Goal: Task Accomplishment & Management: Use online tool/utility

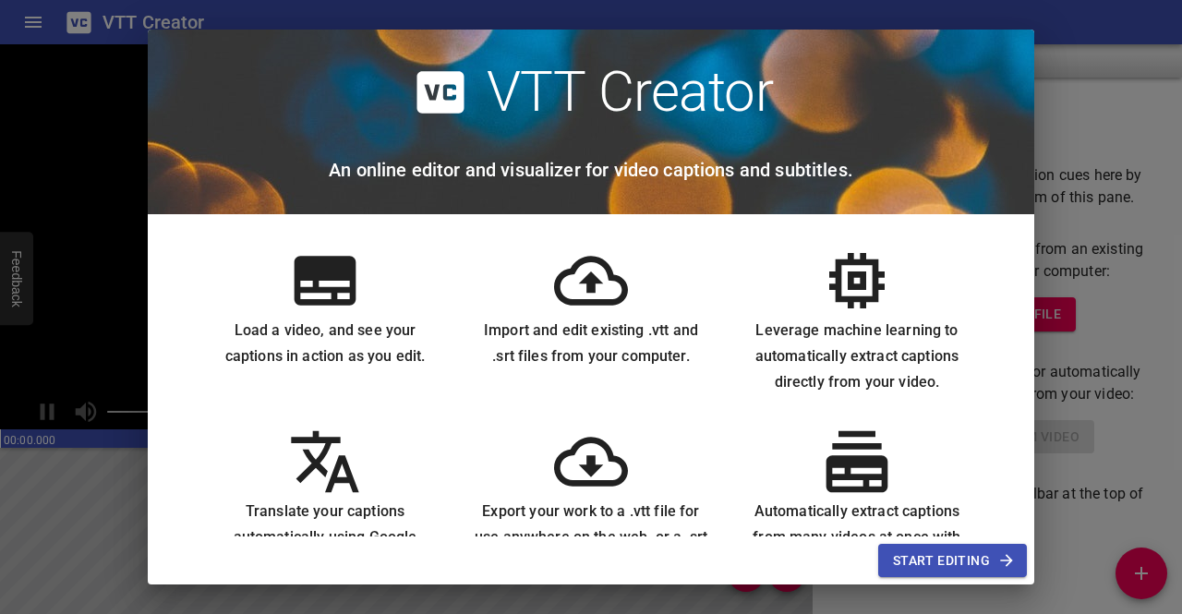
click at [1171, 169] on div "VTT Creator An online editor and visualizer for video captions and subtitles. L…" at bounding box center [591, 307] width 1182 height 614
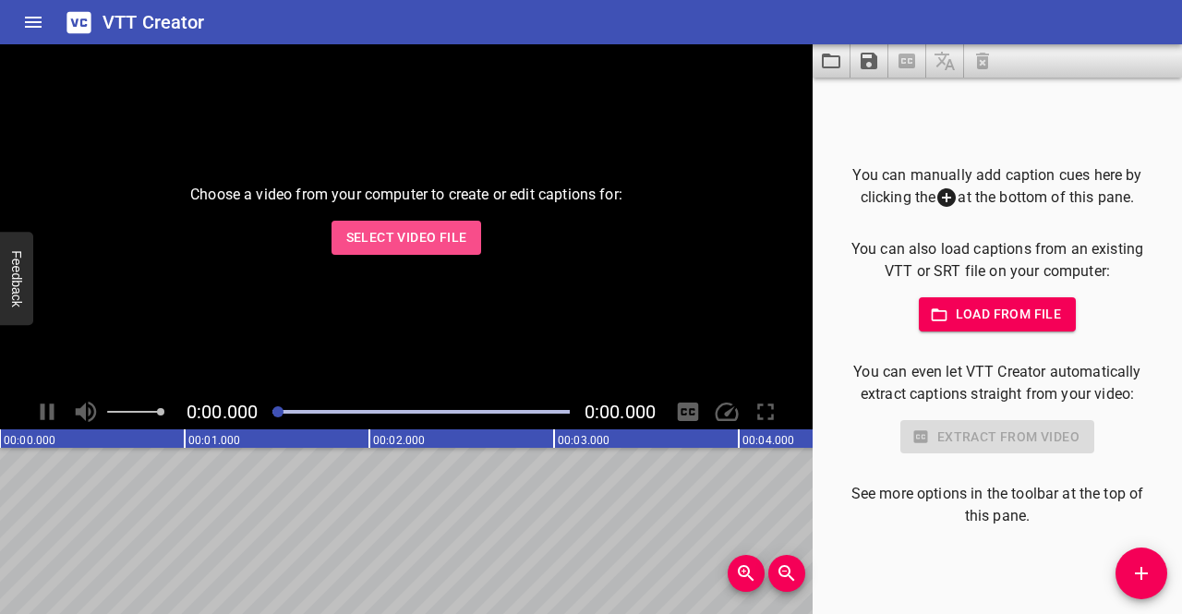
click at [469, 237] on button "Select Video File" at bounding box center [407, 238] width 151 height 34
click at [447, 222] on button "Select Video File" at bounding box center [407, 238] width 151 height 34
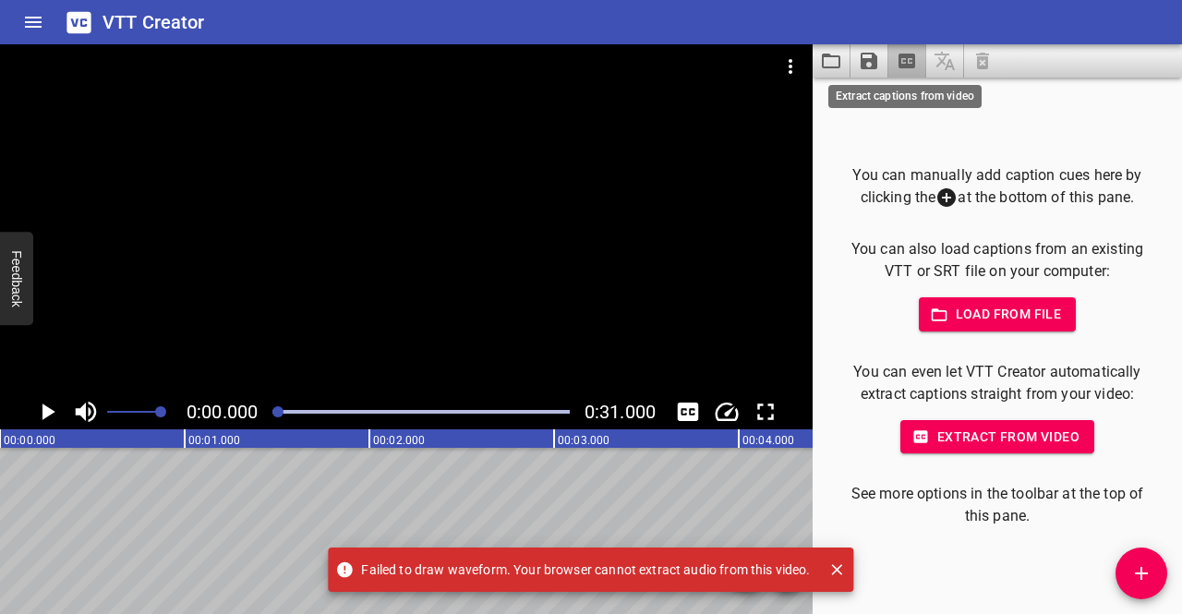
click at [903, 66] on icon "Extract captions from video" at bounding box center [907, 61] width 17 height 15
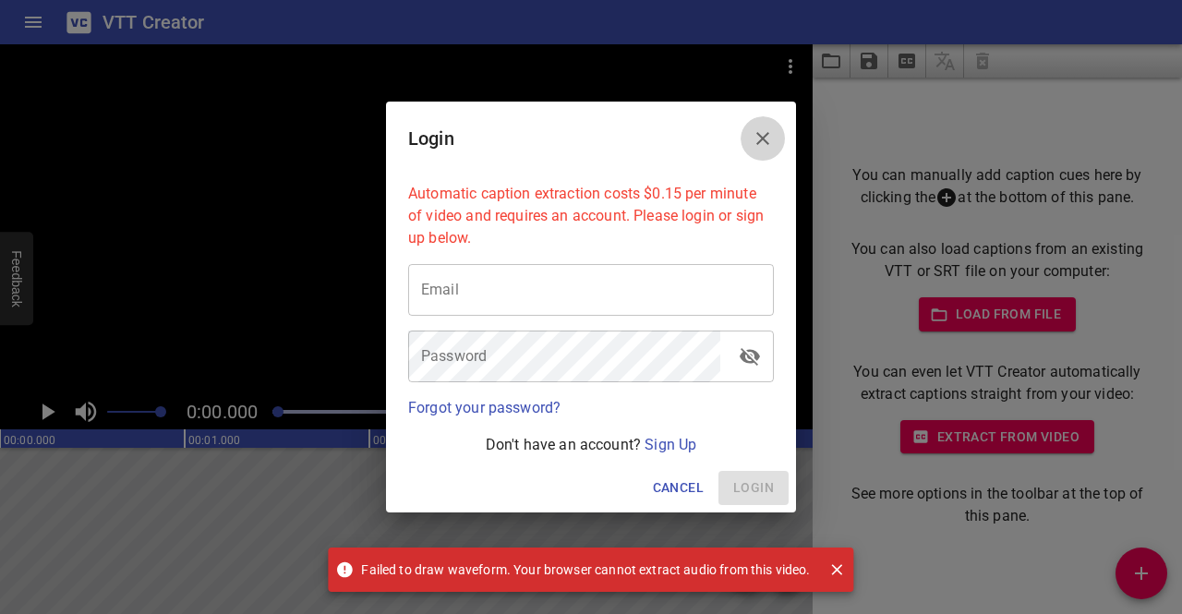
click at [758, 143] on icon "Close" at bounding box center [763, 138] width 13 height 13
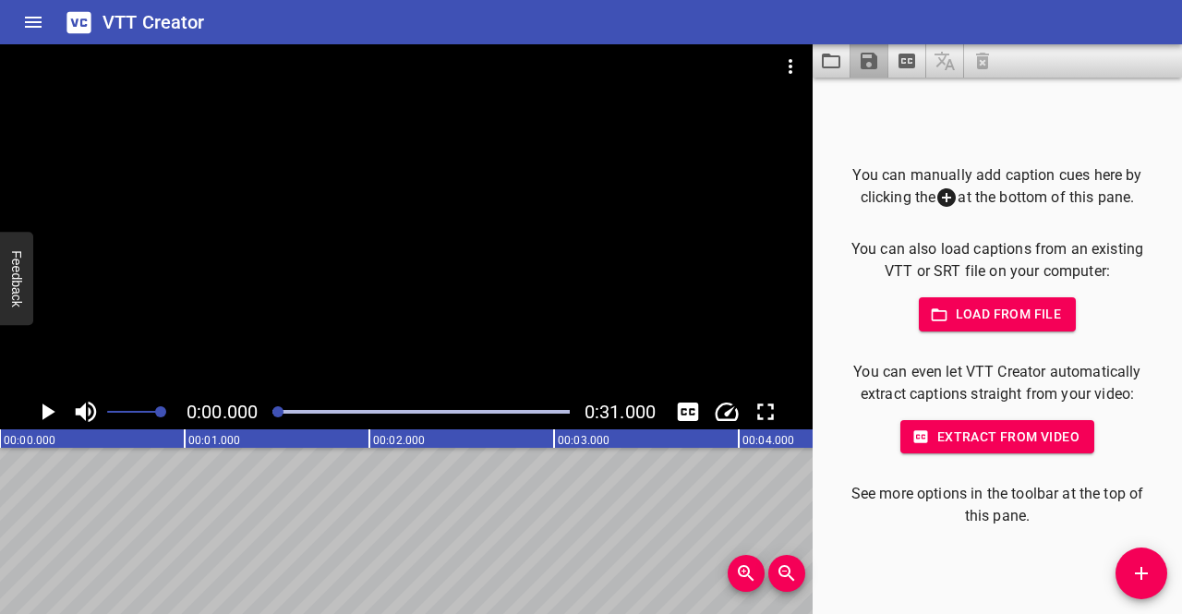
click at [868, 75] on button "Save captions to file" at bounding box center [870, 60] width 38 height 33
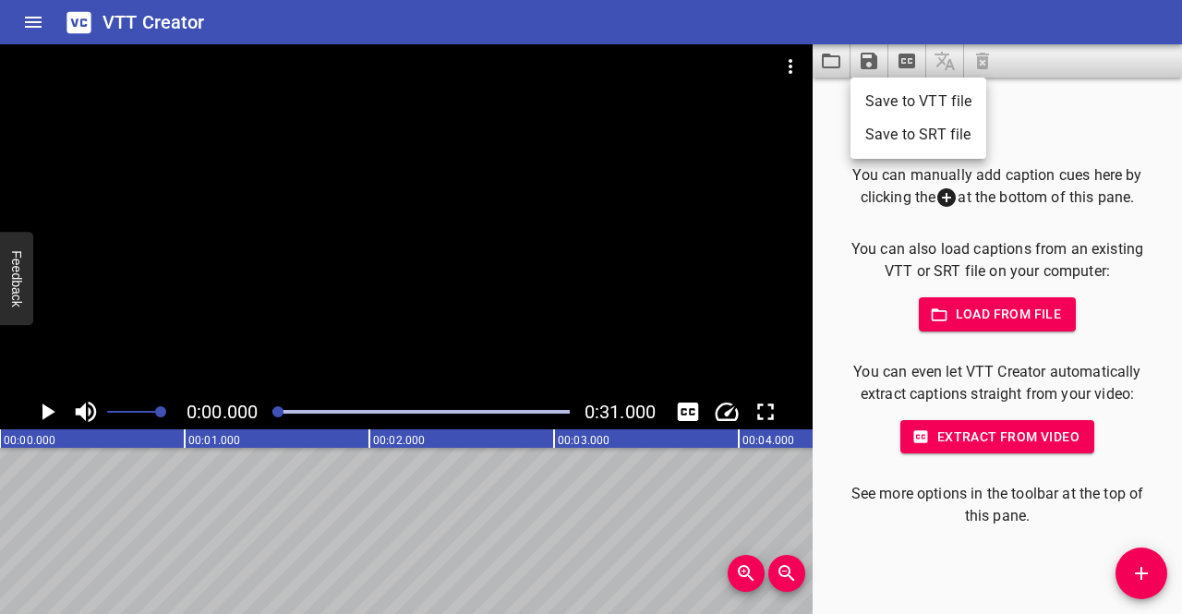
click at [826, 302] on div at bounding box center [591, 307] width 1182 height 614
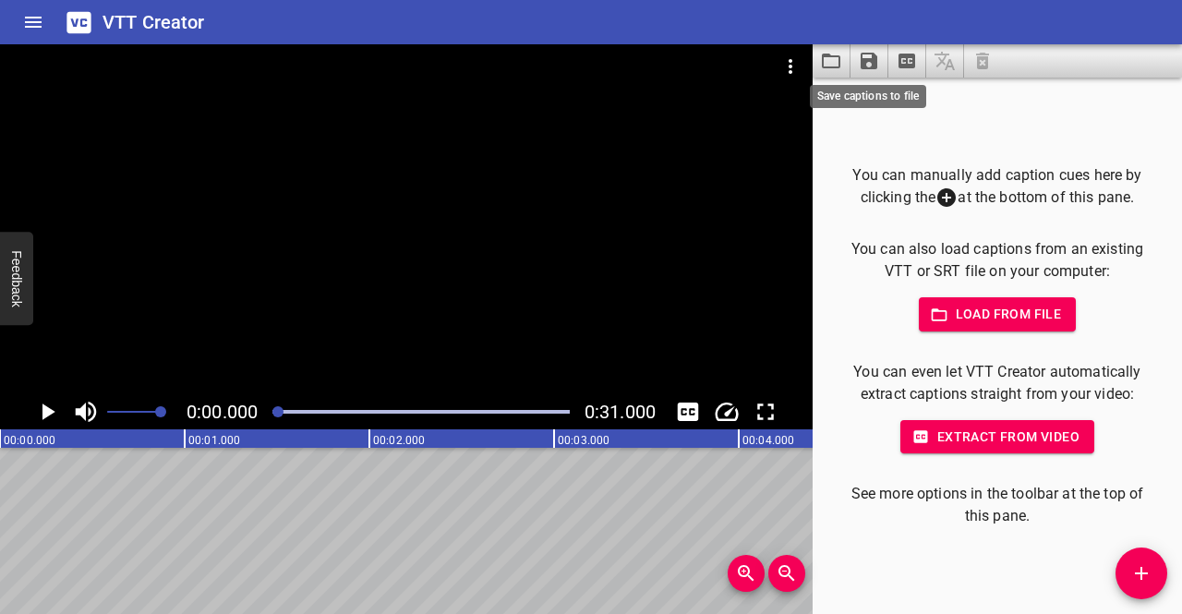
click at [872, 65] on icon "Save captions to file" at bounding box center [869, 61] width 17 height 17
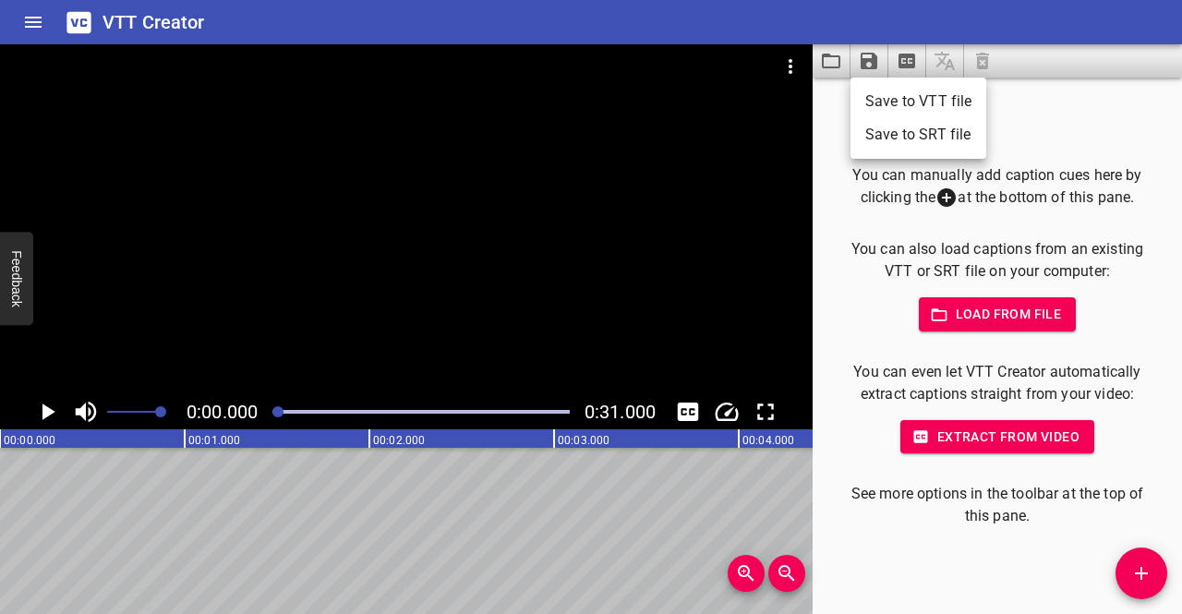
click at [839, 180] on div at bounding box center [591, 307] width 1182 height 614
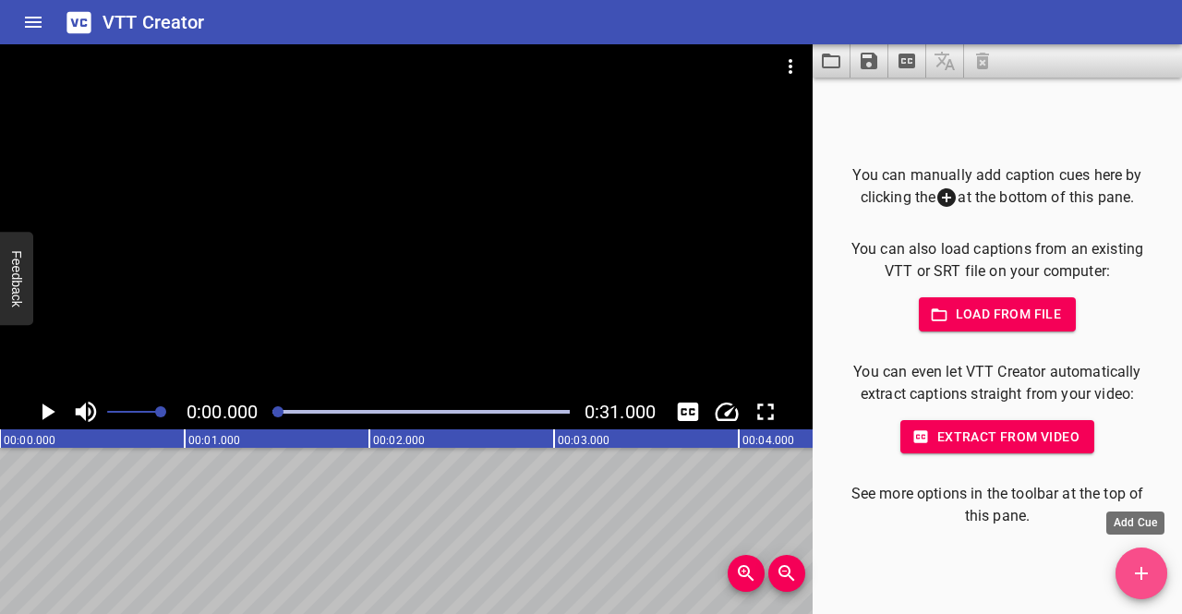
click at [1129, 563] on span "Add Cue" at bounding box center [1142, 574] width 52 height 22
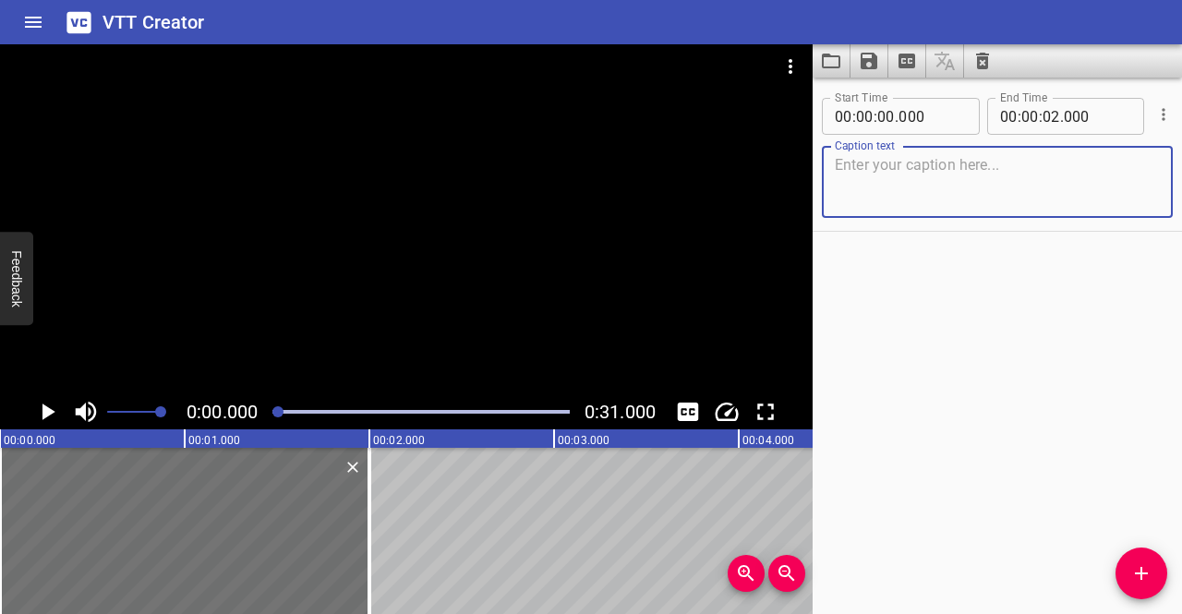
click at [47, 407] on icon "Play/Pause" at bounding box center [48, 412] width 13 height 17
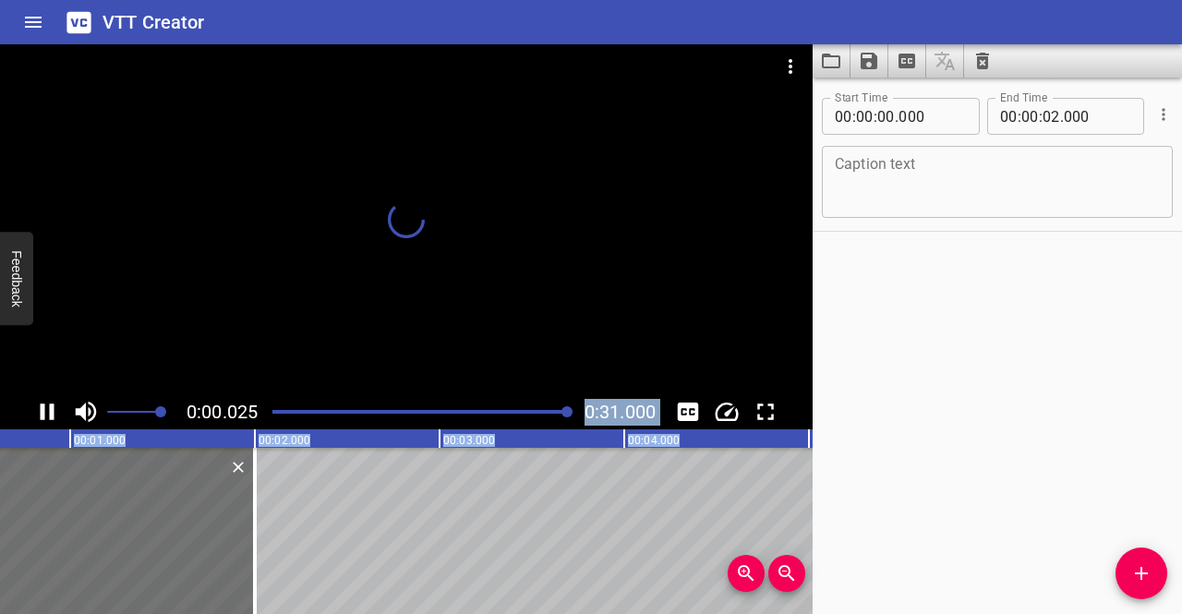
drag, startPoint x: 292, startPoint y: 412, endPoint x: 706, endPoint y: 454, distance: 415.9
click at [706, 454] on div "0:00.025 0:31.000 00:00.000 00:01.000 00:02.000 00:03.000 00:04.000 00:05.000 0…" at bounding box center [406, 329] width 813 height 570
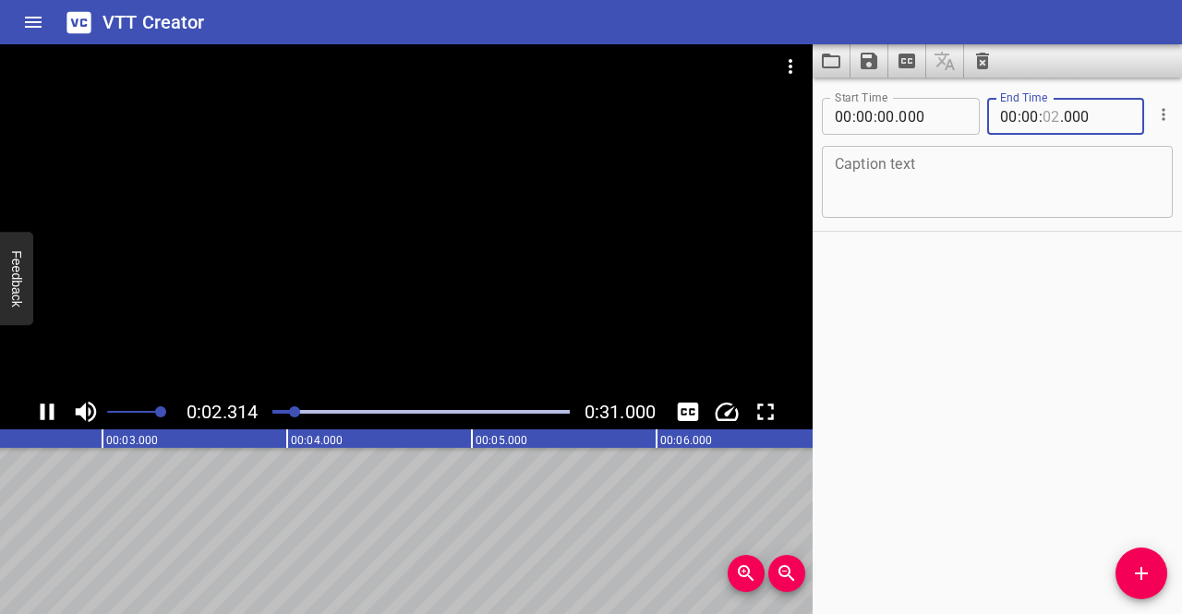
click at [1045, 117] on input "number" at bounding box center [1052, 116] width 18 height 37
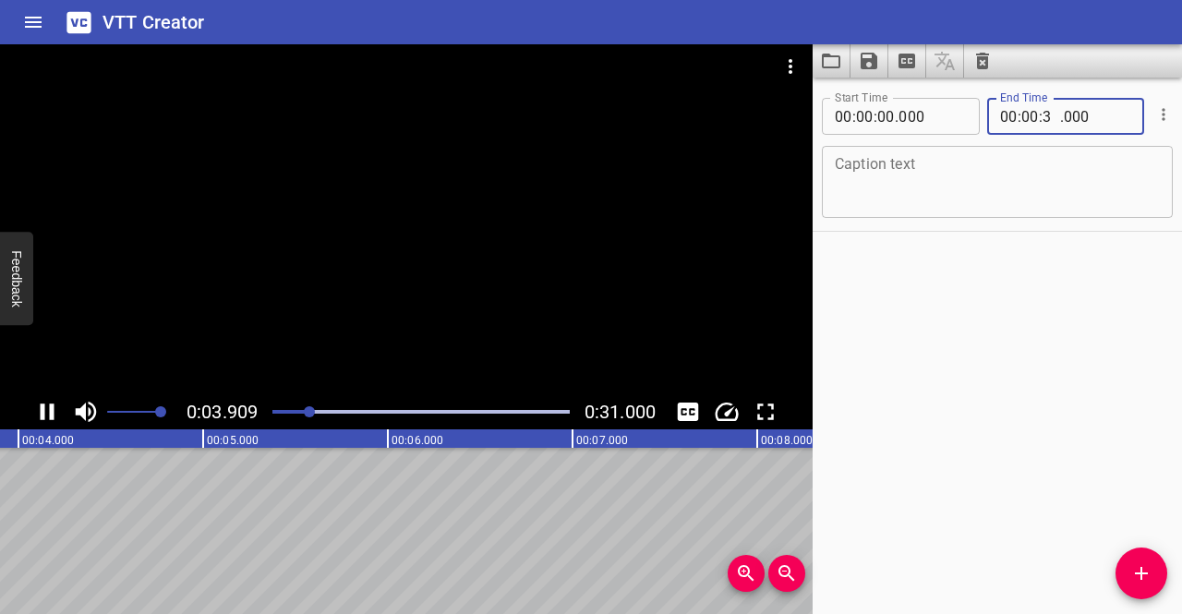
type input "31"
type input "000"
click at [1031, 181] on textarea at bounding box center [997, 182] width 325 height 53
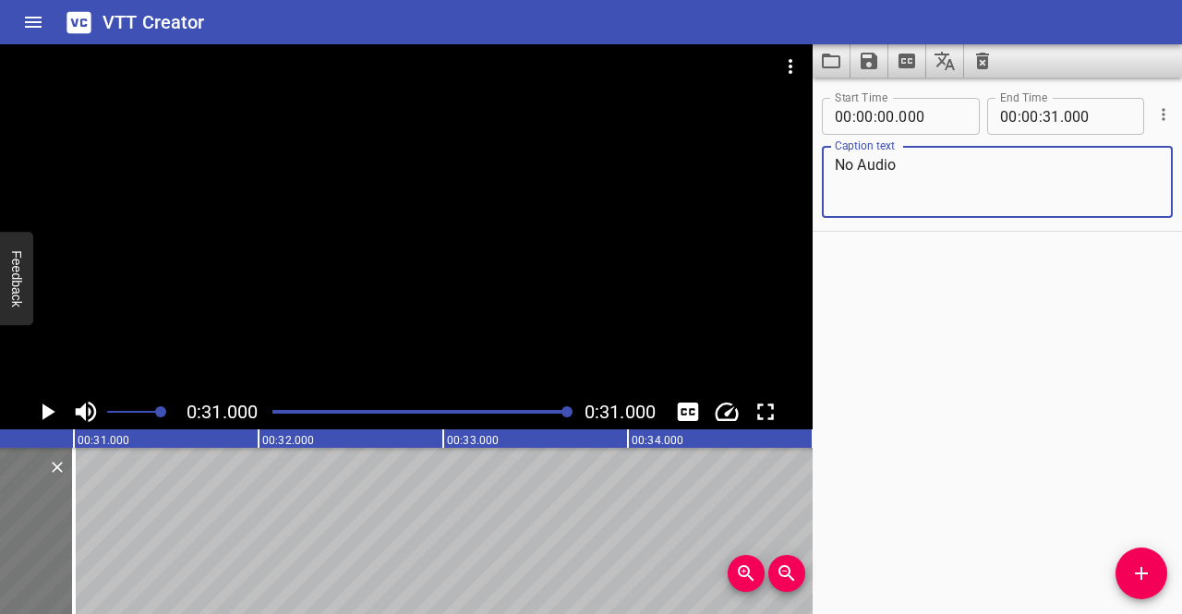
scroll to position [0, 5727]
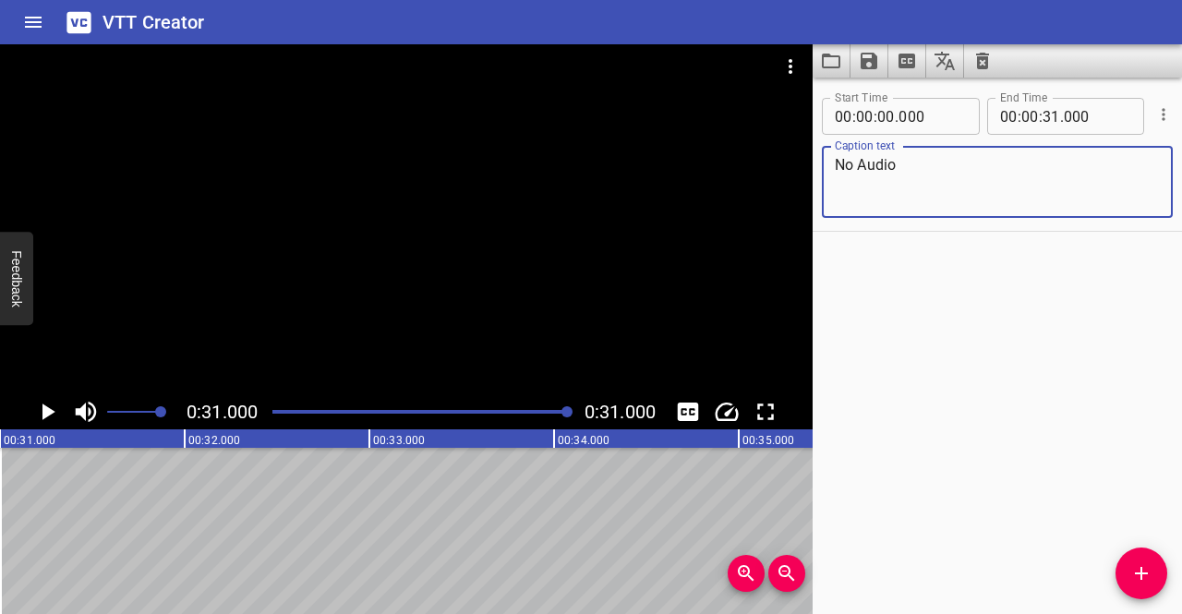
type textarea "No Audio"
click at [51, 411] on icon "Play/Pause" at bounding box center [48, 412] width 13 height 17
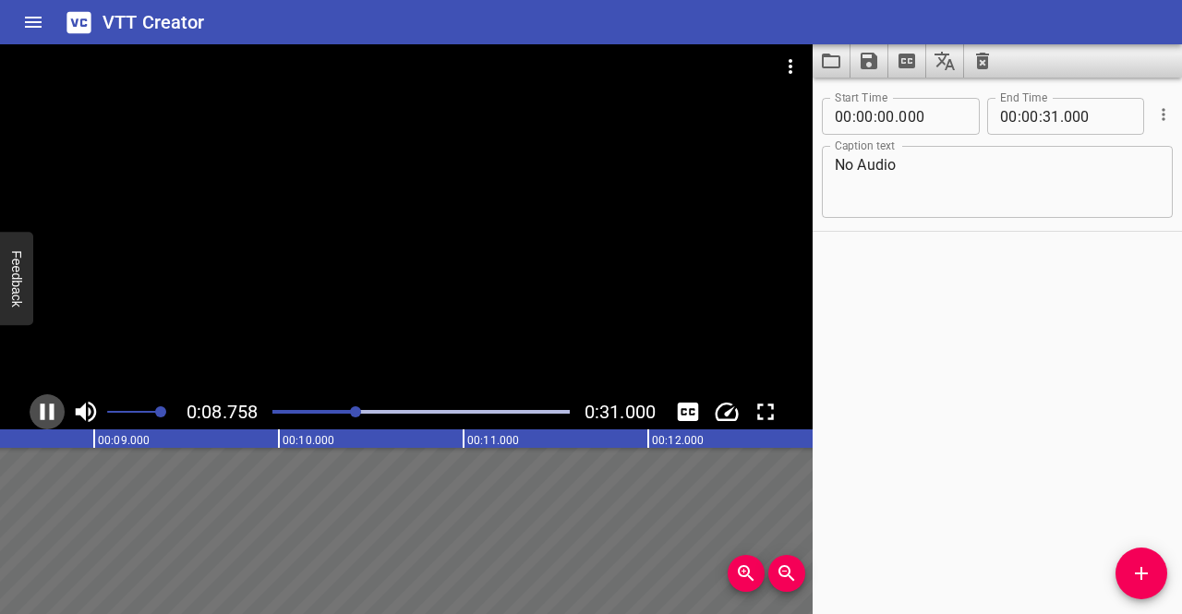
click at [51, 411] on icon "Play/Pause" at bounding box center [48, 412] width 14 height 17
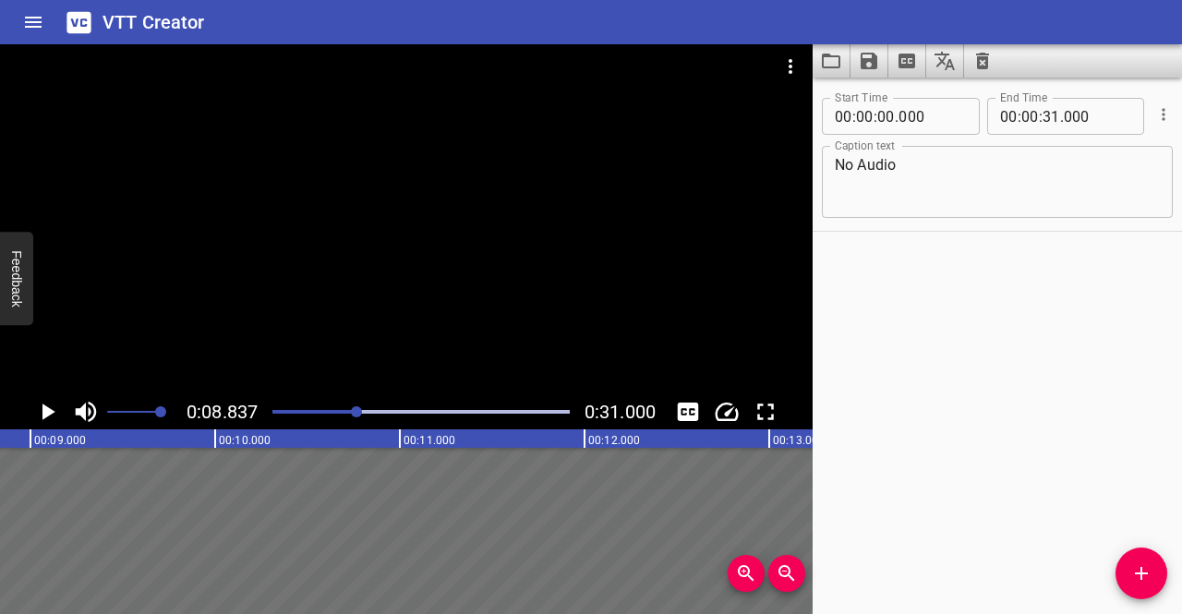
click at [905, 79] on div "Start Time 00 : 00 : 00 . 000 Start Time End Time 00 : 00 : 31 . 000 End Time C…" at bounding box center [997, 346] width 369 height 537
click at [905, 72] on button "Extract captions from video" at bounding box center [908, 60] width 38 height 33
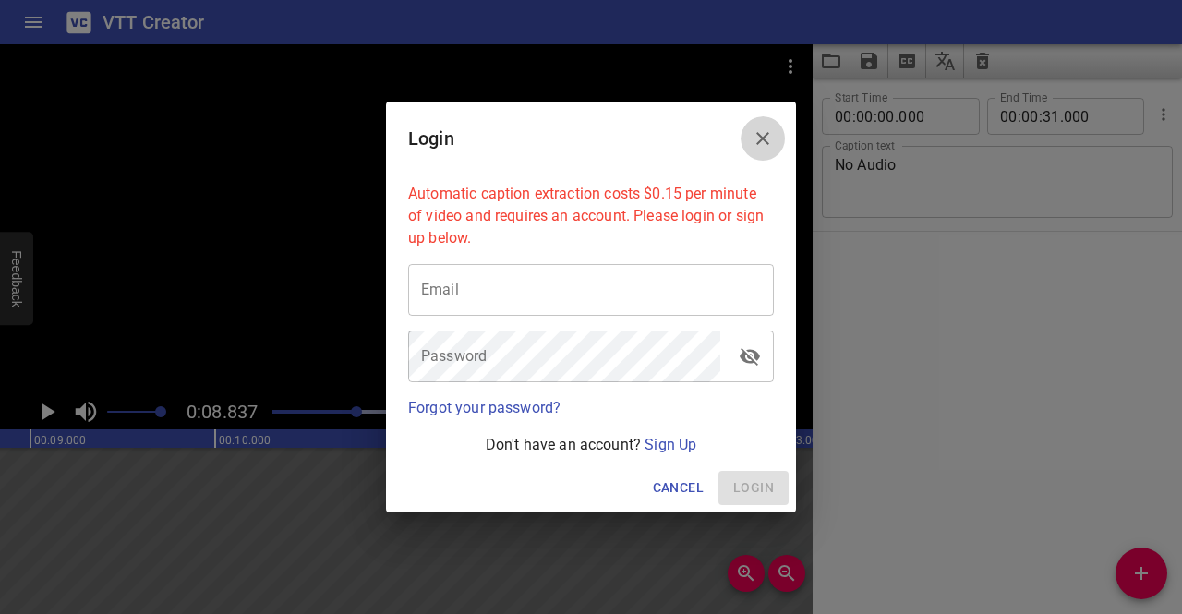
click at [763, 137] on icon "Close" at bounding box center [763, 138] width 22 height 22
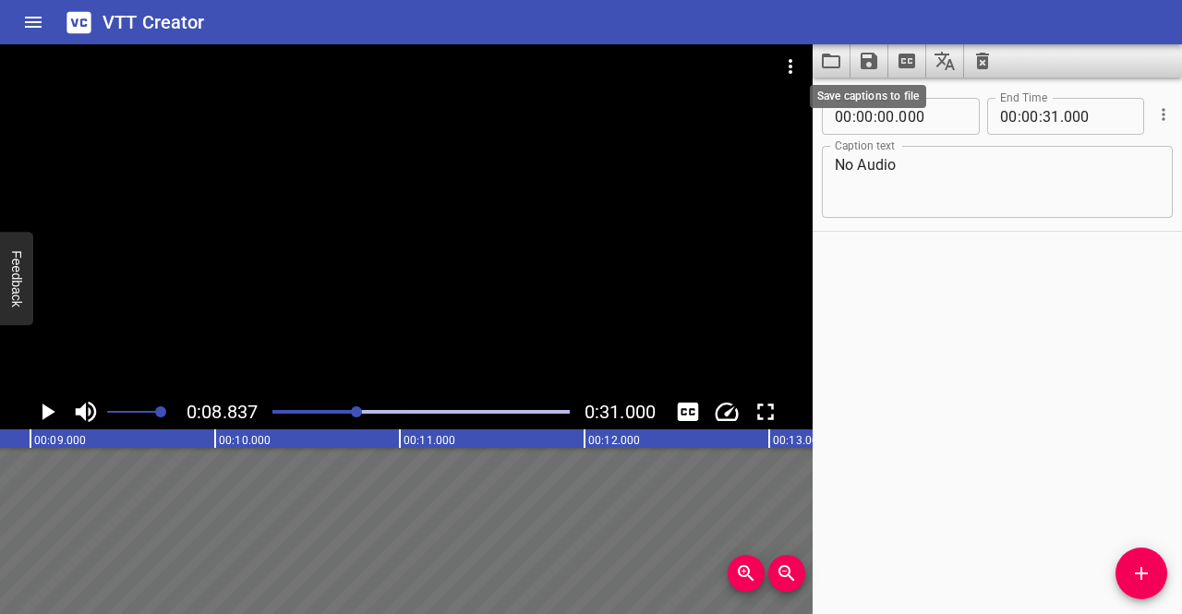
click at [866, 66] on icon "Save captions to file" at bounding box center [869, 61] width 17 height 17
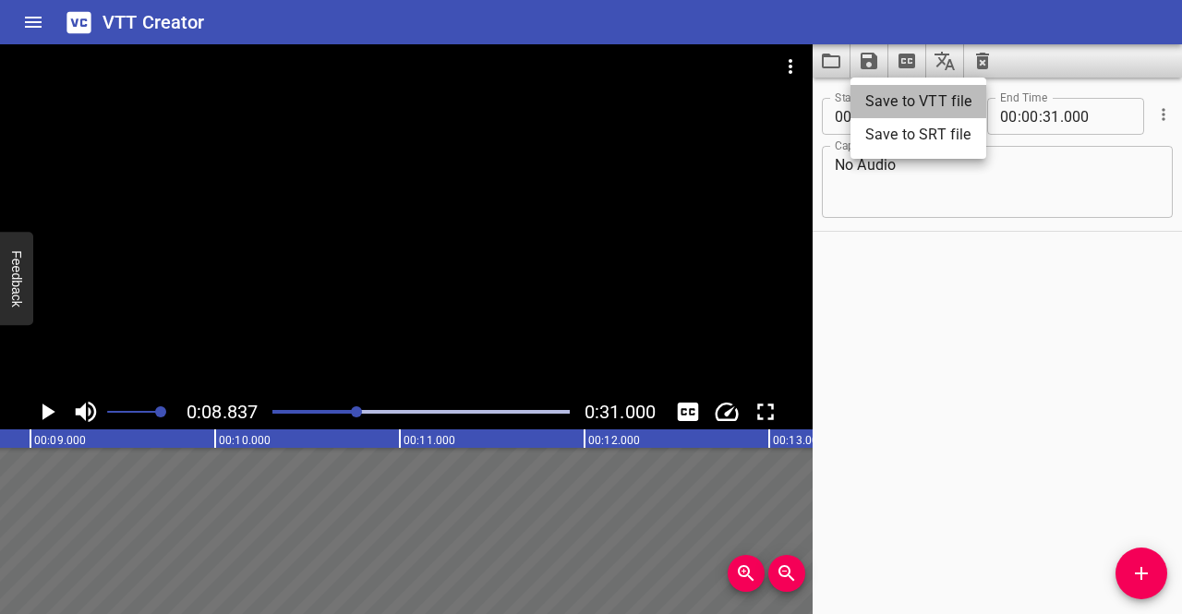
click at [866, 100] on li "Save to VTT file" at bounding box center [919, 101] width 136 height 33
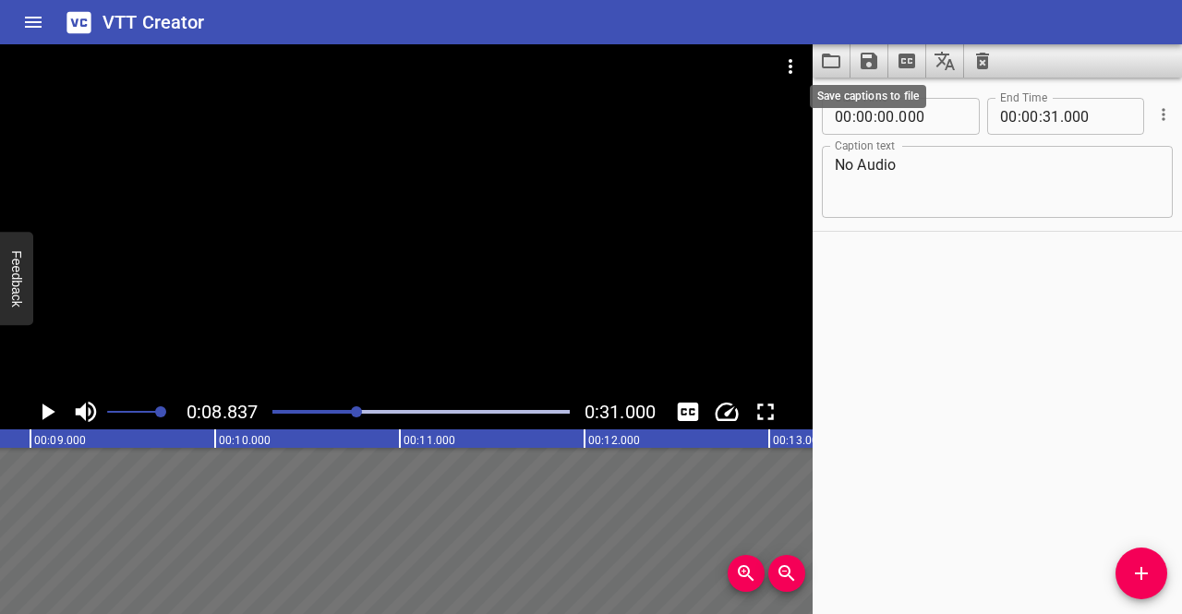
click at [859, 61] on icon "Save captions to file" at bounding box center [869, 61] width 22 height 22
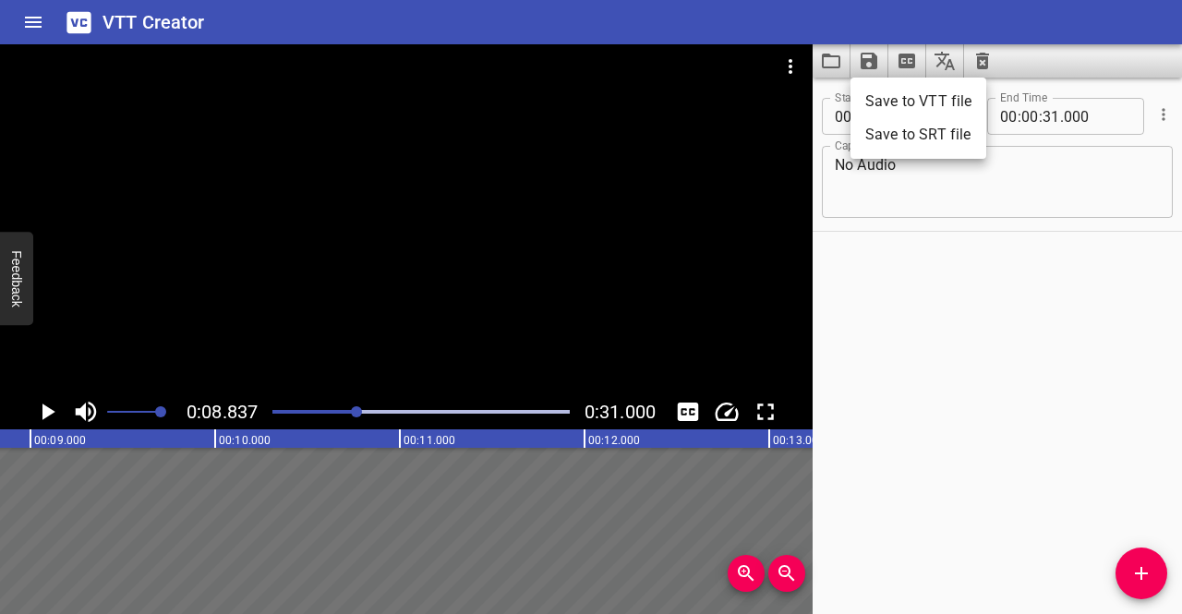
click at [866, 83] on ul "Save to VTT file Save to SRT file" at bounding box center [919, 118] width 136 height 81
click at [870, 104] on li "Save to VTT file" at bounding box center [919, 101] width 136 height 33
click at [846, 270] on div "Start Time 00 : 00 : 00 . 000 Start Time End Time 00 : 00 : 31 . 000 End Time C…" at bounding box center [997, 346] width 369 height 537
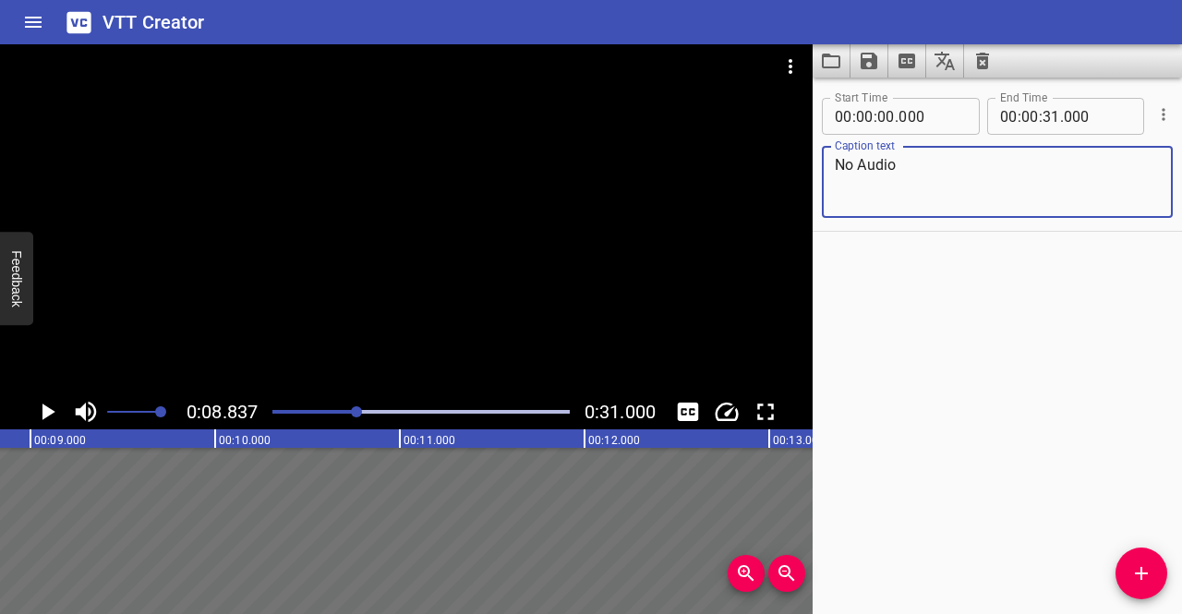
click at [921, 160] on textarea "No Audio" at bounding box center [997, 182] width 325 height 53
drag, startPoint x: 919, startPoint y: 165, endPoint x: 817, endPoint y: 161, distance: 102.6
click at [817, 161] on div "Start Time 00 : 00 : 00 . 000 Start Time End Time 00 : 00 : 31 . 000 End Time C…" at bounding box center [997, 156] width 369 height 150
click at [883, 165] on textarea "Aerial Shot of beach" at bounding box center [997, 182] width 325 height 53
click at [878, 167] on textarea "Aerial shot of beach" at bounding box center [997, 182] width 325 height 53
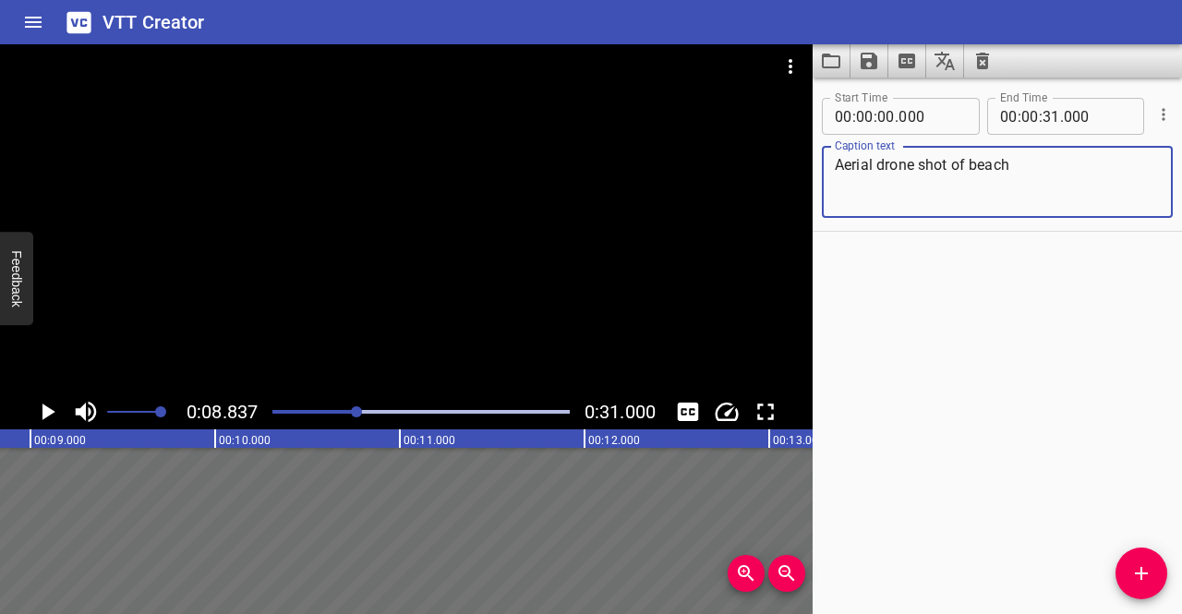
type textarea "Aerial drone shot of beach"
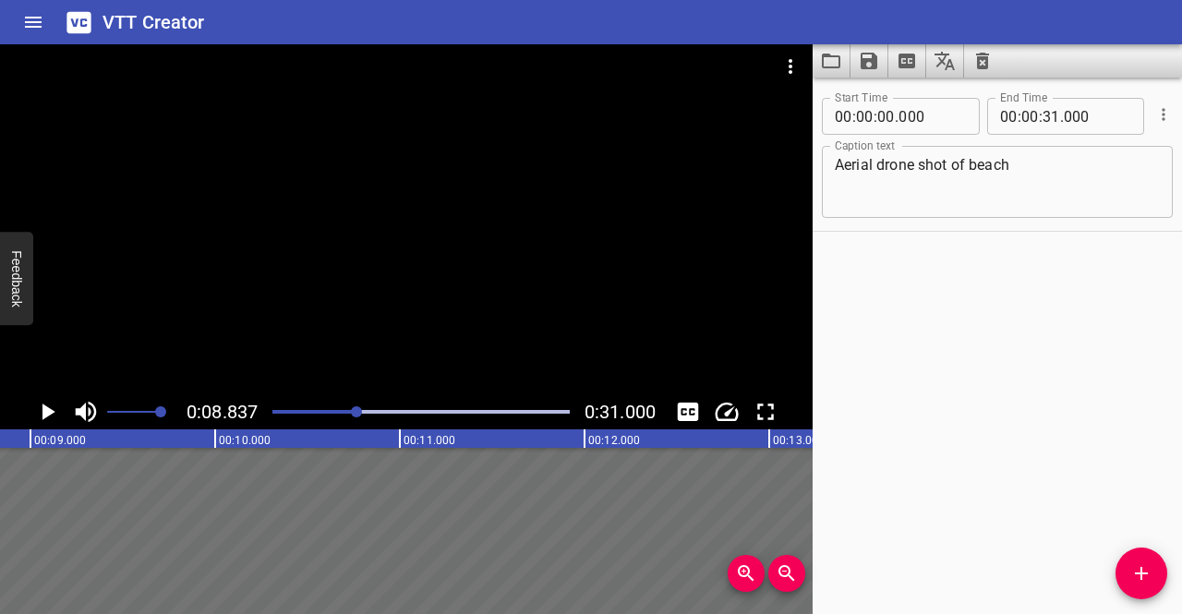
click at [934, 250] on div "Start Time 00 : 00 : 00 . 000 Start Time End Time 00 : 00 : 31 . 000 End Time C…" at bounding box center [997, 346] width 369 height 537
click at [44, 414] on icon "Play/Pause" at bounding box center [48, 412] width 13 height 17
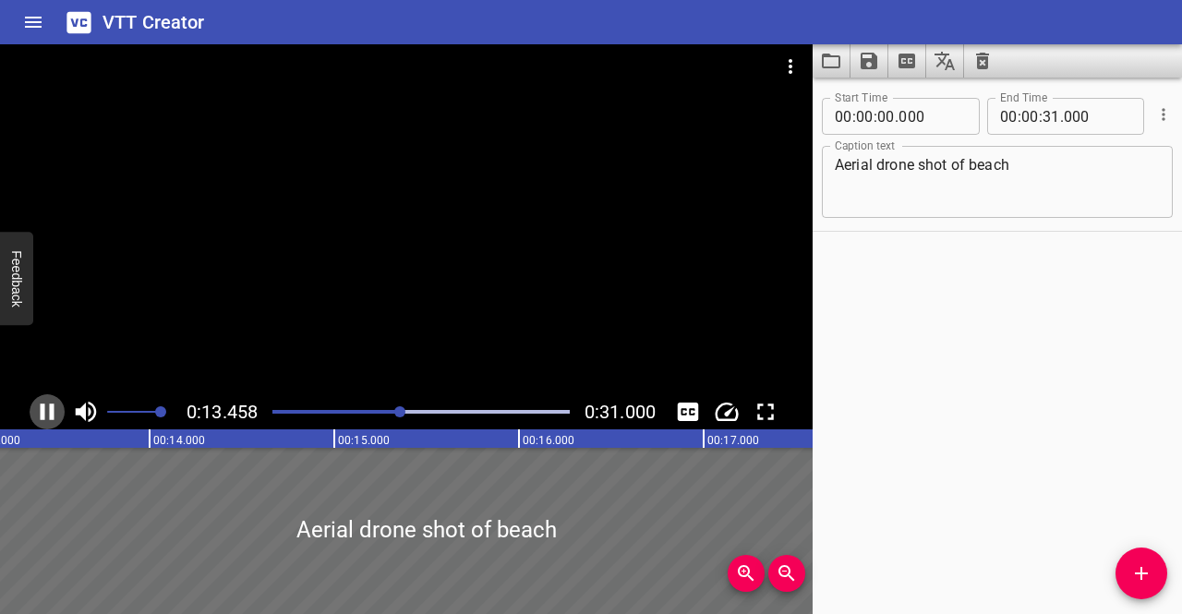
click at [49, 418] on icon "Play/Pause" at bounding box center [47, 412] width 28 height 28
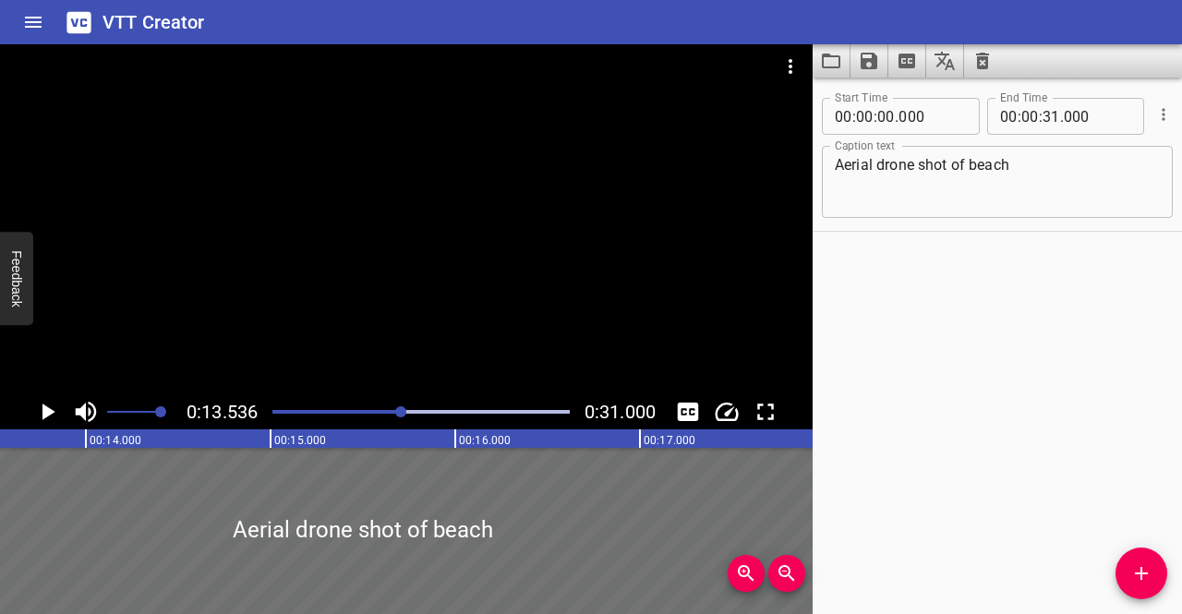
click at [394, 409] on div at bounding box center [421, 412] width 320 height 26
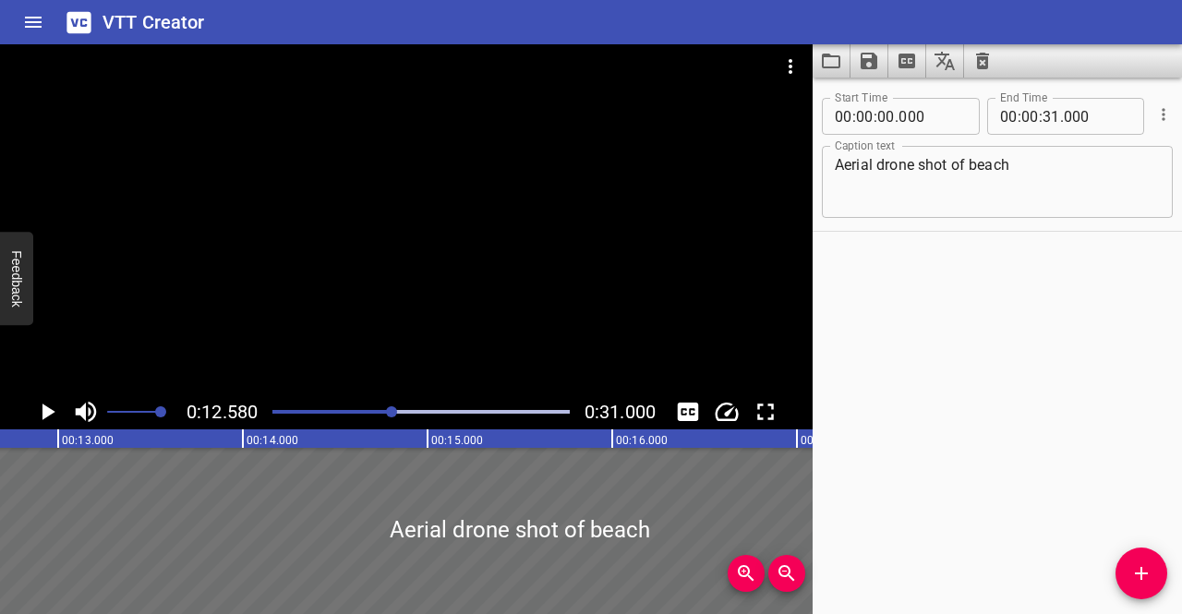
scroll to position [0, 2324]
click at [35, 410] on icon "Play/Pause" at bounding box center [47, 412] width 28 height 28
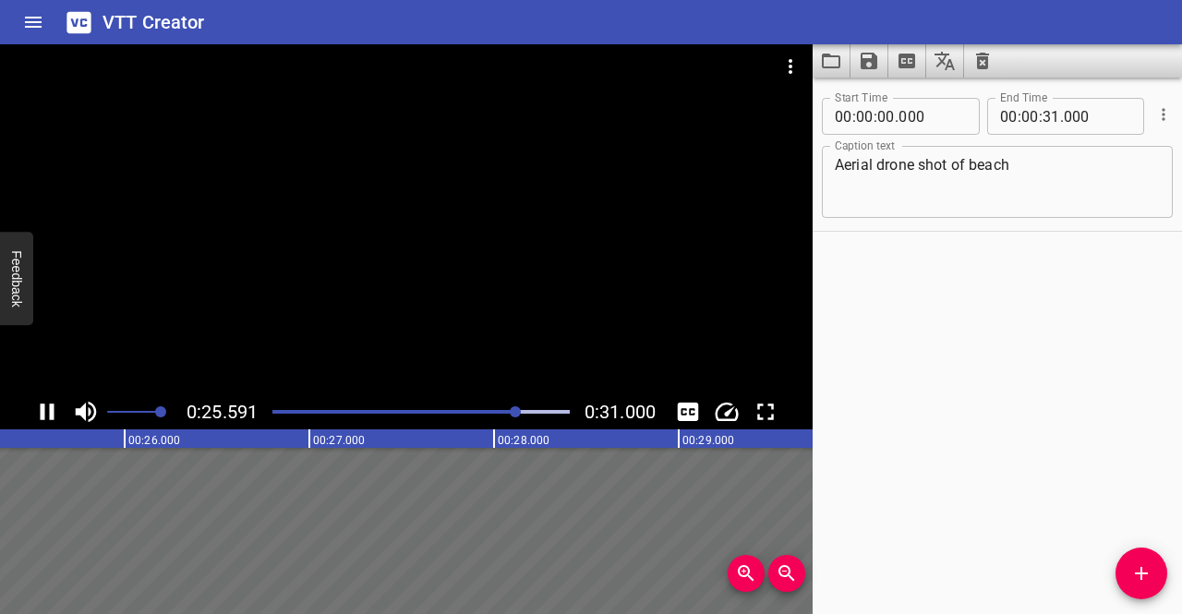
click at [419, 415] on div at bounding box center [421, 412] width 320 height 26
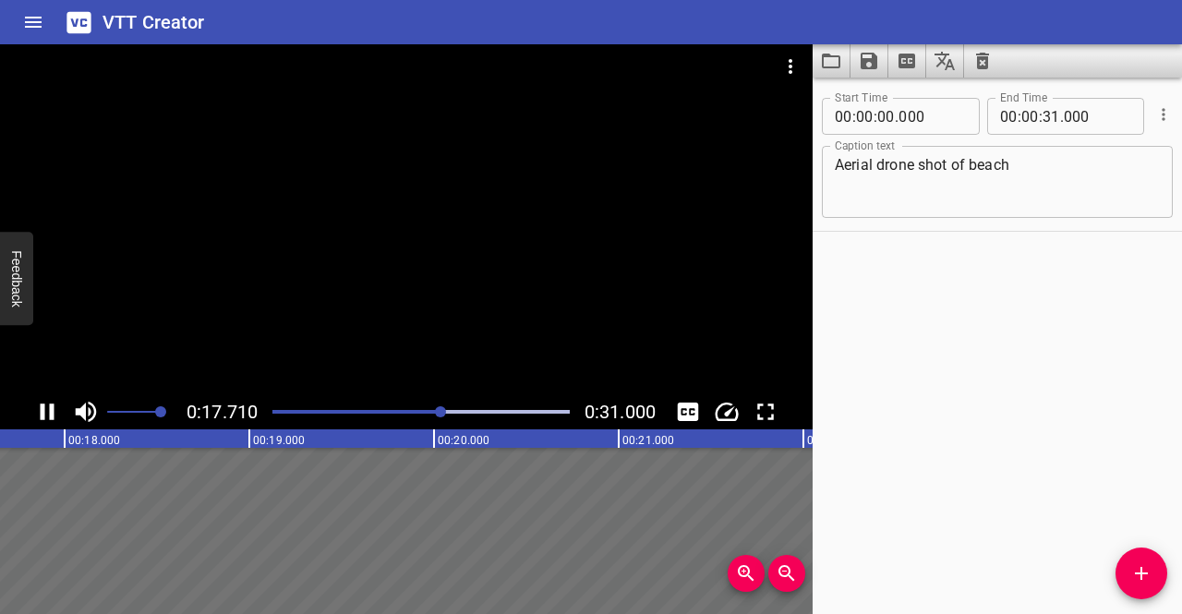
click at [397, 412] on div "Play progress" at bounding box center [293, 412] width 297 height 4
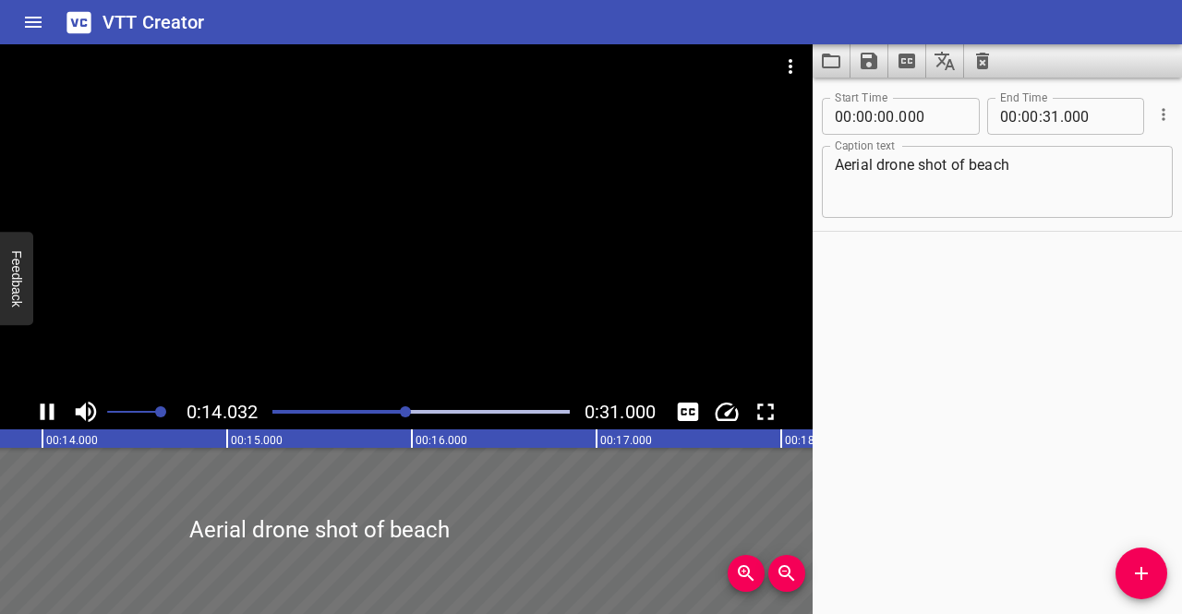
click at [379, 413] on div "Play progress" at bounding box center [258, 412] width 297 height 4
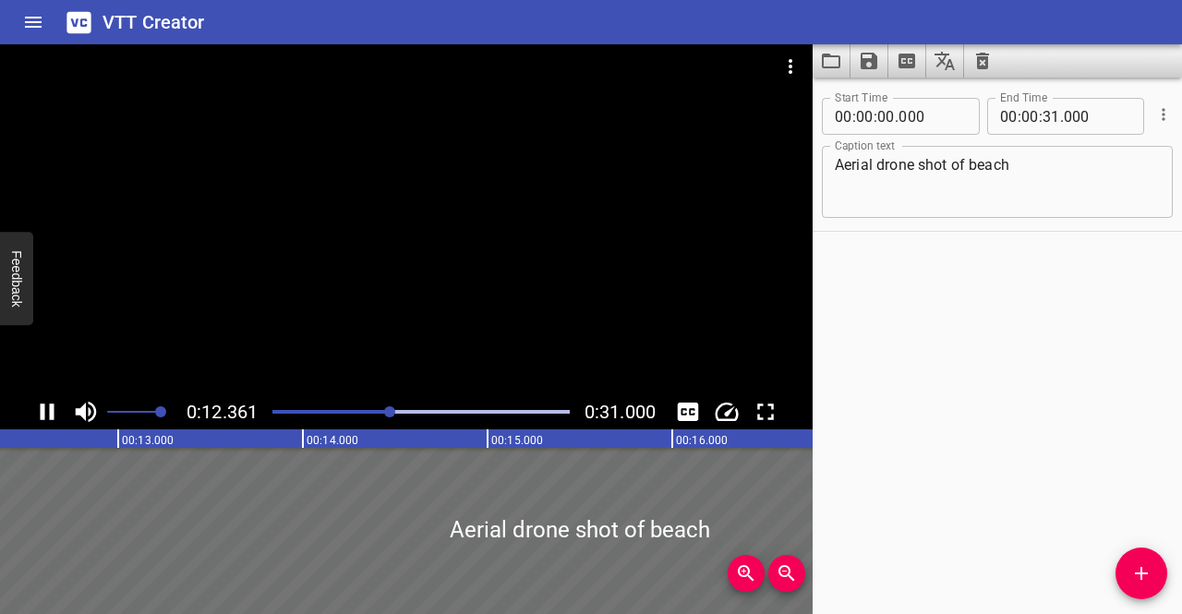
click at [357, 413] on div "Play progress" at bounding box center [242, 412] width 297 height 4
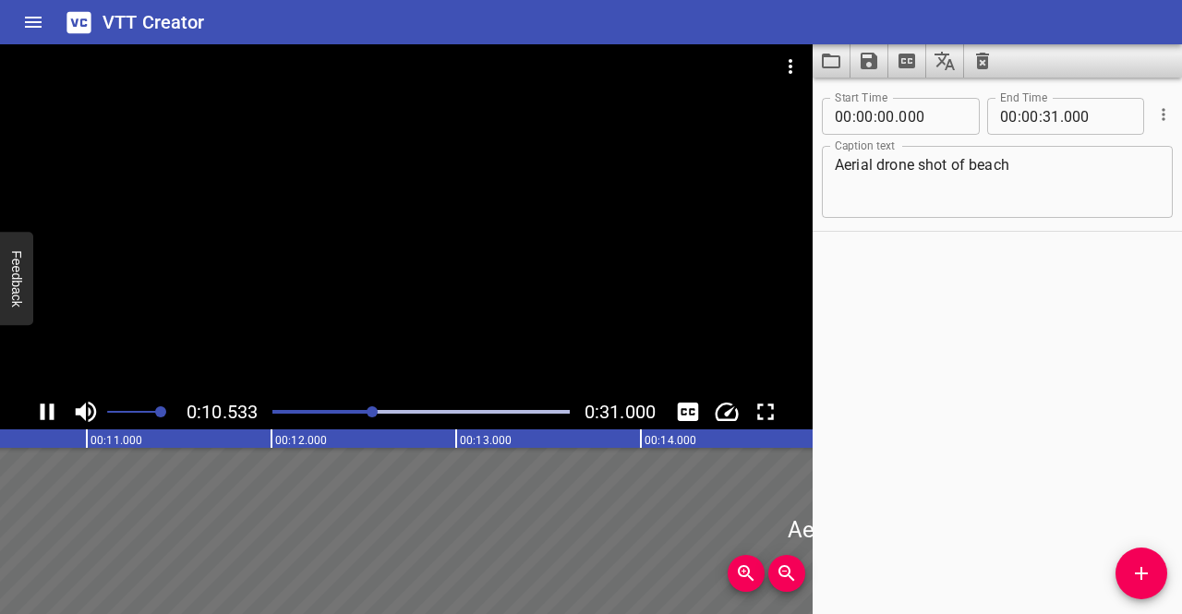
click at [775, 415] on icon "Toggle fullscreen" at bounding box center [766, 412] width 28 height 28
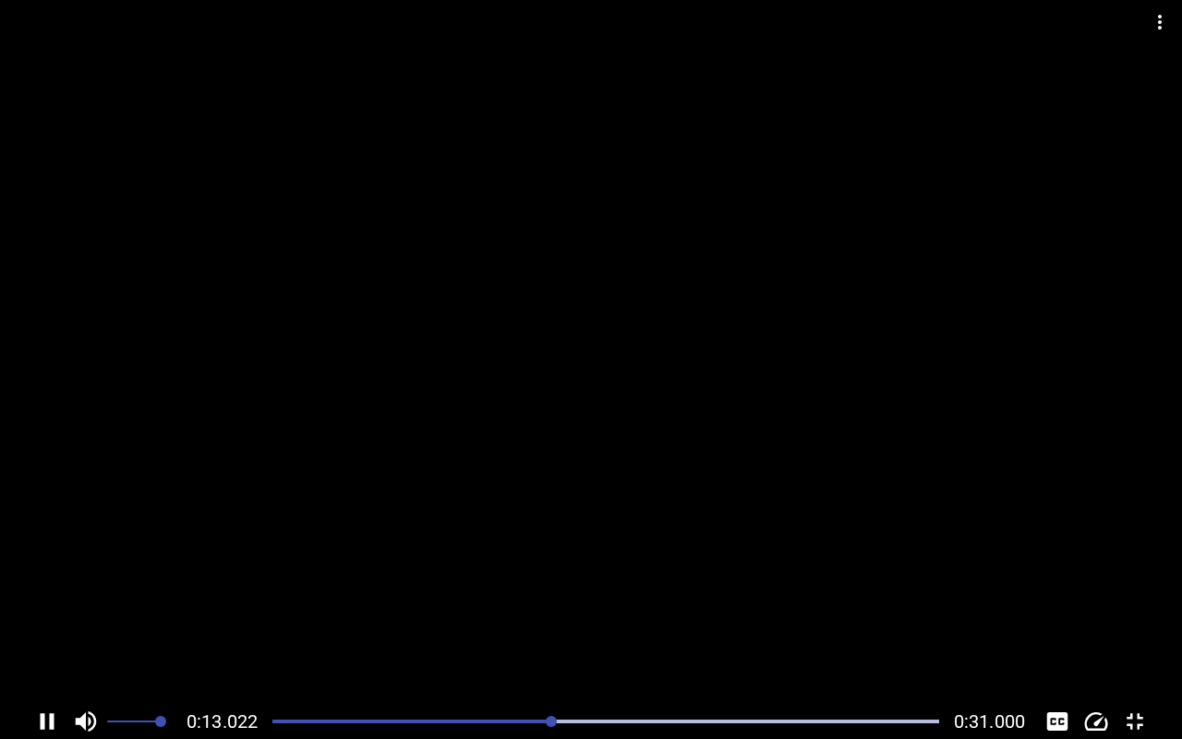
click at [459, 613] on div "Play progress" at bounding box center [219, 722] width 667 height 4
click at [414, 613] on div "Play progress" at bounding box center [136, 722] width 667 height 4
click at [386, 613] on div "Play progress" at bounding box center [105, 722] width 667 height 4
click at [28, 613] on div "0:07.358 0:31.000" at bounding box center [591, 721] width 1182 height 35
click at [43, 613] on button "Play/Pause" at bounding box center [47, 721] width 35 height 35
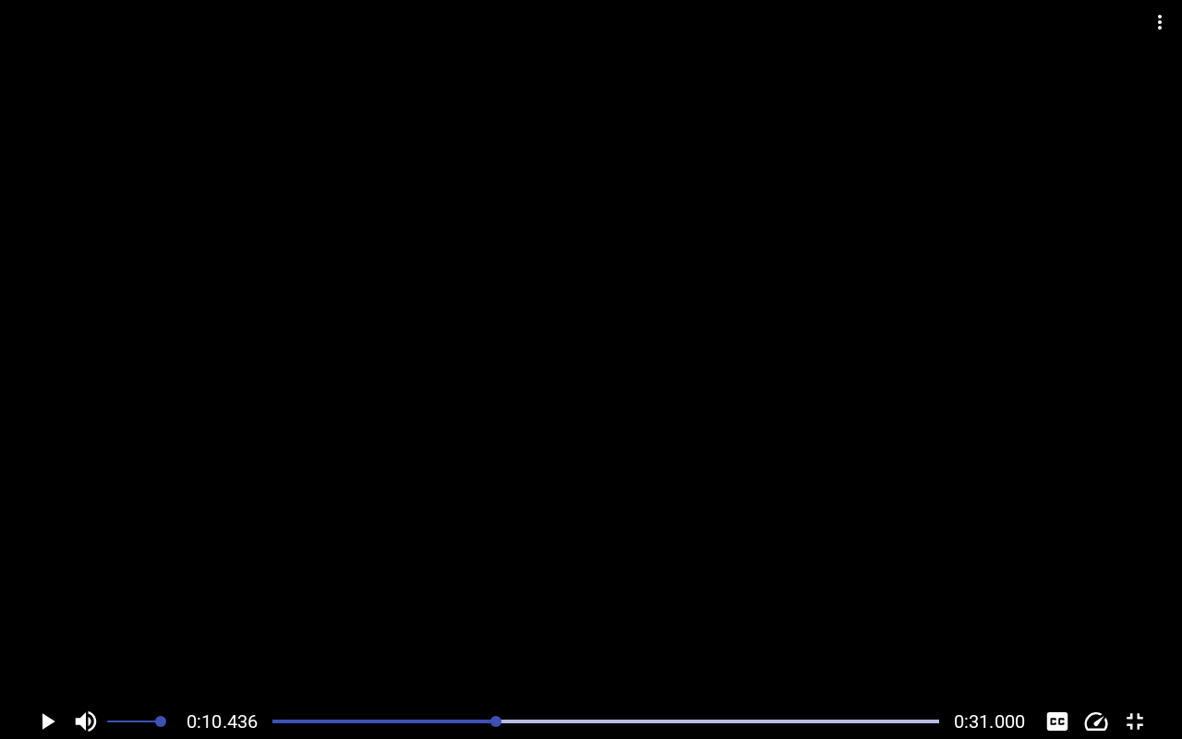
scroll to position [0, 1928]
click at [445, 613] on div at bounding box center [605, 722] width 689 height 26
click at [430, 613] on div at bounding box center [605, 722] width 689 height 26
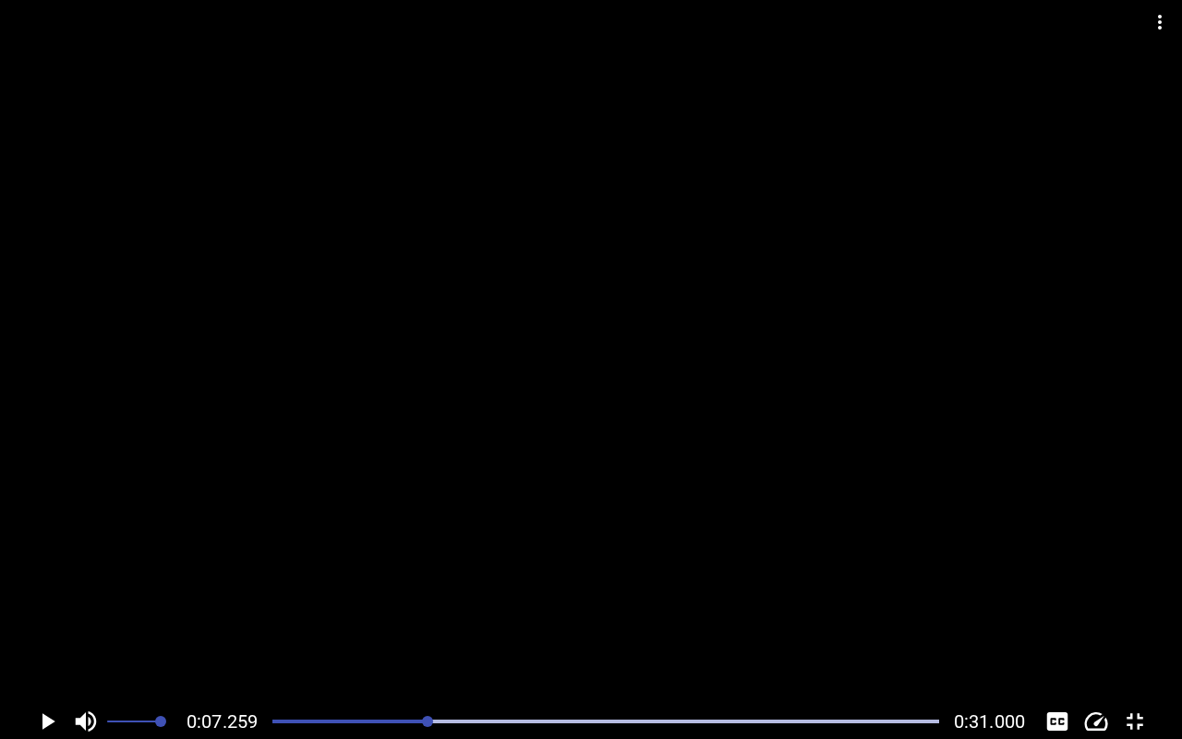
click at [408, 613] on div at bounding box center [605, 722] width 689 height 26
click at [378, 613] on div "Play progress" at bounding box center [73, 722] width 667 height 4
click at [368, 613] on div "Play progress" at bounding box center [43, 722] width 667 height 4
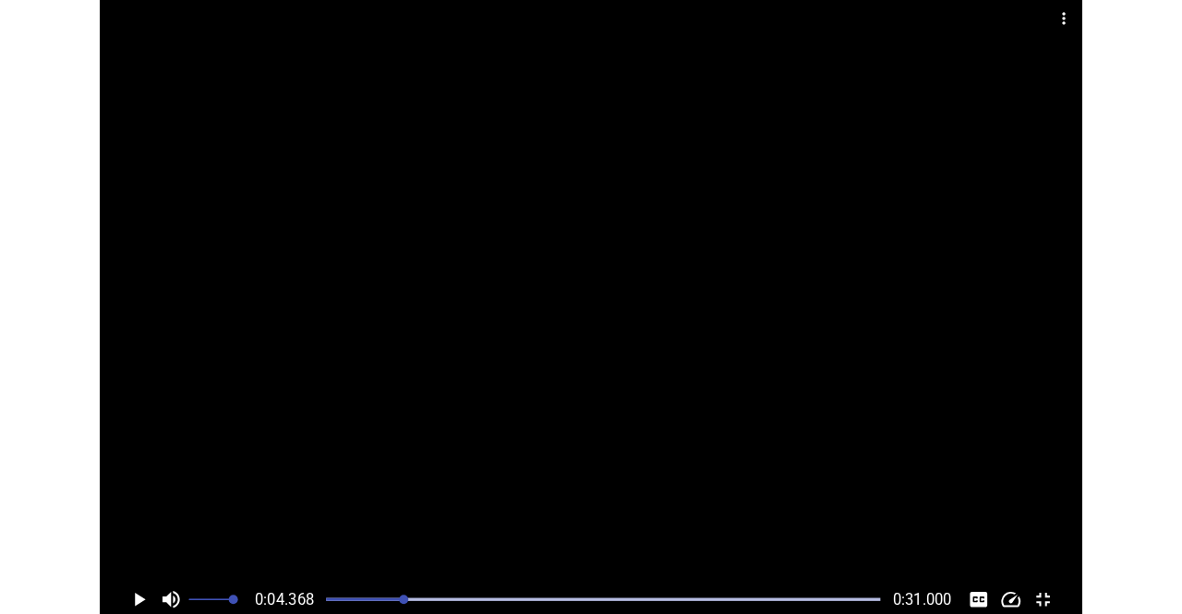
scroll to position [0, 806]
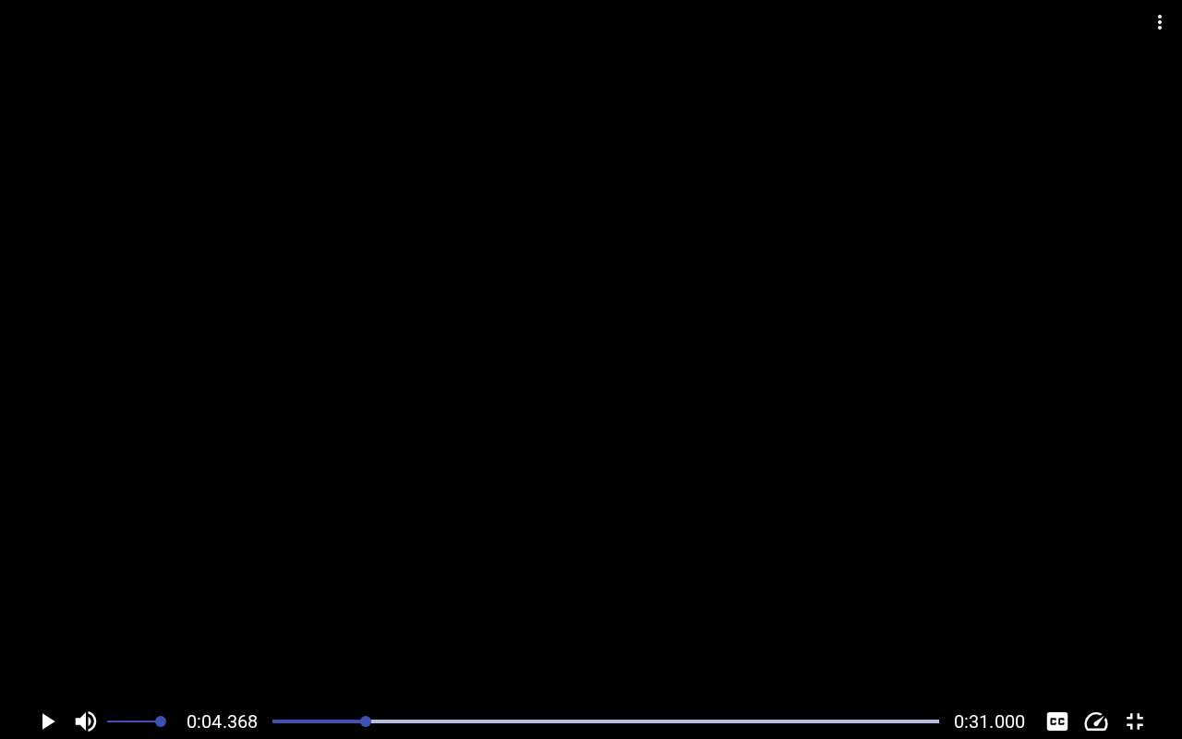
click at [1137, 613] on icon "Toggle fullscreen" at bounding box center [1135, 722] width 28 height 28
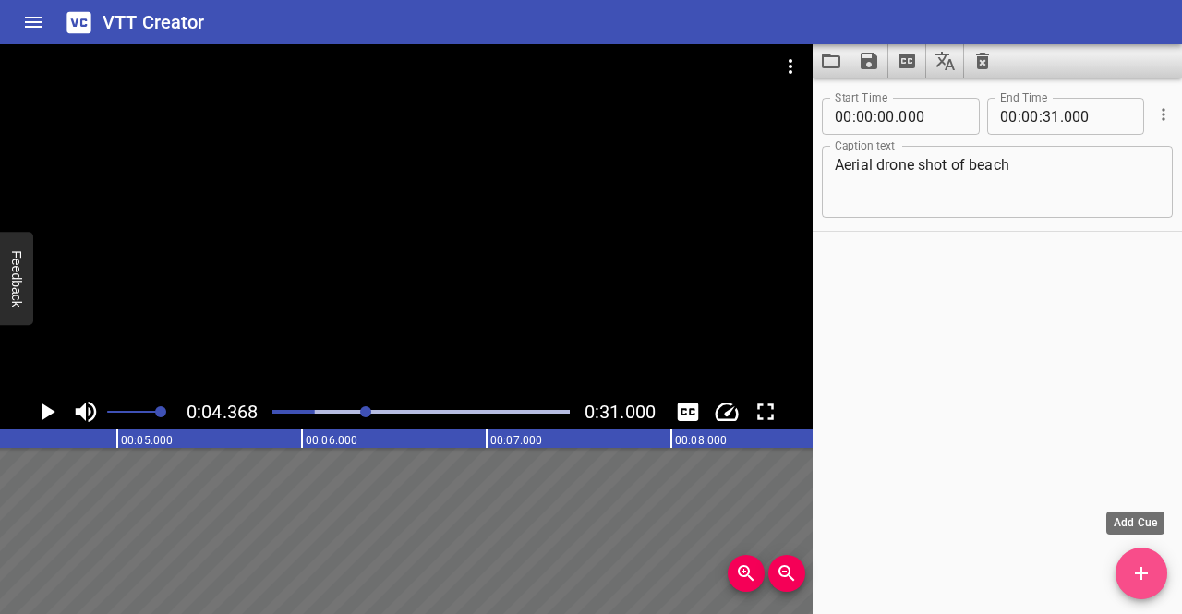
click at [1142, 557] on button "Add Cue" at bounding box center [1142, 574] width 52 height 52
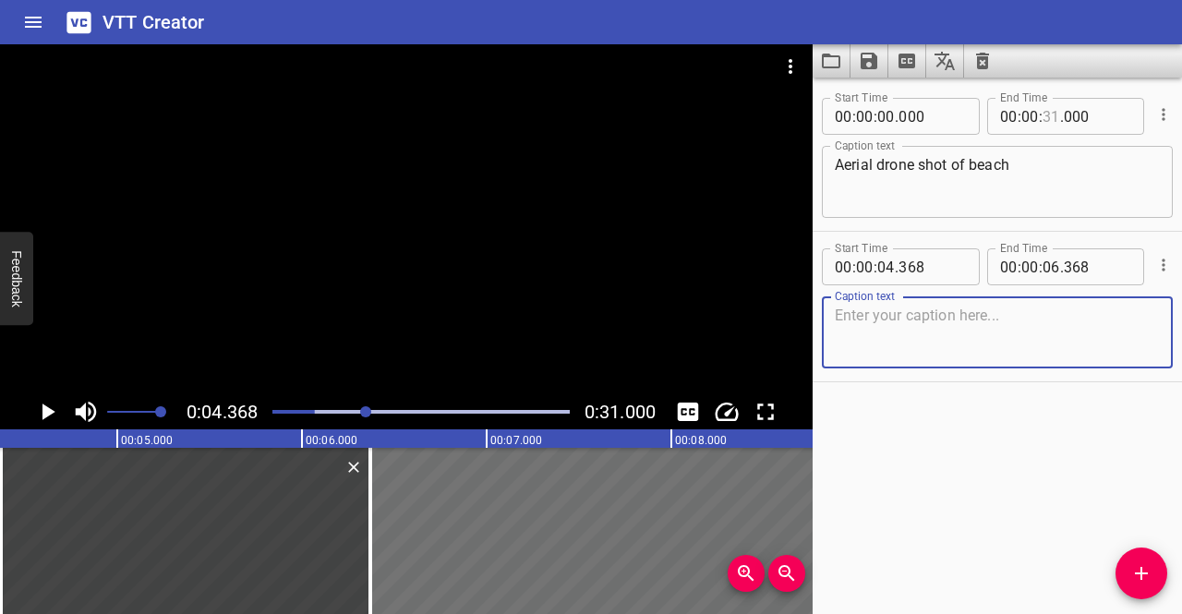
click at [1048, 112] on input "number" at bounding box center [1052, 116] width 18 height 37
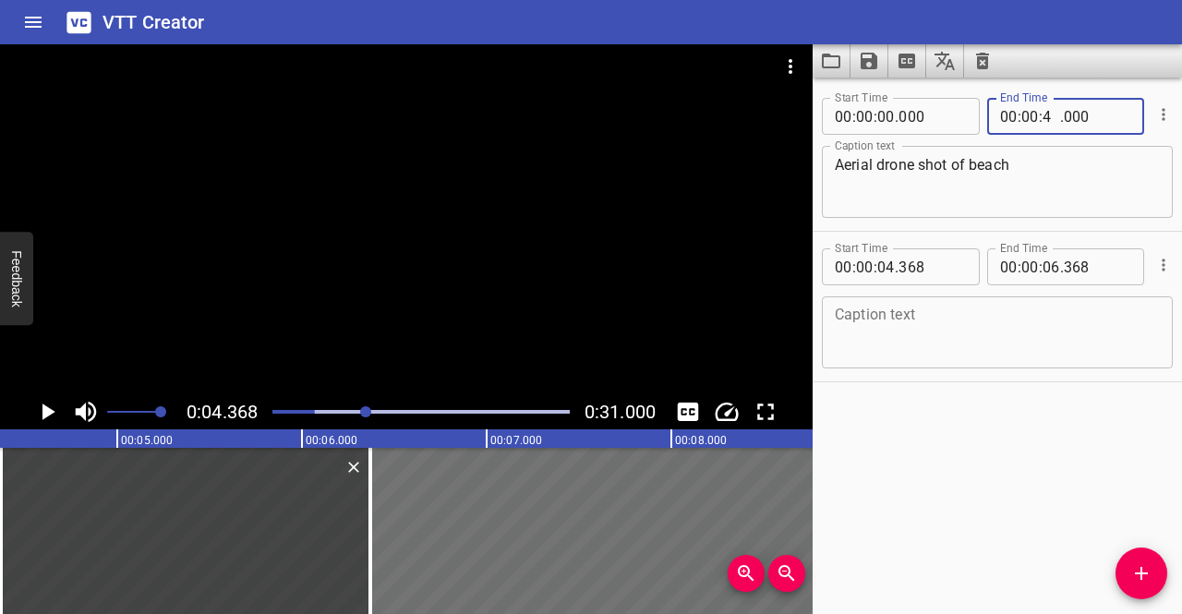
type input "04"
click at [1073, 115] on input "number" at bounding box center [1097, 116] width 67 height 37
type input "368"
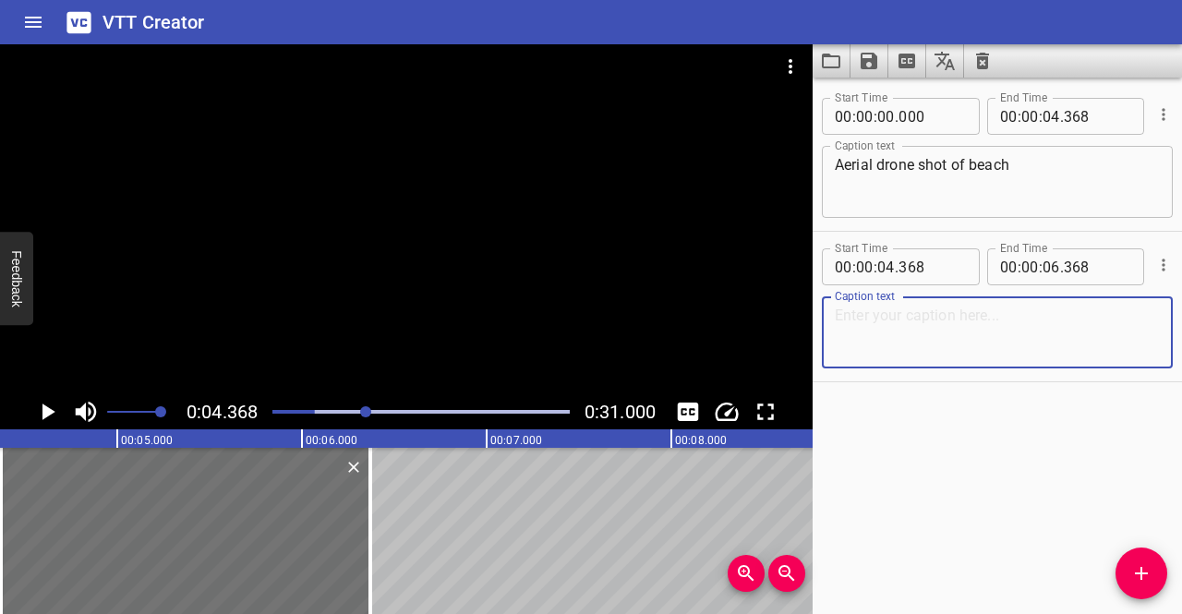
click at [875, 313] on textarea at bounding box center [997, 333] width 325 height 53
type textarea "Aerial shot"
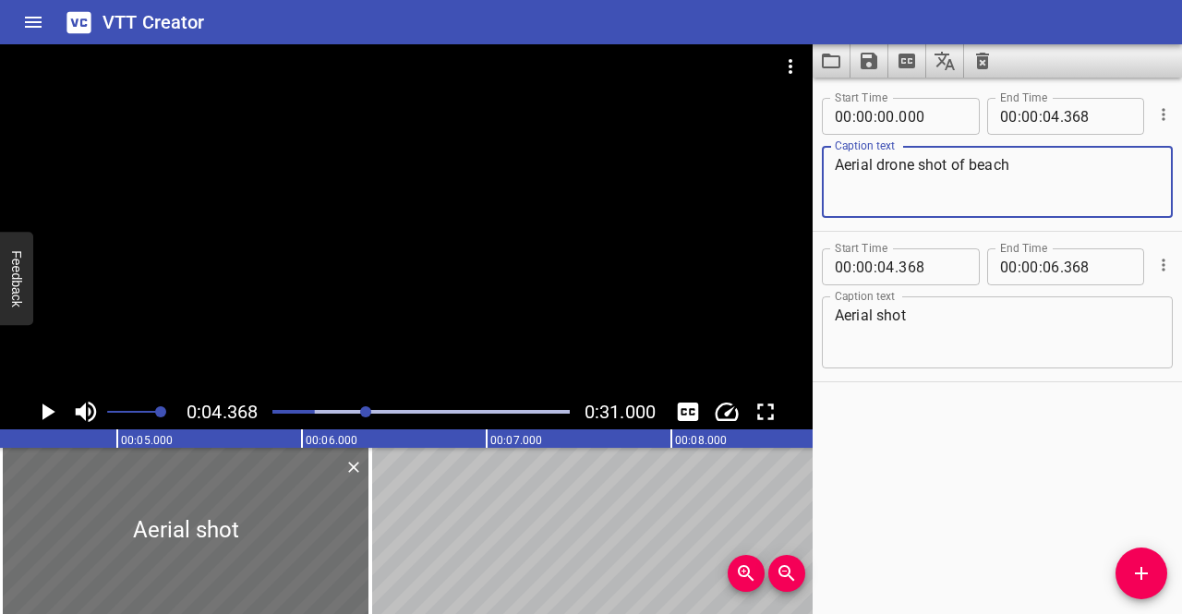
click at [914, 172] on textarea "Aerial drone shot of beach" at bounding box center [997, 182] width 325 height 53
type textarea "Aerial shot of beach"
click at [916, 316] on textarea "Aerial shot" at bounding box center [997, 333] width 325 height 53
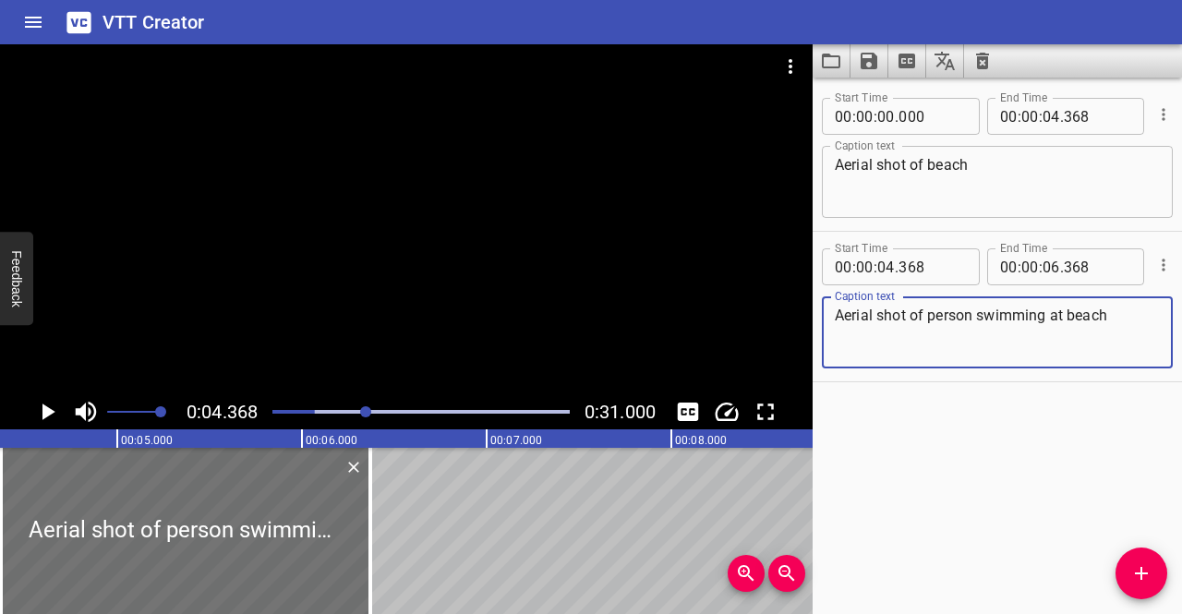
type textarea "Aerial shot of person swimming at beach"
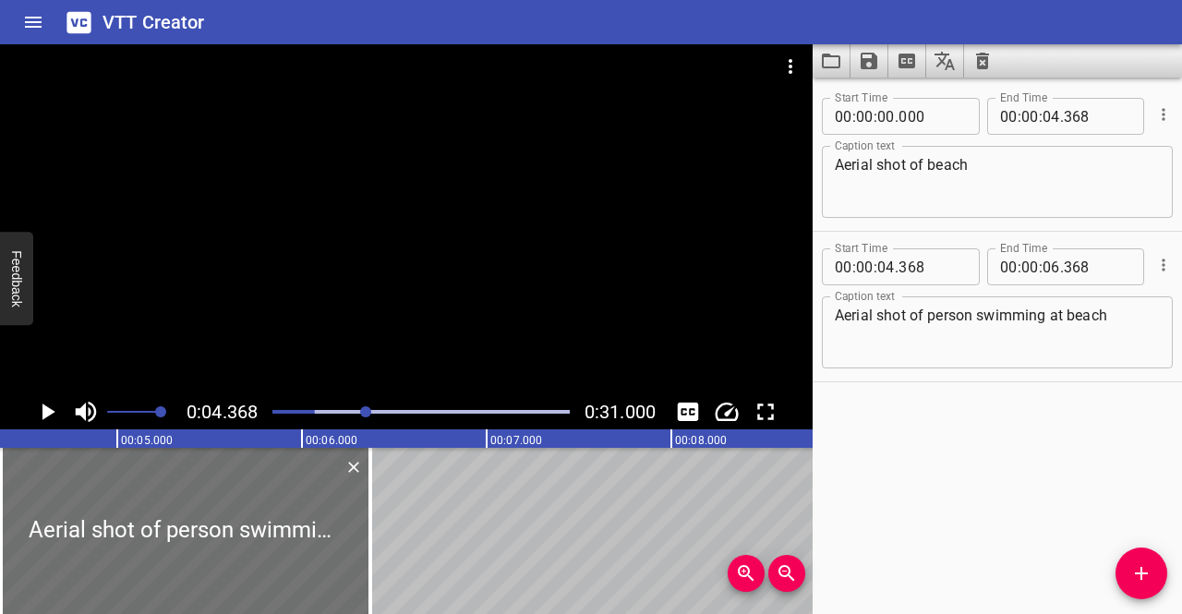
click at [935, 450] on div "Start Time 00 : 00 : 00 . 000 Start Time End Time 00 : 00 : 04 . 368 End Time C…" at bounding box center [997, 346] width 369 height 537
click at [1049, 268] on input "number" at bounding box center [1052, 266] width 18 height 37
type input "31"
type input "000"
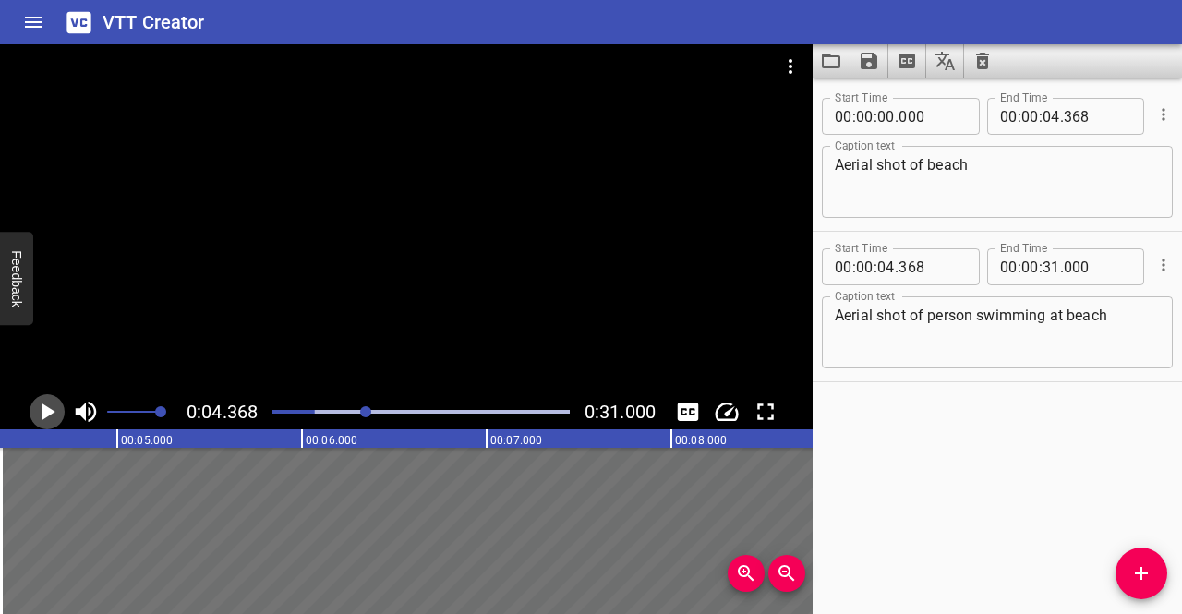
click at [46, 404] on icon "Play/Pause" at bounding box center [47, 412] width 28 height 28
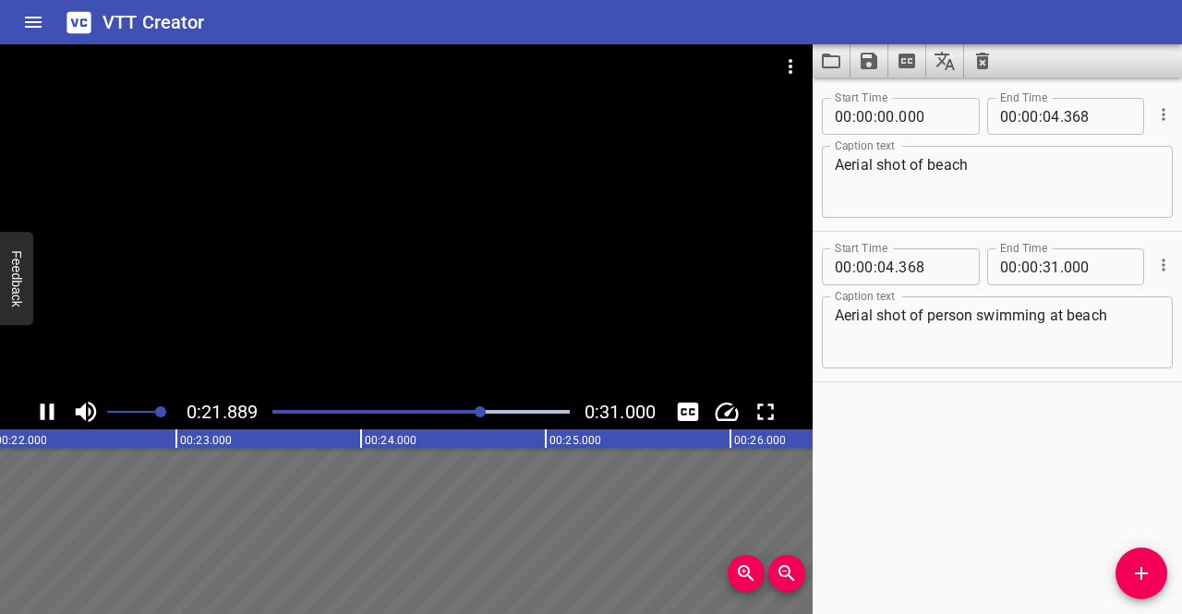
click at [52, 414] on icon "Play/Pause" at bounding box center [48, 412] width 14 height 17
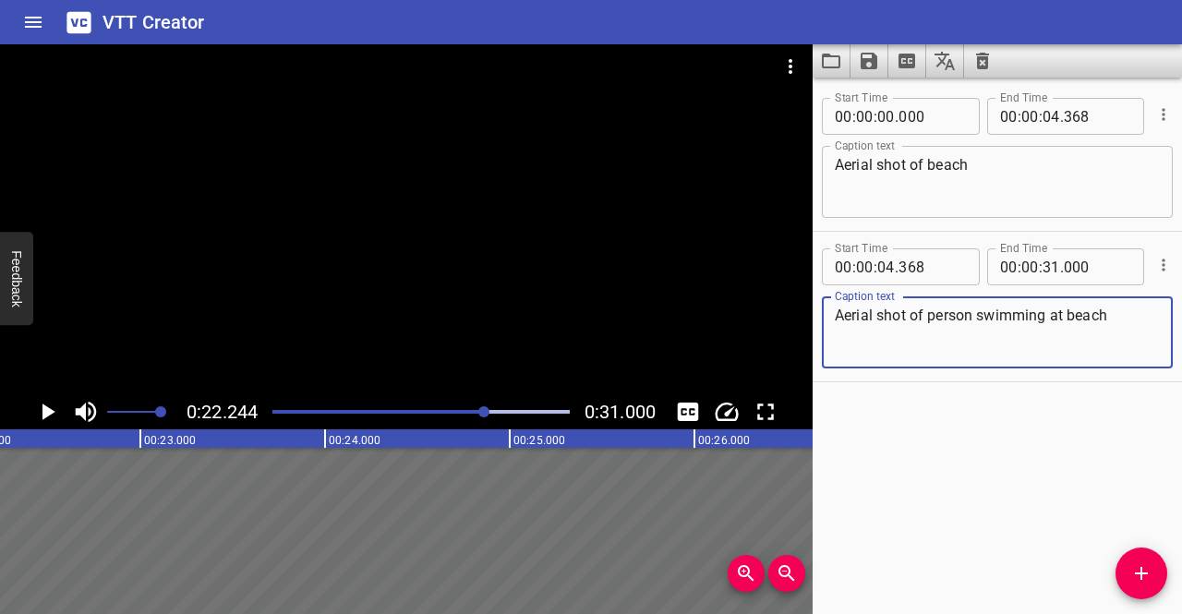
click at [925, 315] on textarea "Aerial shot of person swimming at beach" at bounding box center [997, 333] width 325 height 53
click at [1002, 321] on textarea "Aerial shot of two person swimming at beach" at bounding box center [997, 333] width 325 height 53
click at [993, 422] on div "Start Time 00 : 00 : 00 . 000 Start Time End Time 00 : 00 : 04 . 368 End Time C…" at bounding box center [997, 346] width 369 height 537
drag, startPoint x: 1011, startPoint y: 319, endPoint x: 927, endPoint y: 322, distance: 84.1
click at [927, 322] on textarea "Aerial shot of two persons swimming at beach" at bounding box center [997, 333] width 325 height 53
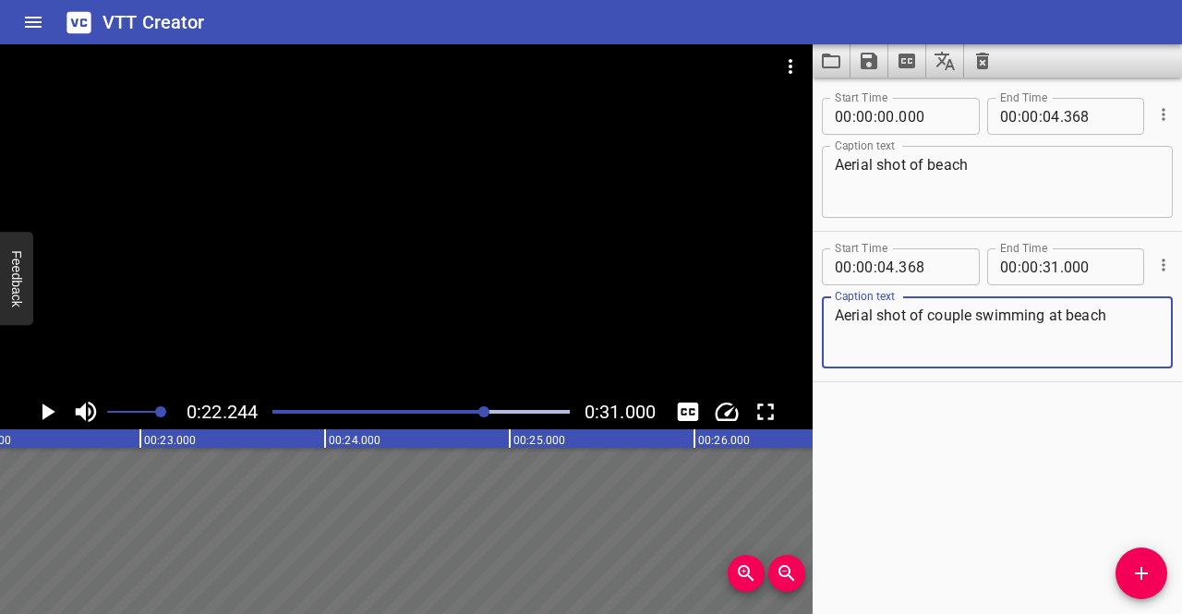
type textarea "Aerial shot of couple swimming at beach"
click at [39, 408] on icon "Play/Pause" at bounding box center [47, 412] width 28 height 28
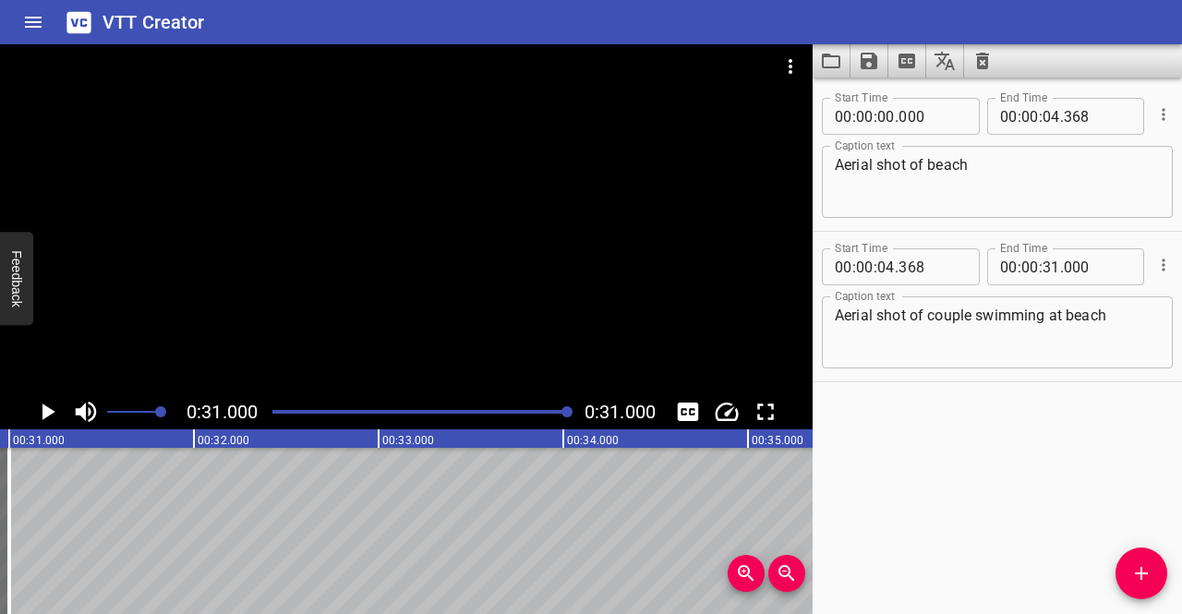
scroll to position [0, 5727]
click at [327, 413] on div "Play progress" at bounding box center [421, 412] width 297 height 4
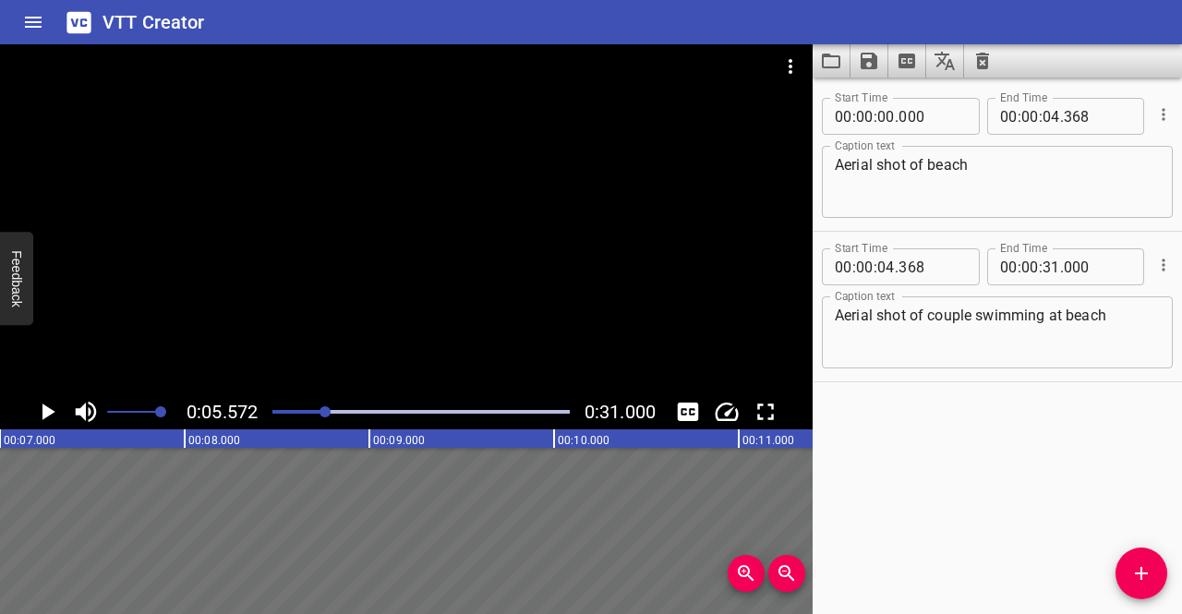
scroll to position [0, 1029]
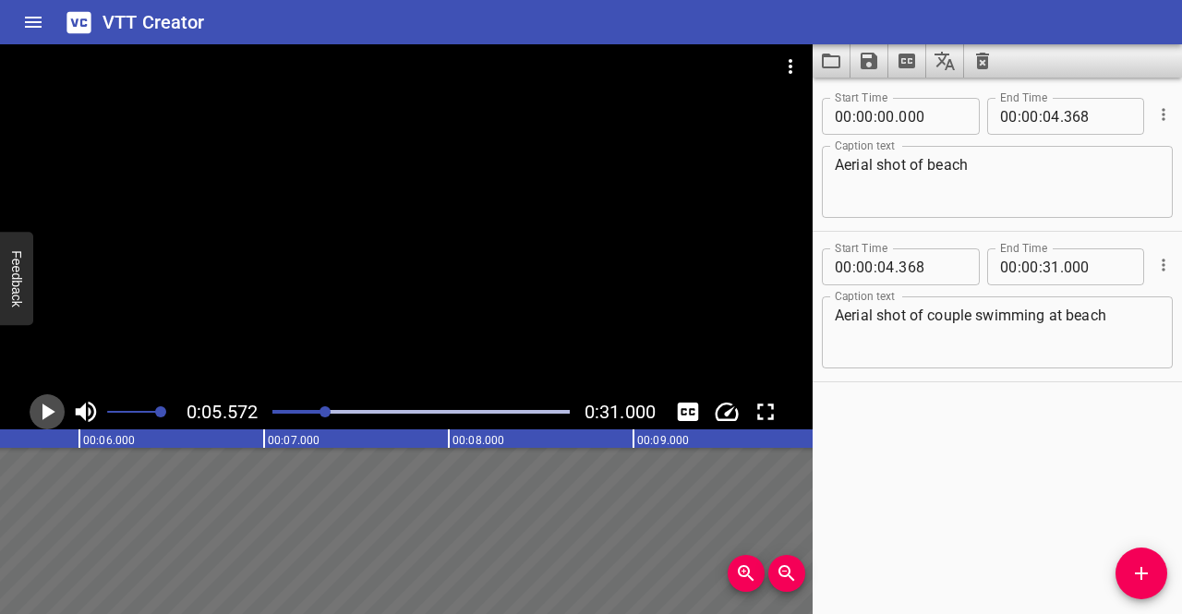
click at [52, 410] on icon "Play/Pause" at bounding box center [48, 412] width 13 height 17
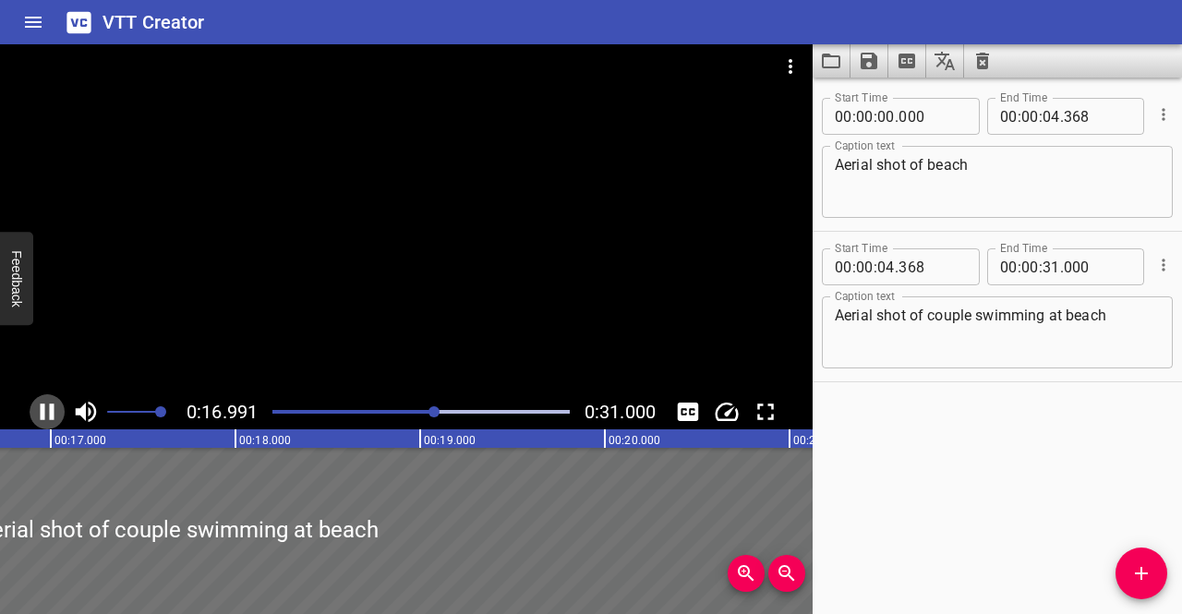
click at [49, 407] on icon "Play/Pause" at bounding box center [47, 412] width 28 height 28
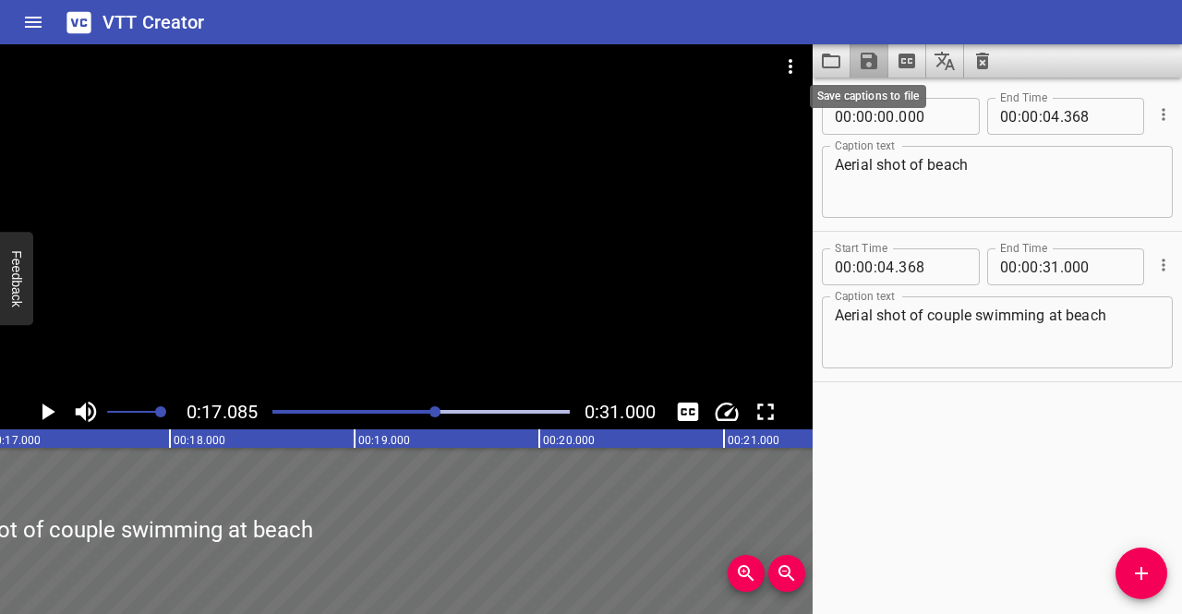
click at [866, 65] on icon "Save captions to file" at bounding box center [869, 61] width 22 height 22
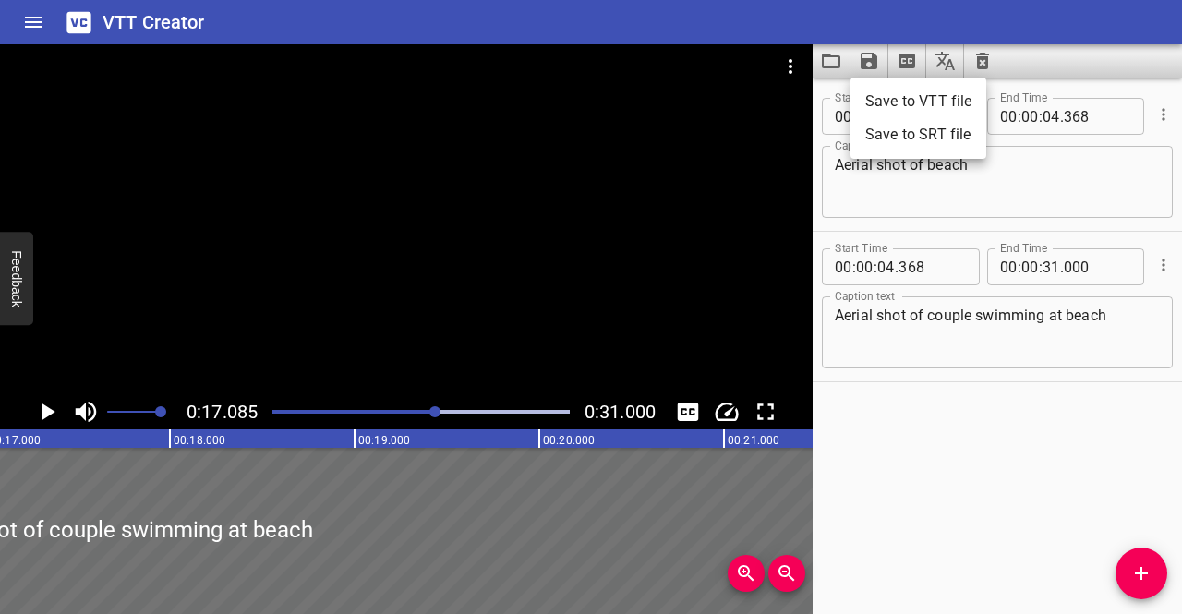
click at [876, 100] on li "Save to VTT file" at bounding box center [919, 101] width 136 height 33
click at [1177, 34] on div "VTT Creator" at bounding box center [591, 22] width 1182 height 44
click at [85, 31] on icon at bounding box center [79, 21] width 24 height 21
click at [92, 26] on icon at bounding box center [79, 22] width 32 height 32
click at [26, 23] on icon "Home" at bounding box center [33, 22] width 22 height 22
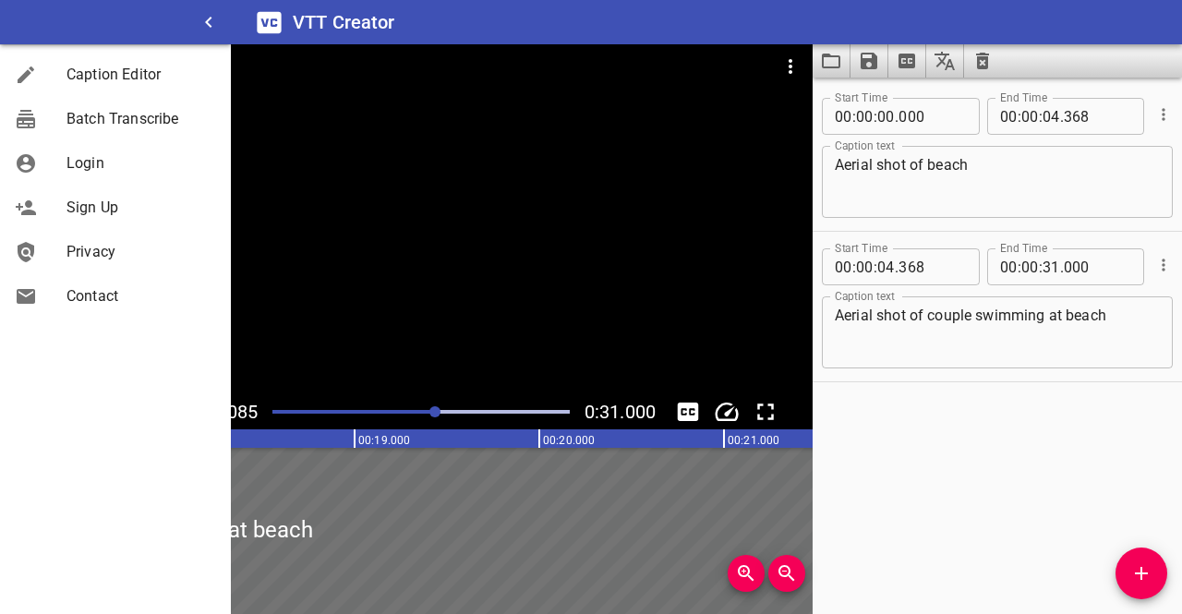
click at [273, 212] on div at bounding box center [406, 219] width 813 height 350
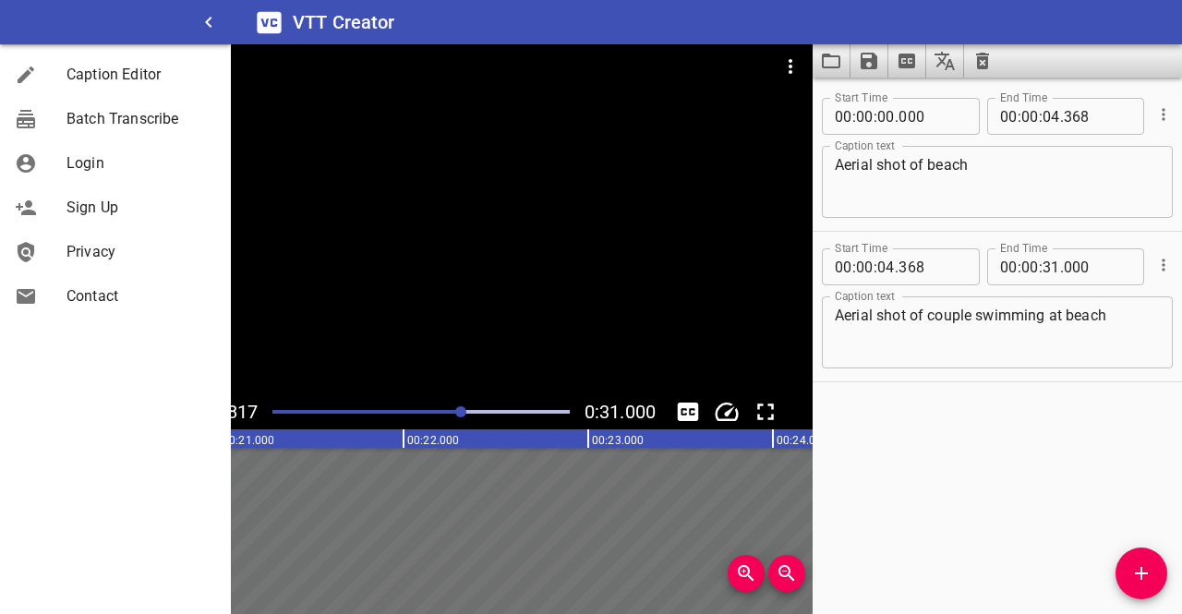
click at [915, 431] on div "Start Time 00 : 00 : 00 . 000 Start Time End Time 00 : 00 : 04 . 368 End Time C…" at bounding box center [997, 346] width 369 height 537
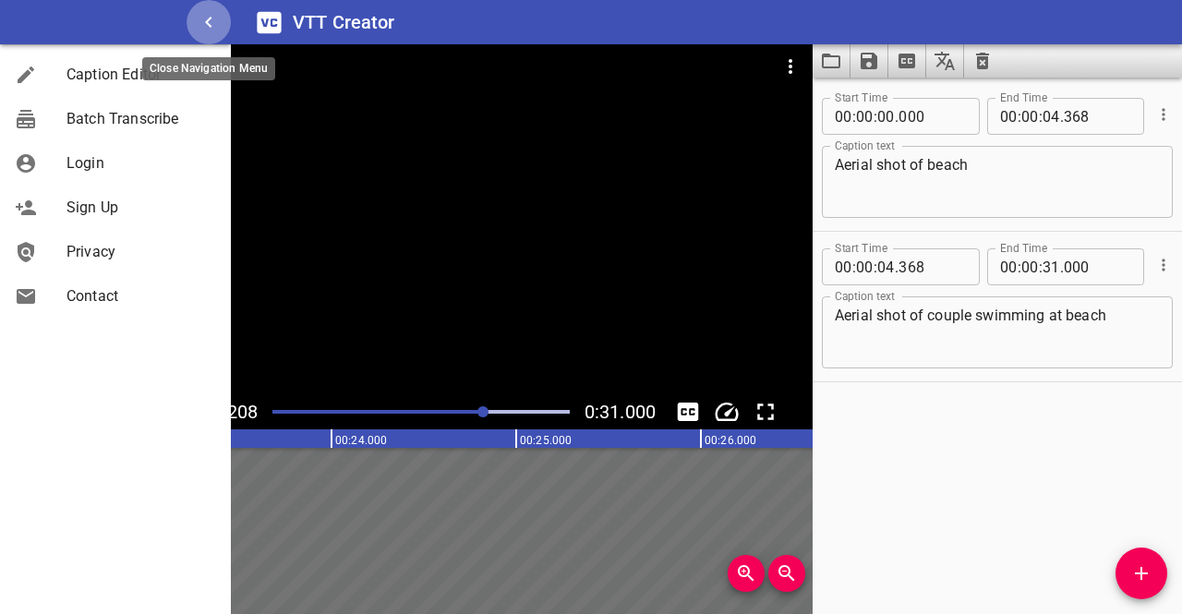
click at [211, 20] on icon "button" at bounding box center [209, 22] width 22 height 22
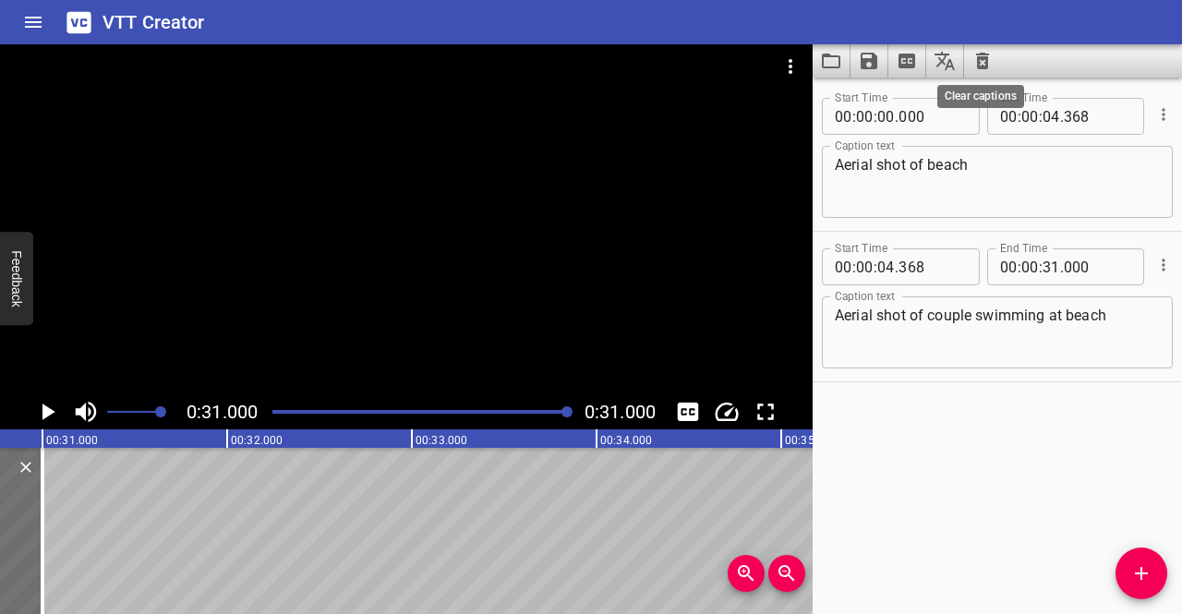
scroll to position [0, 5727]
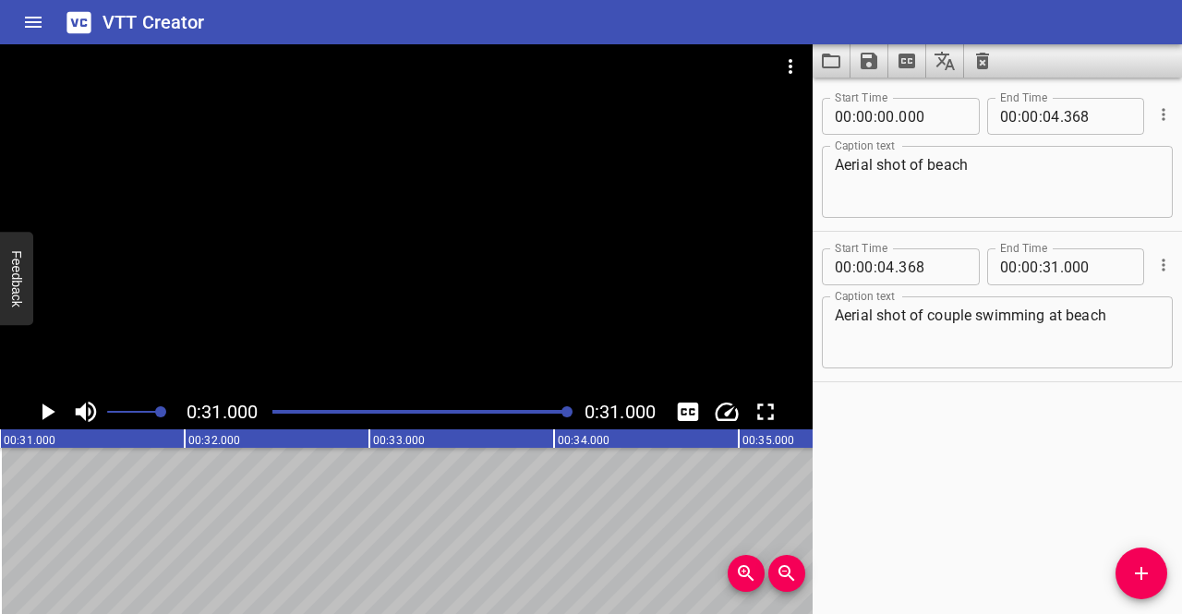
click at [153, 32] on h6 "VTT Creator" at bounding box center [154, 22] width 103 height 30
click at [79, 27] on icon at bounding box center [79, 21] width 24 height 21
click at [27, 29] on icon "Home" at bounding box center [33, 22] width 22 height 22
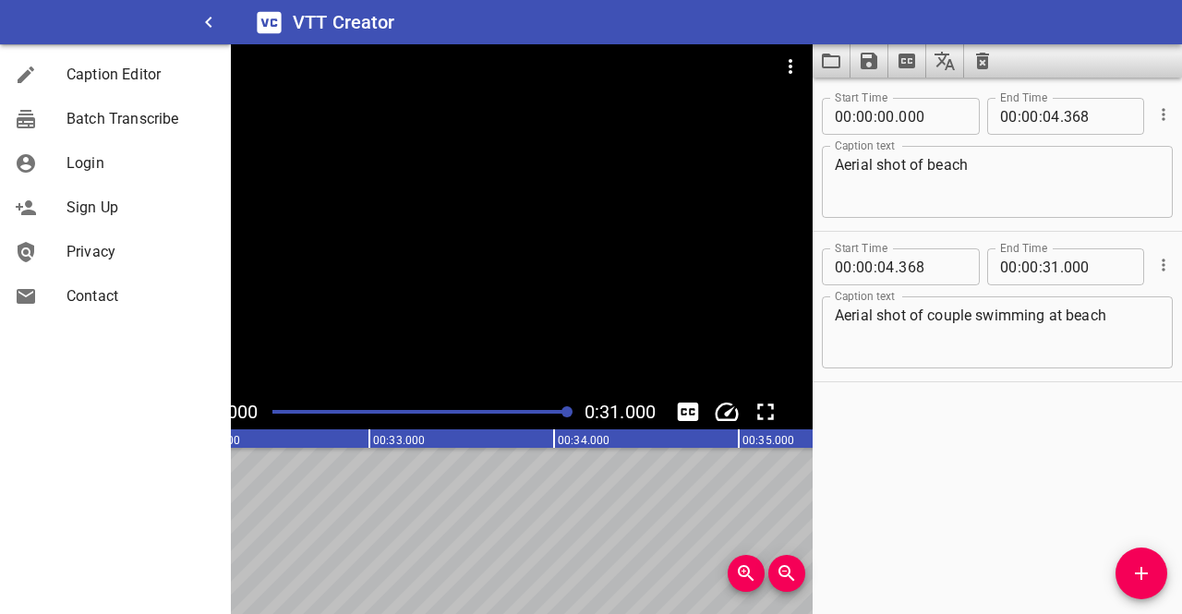
click at [1152, 563] on icon "Add Cue" at bounding box center [1142, 574] width 22 height 22
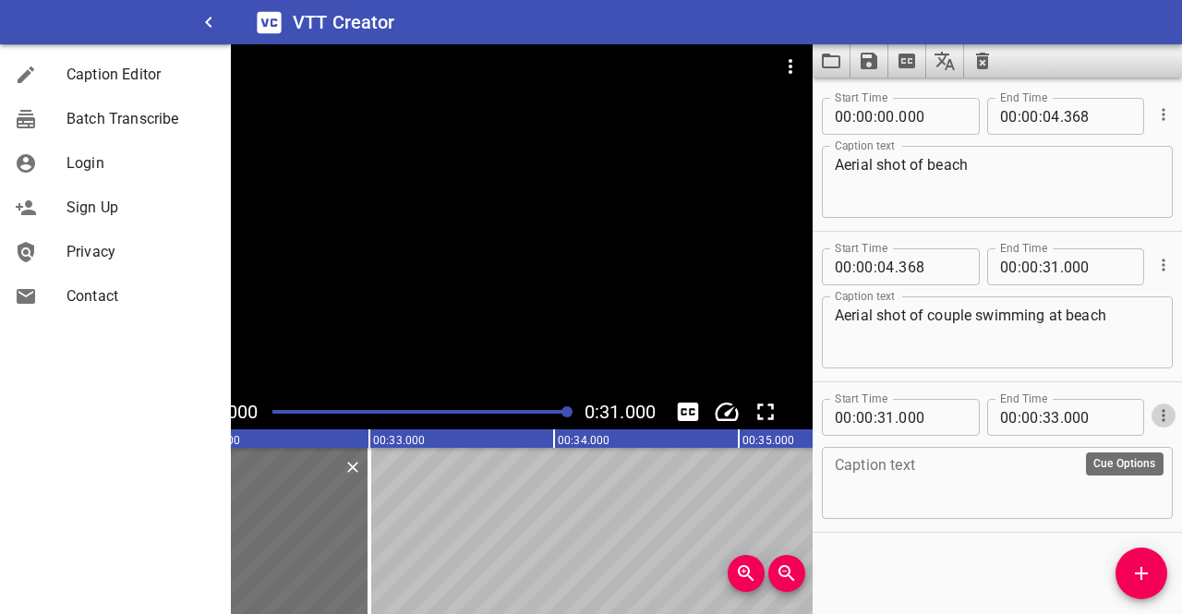
click at [1155, 415] on icon "Cue Options" at bounding box center [1164, 415] width 18 height 18
click at [981, 53] on div at bounding box center [591, 307] width 1182 height 614
click at [981, 64] on icon "Clear captions" at bounding box center [983, 61] width 22 height 22
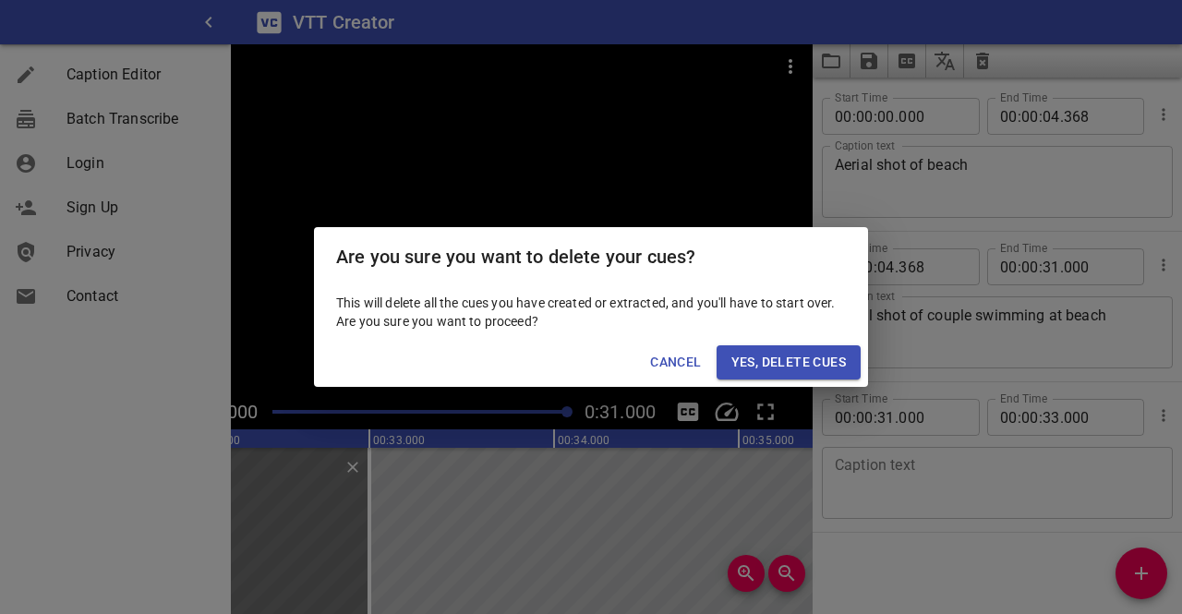
click at [781, 369] on span "Yes, Delete Cues" at bounding box center [789, 362] width 115 height 23
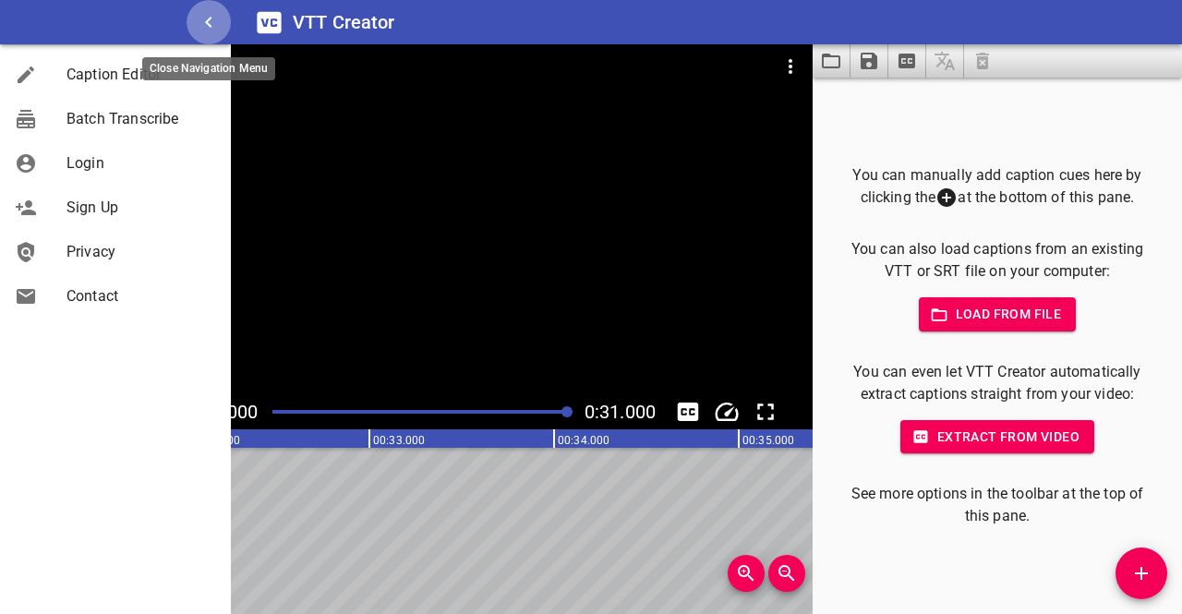
click at [206, 12] on icon "button" at bounding box center [209, 22] width 22 height 22
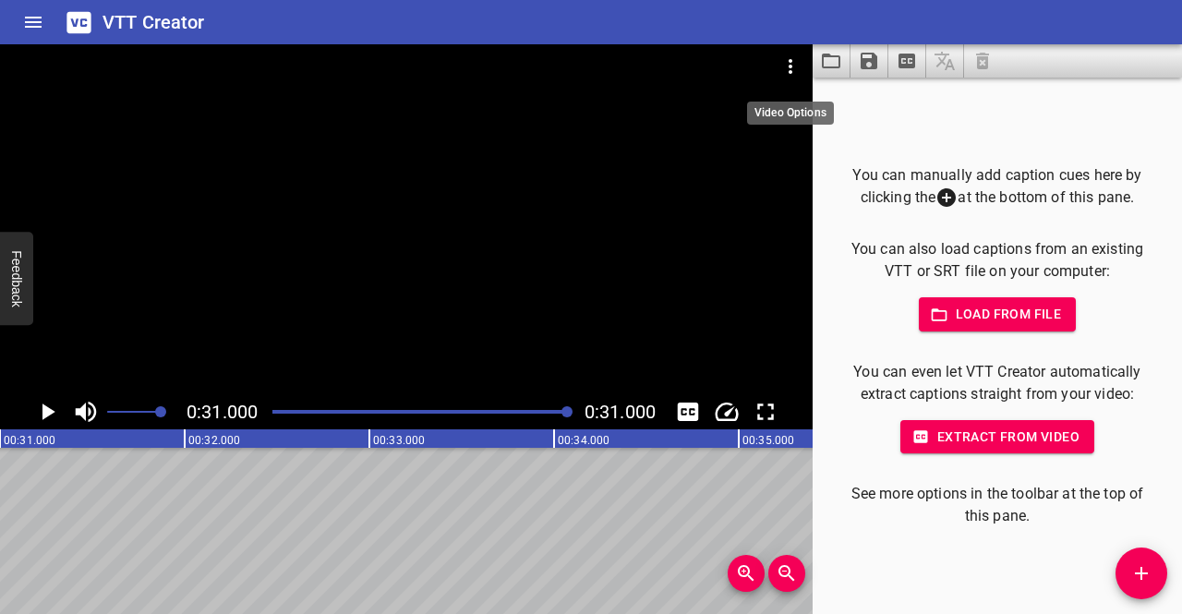
click at [784, 68] on icon "Video Options" at bounding box center [791, 66] width 22 height 22
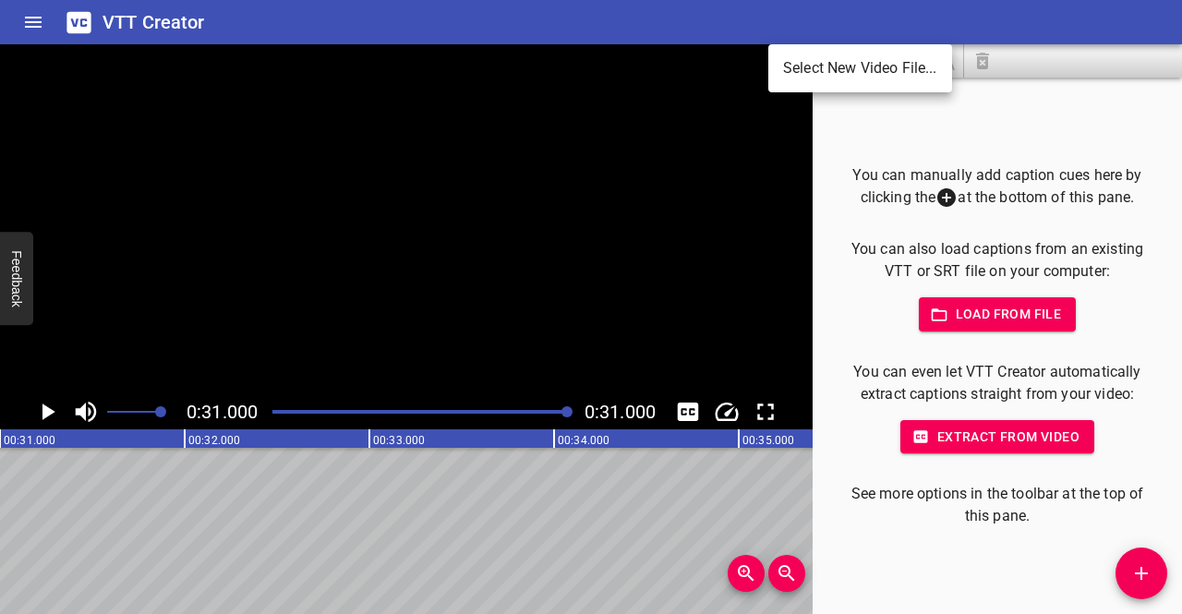
click at [804, 70] on li "Select New Video File..." at bounding box center [861, 68] width 184 height 33
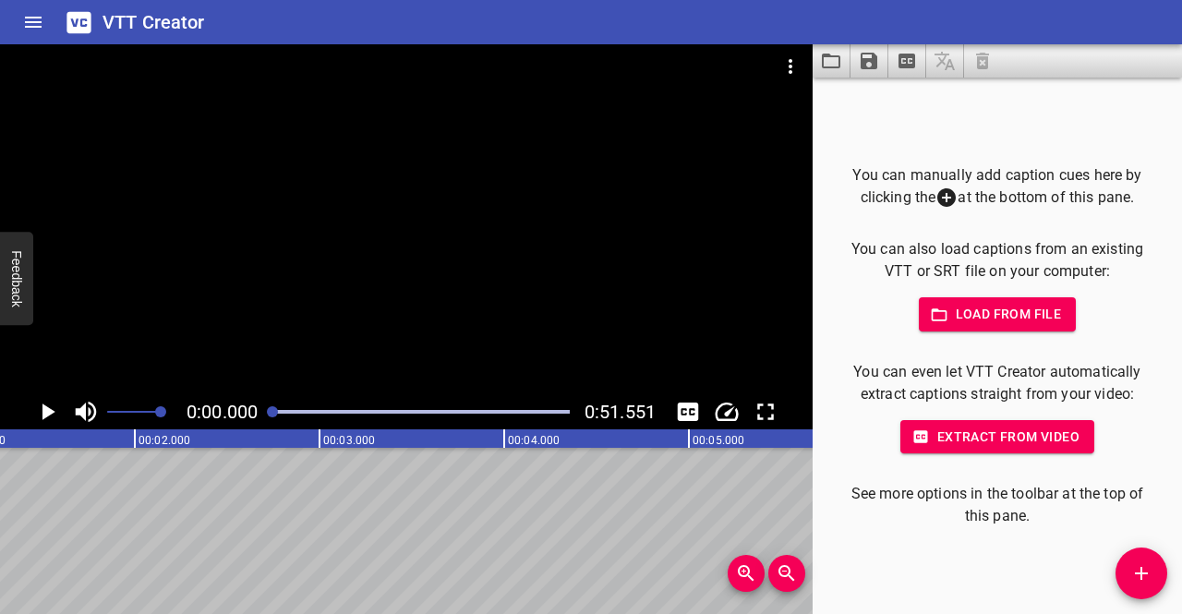
scroll to position [0, 0]
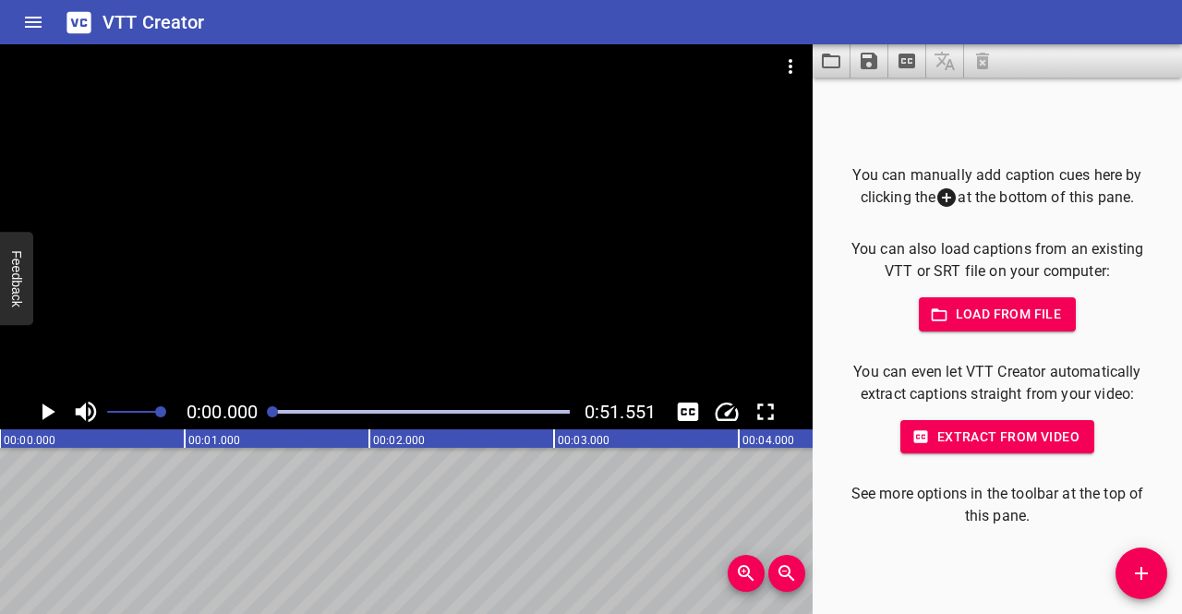
click at [50, 406] on icon "Play/Pause" at bounding box center [47, 412] width 28 height 28
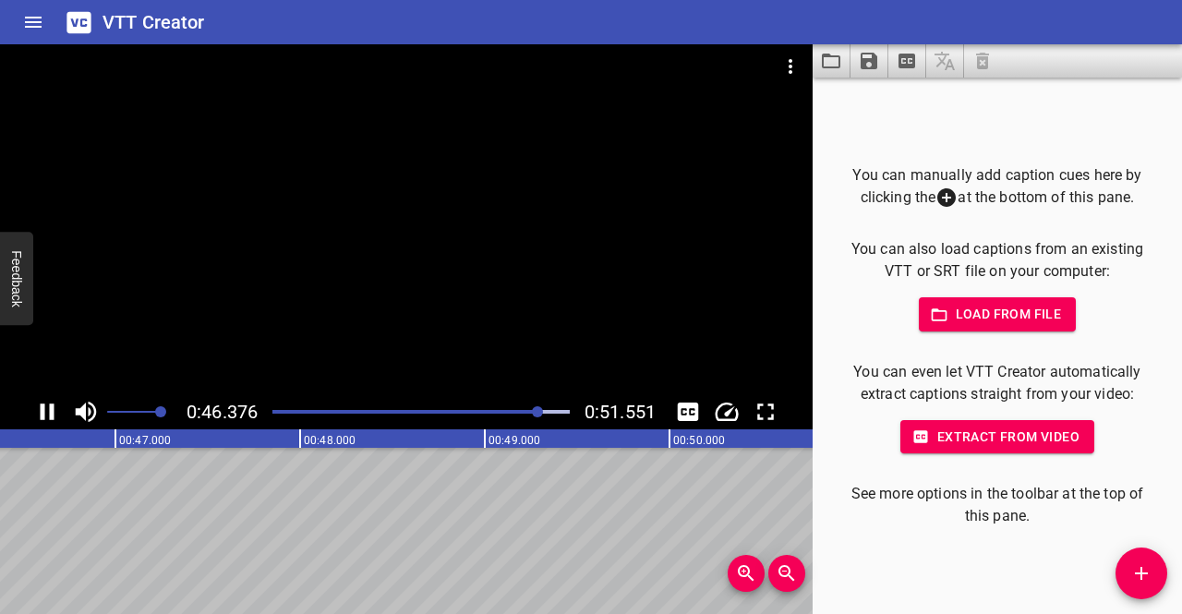
click at [55, 402] on icon "Play/Pause" at bounding box center [47, 412] width 28 height 28
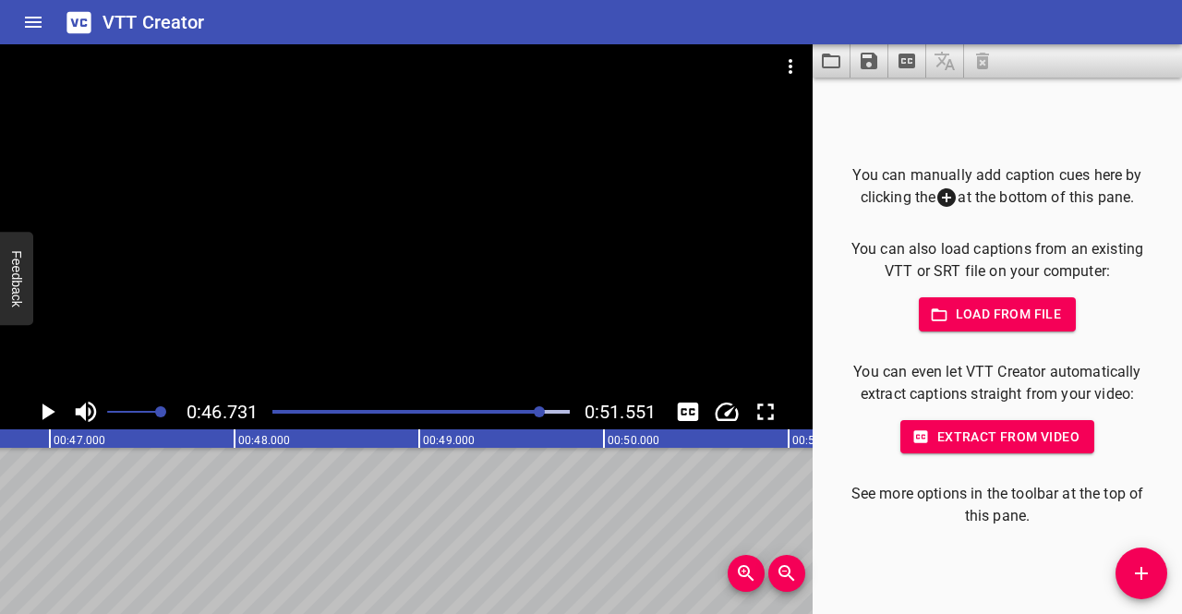
click at [274, 412] on div "Play progress" at bounding box center [393, 412] width 297 height 4
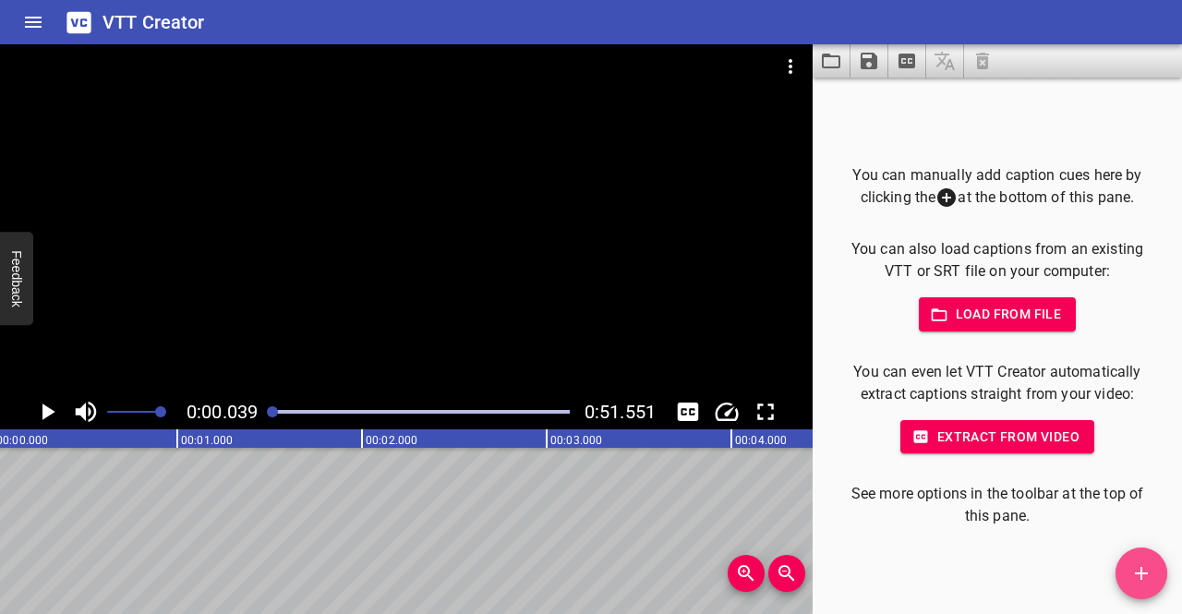
click at [1155, 579] on span "Add Cue" at bounding box center [1142, 574] width 52 height 22
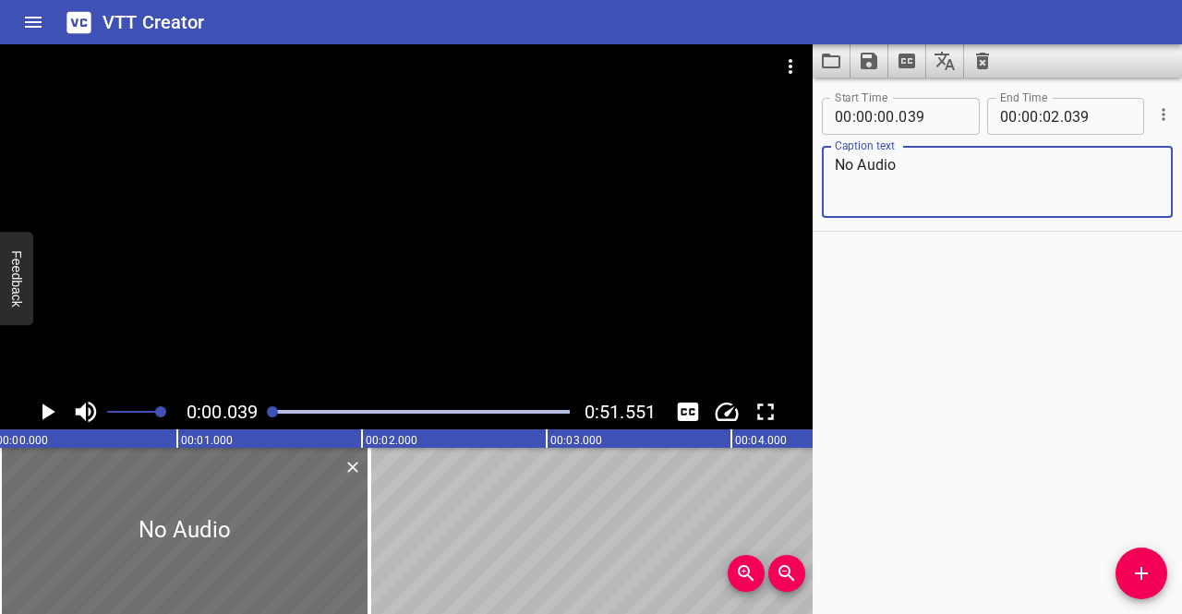
type textarea "No Audio"
click at [912, 117] on input "number" at bounding box center [932, 116] width 67 height 37
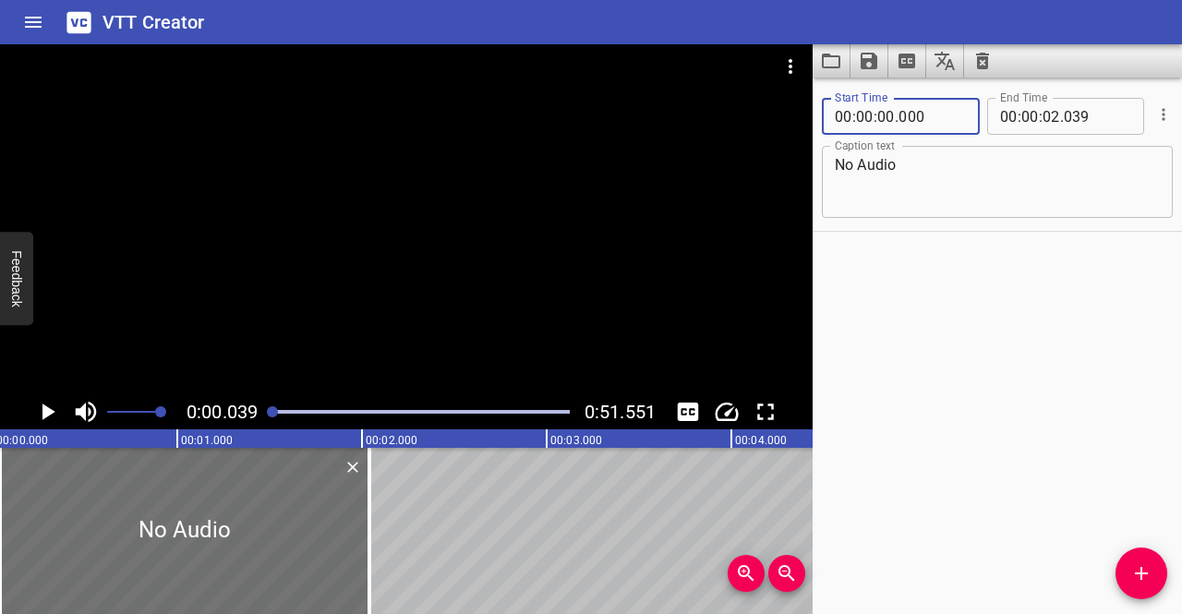
type input "000"
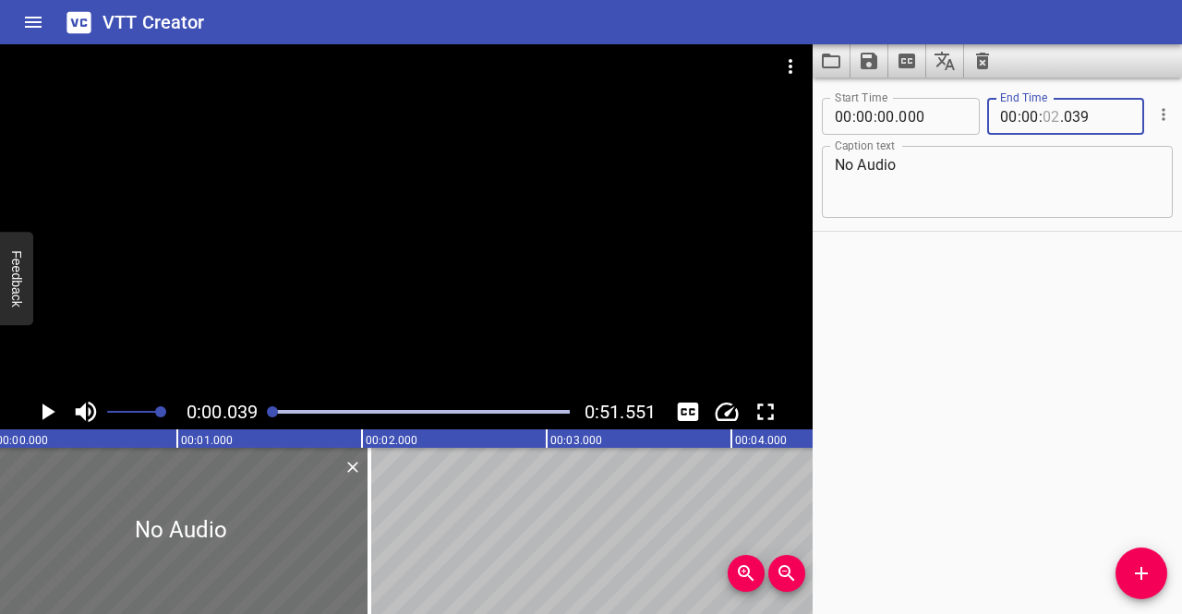
click at [1043, 114] on input "number" at bounding box center [1052, 116] width 18 height 37
type input "51"
type input "551"
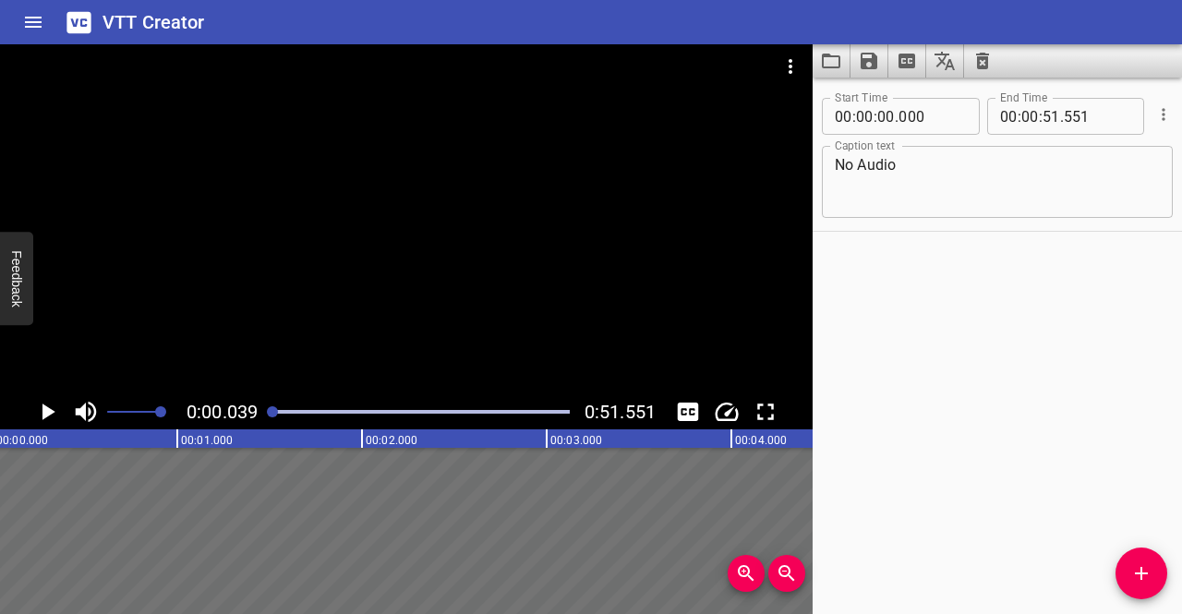
click at [1027, 348] on div "Start Time 00 : 00 : 00 . 000 Start Time End Time 00 : 00 : 51 . 551 End Time C…" at bounding box center [997, 346] width 369 height 537
click at [870, 56] on icon "Save captions to file" at bounding box center [869, 61] width 22 height 22
click at [866, 101] on li "Save to VTT file" at bounding box center [919, 101] width 136 height 33
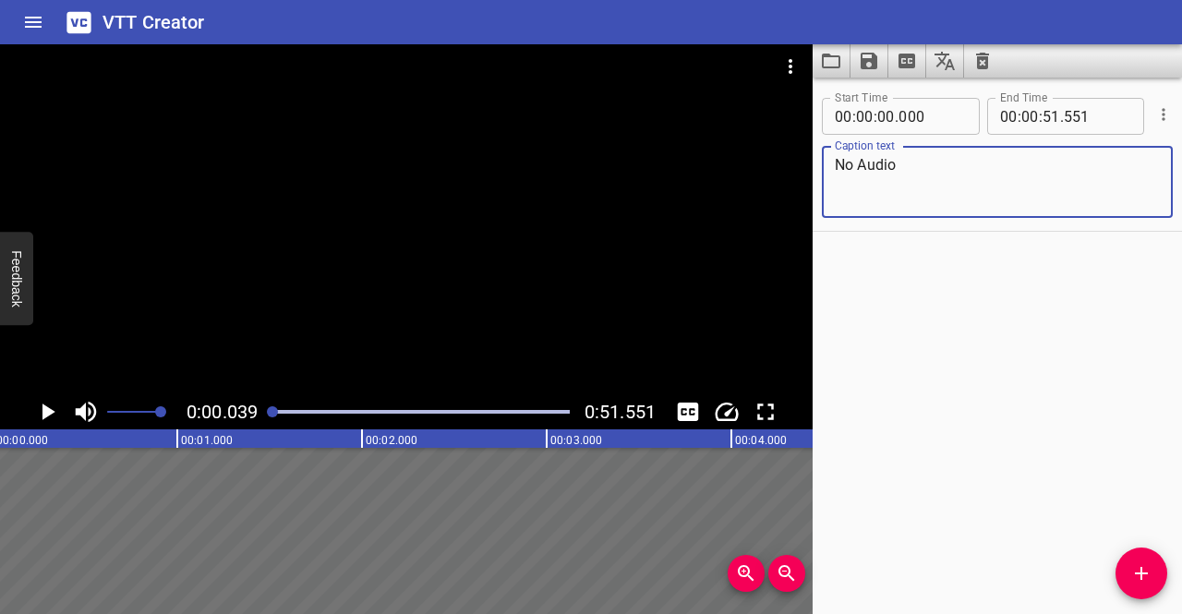
drag, startPoint x: 896, startPoint y: 163, endPoint x: 785, endPoint y: 167, distance: 110.9
click at [785, 167] on main "0:00.039 0:51.551 00:00.000 00:01.000 00:02.000 00:03.000 00:04.000 00:05.000 0…" at bounding box center [591, 329] width 1182 height 570
drag, startPoint x: 916, startPoint y: 189, endPoint x: 1044, endPoint y: 165, distance: 129.7
click at [1044, 165] on textarea "Aerial shot of beach shore and people swimming" at bounding box center [997, 182] width 325 height 53
paste textarea "swimming"
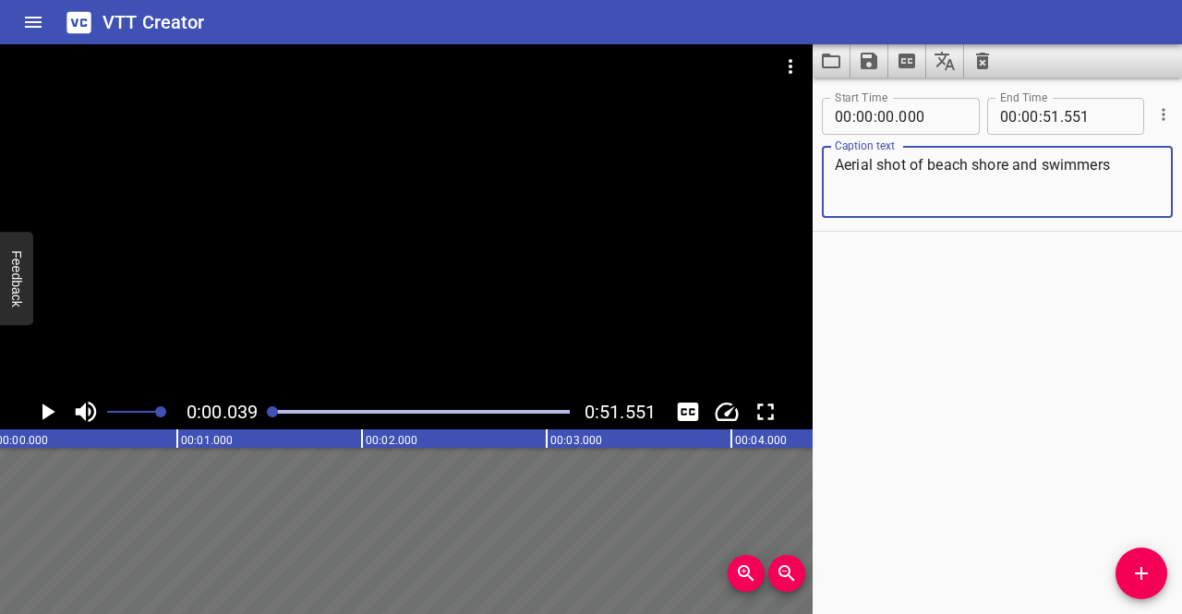
click at [994, 299] on div "Start Time 00 : 00 : 00 . 000 Start Time End Time 00 : 00 : 51 . 551 End Time C…" at bounding box center [997, 346] width 369 height 537
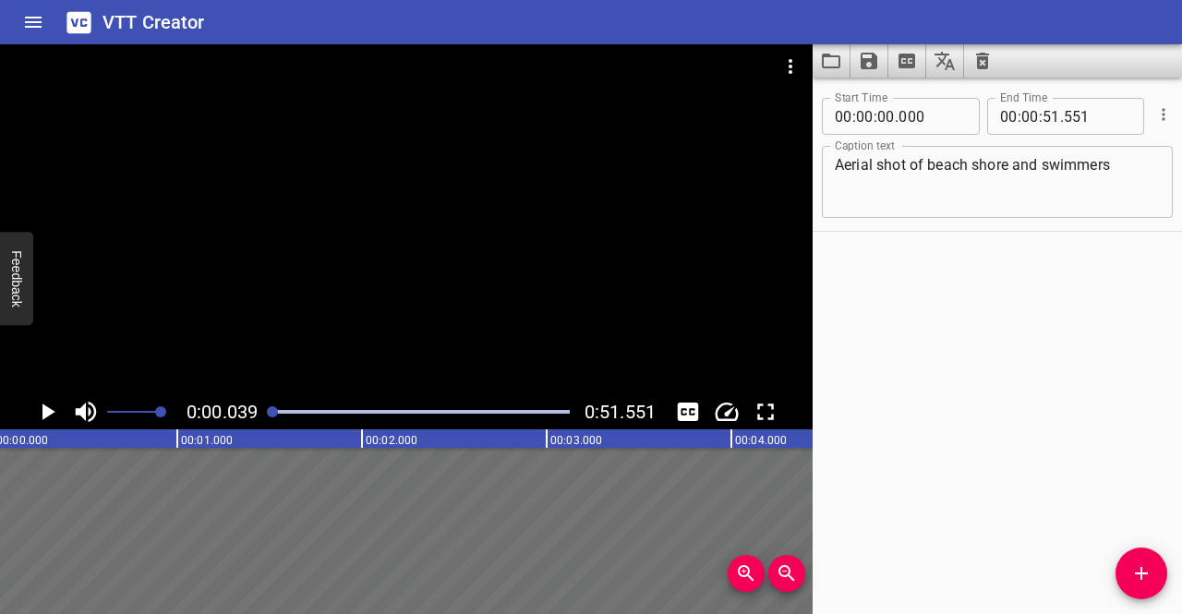
click at [54, 408] on icon "Play/Pause" at bounding box center [47, 412] width 28 height 28
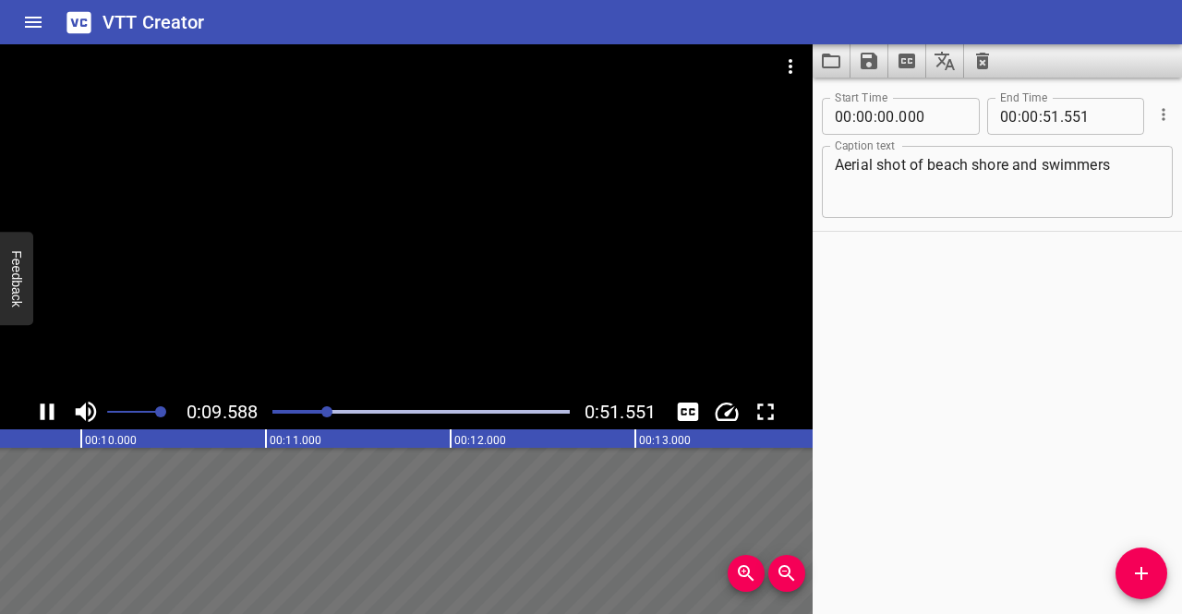
scroll to position [0, 1771]
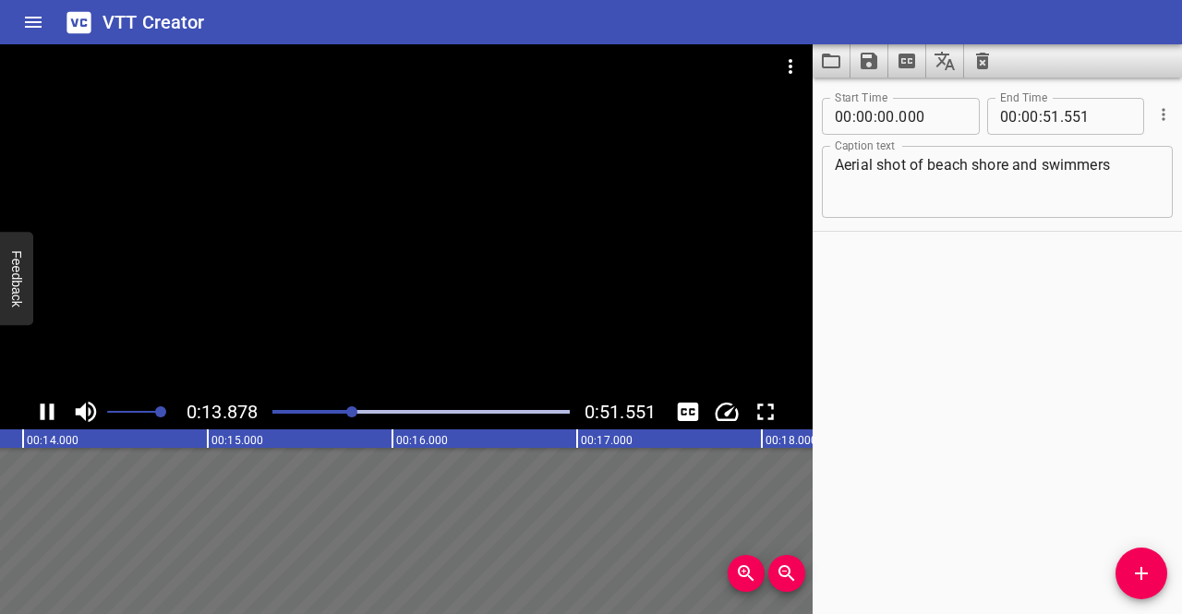
click at [45, 404] on icon "Play/Pause" at bounding box center [47, 412] width 28 height 28
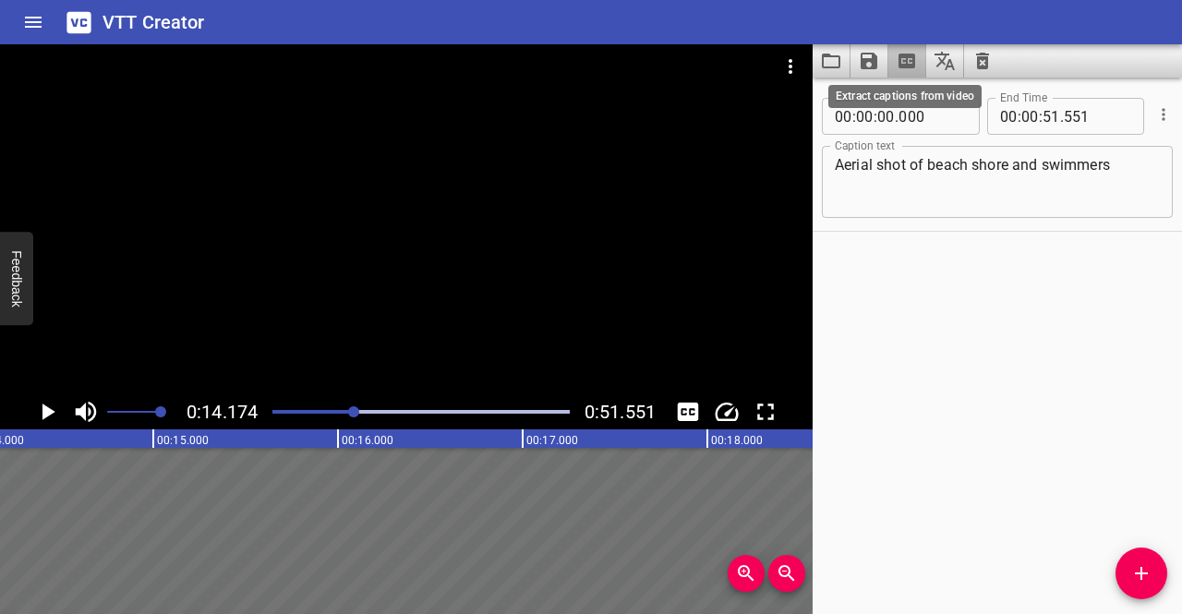
click at [908, 64] on icon "Extract captions from video" at bounding box center [907, 61] width 17 height 15
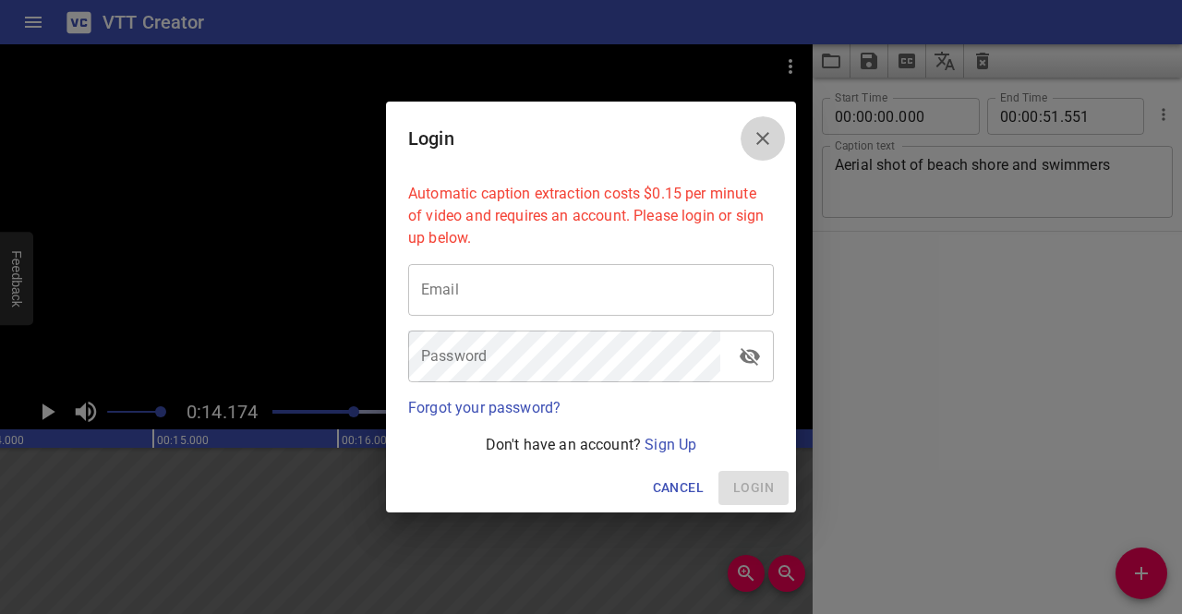
click at [767, 131] on icon "Close" at bounding box center [763, 138] width 22 height 22
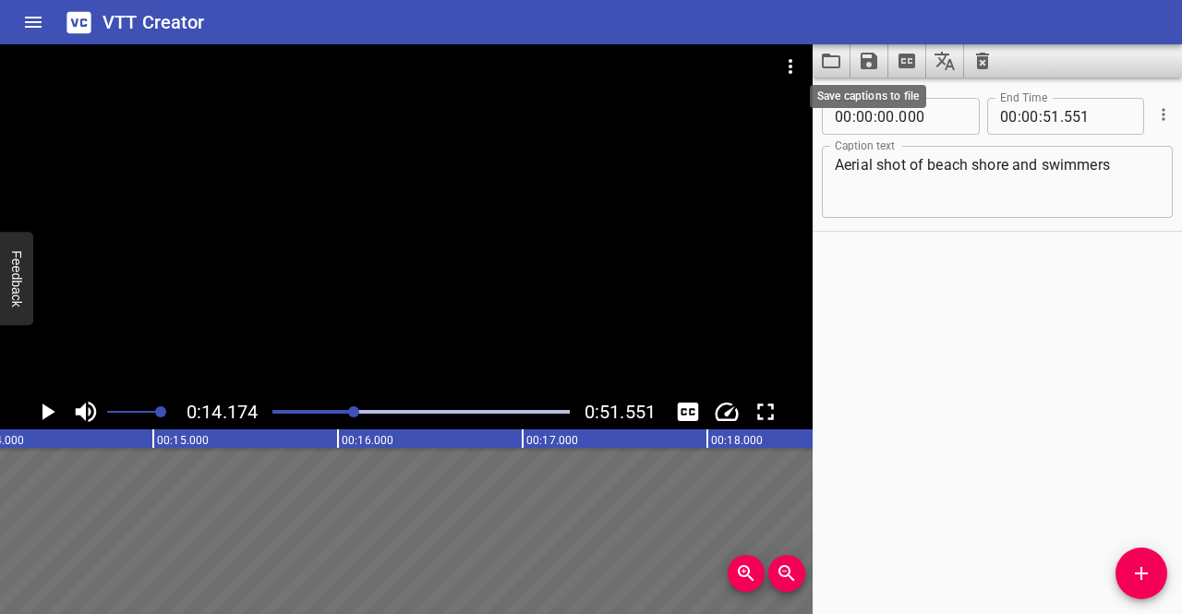
click at [870, 65] on icon "Save captions to file" at bounding box center [869, 61] width 22 height 22
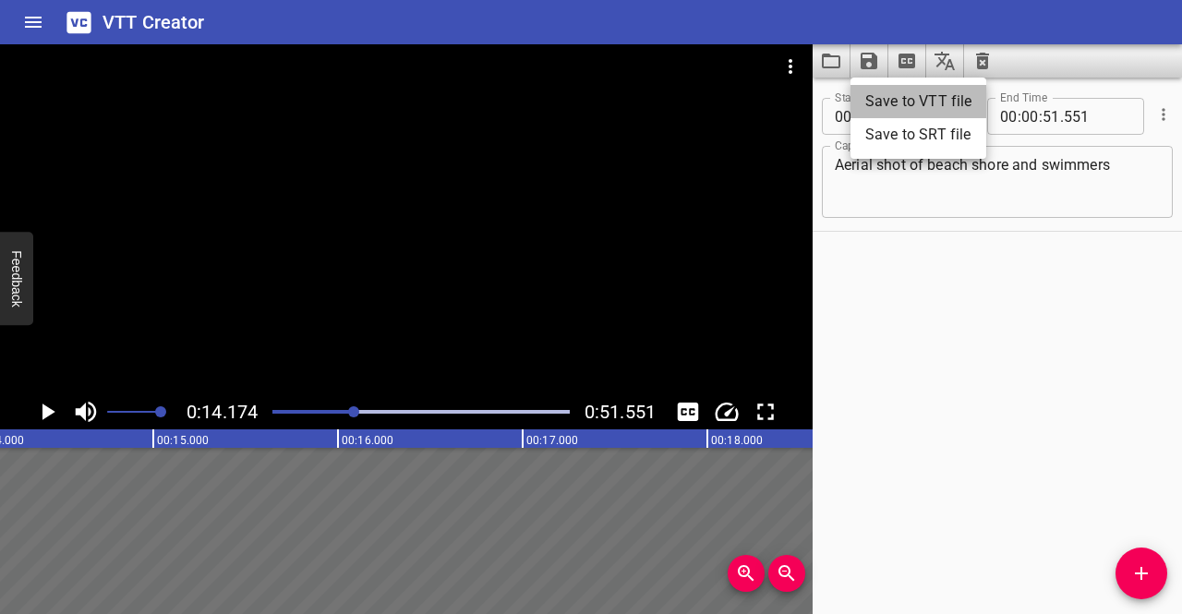
click at [875, 100] on li "Save to VTT file" at bounding box center [919, 101] width 136 height 33
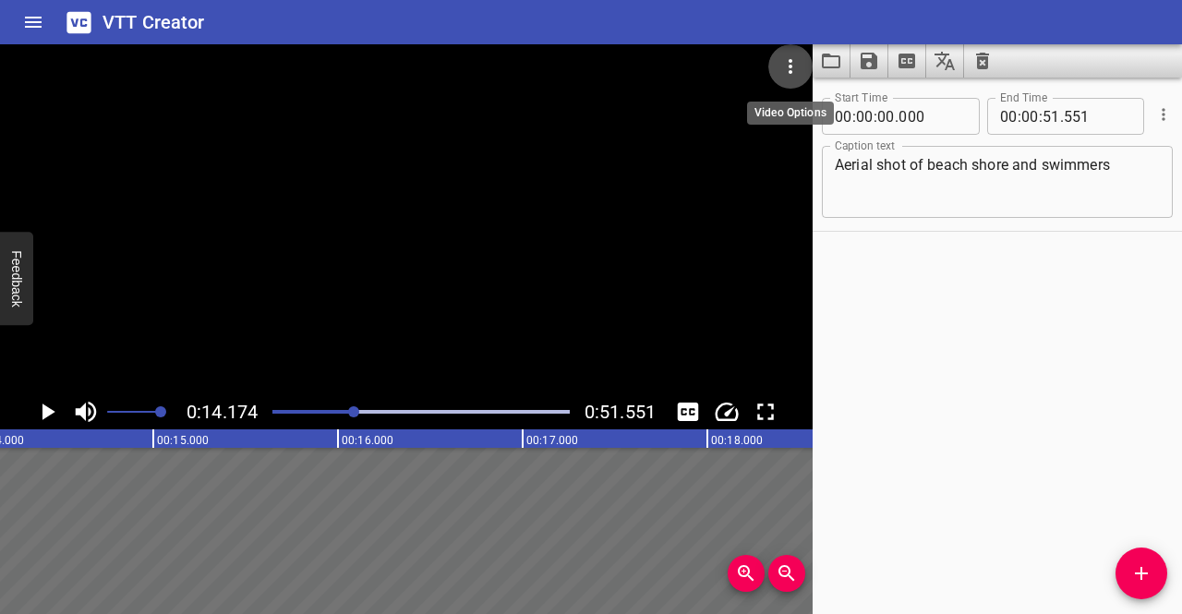
click at [790, 67] on icon "Video Options" at bounding box center [791, 66] width 4 height 15
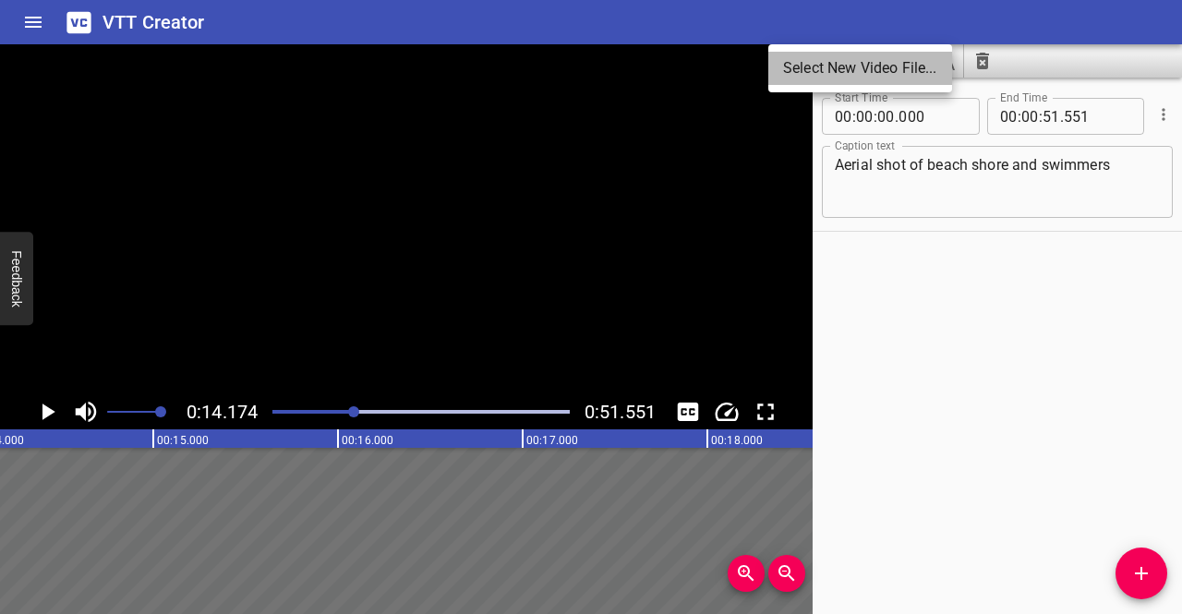
click at [840, 78] on li "Select New Video File..." at bounding box center [861, 68] width 184 height 33
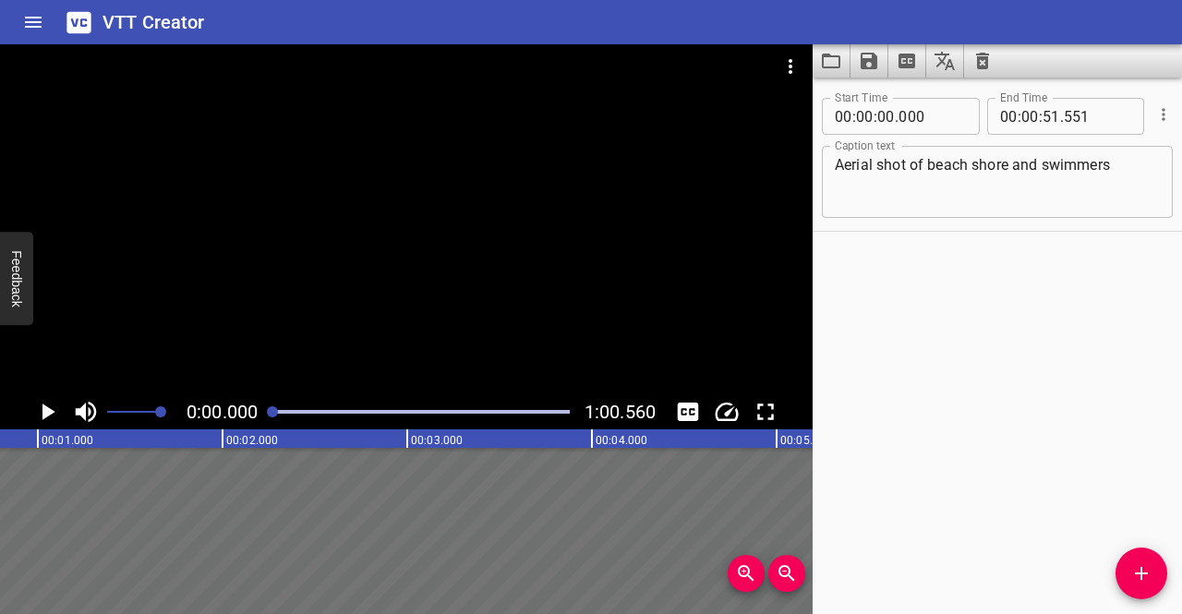
scroll to position [0, 0]
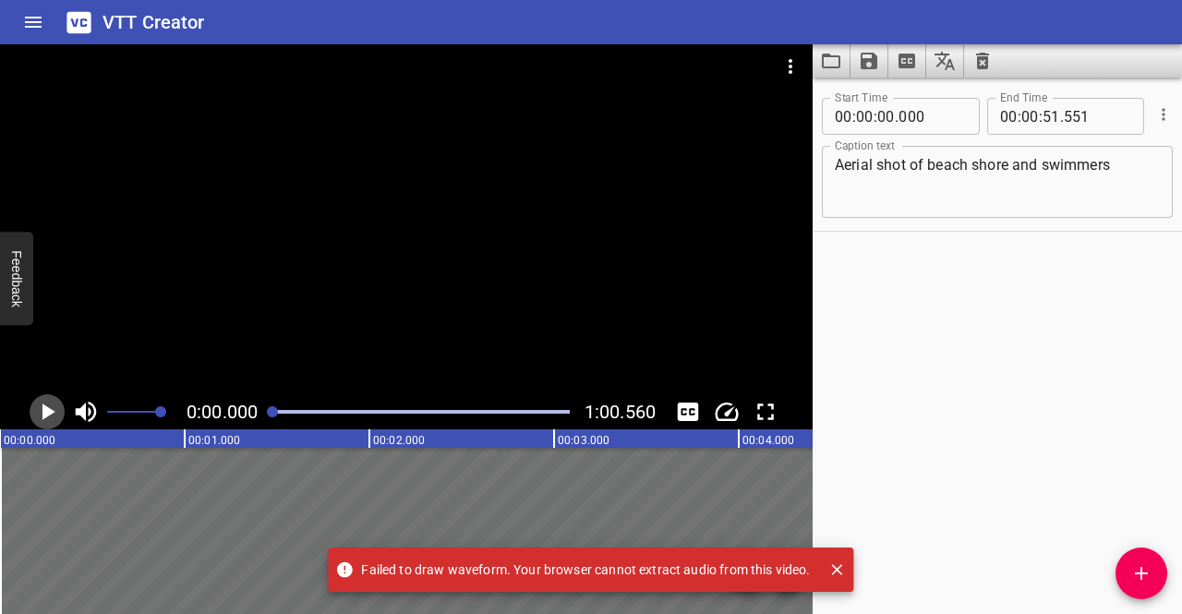
click at [49, 405] on icon "Play/Pause" at bounding box center [47, 412] width 28 height 28
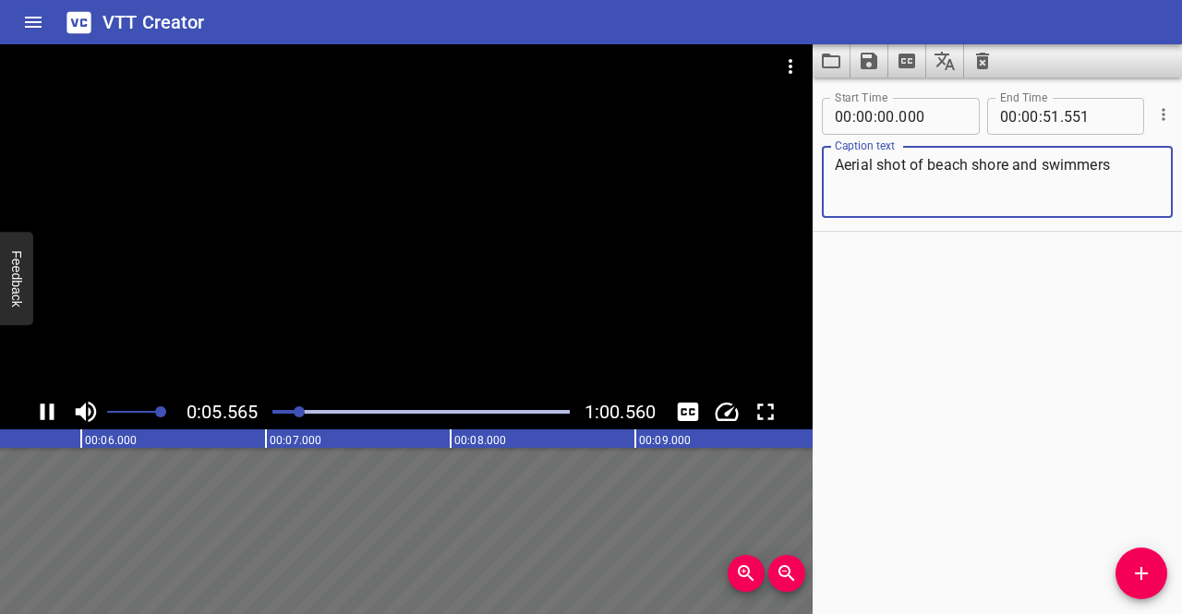
drag, startPoint x: 1107, startPoint y: 165, endPoint x: 717, endPoint y: 149, distance: 390.2
click at [717, 149] on main "0:05.565 1:00.560 00:00.000 00:01.000 00:02.000 00:03.000 00:04.000 00:05.000 0…" at bounding box center [591, 329] width 1182 height 570
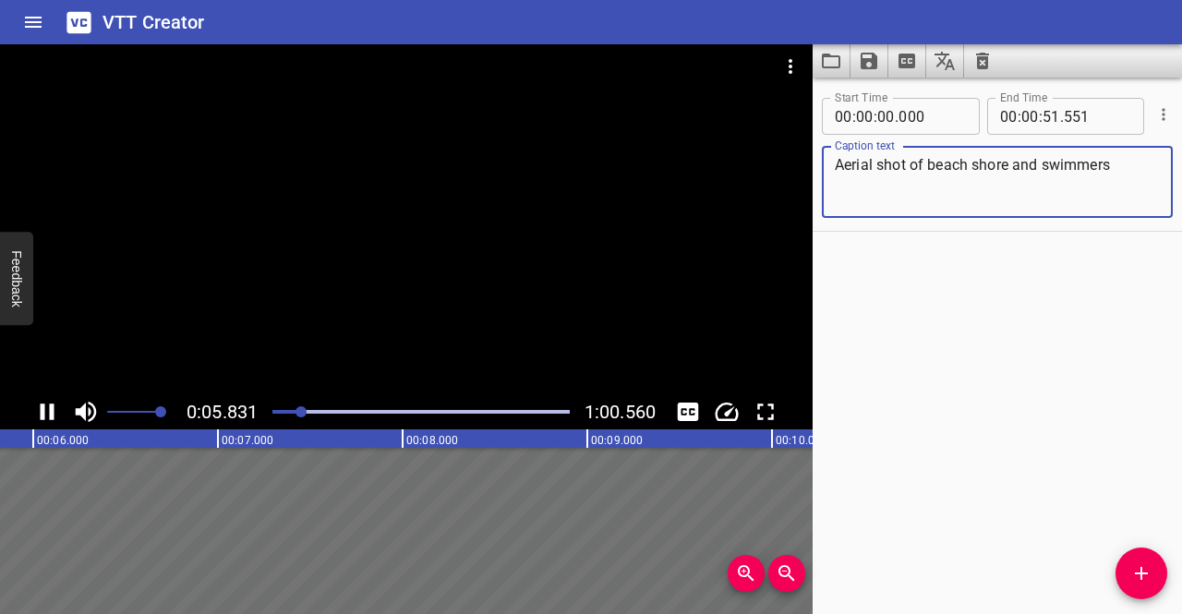
type textarea "s"
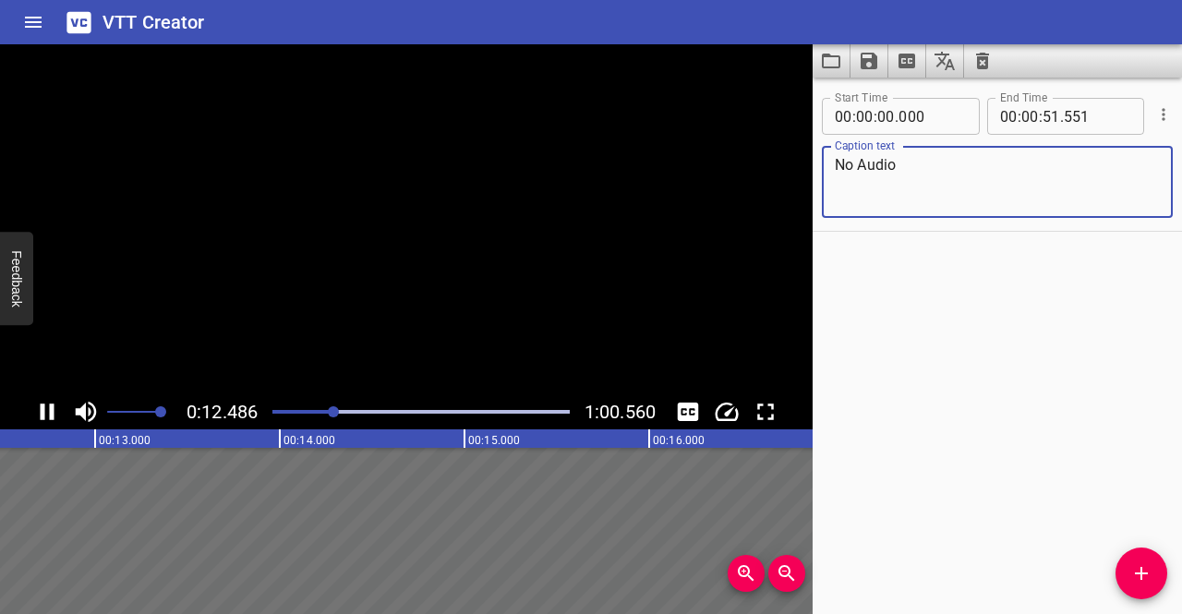
type textarea "No Audio"
click at [1028, 115] on input "number" at bounding box center [1031, 116] width 18 height 37
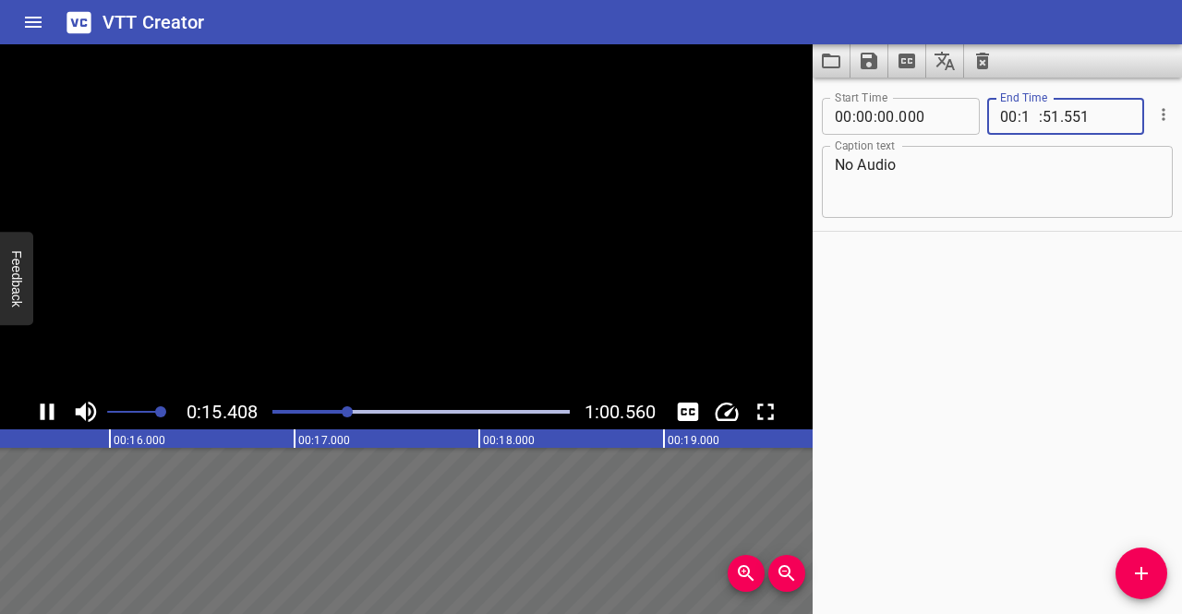
type input "01"
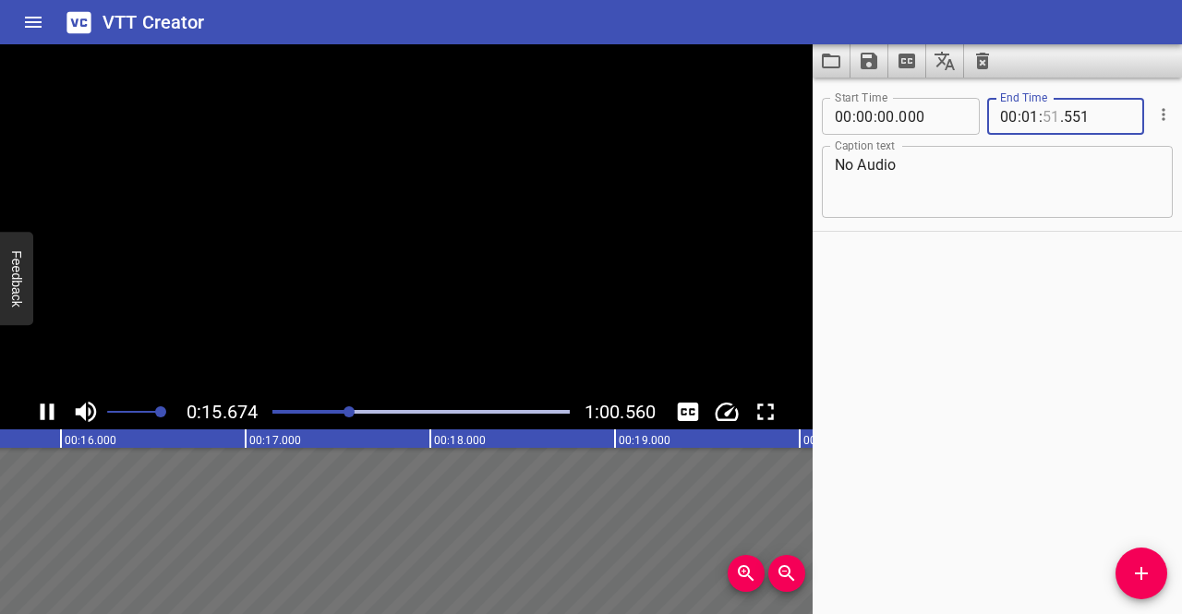
click at [1043, 118] on input "number" at bounding box center [1052, 116] width 18 height 37
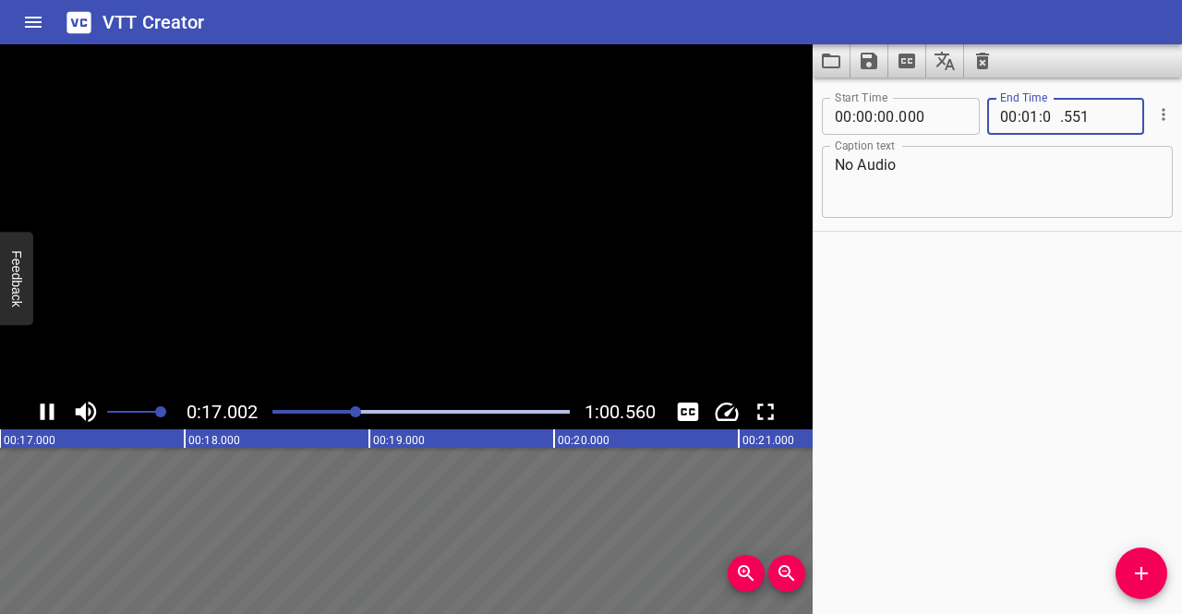
type input "00"
type input "560"
click at [1034, 230] on div "Start Time 00 : 00 : 00 . 000 Start Time End Time 00 : 01 : 00 . 560 End Time C…" at bounding box center [997, 156] width 369 height 150
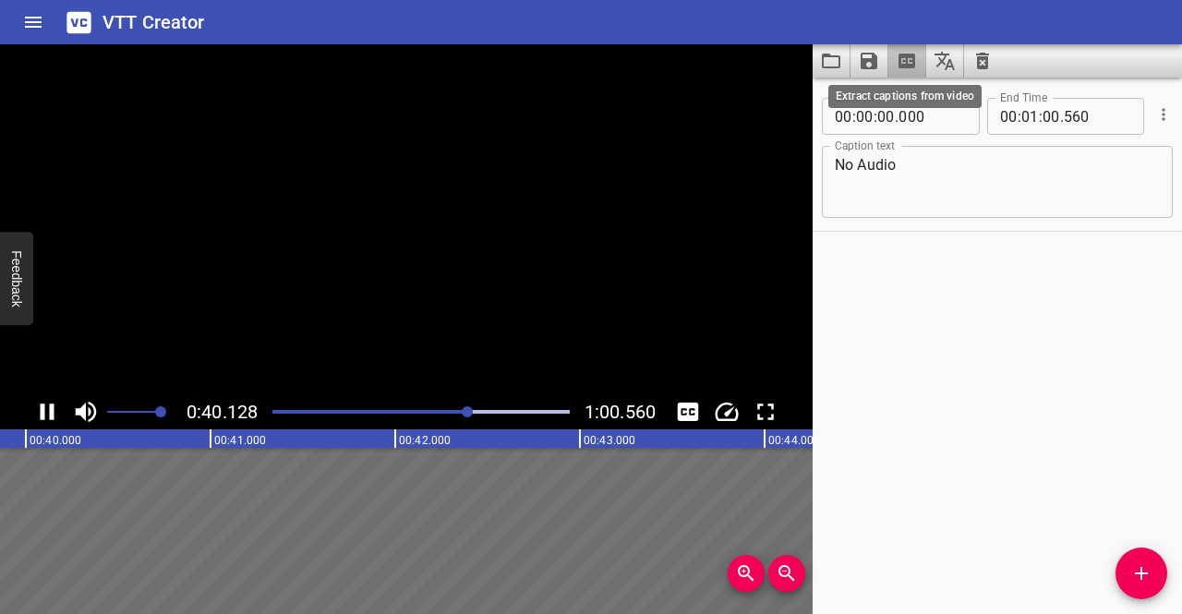
click at [904, 56] on icon "Extract captions from video" at bounding box center [907, 61] width 17 height 15
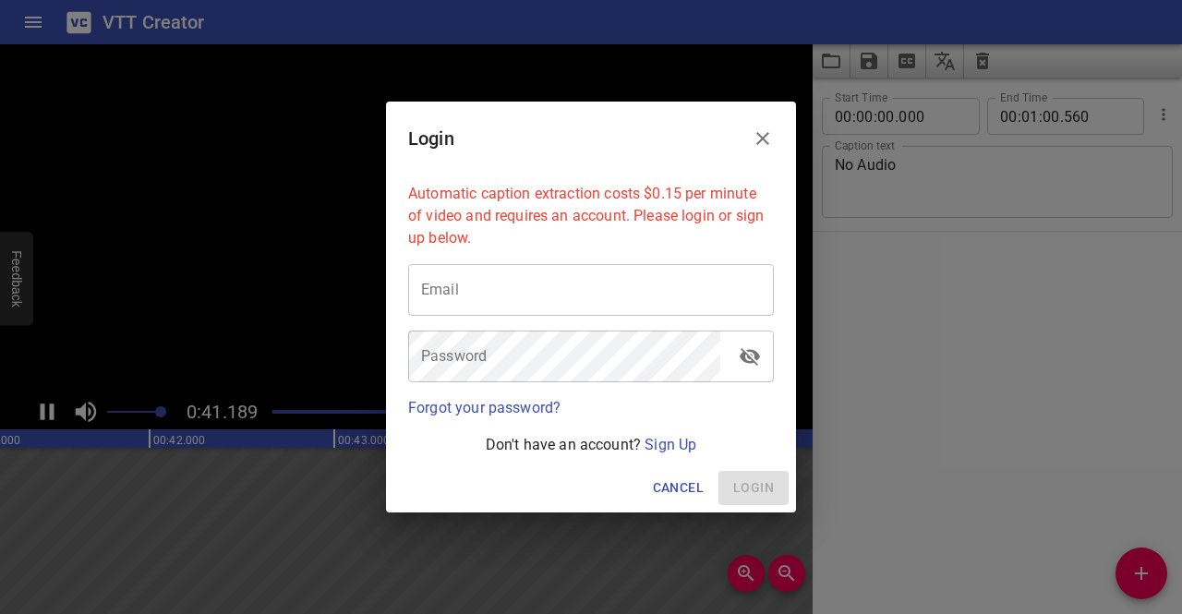
click at [769, 128] on icon "Close" at bounding box center [763, 138] width 22 height 22
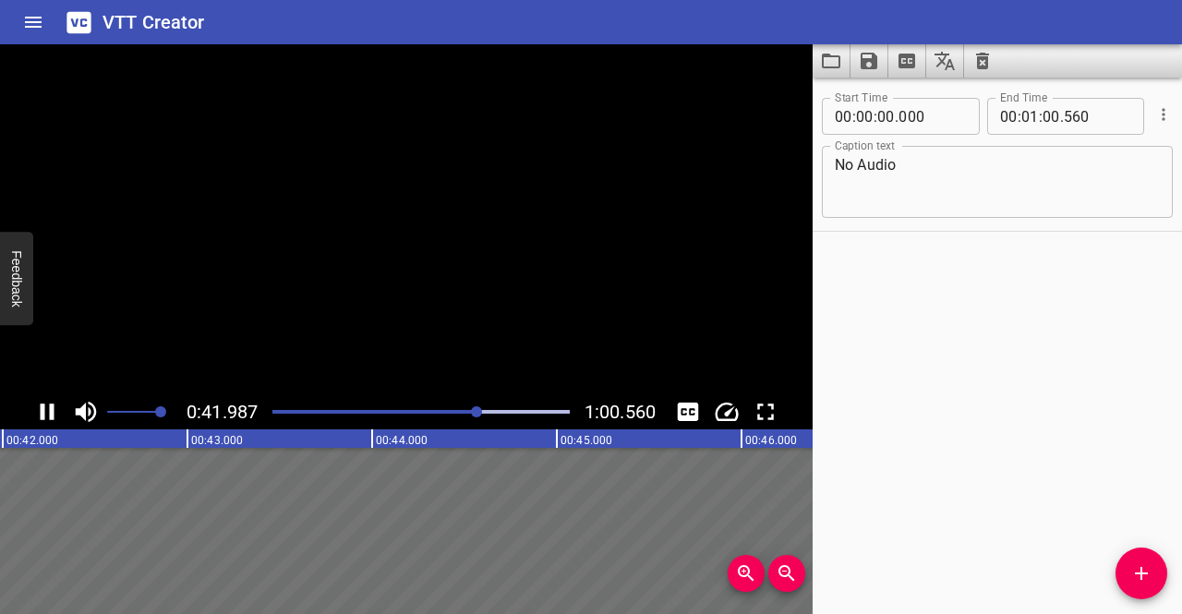
click at [869, 57] on icon "Save captions to file" at bounding box center [869, 61] width 22 height 22
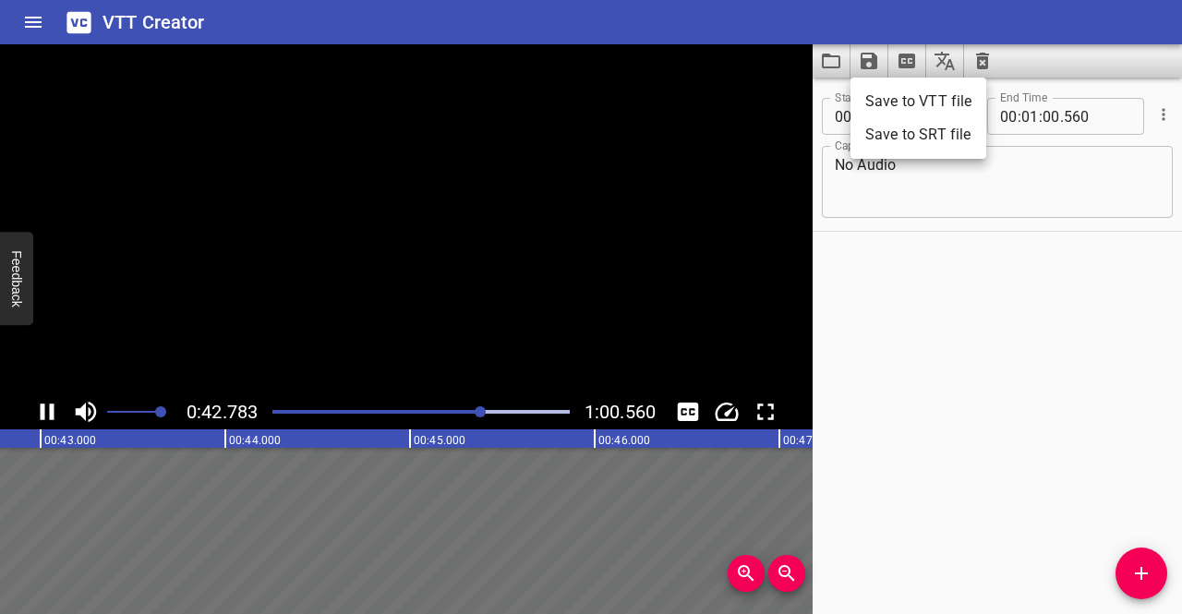
click at [868, 103] on li "Save to VTT file" at bounding box center [919, 101] width 136 height 33
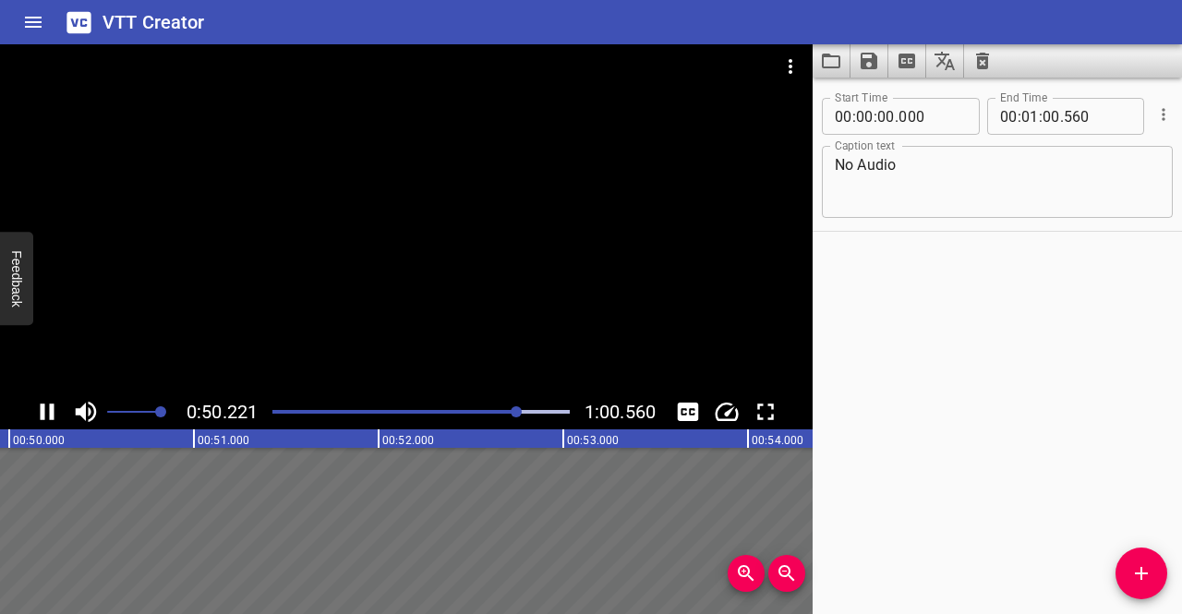
scroll to position [0, 9278]
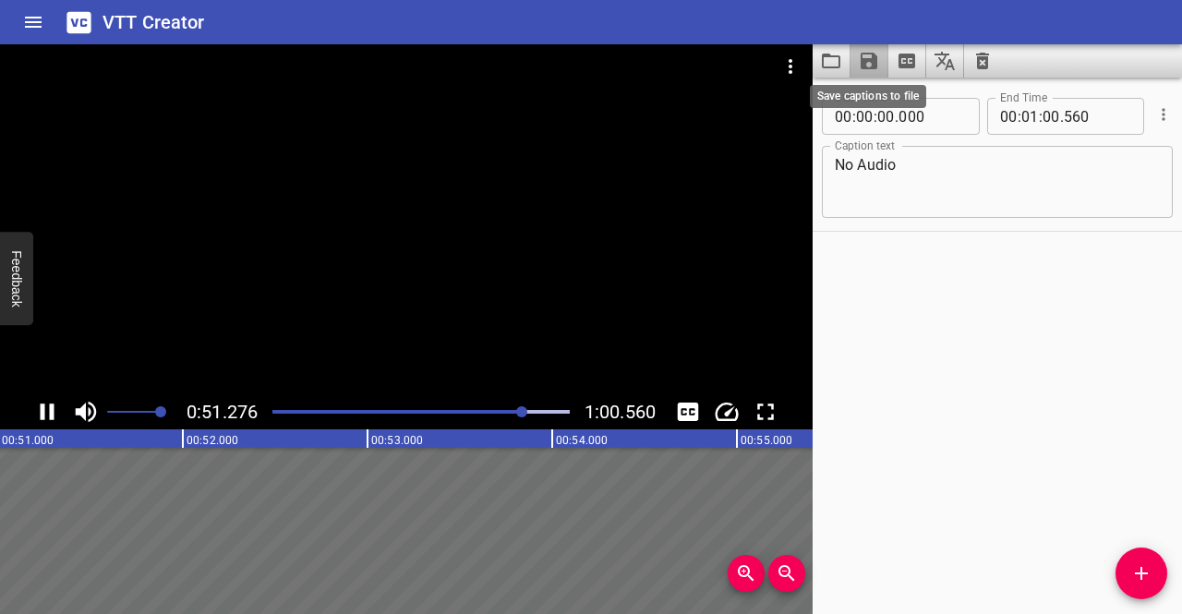
click at [872, 58] on icon "Save captions to file" at bounding box center [869, 61] width 17 height 17
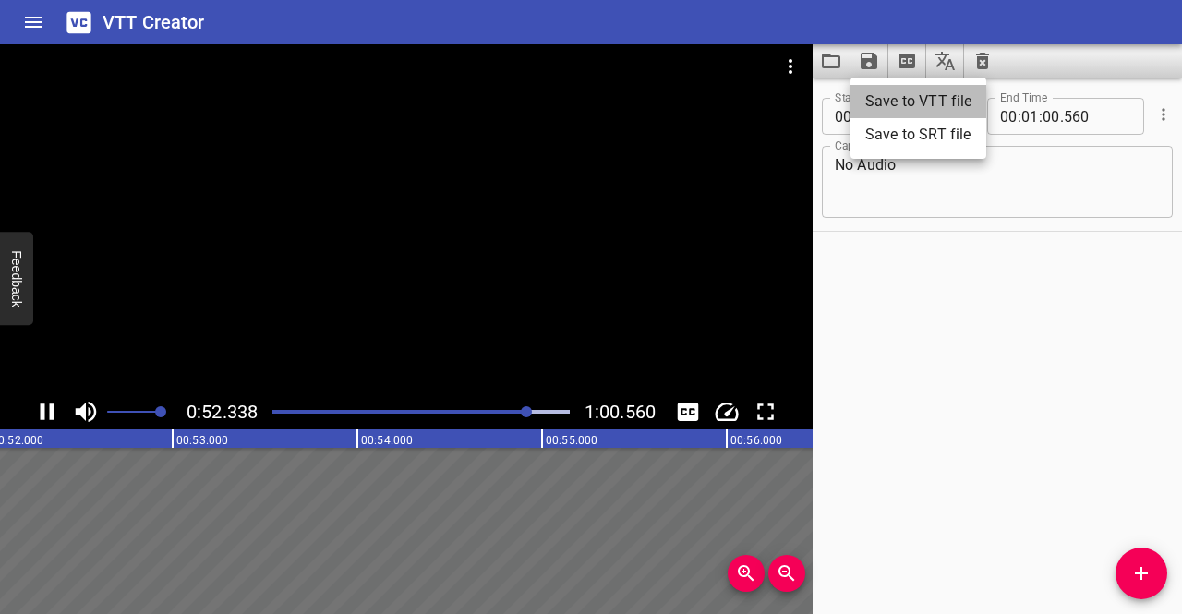
click at [874, 99] on li "Save to VTT file" at bounding box center [919, 101] width 136 height 33
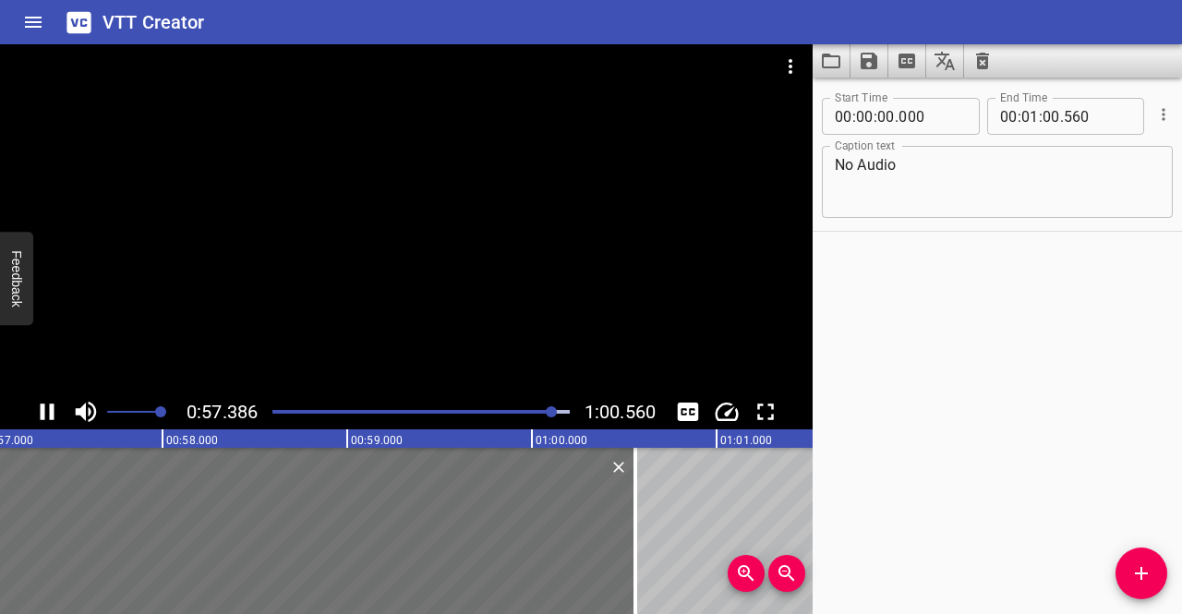
scroll to position [0, 10602]
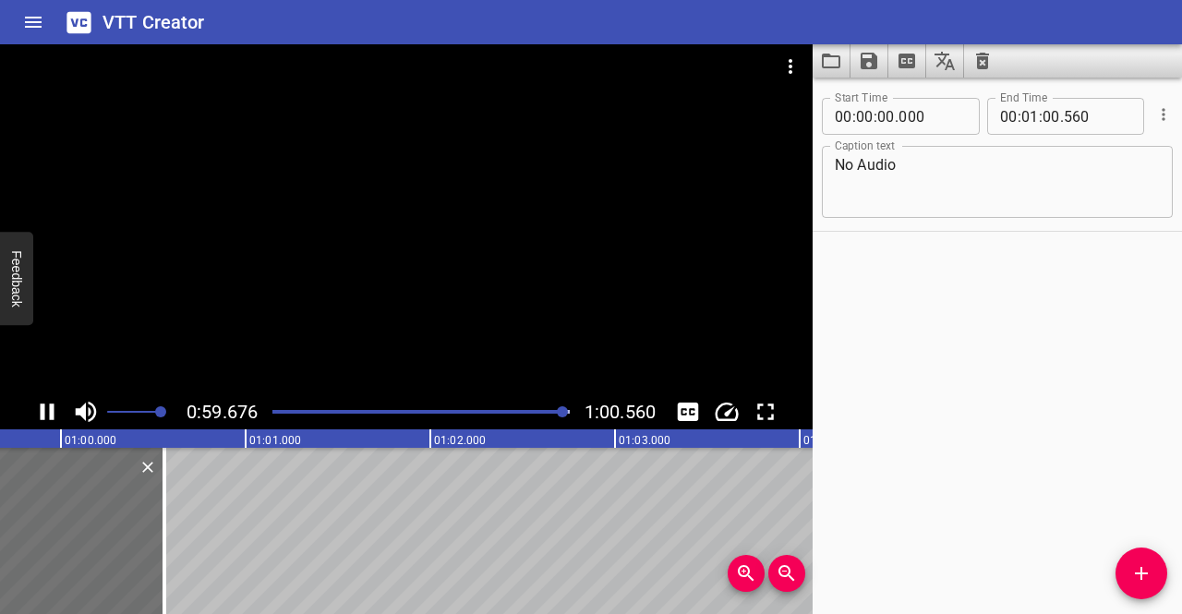
click at [44, 406] on icon "Play/Pause" at bounding box center [47, 412] width 28 height 28
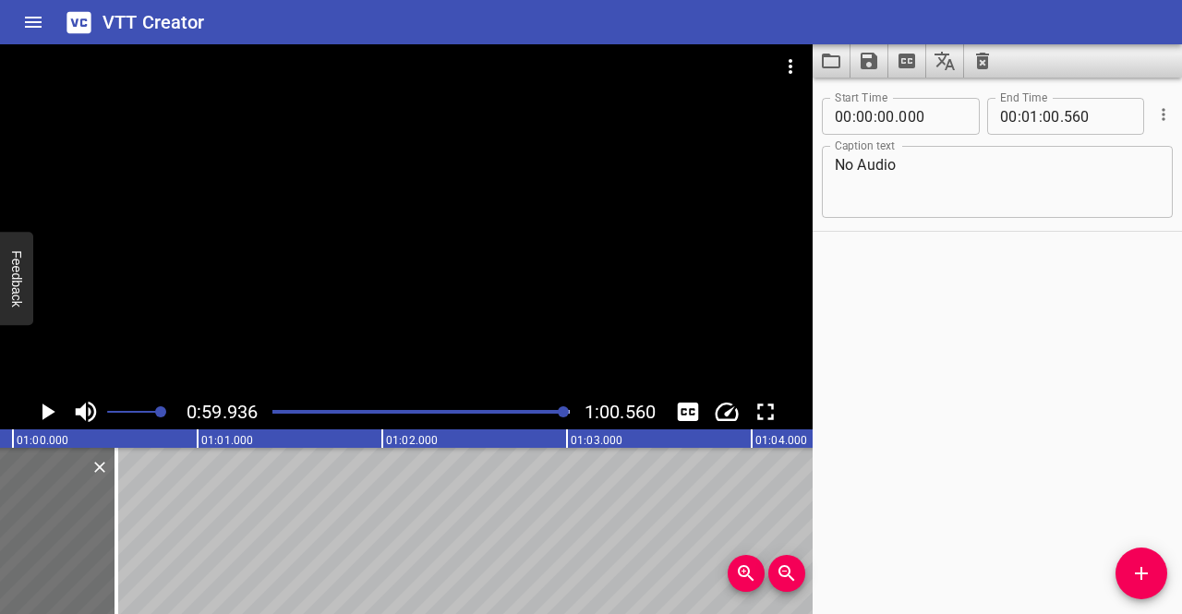
scroll to position [0, 11073]
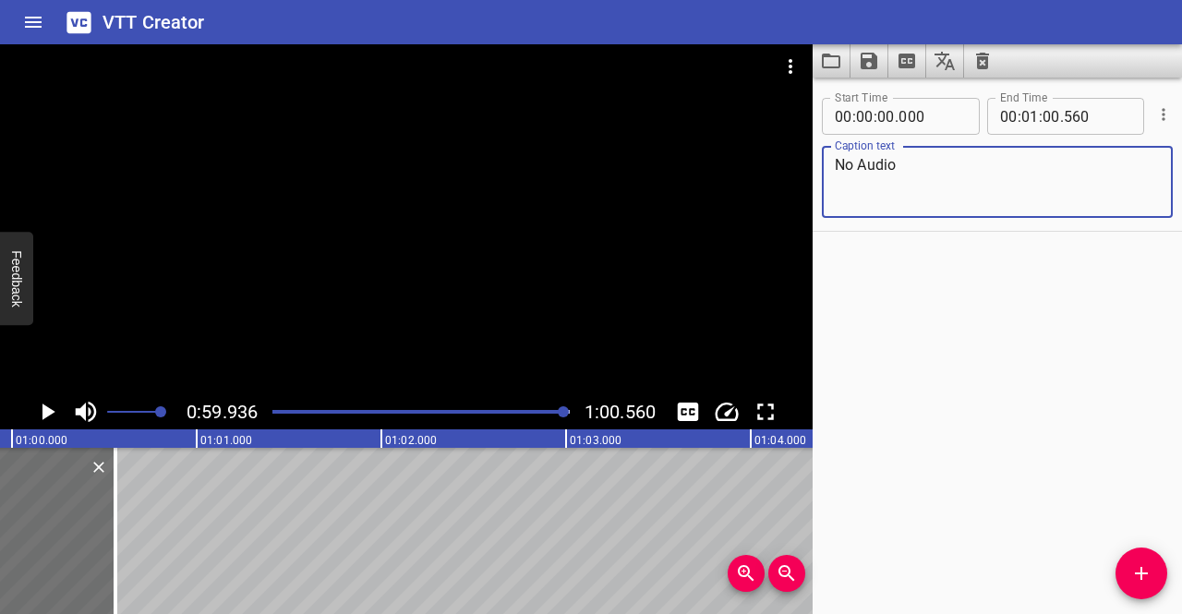
drag, startPoint x: 919, startPoint y: 161, endPoint x: 829, endPoint y: 160, distance: 90.5
click at [829, 160] on div "No Audio Caption text" at bounding box center [997, 182] width 351 height 72
click at [1012, 166] on textarea "Aerial shot of beach shore with swimmers" at bounding box center [997, 182] width 325 height 53
click at [1081, 173] on textarea "Aerial shot of beach shore, hotel with swimmers" at bounding box center [997, 182] width 325 height 53
click at [42, 418] on icon "Play/Pause" at bounding box center [48, 412] width 13 height 17
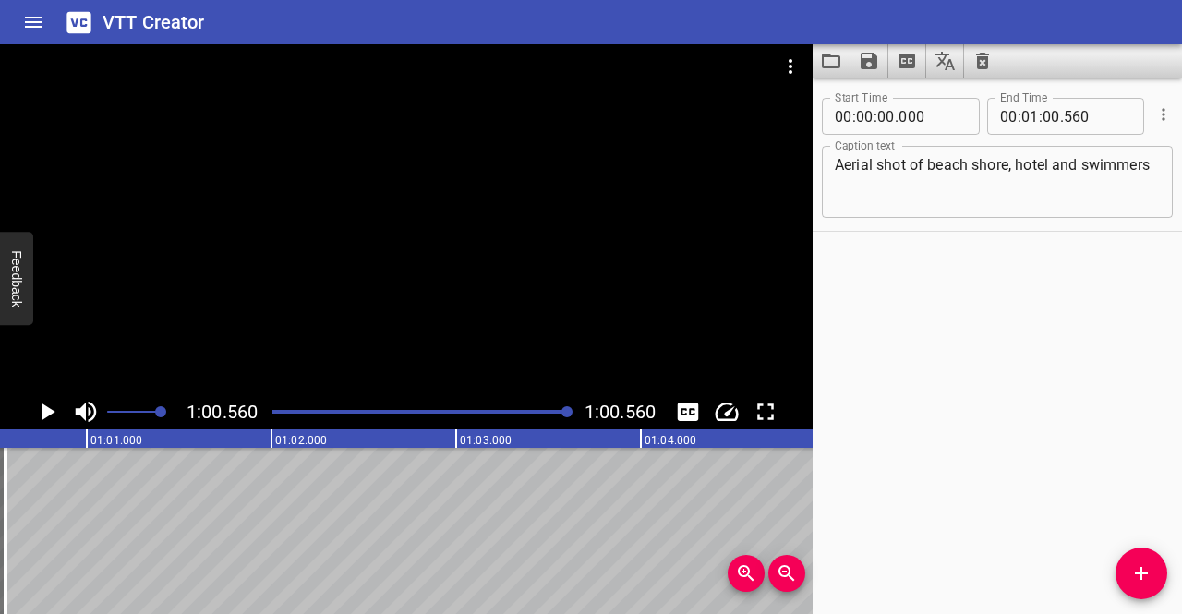
scroll to position [0, 11188]
click at [46, 413] on icon "Play/Pause" at bounding box center [48, 412] width 13 height 17
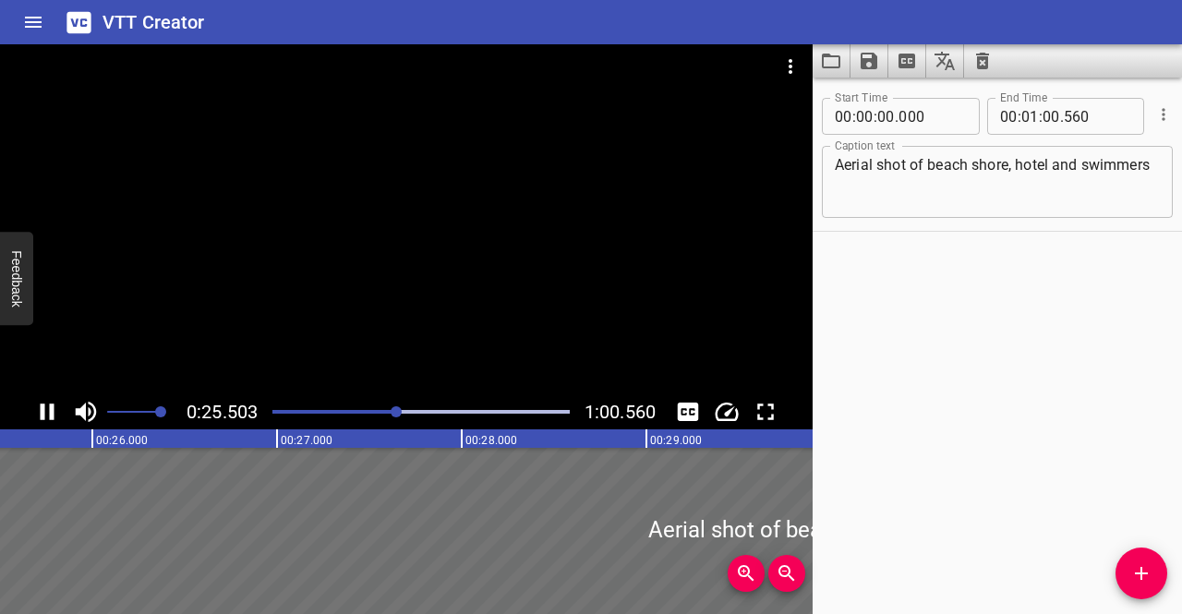
click at [876, 167] on textarea "Aerial shot of beach shore, hotel and swimmers" at bounding box center [997, 182] width 325 height 53
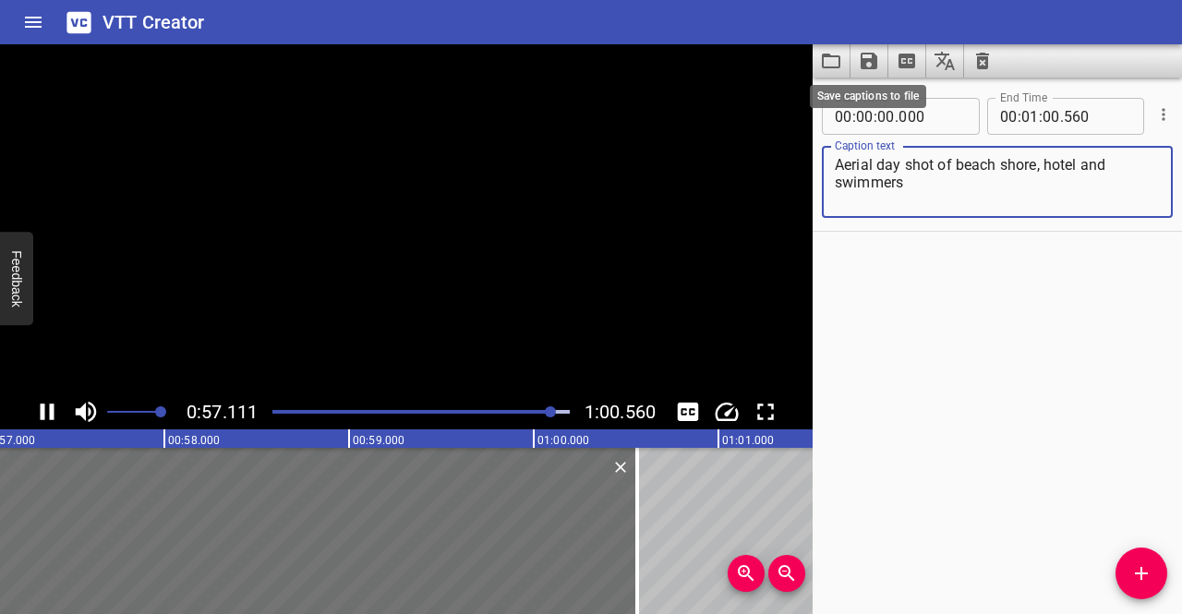
type textarea "Aerial day shot of beach shore, hotel and swimmers"
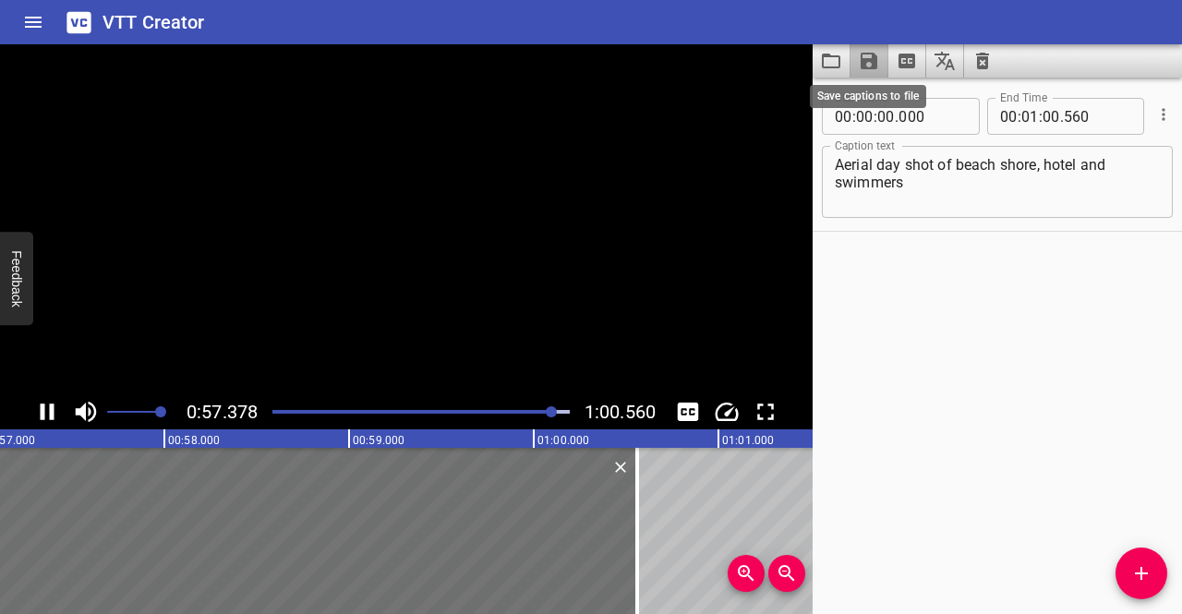
click at [877, 58] on icon "Save captions to file" at bounding box center [869, 61] width 17 height 17
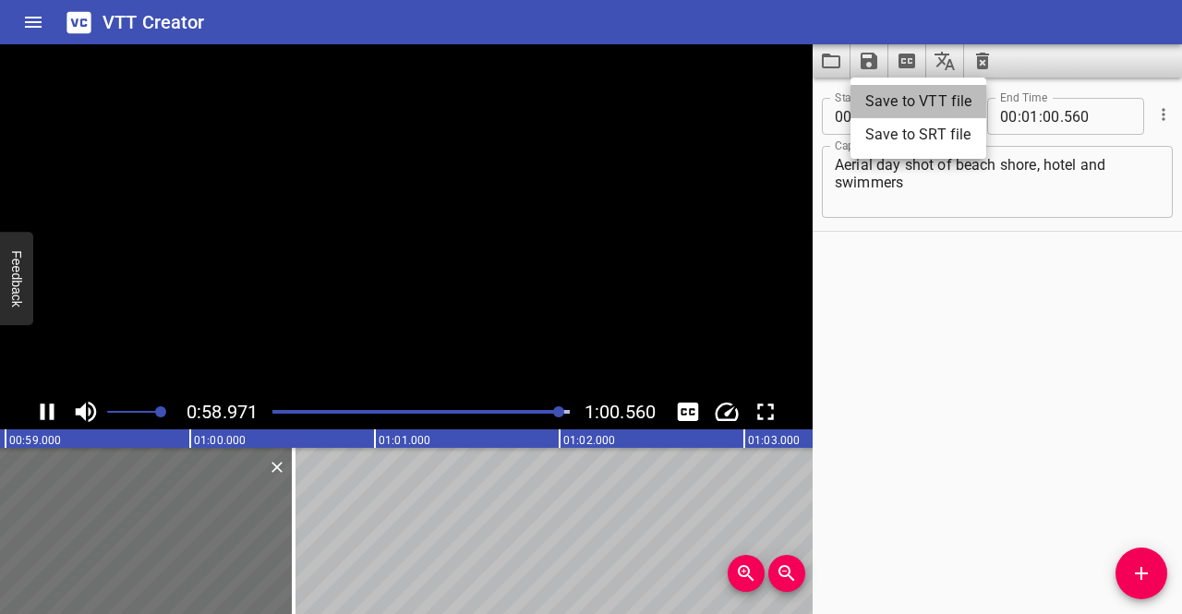
click at [890, 96] on li "Save to VTT file" at bounding box center [919, 101] width 136 height 33
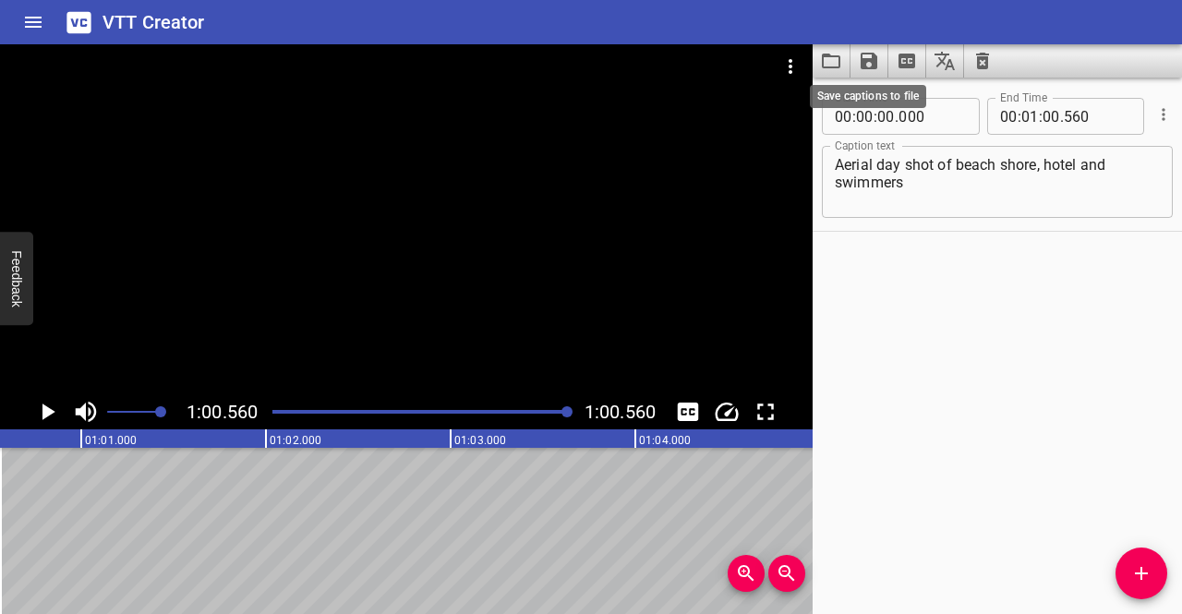
click at [868, 62] on icon "Save captions to file" at bounding box center [869, 61] width 17 height 17
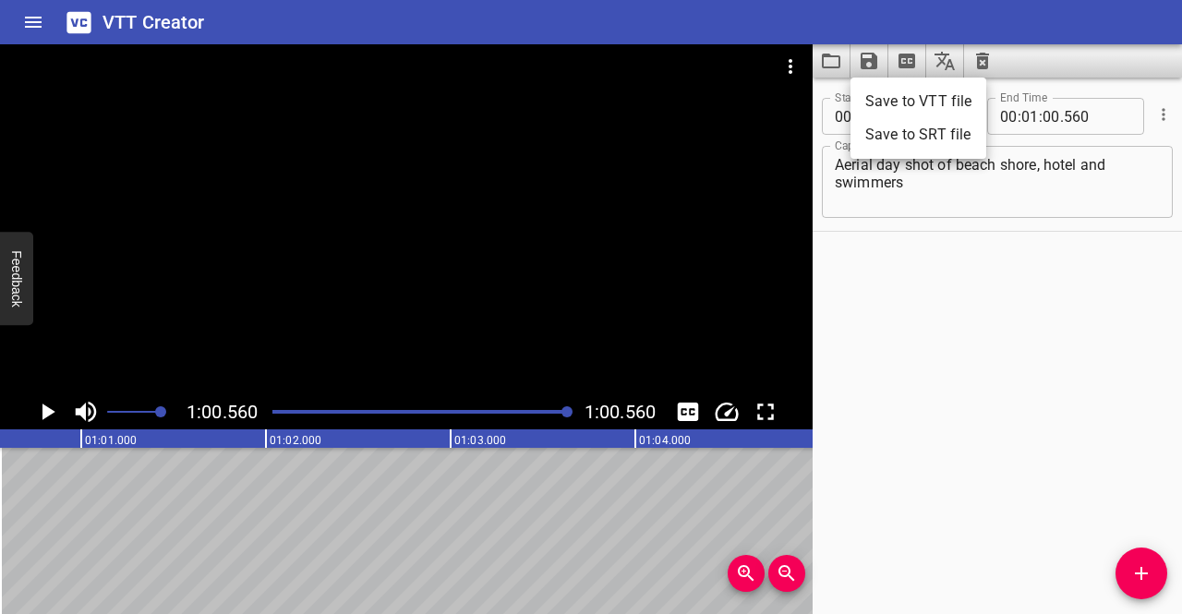
click at [879, 106] on li "Save to VTT file" at bounding box center [919, 101] width 136 height 33
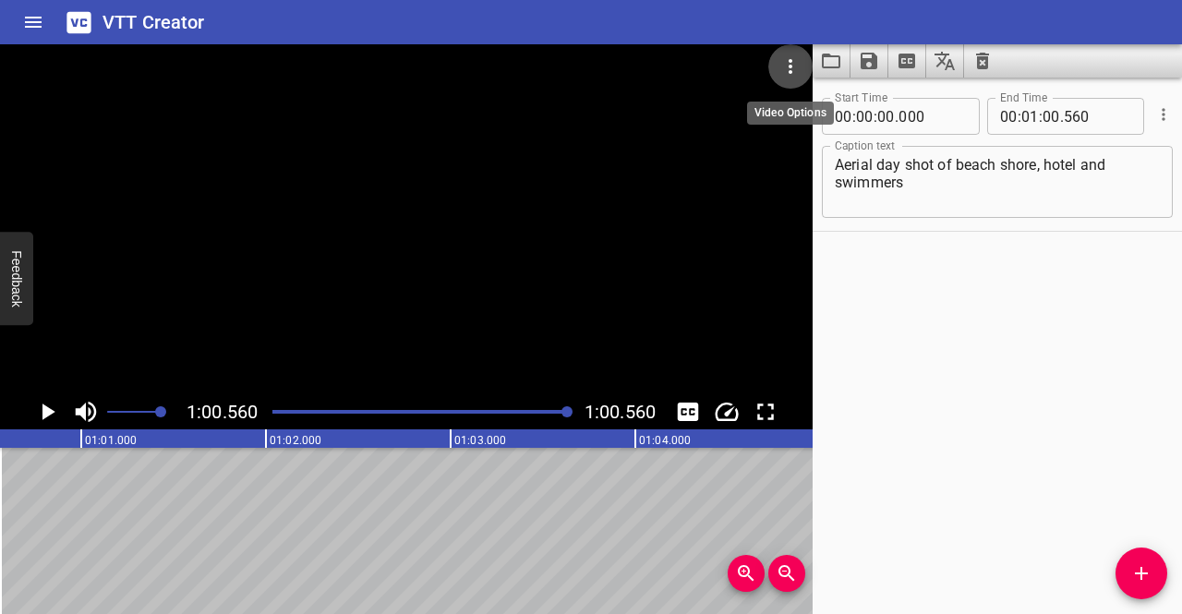
click at [788, 69] on icon "Video Options" at bounding box center [791, 66] width 22 height 22
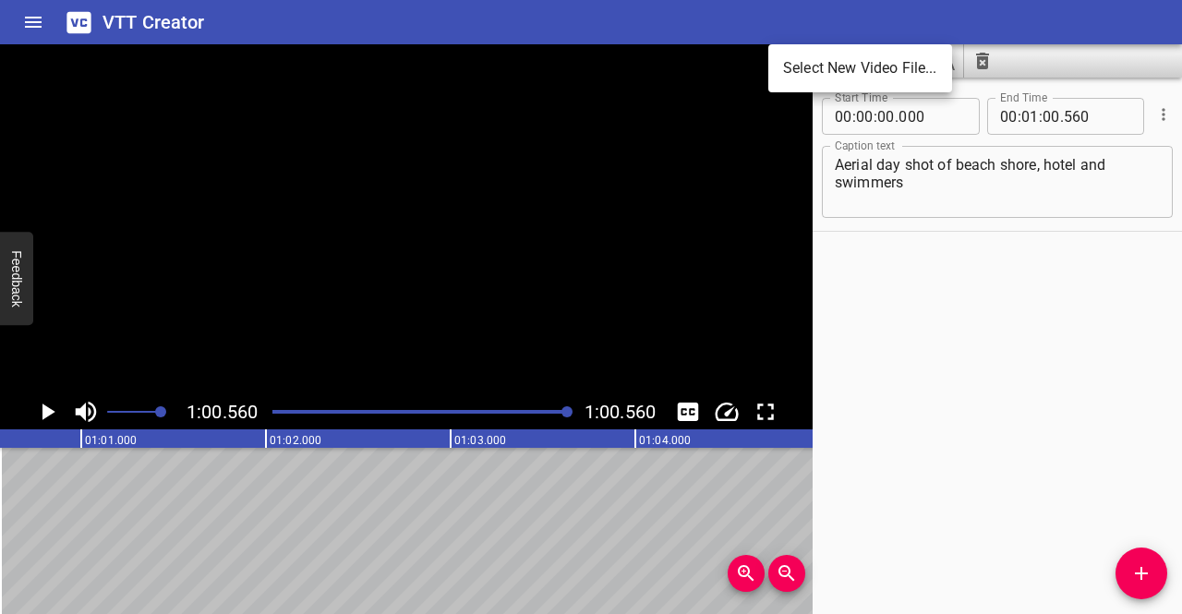
click at [793, 70] on li "Select New Video File..." at bounding box center [861, 68] width 184 height 33
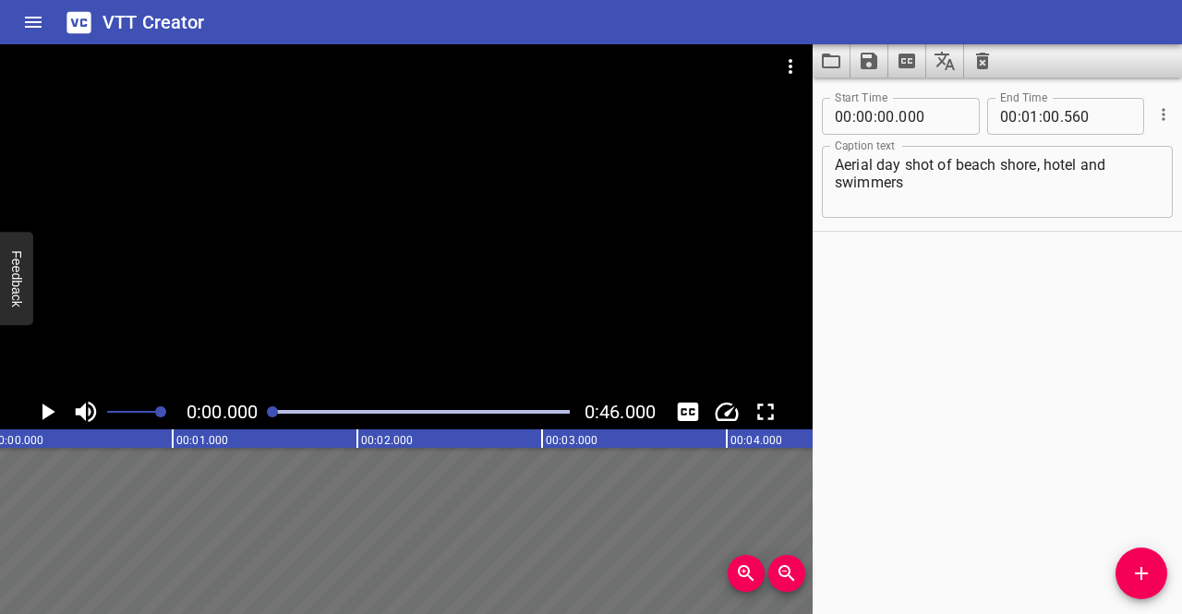
scroll to position [0, 0]
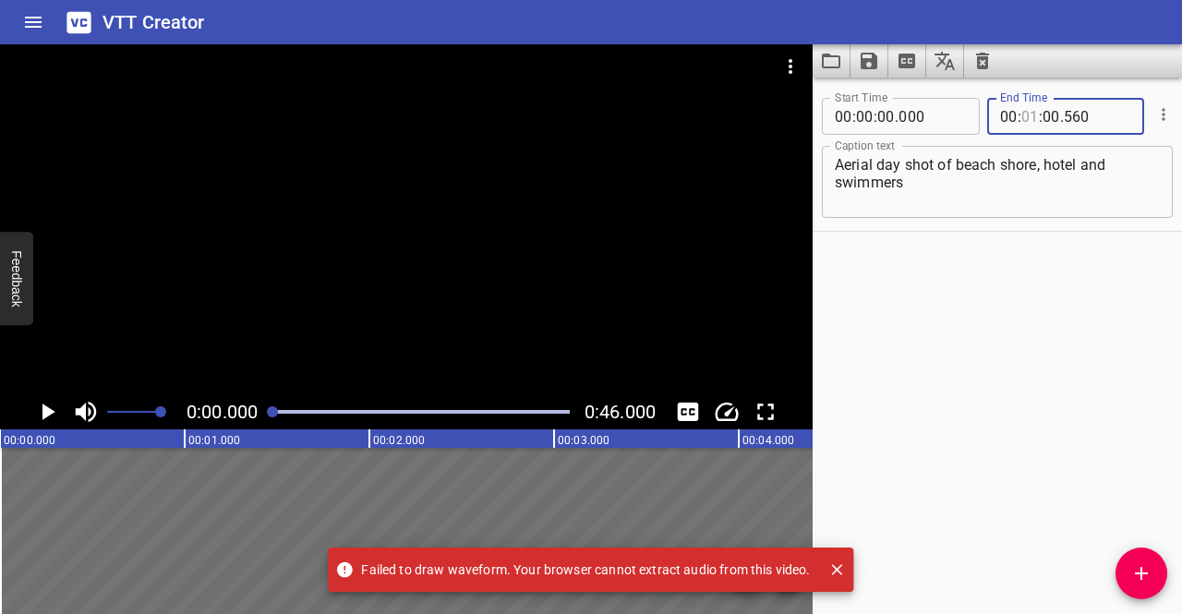
click at [1025, 114] on input "number" at bounding box center [1031, 116] width 18 height 37
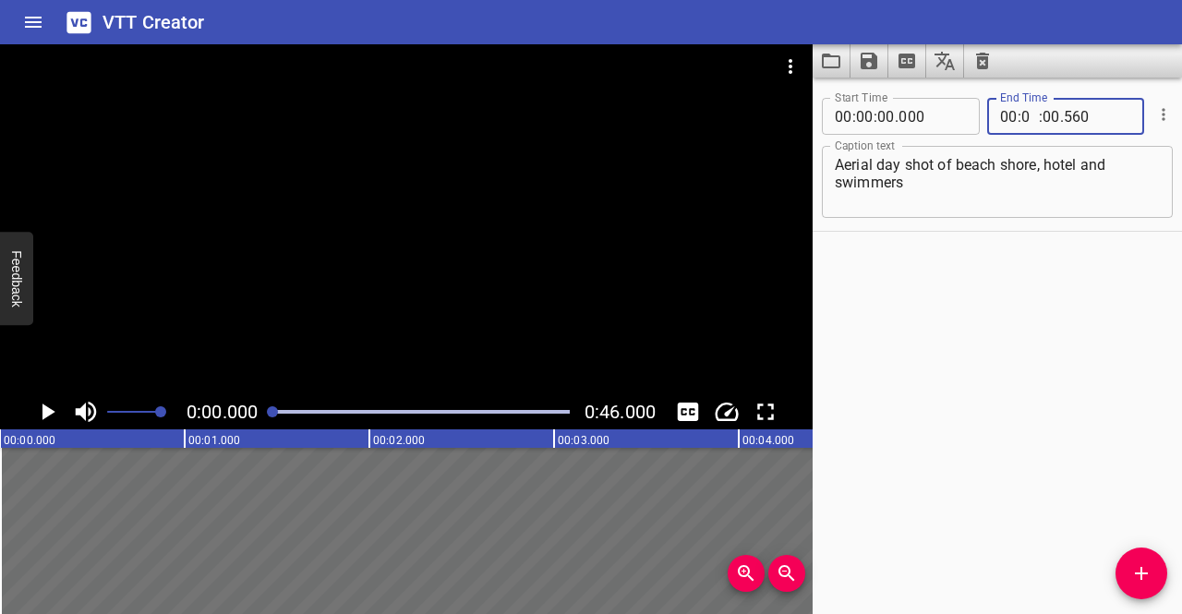
type input "00"
click at [1043, 118] on input "number" at bounding box center [1052, 116] width 18 height 37
type input "46"
type input "000"
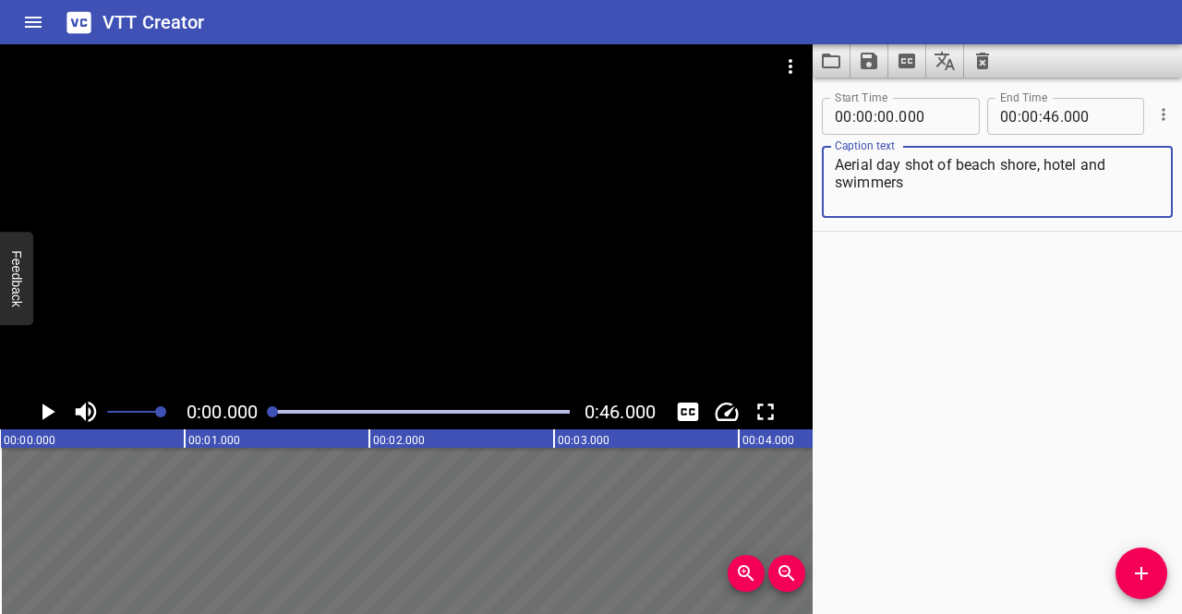
drag, startPoint x: 1048, startPoint y: 191, endPoint x: 744, endPoint y: 131, distance: 309.8
click at [744, 131] on main "0:00.000 0:46.000 00:00.000 00:01.000 00:02.000 00:03.000 00:04.000 00:05.000 0…" at bounding box center [591, 329] width 1182 height 570
type textarea "No Audio"
click at [913, 341] on div "Start Time 00 : 00 : 00 . 000 Start Time End Time 00 : 00 : 46 . 000 End Time C…" at bounding box center [997, 346] width 369 height 537
click at [933, 200] on textarea "No Audio" at bounding box center [997, 182] width 325 height 53
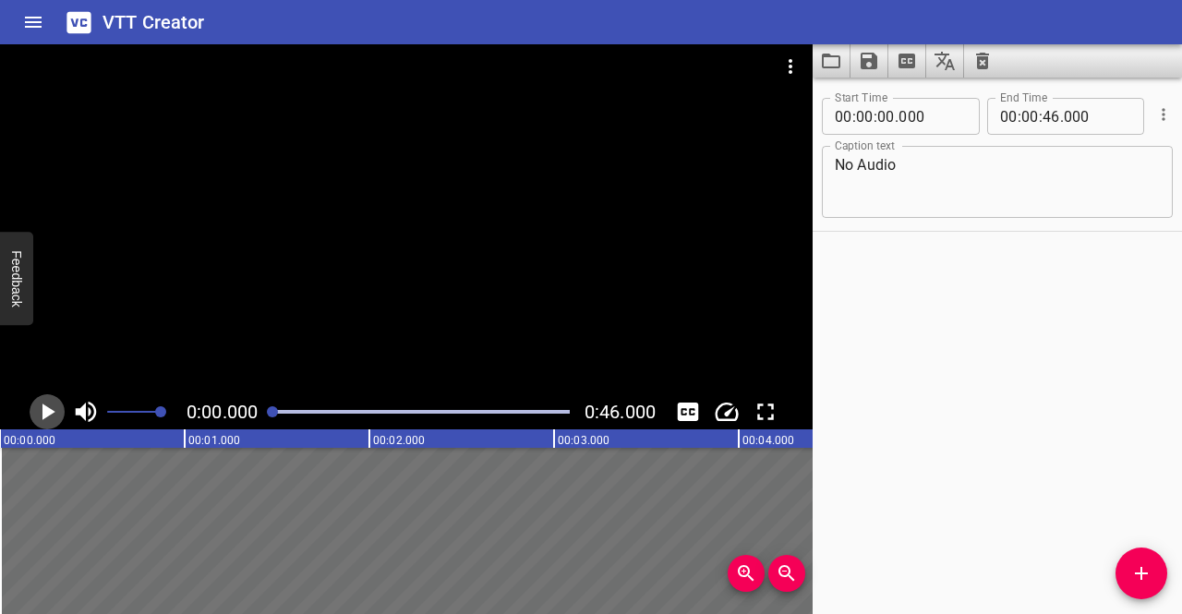
click at [55, 407] on icon "Play/Pause" at bounding box center [47, 412] width 28 height 28
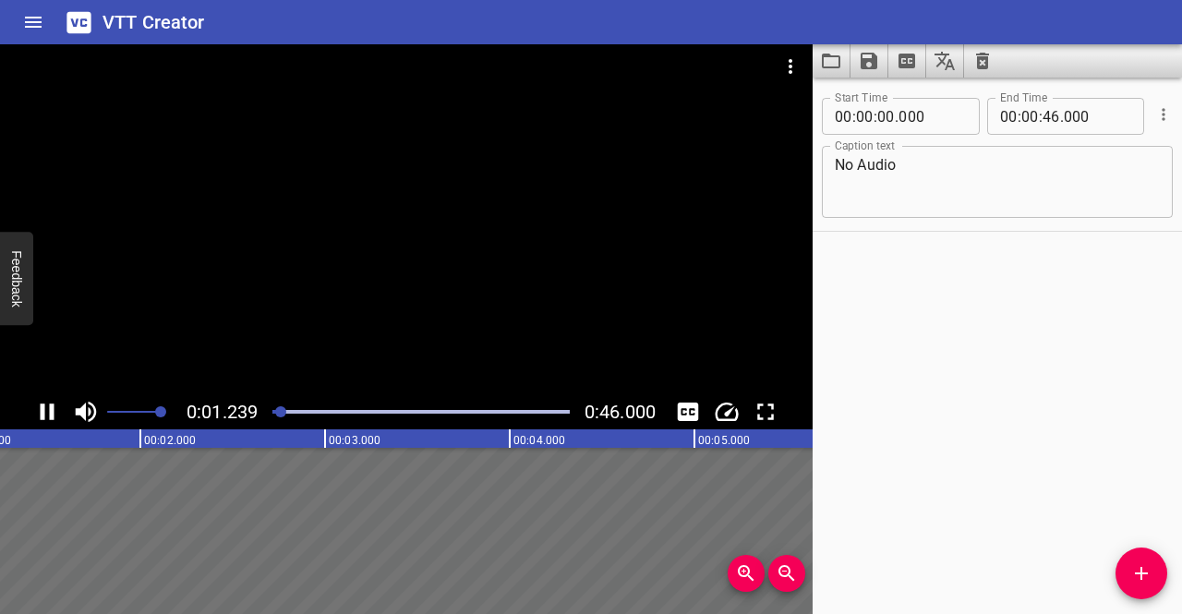
click at [894, 191] on textarea "No Audio" at bounding box center [997, 182] width 325 height 53
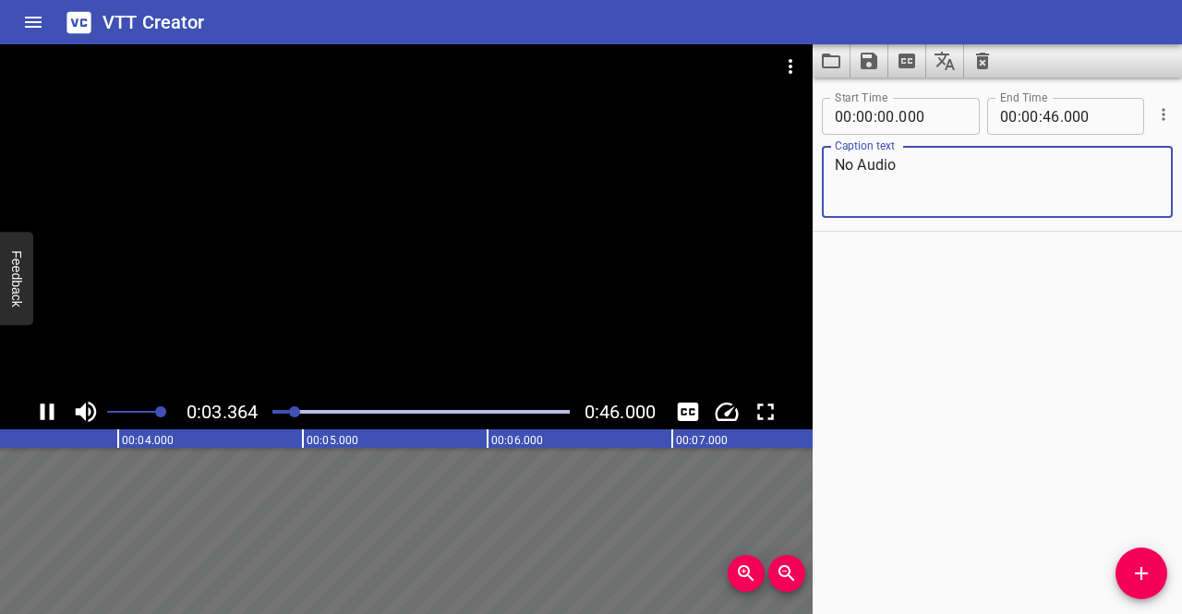
click at [1142, 556] on button "Add Cue" at bounding box center [1142, 574] width 52 height 52
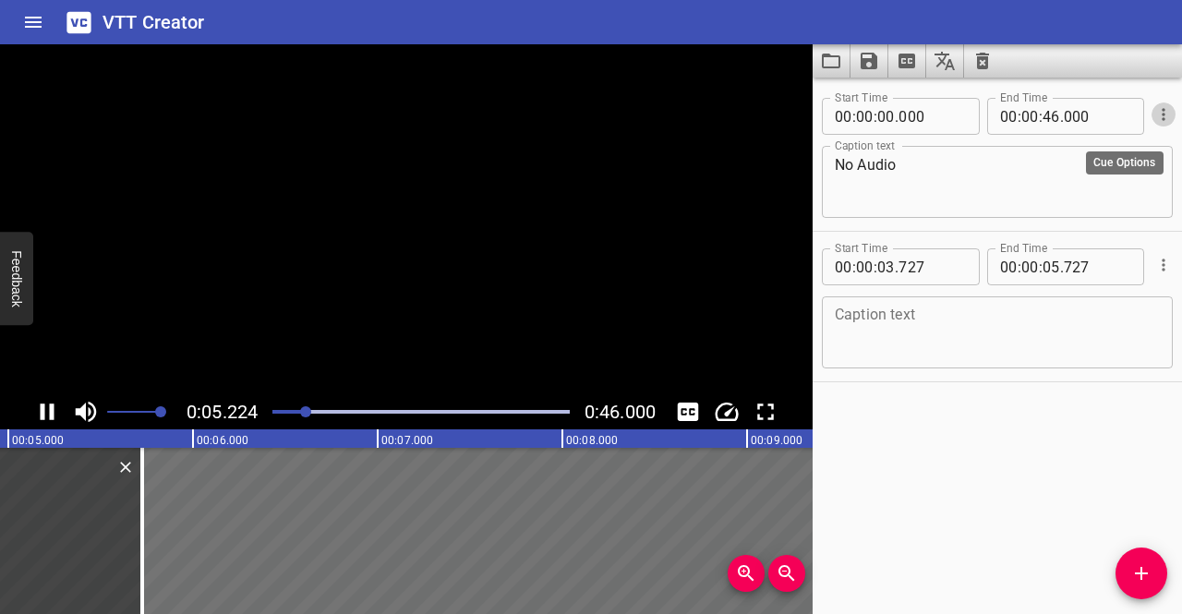
click at [1155, 114] on icon "Cue Options" at bounding box center [1164, 114] width 18 height 18
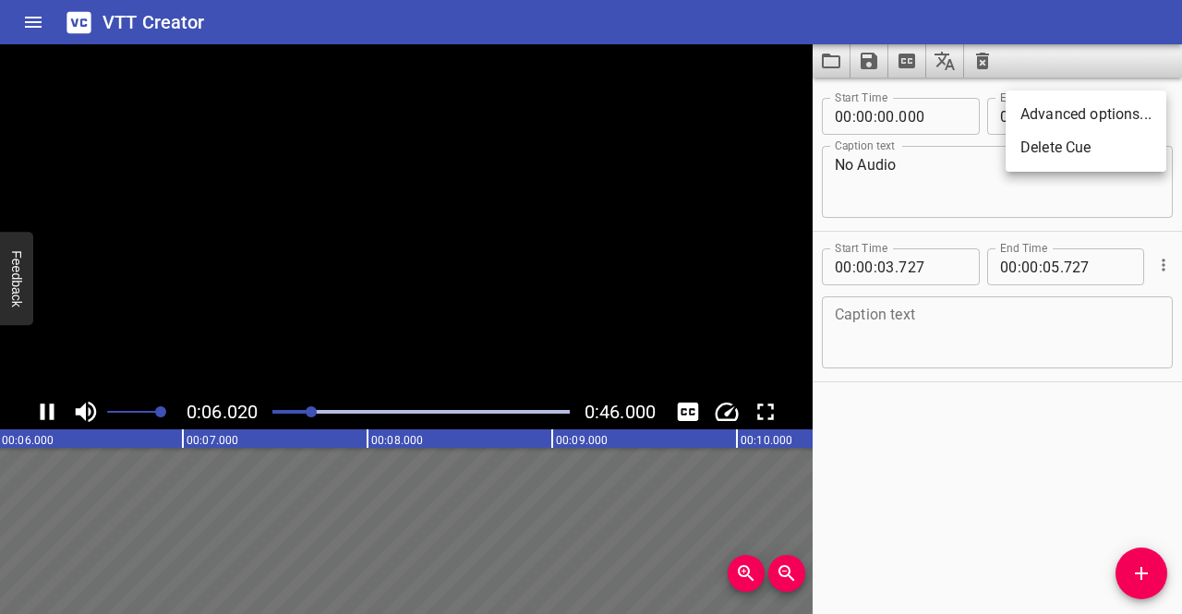
click at [1087, 142] on li "Delete Cue" at bounding box center [1086, 147] width 161 height 33
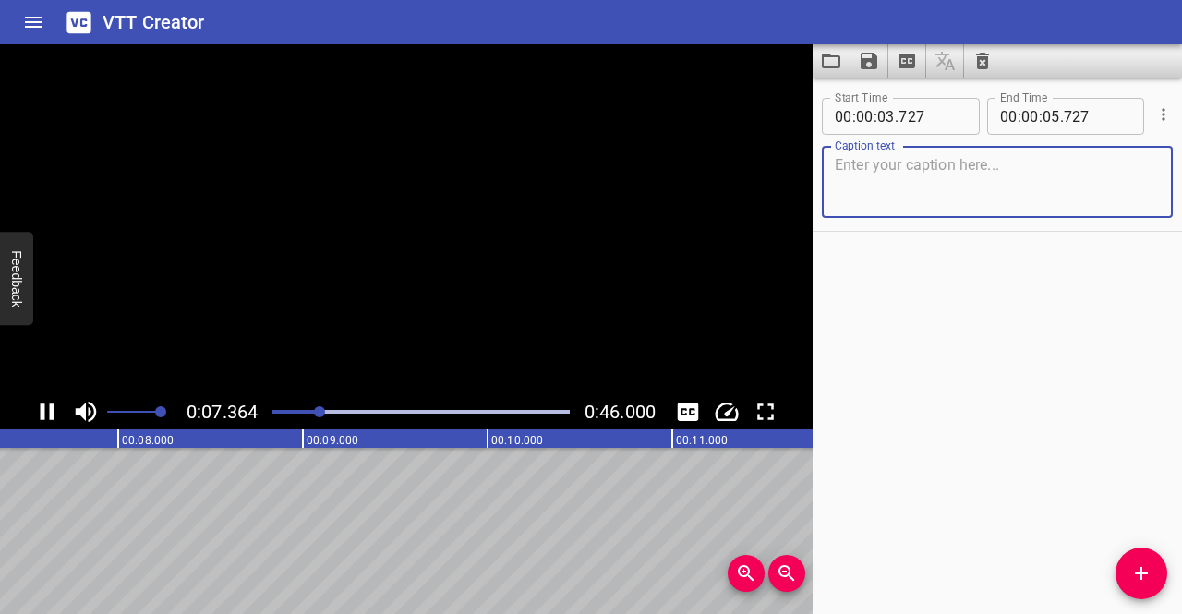
click at [957, 169] on textarea at bounding box center [997, 182] width 325 height 53
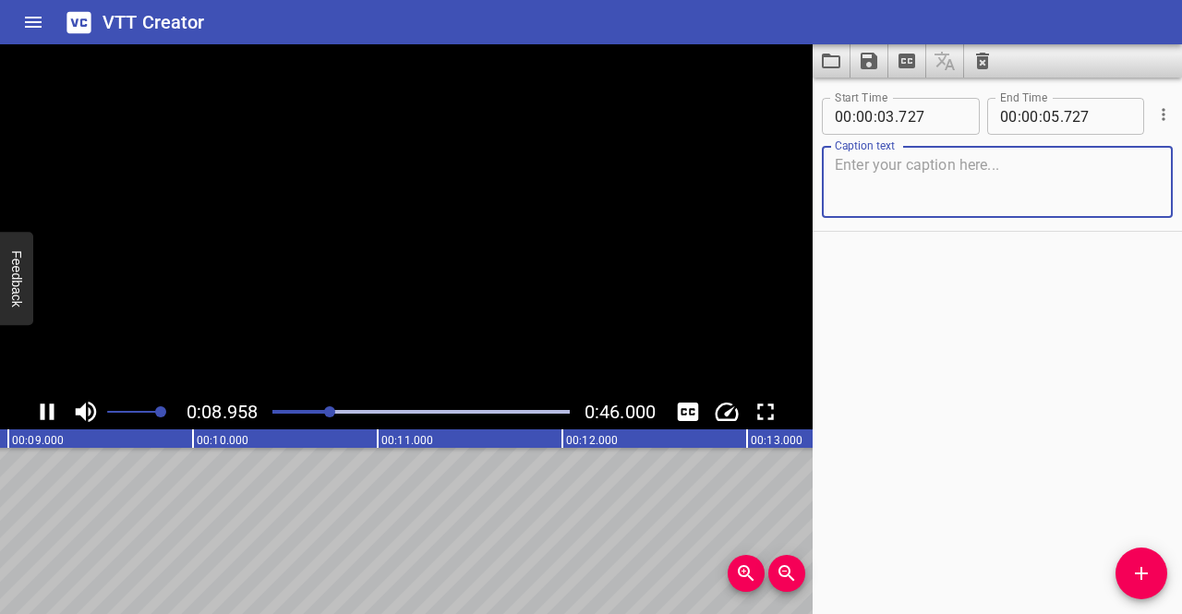
click at [974, 53] on icon "Clear captions" at bounding box center [983, 61] width 22 height 22
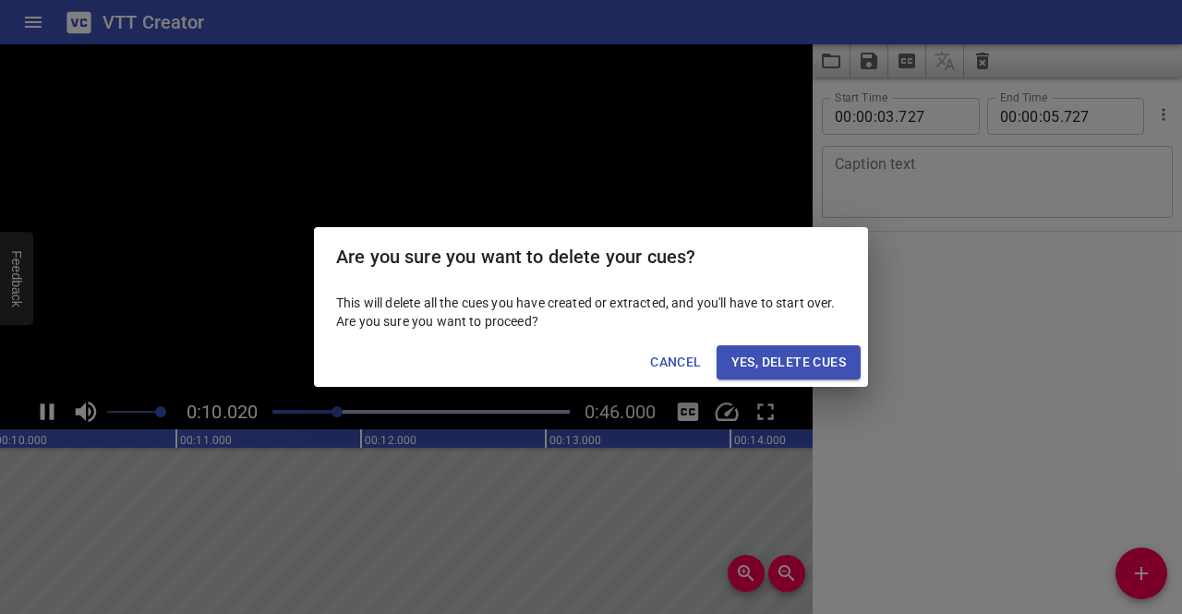
click at [782, 345] on button "Yes, Delete Cues" at bounding box center [789, 362] width 144 height 34
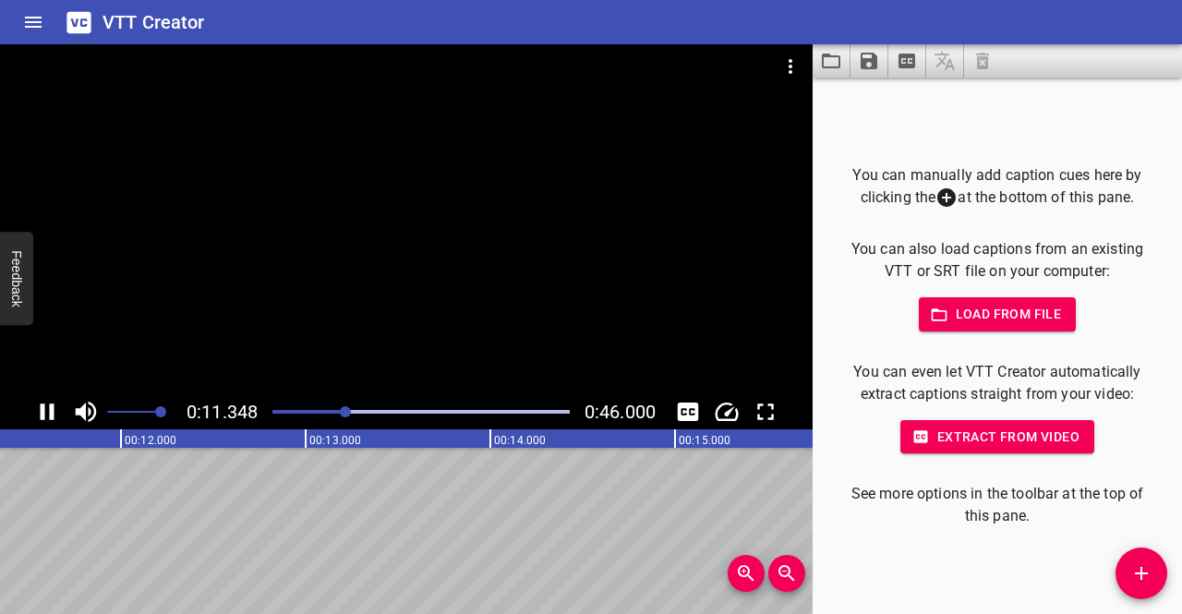
click at [844, 182] on p "You can manually add caption cues here by clicking the at the bottom of this pa…" at bounding box center [997, 186] width 310 height 45
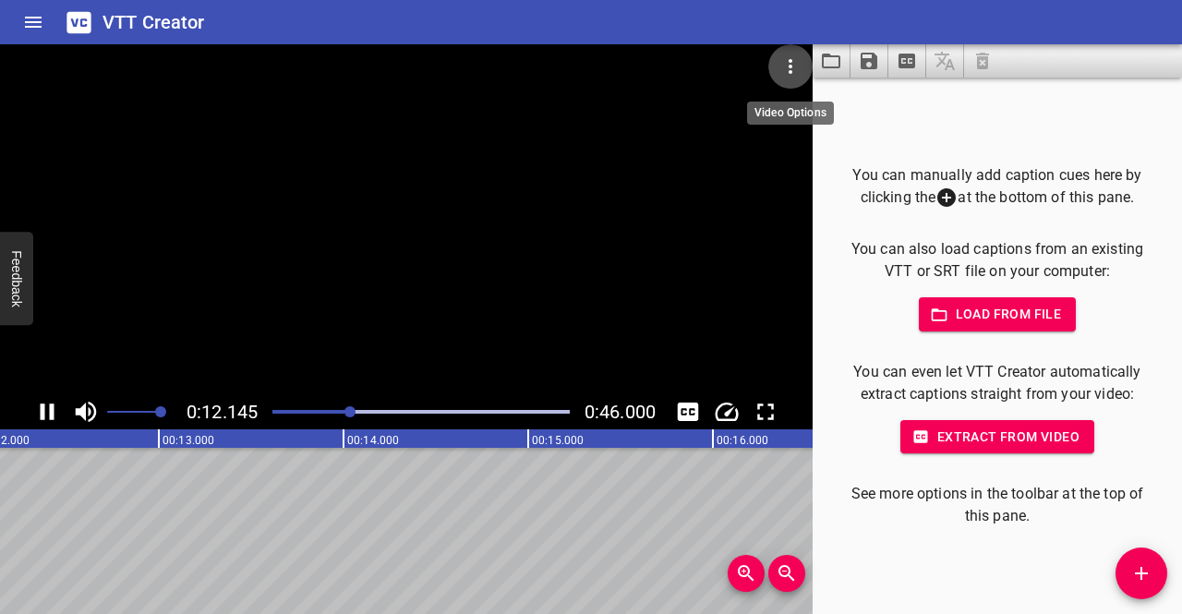
click at [783, 62] on icon "Video Options" at bounding box center [791, 66] width 22 height 22
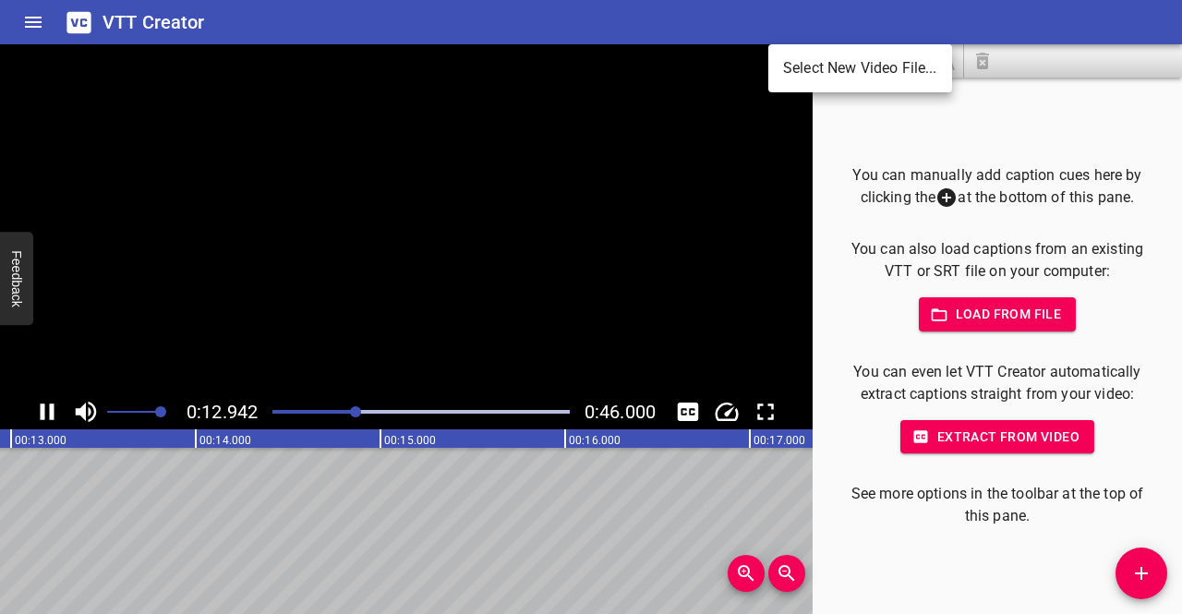
click at [789, 69] on li "Select New Video File..." at bounding box center [861, 68] width 184 height 33
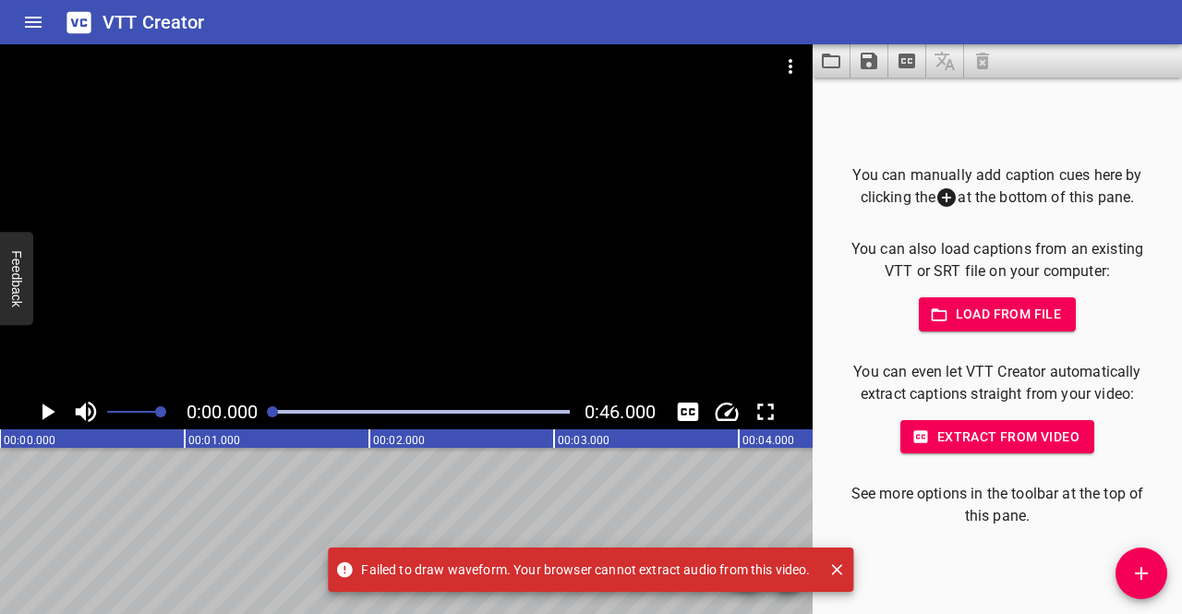
click at [596, 385] on div at bounding box center [406, 219] width 813 height 350
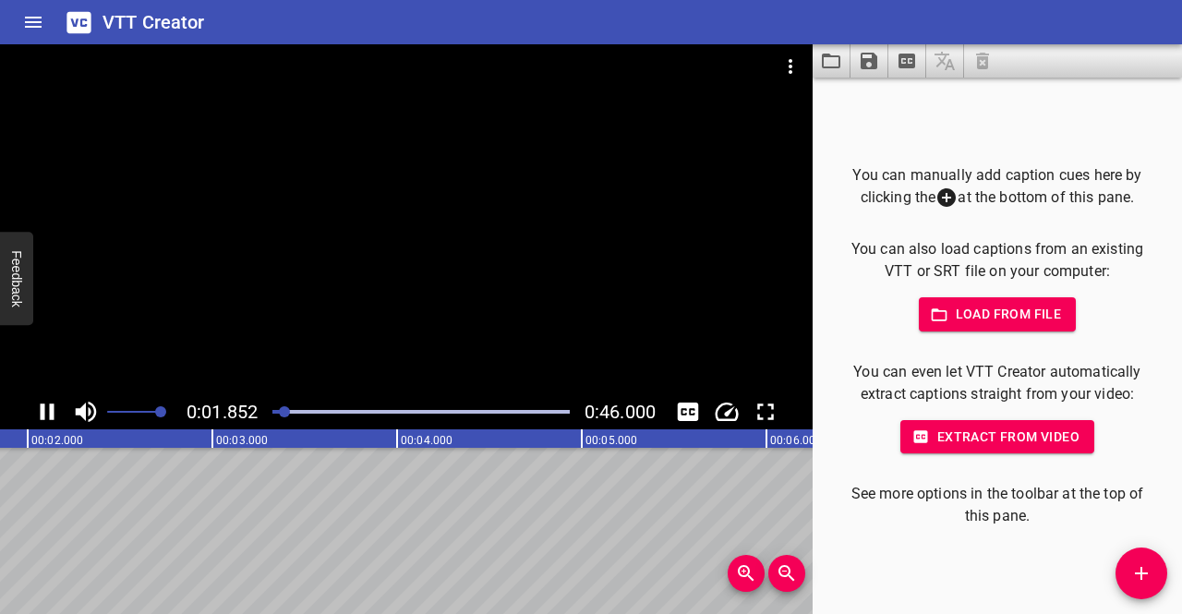
click at [41, 400] on icon "Play/Pause" at bounding box center [47, 412] width 28 height 28
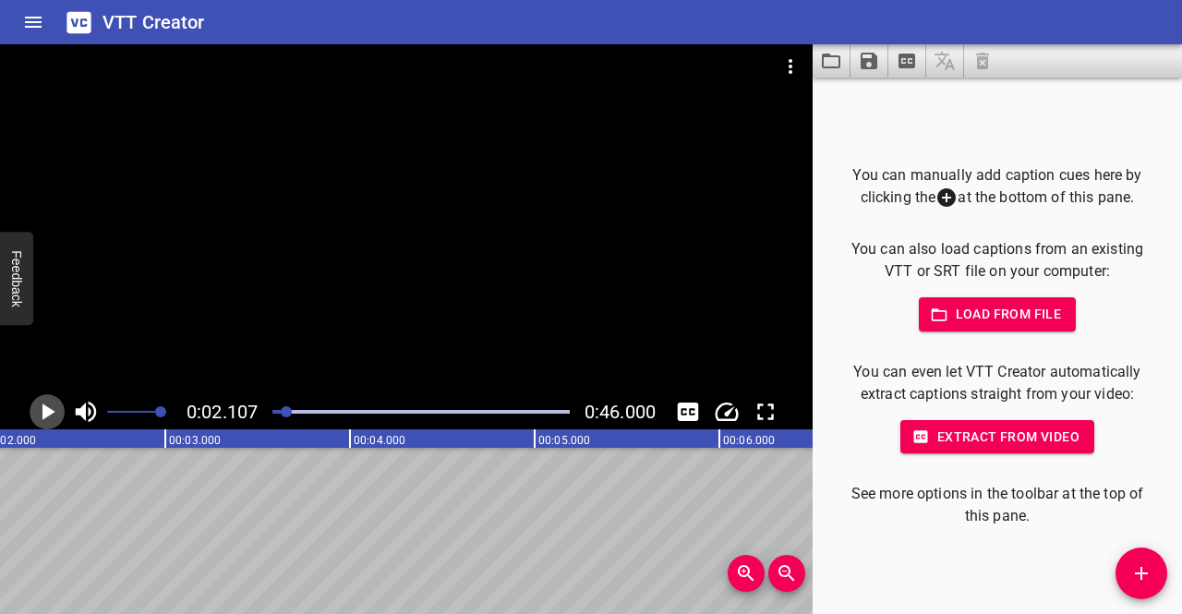
click at [41, 400] on icon "Play/Pause" at bounding box center [47, 412] width 28 height 28
click at [1144, 578] on icon "Add Cue" at bounding box center [1142, 574] width 22 height 22
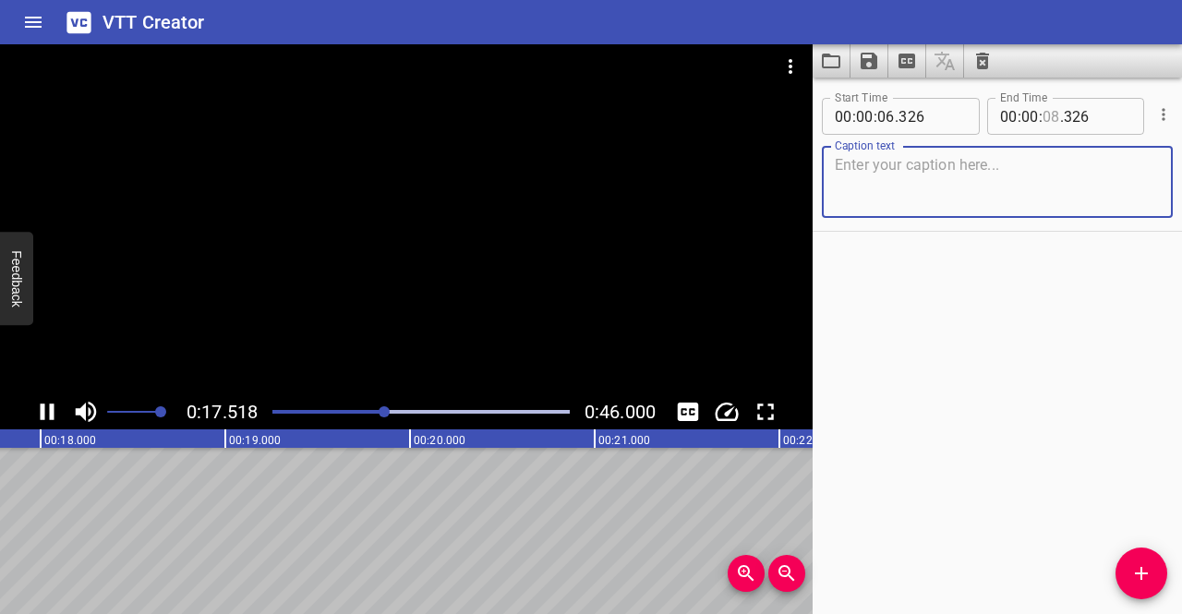
click at [1048, 119] on input "number" at bounding box center [1052, 116] width 18 height 37
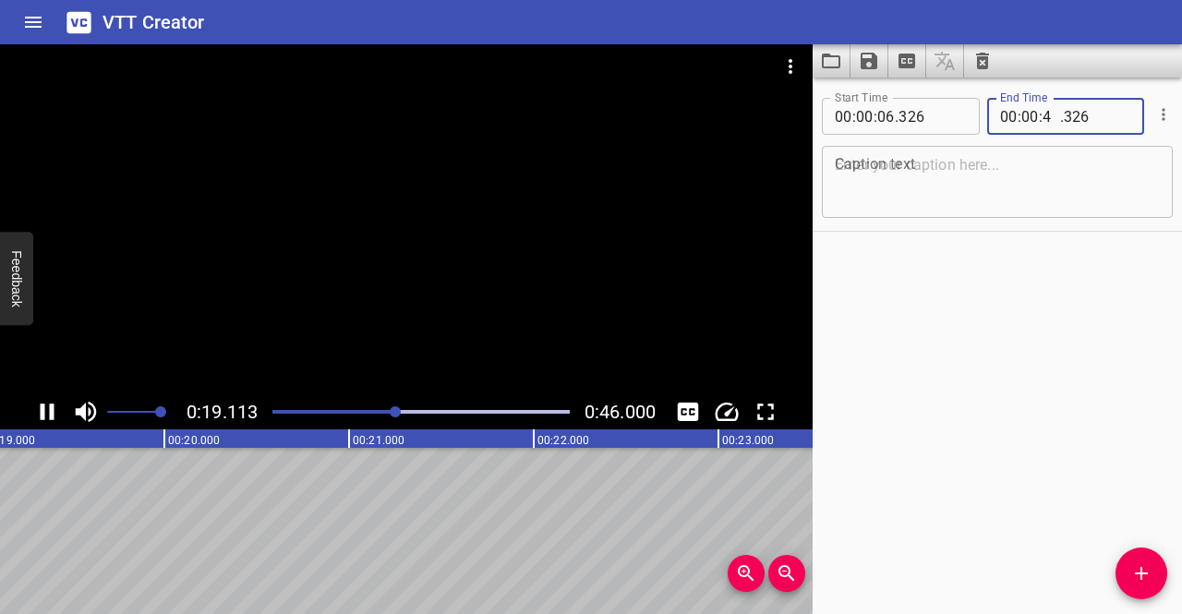
type input "46"
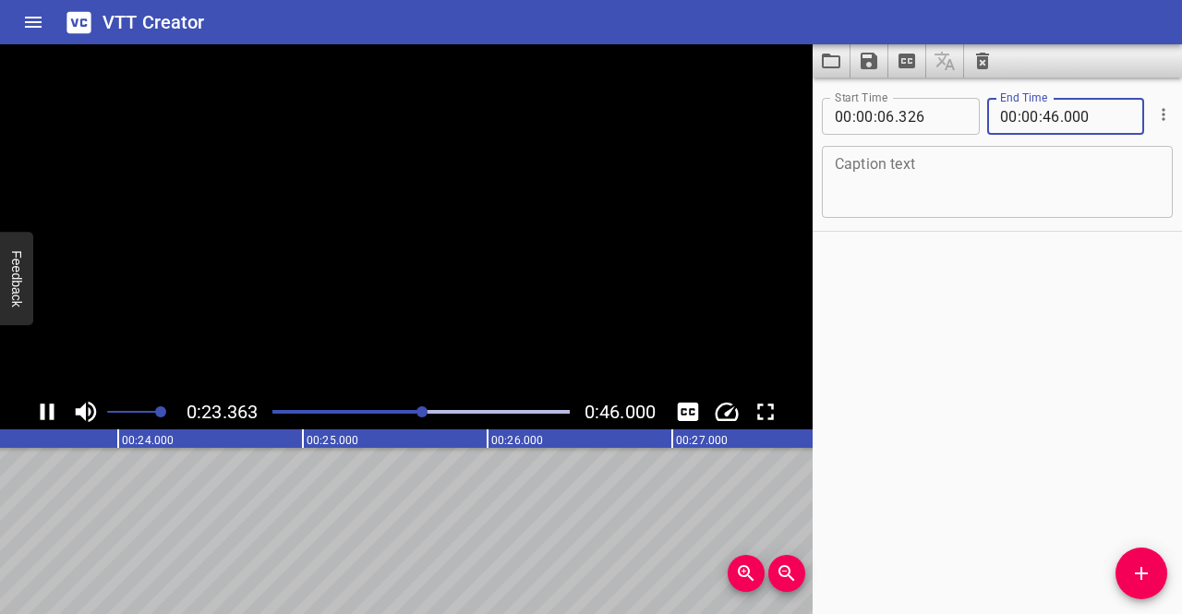
type input "000"
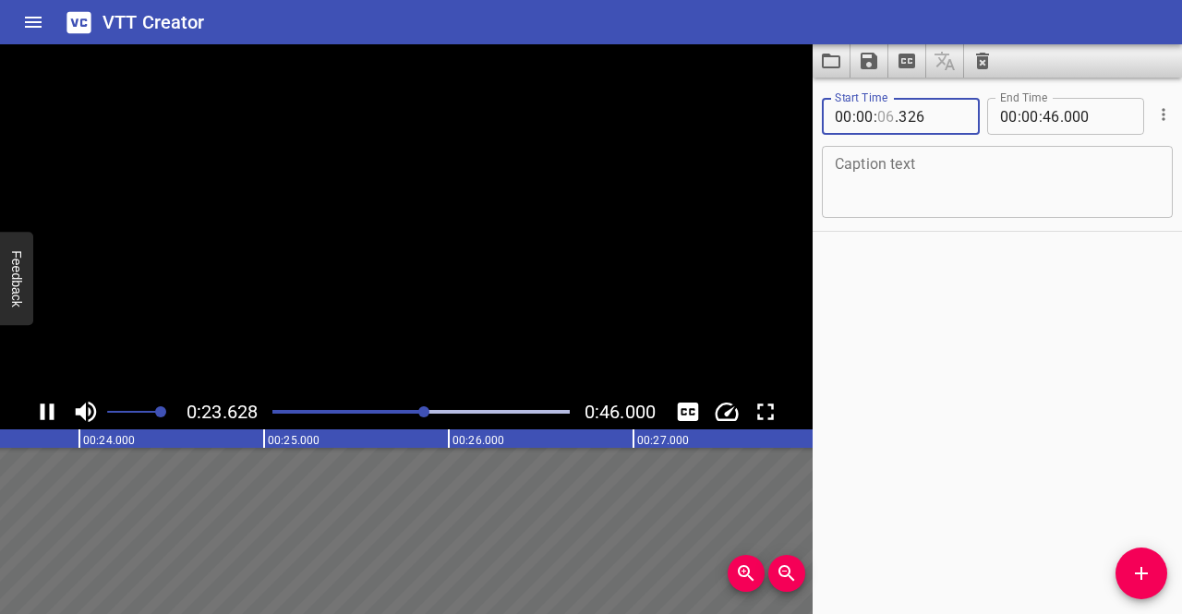
click at [885, 120] on input "number" at bounding box center [887, 116] width 18 height 37
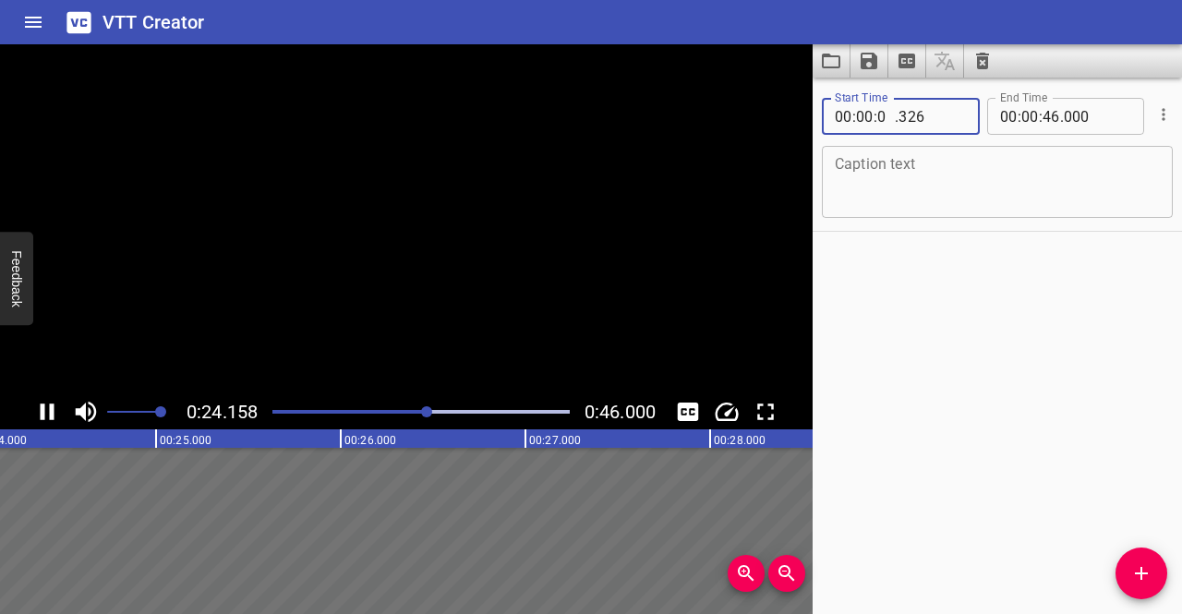
type input "00"
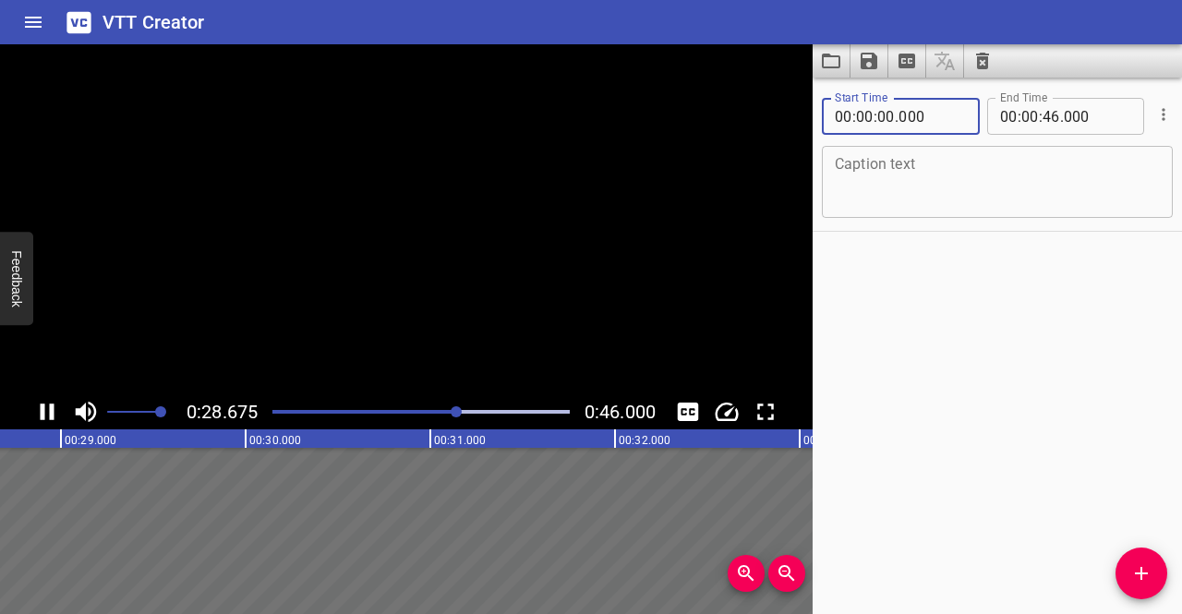
type input "000"
click at [933, 296] on div "Start Time 00 : 00 : 00 . 000 Start Time End Time 00 : 00 : 46 . 000 End Time C…" at bounding box center [997, 346] width 369 height 537
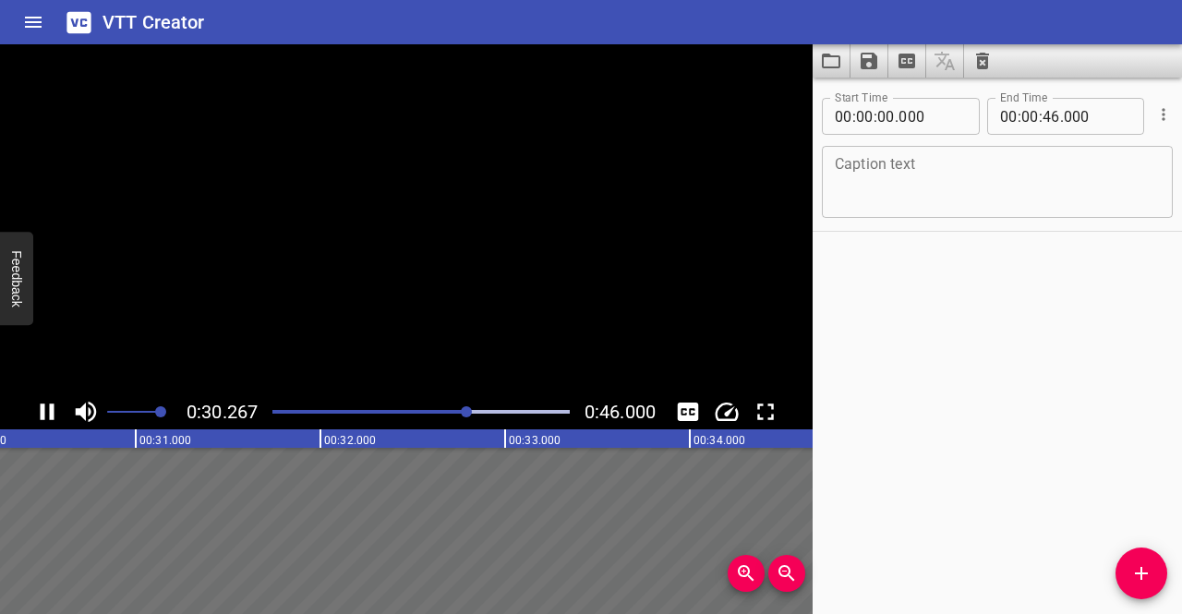
click at [896, 176] on textarea at bounding box center [997, 182] width 325 height 53
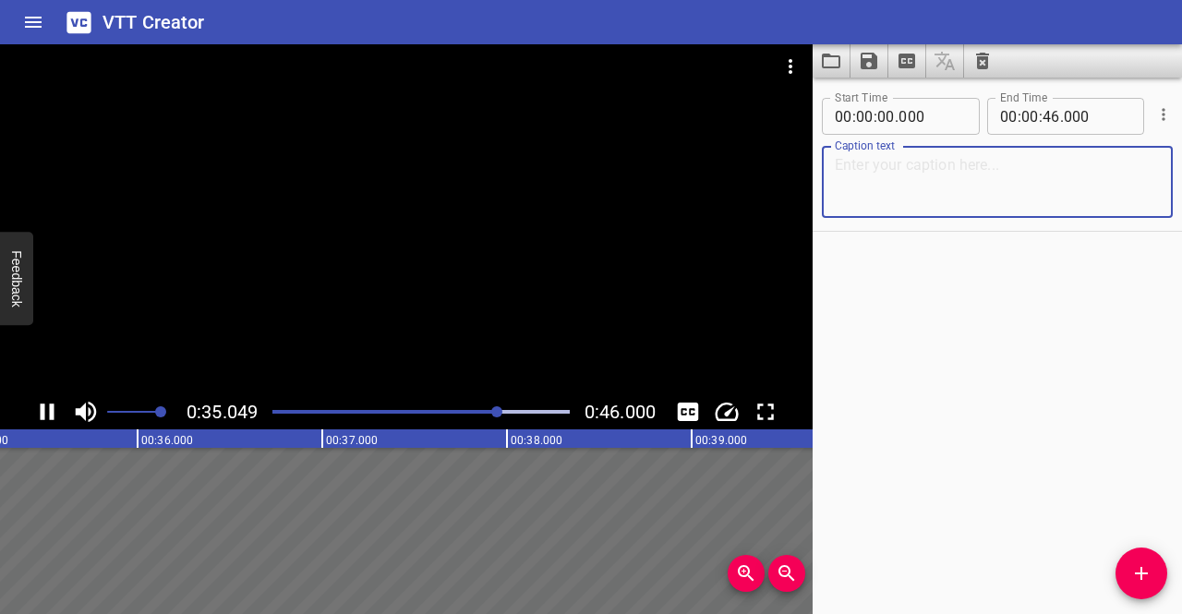
click at [597, 378] on div at bounding box center [406, 219] width 813 height 350
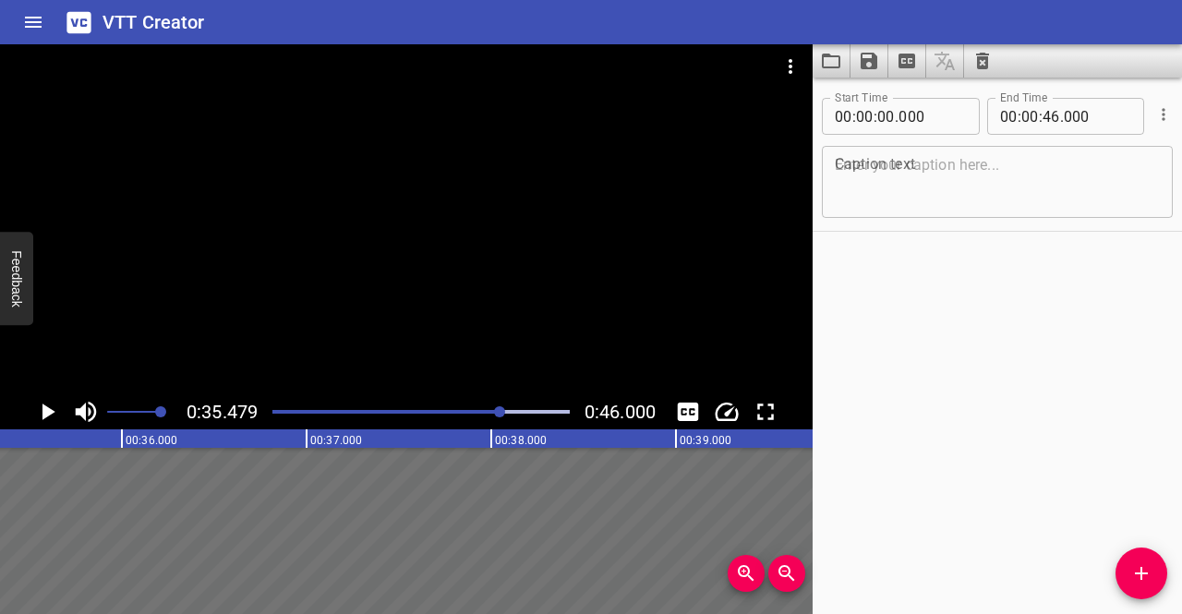
scroll to position [0, 6555]
drag, startPoint x: 597, startPoint y: 378, endPoint x: 735, endPoint y: 378, distance: 138.6
drag, startPoint x: 735, startPoint y: 378, endPoint x: 541, endPoint y: 498, distance: 228.1
click at [875, 197] on textarea at bounding box center [997, 182] width 325 height 53
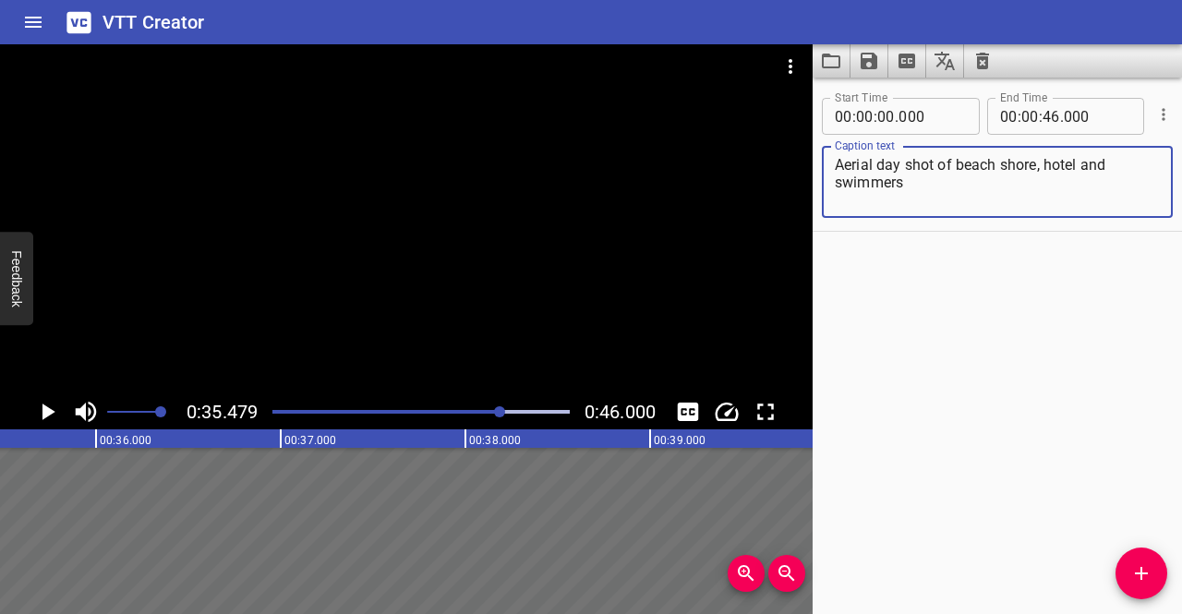
drag, startPoint x: 916, startPoint y: 187, endPoint x: 784, endPoint y: 147, distance: 137.9
click at [784, 147] on main "0:35.479 0:46.000 00:00.000 00:01.000 00:02.000 00:03.000 00:04.000 00:05.000 0…" at bounding box center [591, 329] width 1182 height 570
type textarea "Aerial day shot of beach shore, hotel and swimmers"
click at [966, 328] on div "Start Time 00 : 00 : 00 . 000 Start Time End Time 00 : 00 : 46 . 000 End Time C…" at bounding box center [997, 346] width 369 height 537
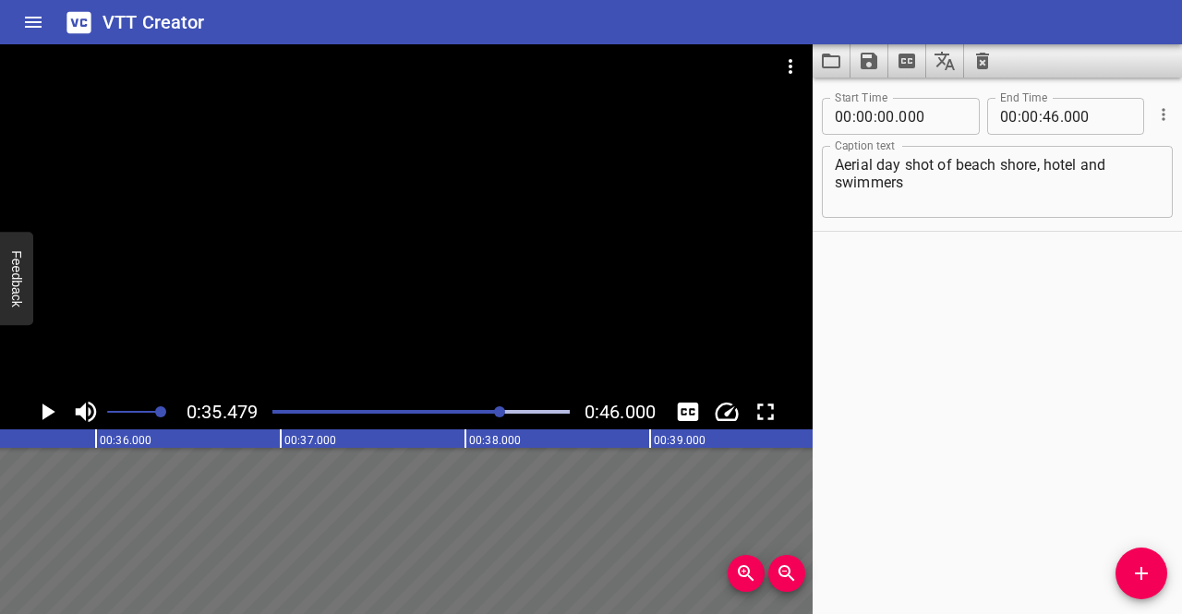
click at [110, 16] on h6 "VTT Creator" at bounding box center [154, 22] width 103 height 30
click at [1155, 116] on icon "Cue Options" at bounding box center [1164, 114] width 18 height 18
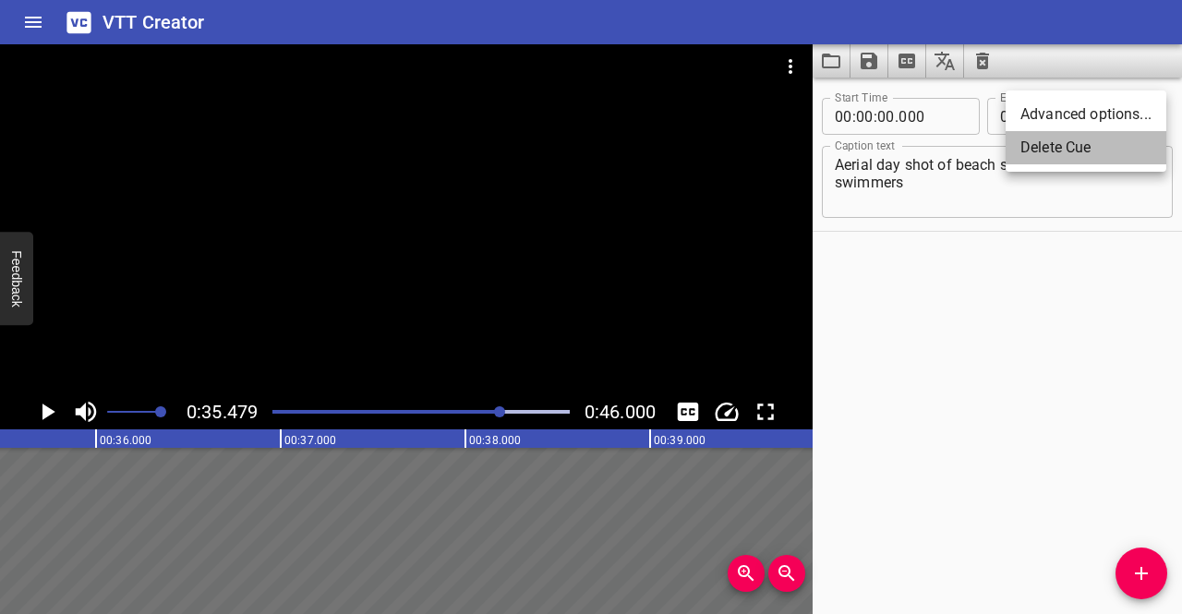
click at [1115, 151] on li "Delete Cue" at bounding box center [1086, 147] width 161 height 33
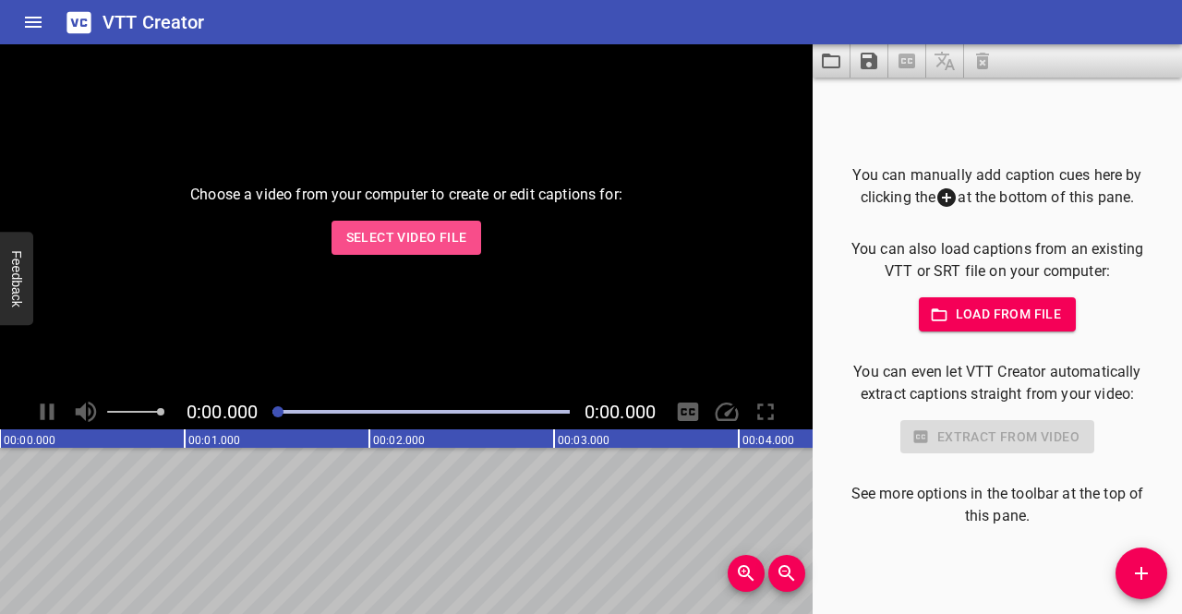
click at [418, 239] on span "Select Video File" at bounding box center [406, 237] width 121 height 23
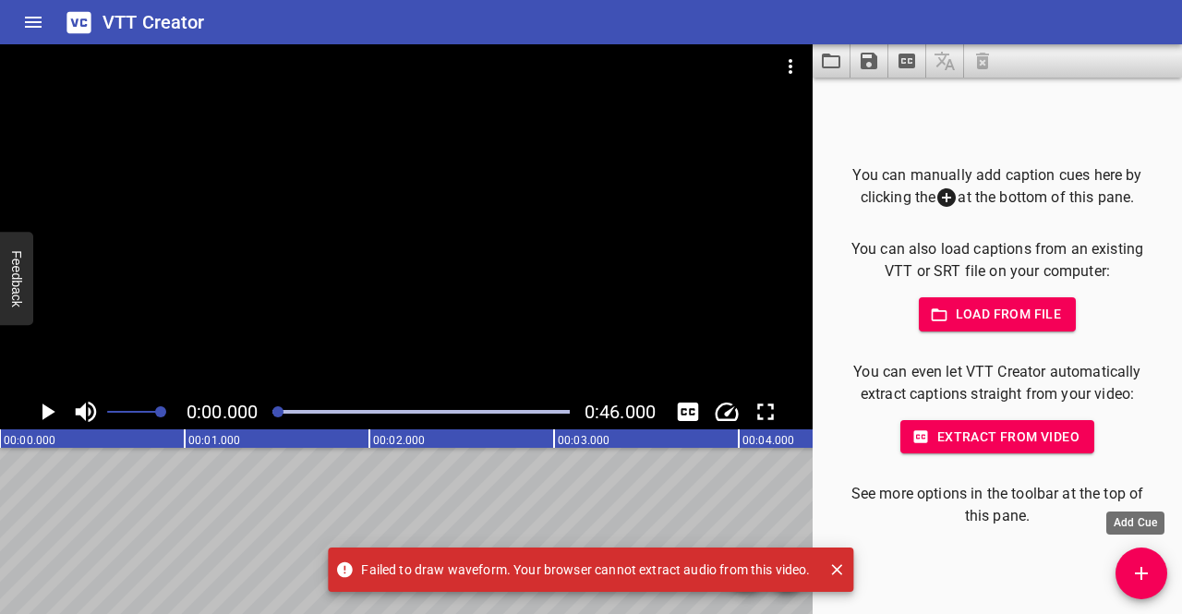
click at [1149, 564] on icon "Add Cue" at bounding box center [1142, 574] width 22 height 22
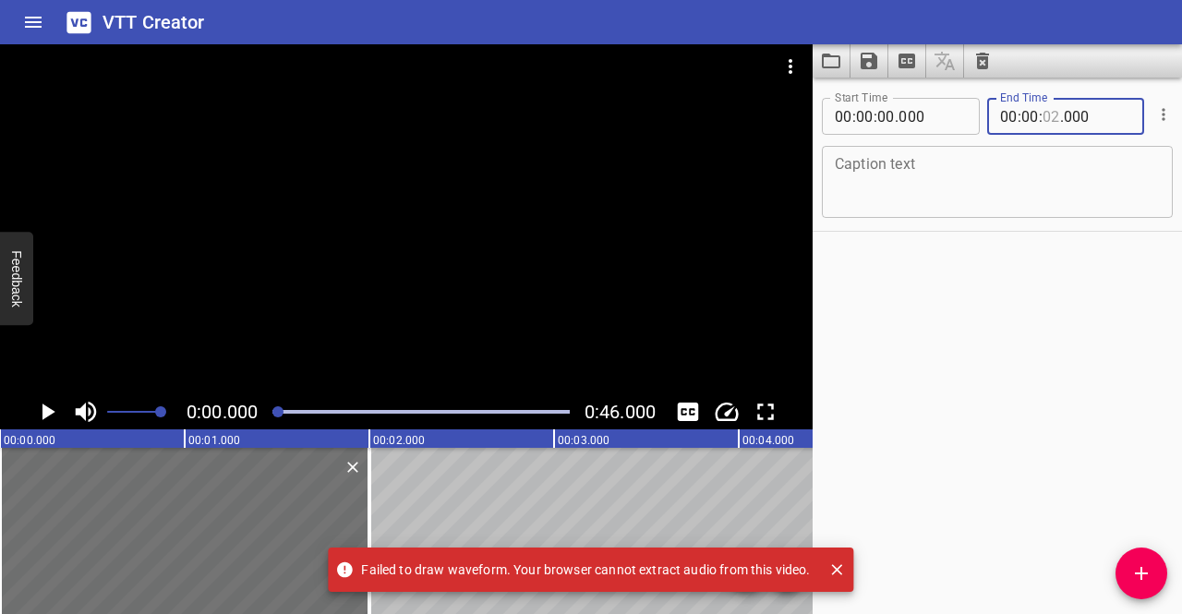
click at [1048, 121] on input "number" at bounding box center [1052, 116] width 18 height 37
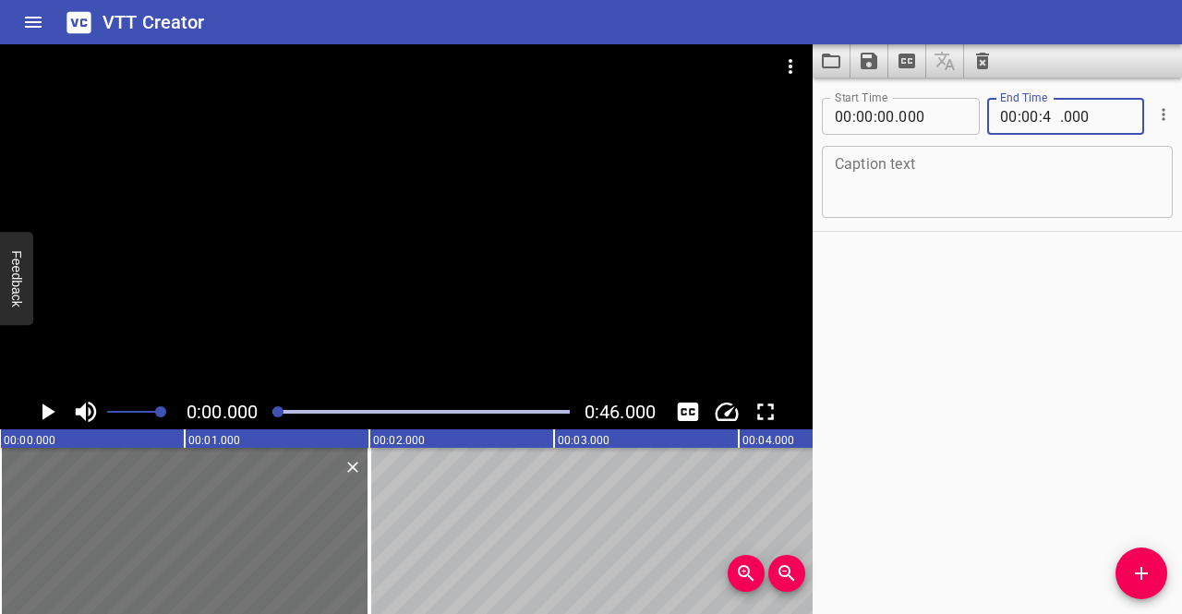
type input "46"
type input "000"
click at [933, 162] on textarea at bounding box center [997, 182] width 325 height 53
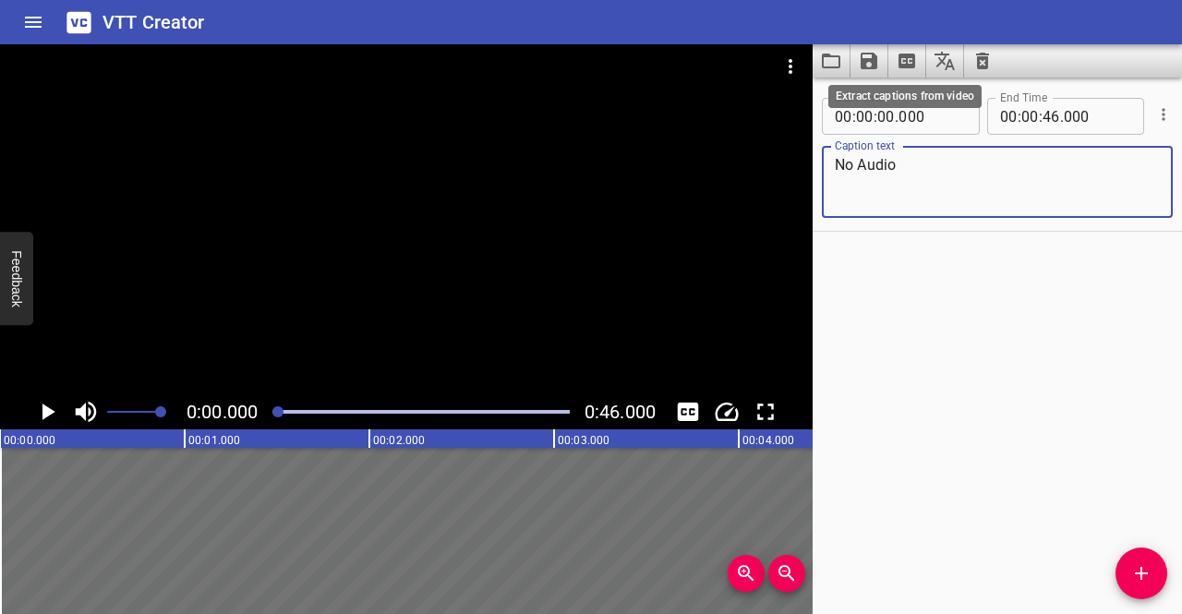
type textarea "No Audio"
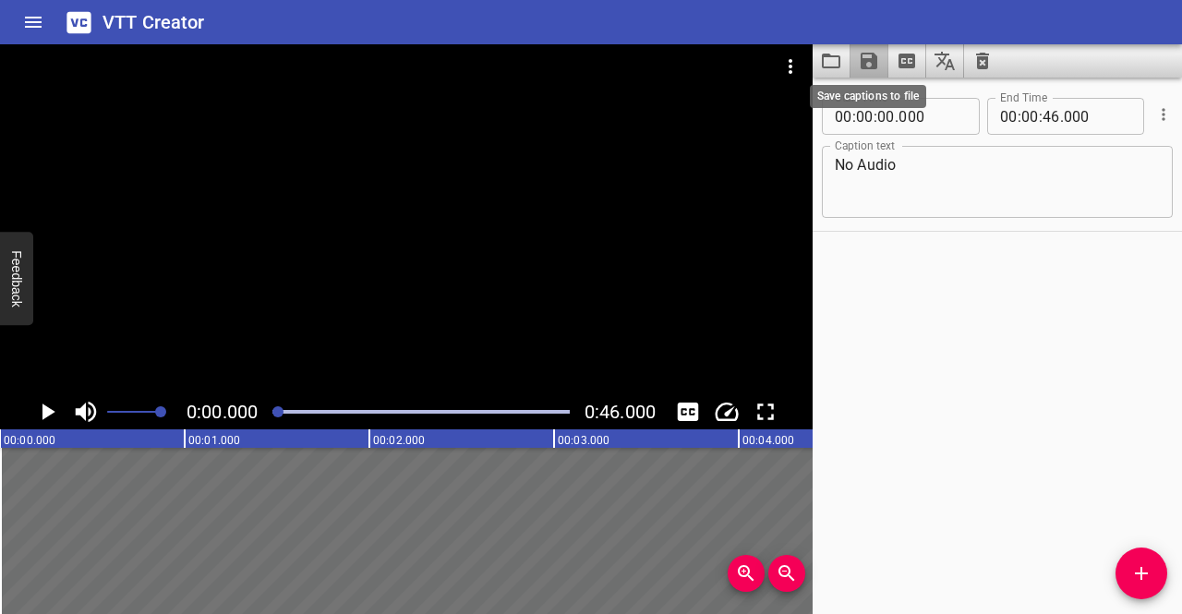
click at [865, 61] on icon "Save captions to file" at bounding box center [869, 61] width 17 height 17
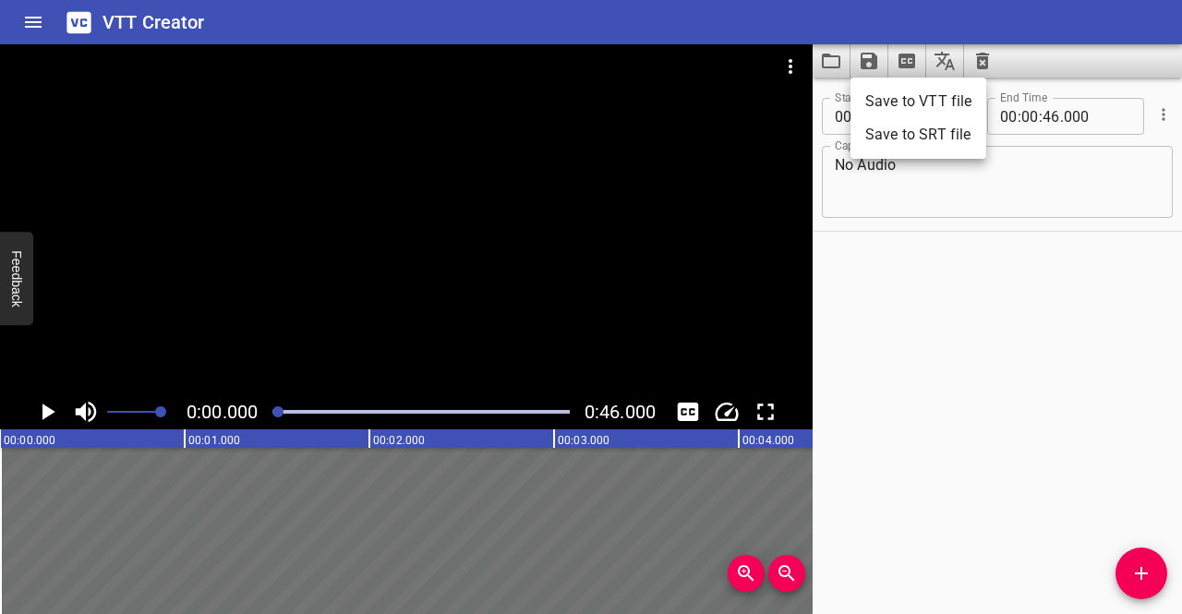
click at [926, 267] on div at bounding box center [591, 307] width 1182 height 614
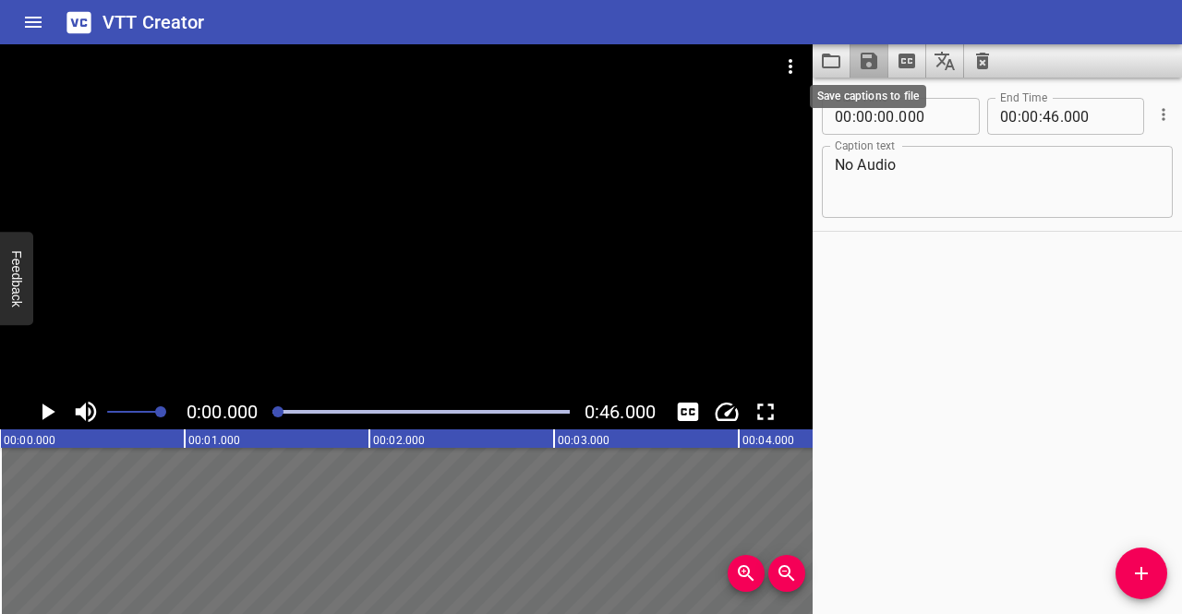
click at [870, 63] on icon "Save captions to file" at bounding box center [869, 61] width 22 height 22
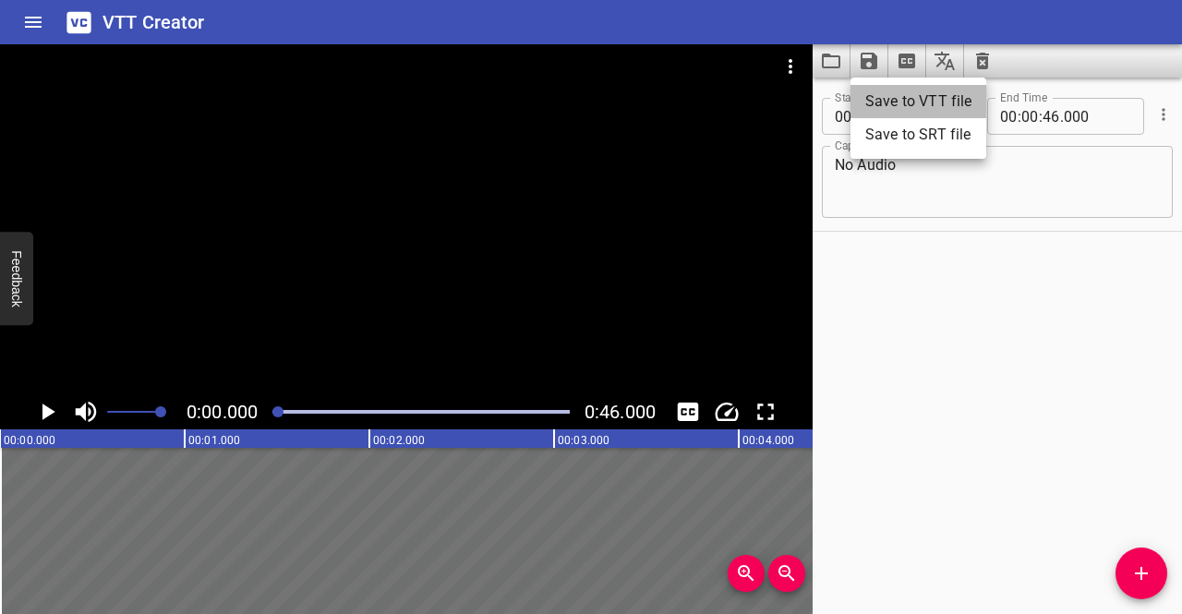
click at [870, 103] on li "Save to VTT file" at bounding box center [919, 101] width 136 height 33
click at [865, 412] on div "Start Time 00 : 00 : 00 . 000 Start Time End Time 00 : 00 : 46 . 000 End Time C…" at bounding box center [997, 346] width 369 height 537
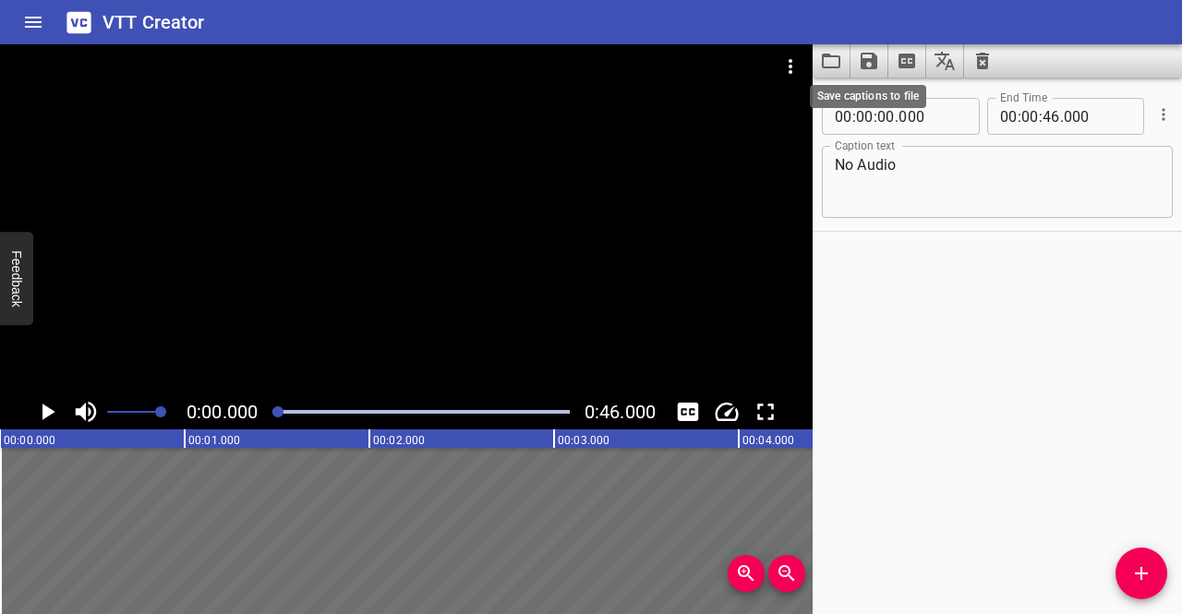
click at [874, 66] on icon "Save captions to file" at bounding box center [869, 61] width 17 height 17
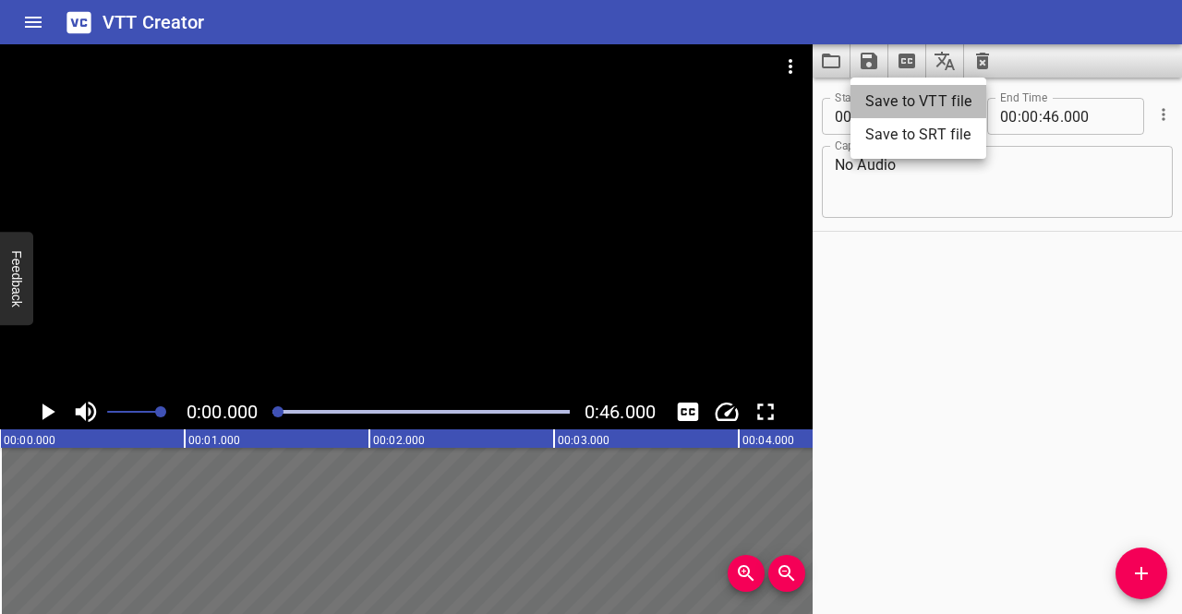
click at [874, 92] on li "Save to VTT file" at bounding box center [919, 101] width 136 height 33
click at [1053, 315] on div "Start Time 00 : 00 : 00 . 000 Start Time End Time 00 : 00 : 46 . 000 End Time C…" at bounding box center [997, 346] width 369 height 537
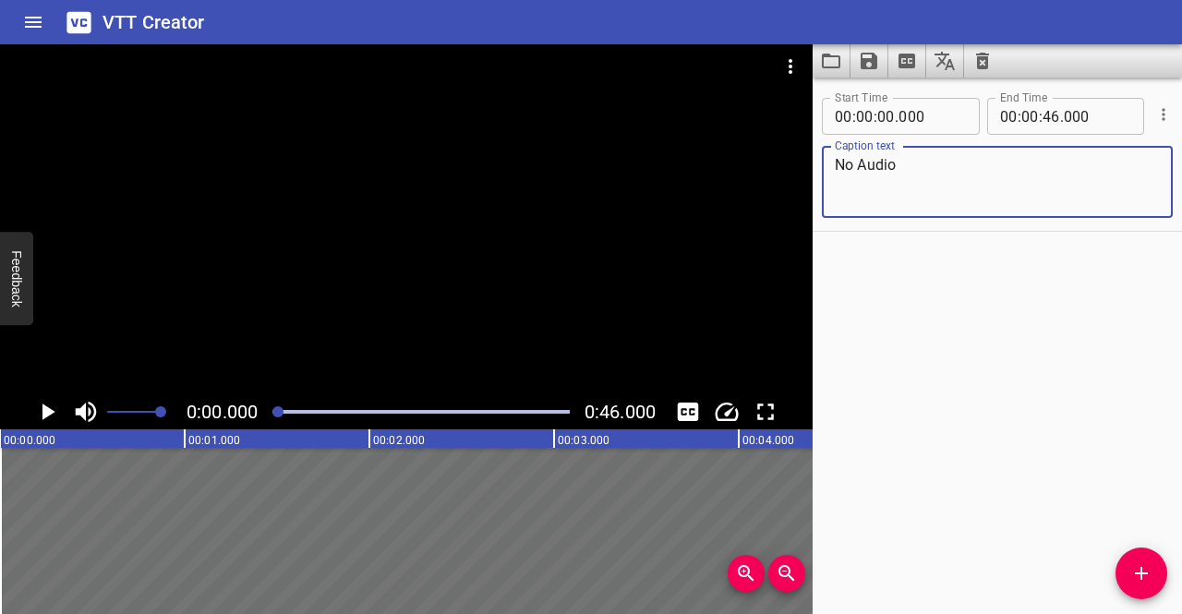
click at [926, 174] on textarea "No Audio" at bounding box center [997, 182] width 325 height 53
drag, startPoint x: 922, startPoint y: 170, endPoint x: 733, endPoint y: 165, distance: 188.5
click at [733, 165] on main "0:00.000 0:46.000 00:00.000 00:01.000 00:02.000 00:03.000 00:04.000 00:05.000 0…" at bounding box center [591, 329] width 1182 height 570
paste textarea "Aerial day shot of beach shore, hotel and swimmers"
type textarea "Aerial day shot of beach shore, hotel and swimmers"
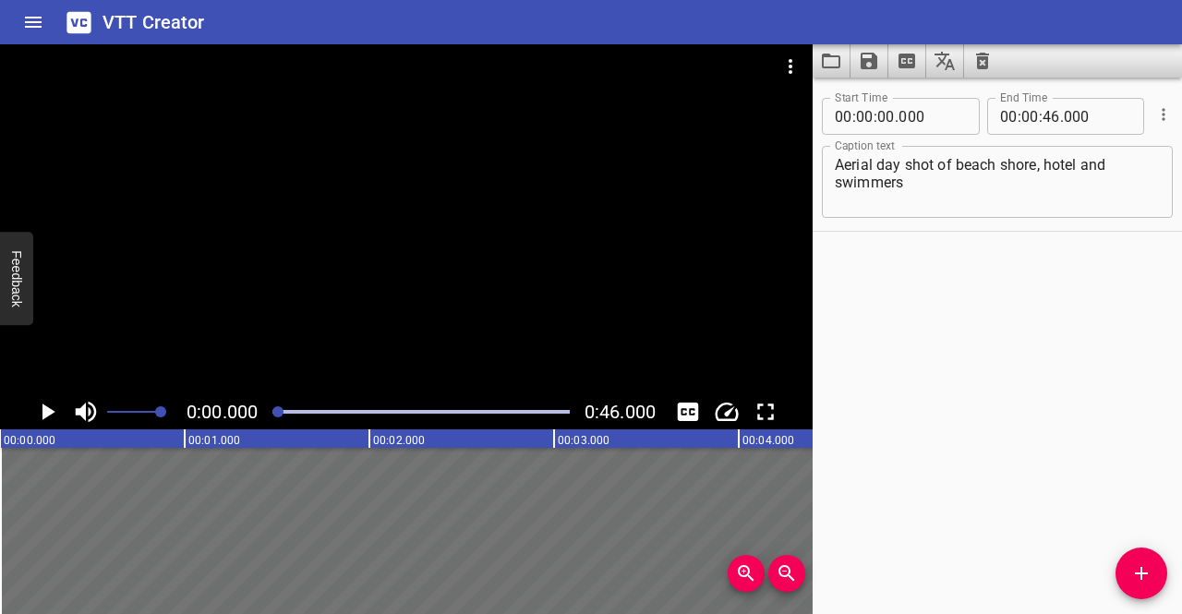
click at [905, 317] on div "Start Time 00 : 00 : 00 . 000 Start Time End Time 00 : 00 : 46 . 000 End Time C…" at bounding box center [997, 346] width 369 height 537
click at [1086, 117] on input "number" at bounding box center [1097, 116] width 67 height 37
type input "000"
click at [1024, 257] on div "Start Time 00 : 00 : 00 . 000 Start Time End Time 00 : 00 : 46 . 000 End Time C…" at bounding box center [997, 346] width 369 height 537
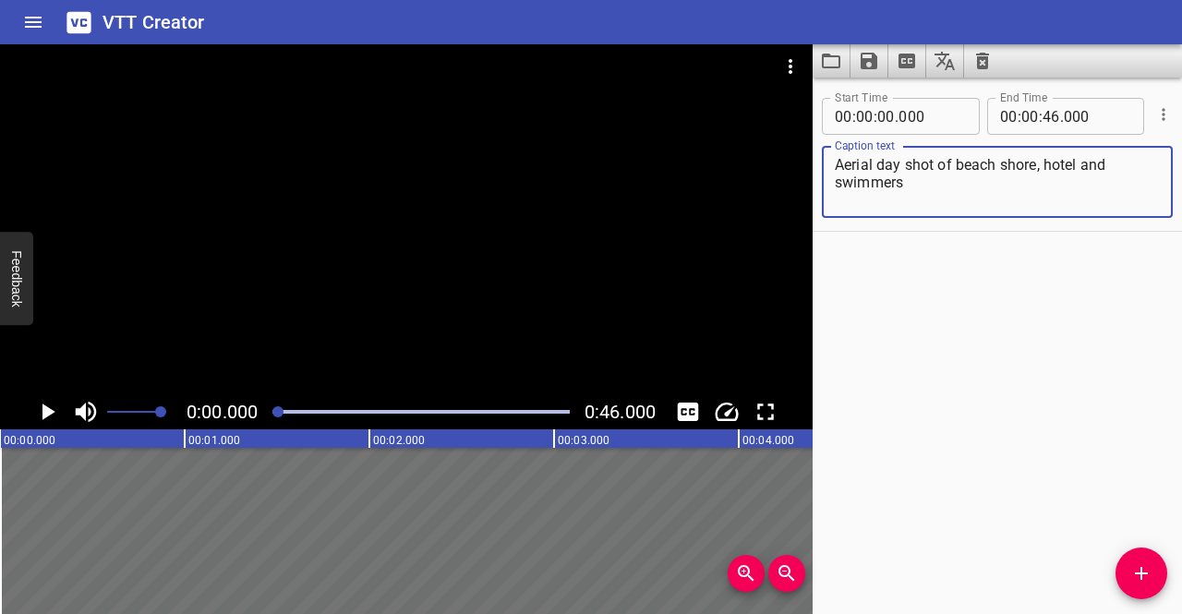
click at [975, 204] on textarea "Aerial day shot of beach shore, hotel and swimmers" at bounding box center [997, 182] width 325 height 53
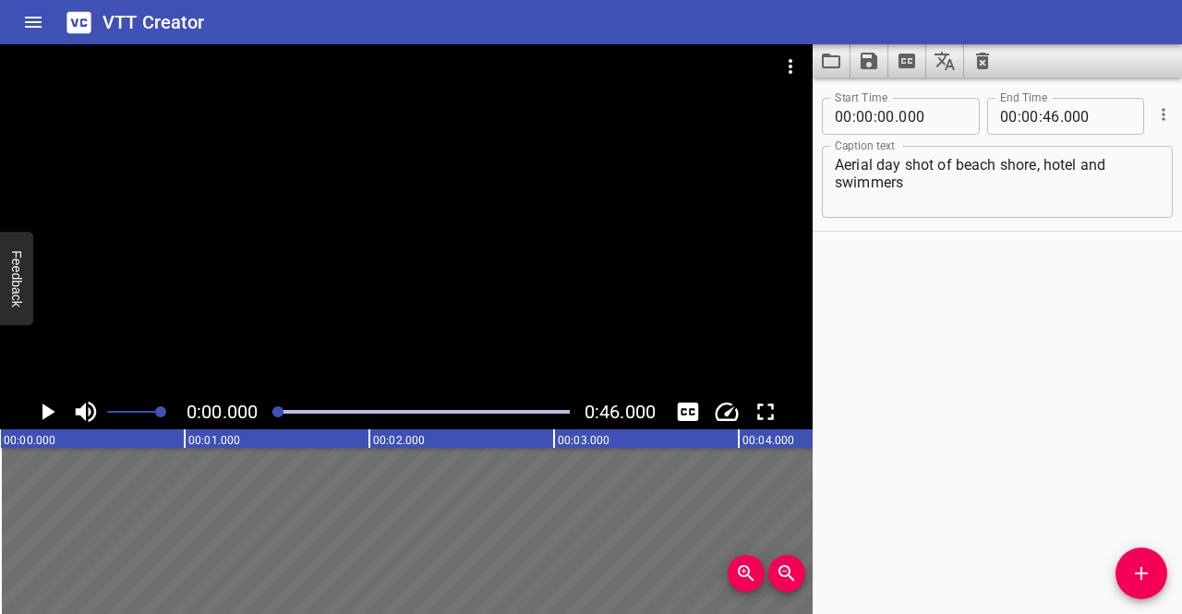
click at [931, 375] on div "Start Time 00 : 00 : 00 . 000 Start Time End Time 00 : 00 : 46 . 000 End Time C…" at bounding box center [997, 346] width 369 height 537
click at [55, 407] on icon "Play/Pause" at bounding box center [47, 412] width 28 height 28
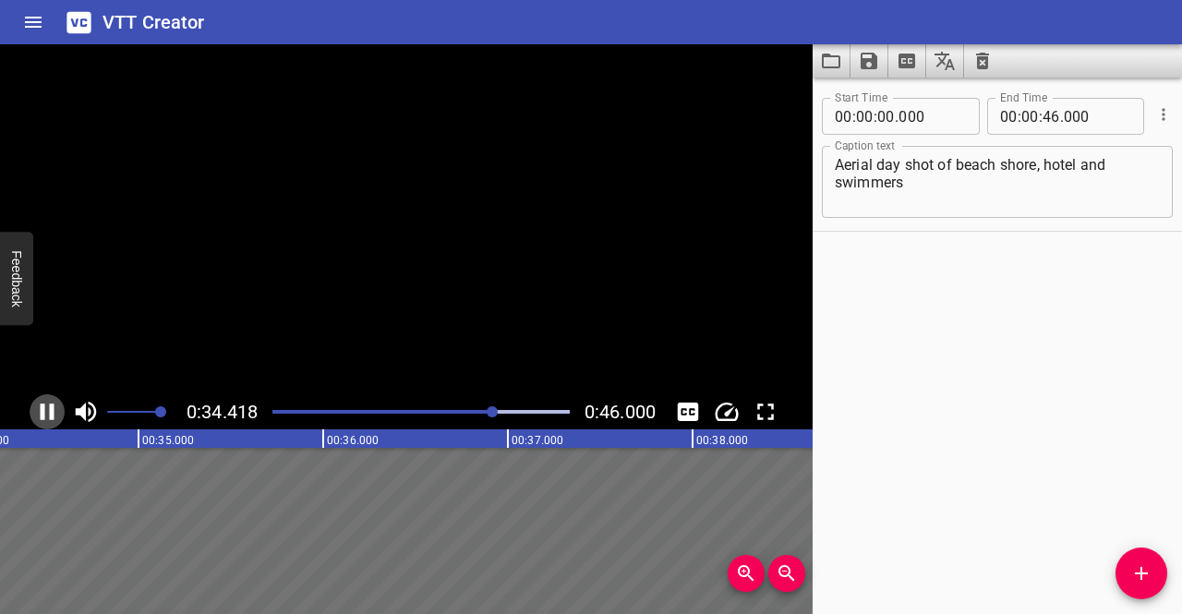
click at [55, 407] on icon "Play/Pause" at bounding box center [47, 412] width 28 height 28
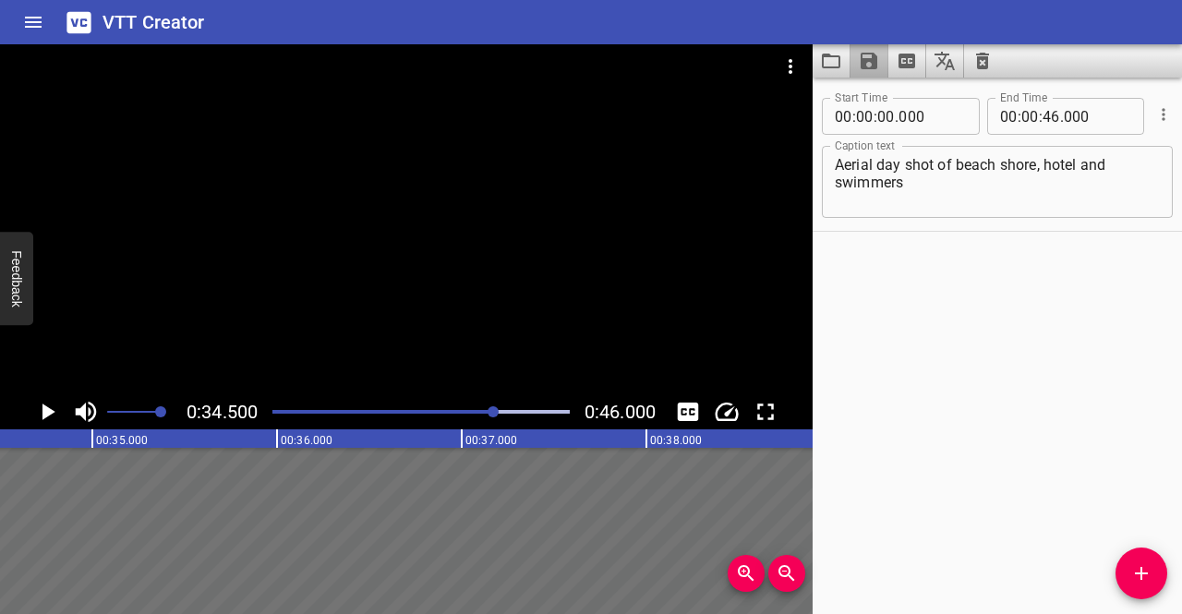
click at [879, 53] on button "Save captions to file" at bounding box center [870, 60] width 38 height 33
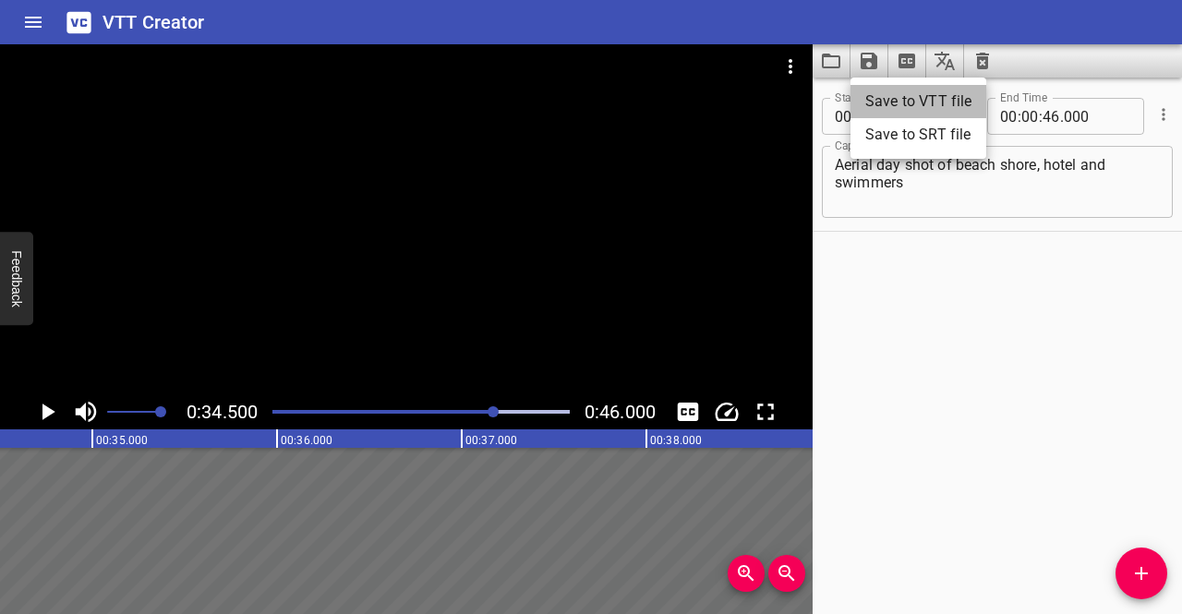
click at [868, 95] on li "Save to VTT file" at bounding box center [919, 101] width 136 height 33
click at [882, 300] on div "Start Time 00 : 00 : 00 . 000 Start Time End Time 00 : 00 : 46 . 000 End Time C…" at bounding box center [997, 346] width 369 height 537
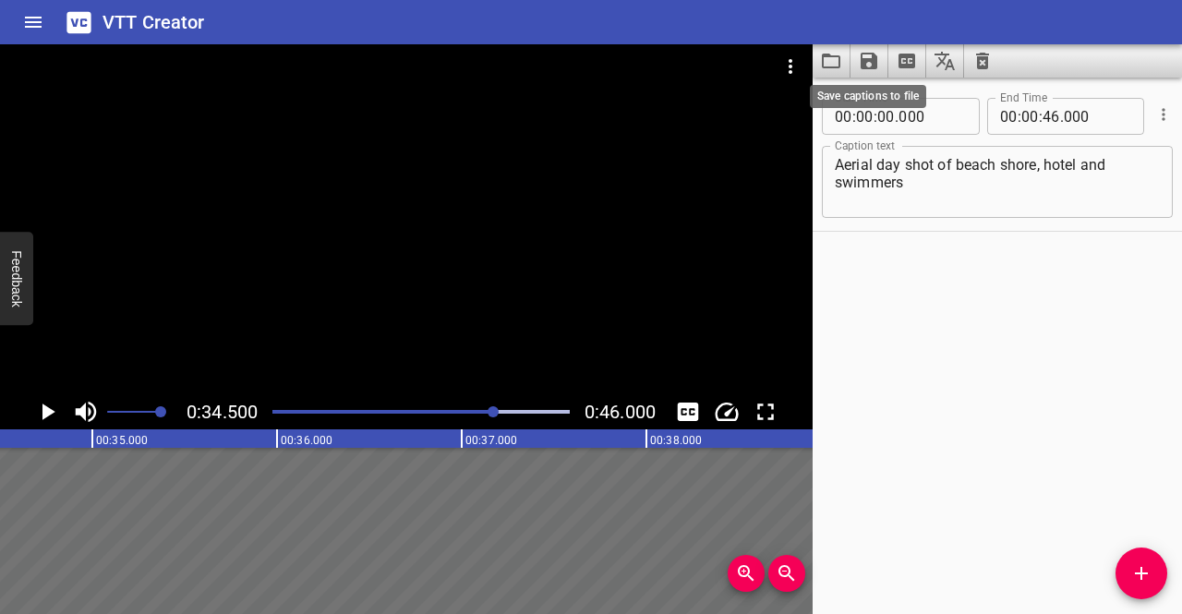
click at [866, 66] on icon "Save captions to file" at bounding box center [869, 61] width 17 height 17
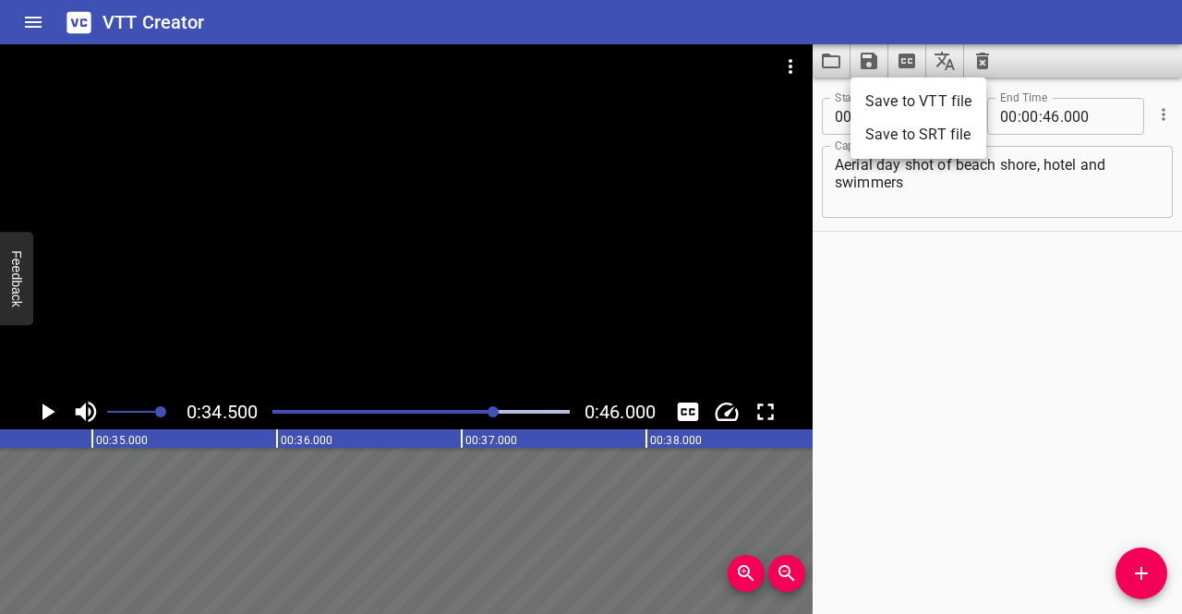
click at [880, 106] on li "Save to VTT file" at bounding box center [919, 101] width 136 height 33
click at [1084, 457] on div "Start Time 00 : 00 : 00 . 000 Start Time End Time 00 : 00 : 46 . 000 End Time C…" at bounding box center [997, 346] width 369 height 537
click at [792, 66] on icon "Video Options" at bounding box center [791, 66] width 4 height 15
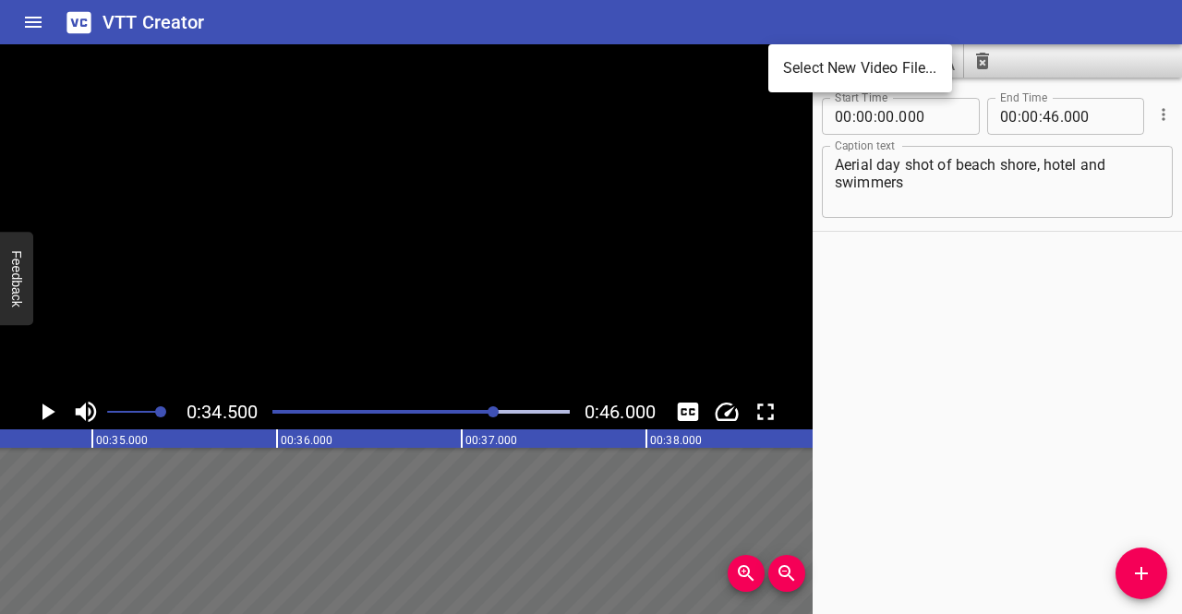
click at [791, 77] on li "Select New Video File..." at bounding box center [861, 68] width 184 height 33
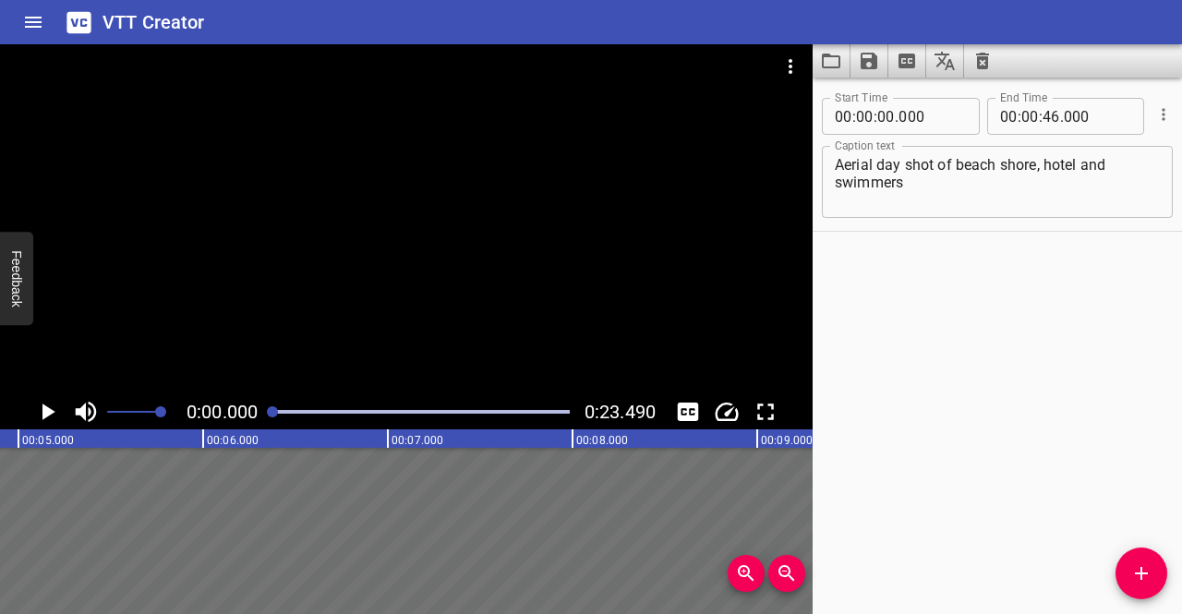
scroll to position [0, 0]
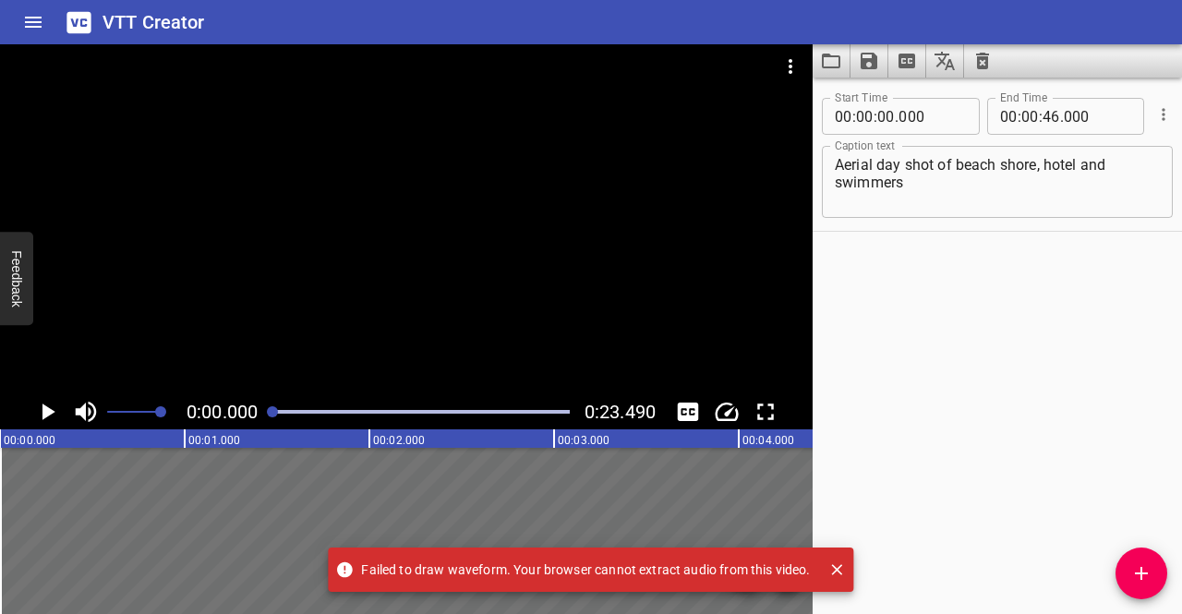
click at [1070, 215] on div "Aerial day shot of beach shore, hotel and swimmers Caption text" at bounding box center [997, 182] width 351 height 72
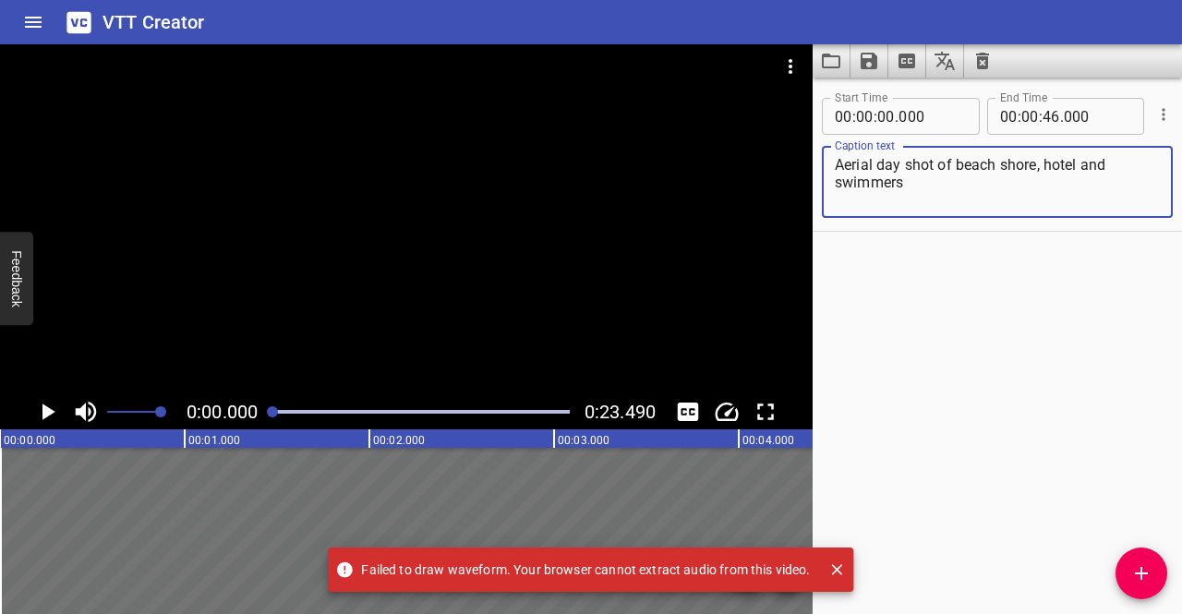
drag, startPoint x: 1043, startPoint y: 193, endPoint x: 796, endPoint y: 130, distance: 254.5
click at [796, 130] on main "0:00.000 0:23.490 00:00.000 00:01.000 00:02.000 00:03.000 00:04.000 00:05.000 0…" at bounding box center [591, 329] width 1182 height 570
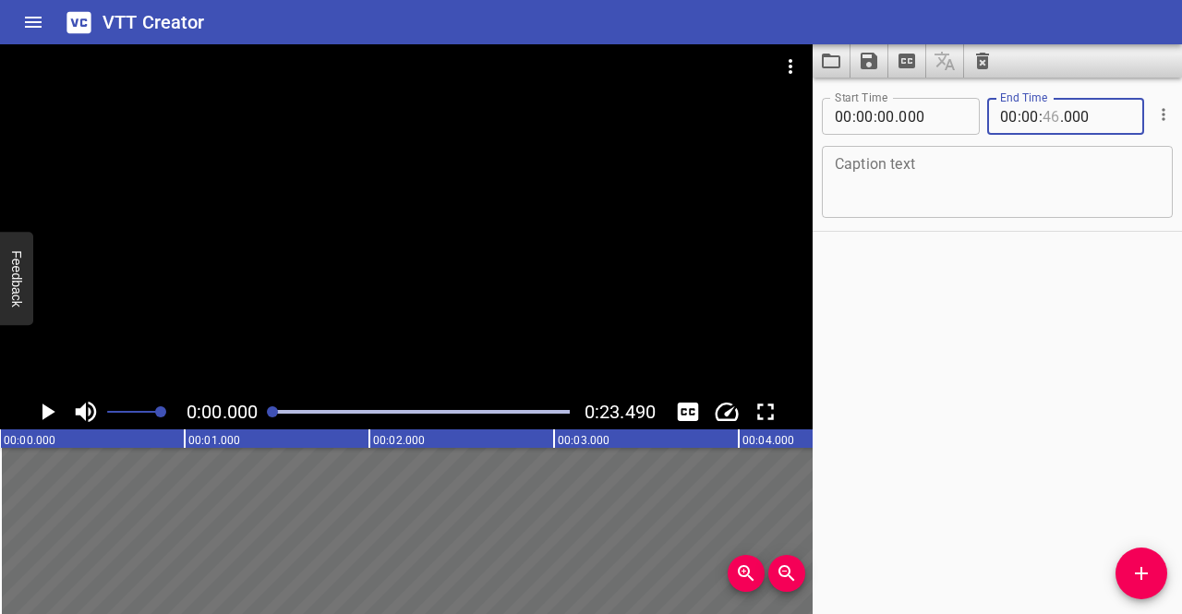
click at [1043, 115] on input "number" at bounding box center [1052, 116] width 18 height 37
type input "23"
type input "000"
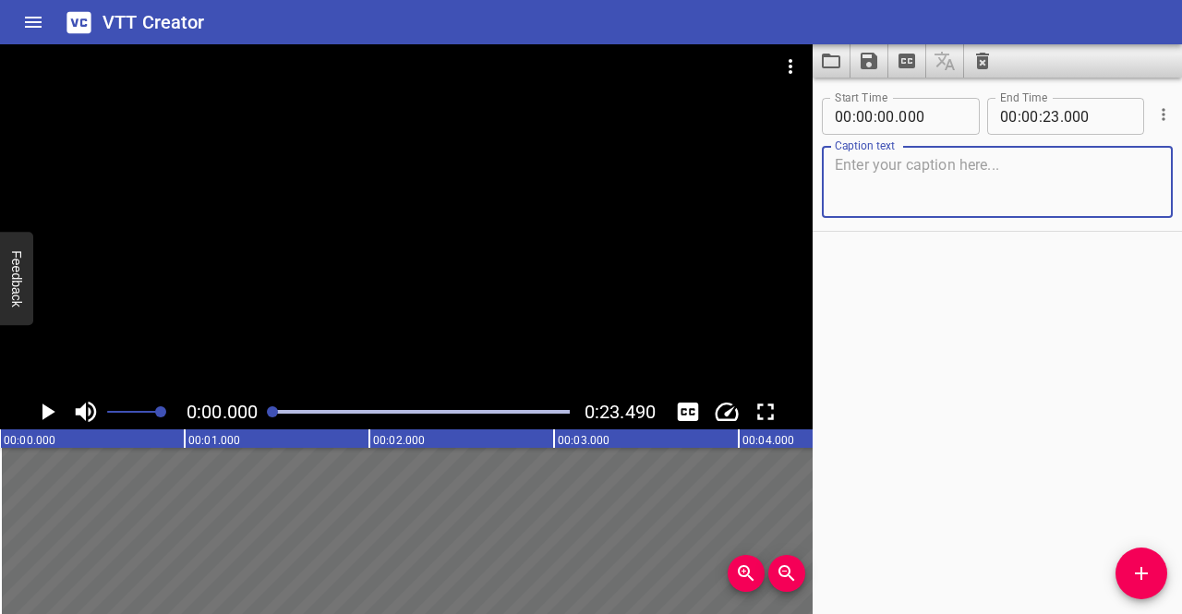
click at [975, 175] on textarea at bounding box center [997, 182] width 325 height 53
click at [865, 167] on textarea "No audio" at bounding box center [997, 182] width 325 height 53
click at [924, 171] on textarea "No Audio" at bounding box center [997, 182] width 325 height 53
type textarea "No Audio"
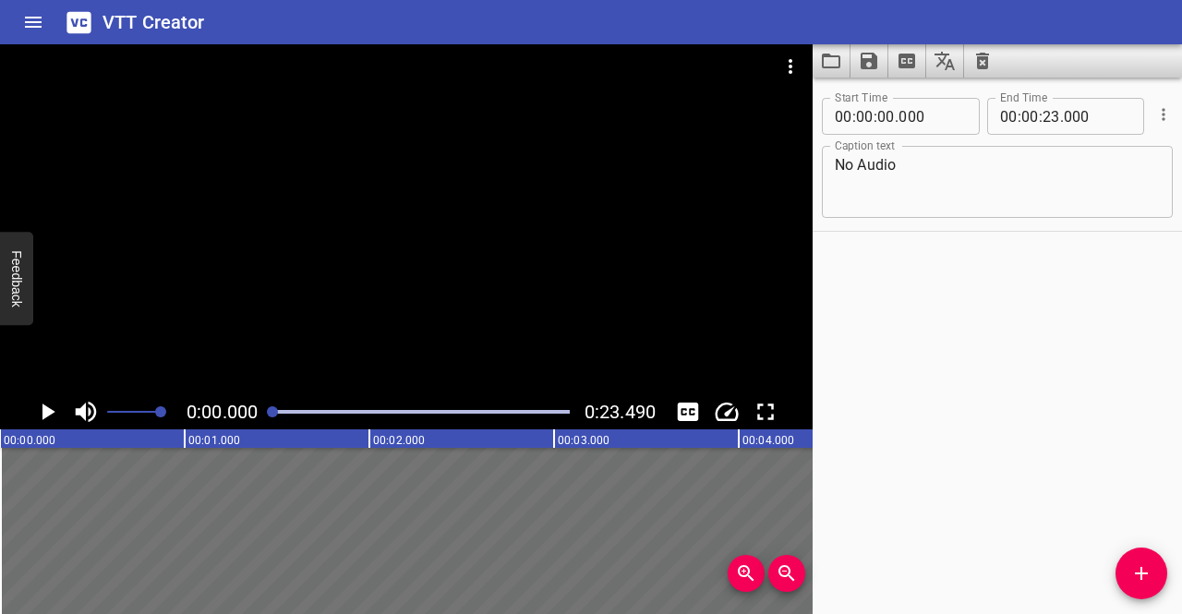
click at [920, 261] on div "Start Time 00 : 00 : 00 . 000 Start Time End Time 00 : 00 : 23 . 000 End Time C…" at bounding box center [997, 346] width 369 height 537
click at [44, 412] on icon "Play/Pause" at bounding box center [48, 412] width 13 height 17
click at [46, 410] on icon "Play/Pause" at bounding box center [47, 412] width 28 height 28
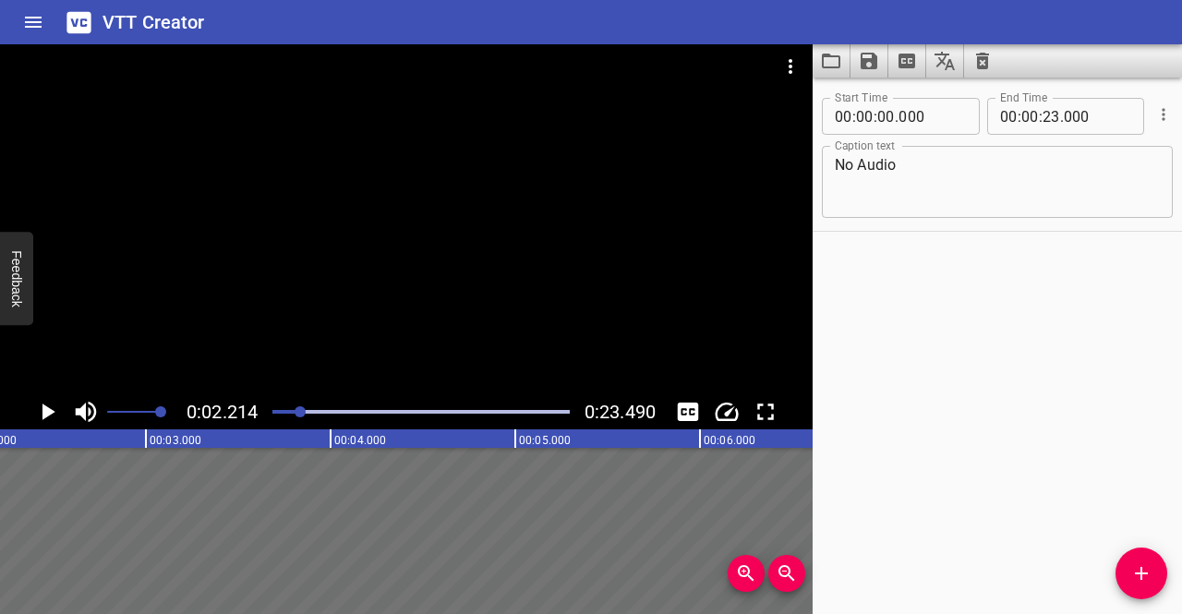
click at [67, 26] on icon at bounding box center [79, 21] width 24 height 21
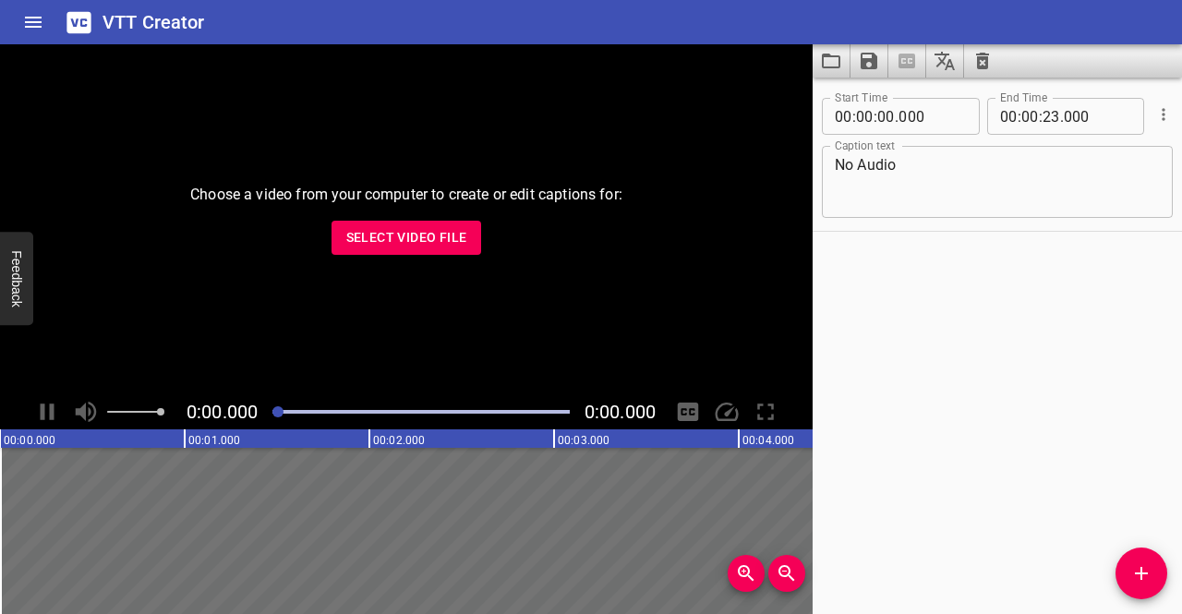
click at [457, 236] on span "Select Video File" at bounding box center [406, 237] width 121 height 23
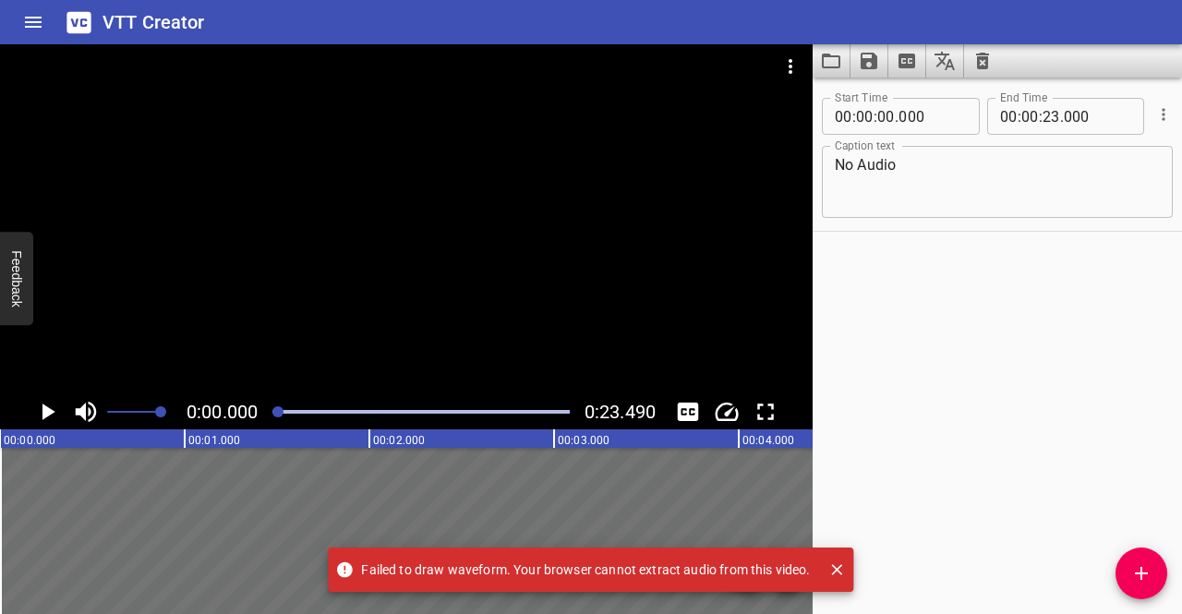
click at [46, 406] on icon "Play/Pause" at bounding box center [47, 412] width 28 height 28
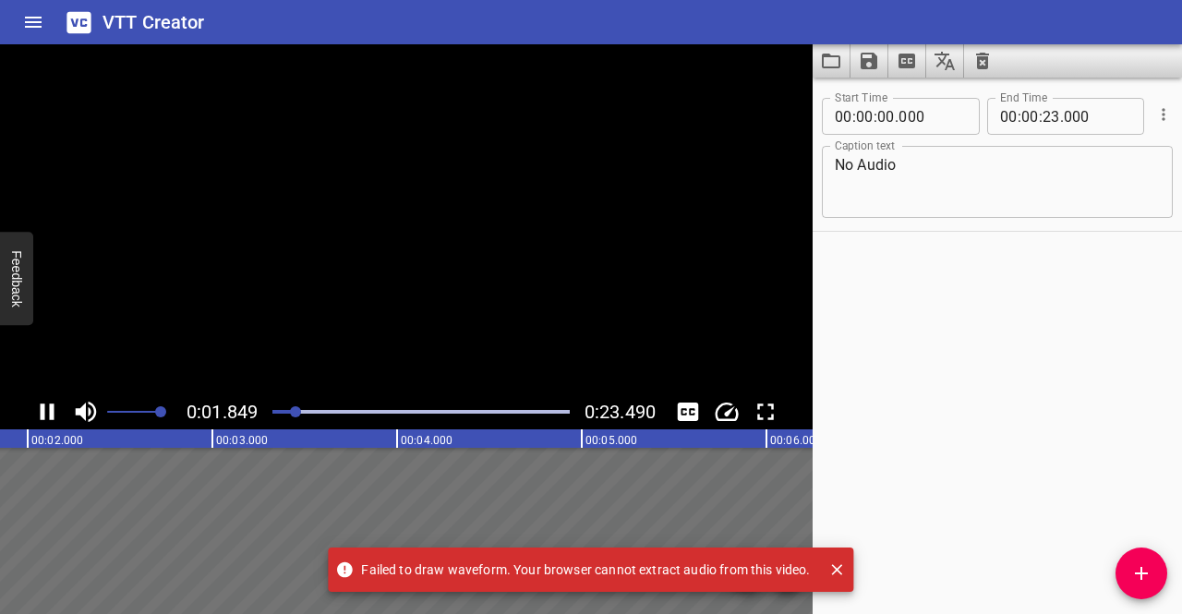
click at [46, 406] on icon "Play/Pause" at bounding box center [47, 412] width 28 height 28
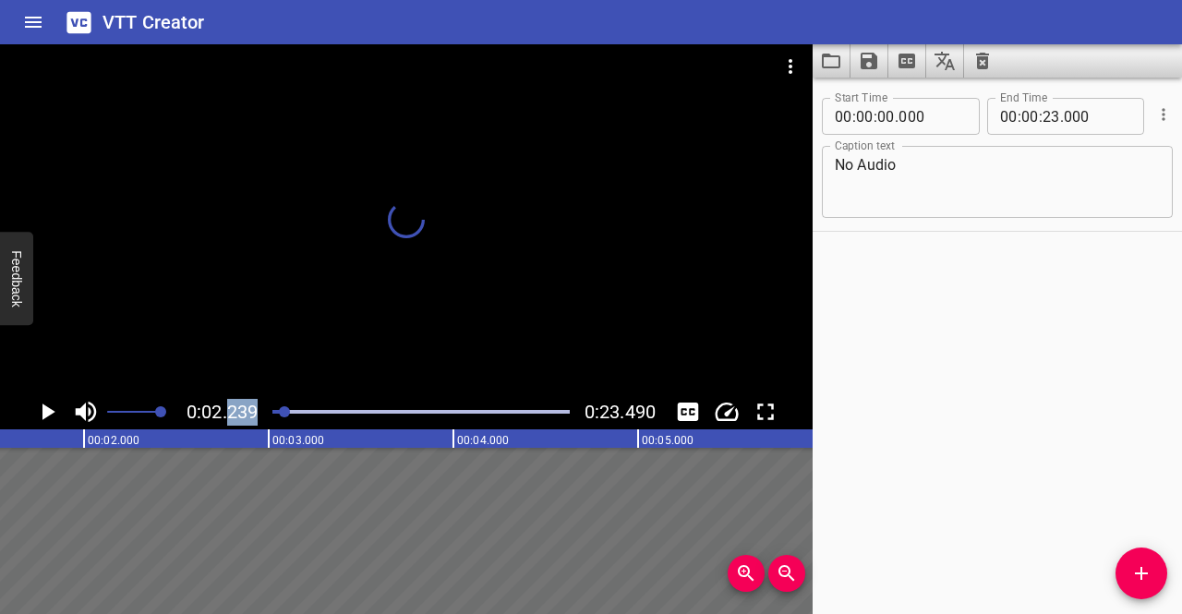
drag, startPoint x: 300, startPoint y: 413, endPoint x: 229, endPoint y: 417, distance: 71.2
click at [229, 417] on div "0:02.239 0:23.490" at bounding box center [406, 411] width 813 height 35
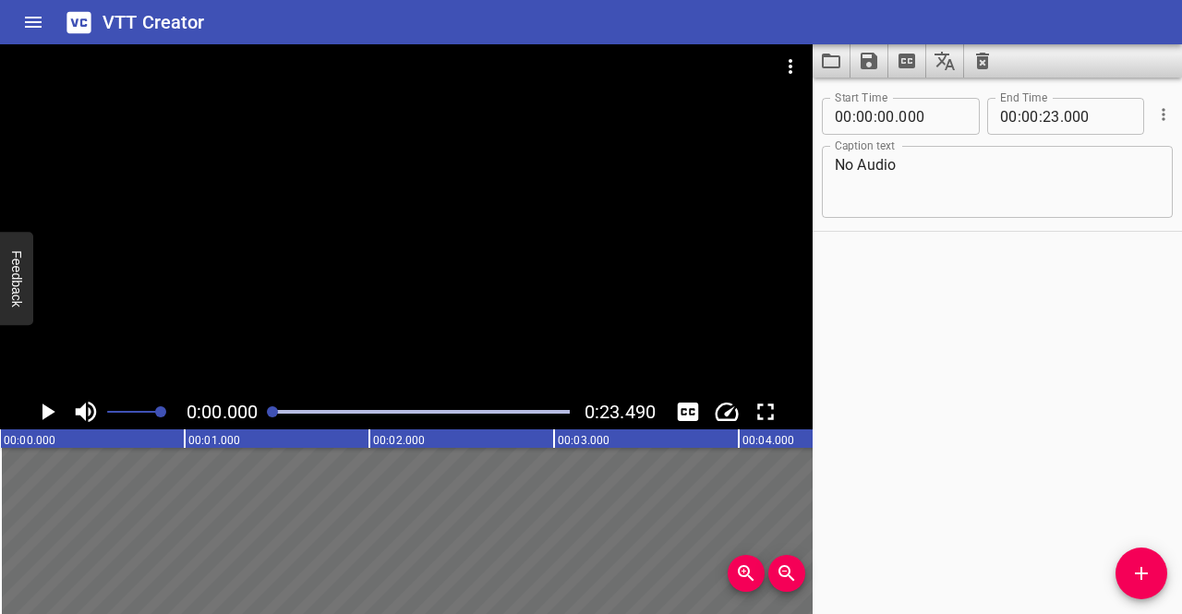
click at [13, 406] on div "0:00.000 0:23.490" at bounding box center [406, 411] width 813 height 35
click at [1066, 115] on input "number" at bounding box center [1097, 116] width 67 height 37
type input "490"
drag, startPoint x: 1004, startPoint y: 336, endPoint x: 1097, endPoint y: 252, distance: 125.6
click at [1097, 252] on div "Start Time 00 : 00 : 00 . 000 Start Time End Time 00 : 00 : 23 . 490 End Time C…" at bounding box center [997, 346] width 369 height 537
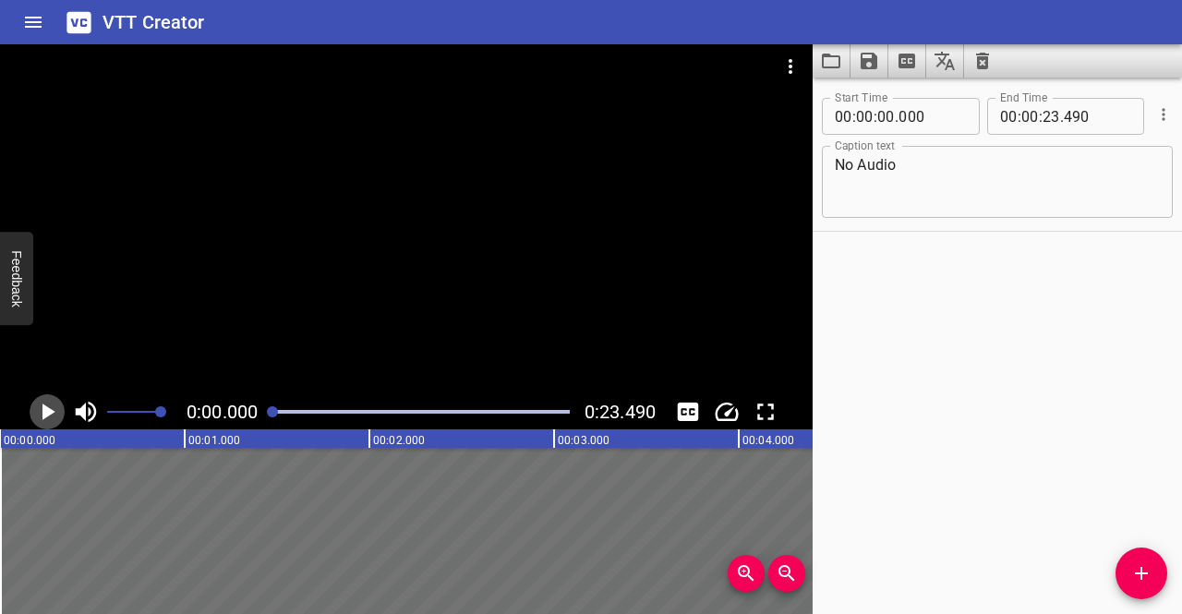
click at [49, 411] on icon "Play/Pause" at bounding box center [48, 412] width 13 height 17
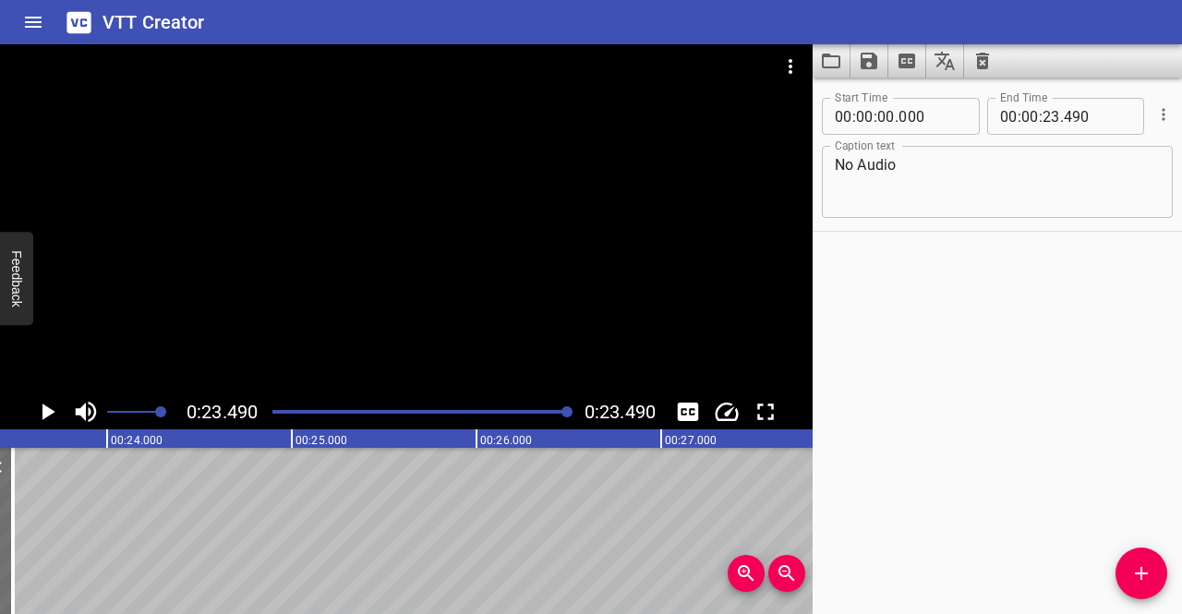
scroll to position [0, 4340]
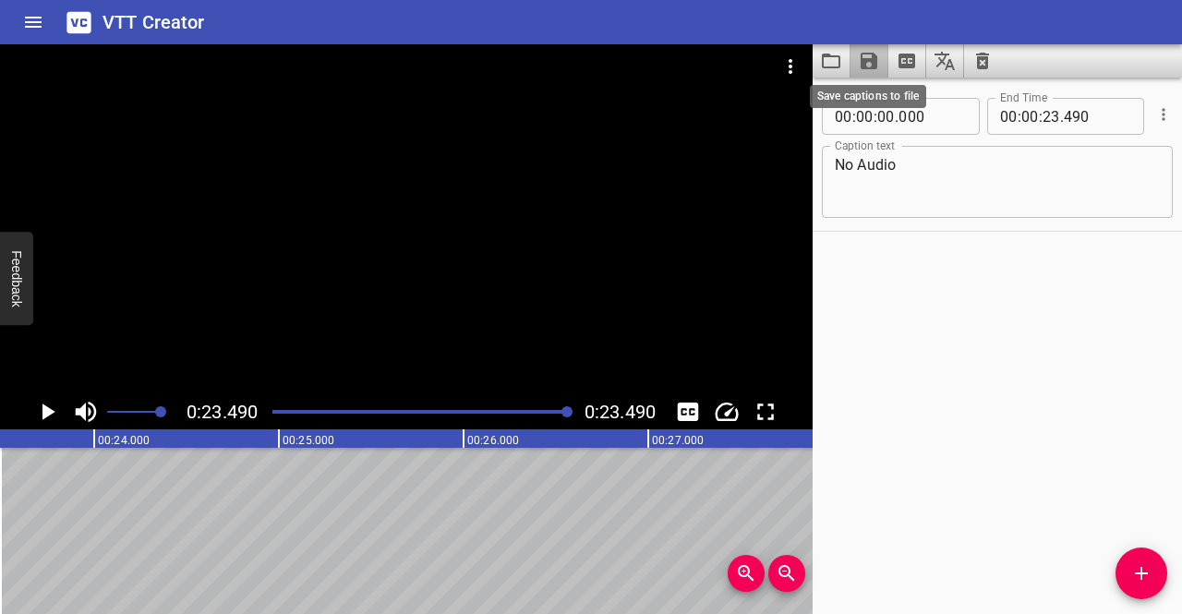
click at [858, 56] on icon "Save captions to file" at bounding box center [869, 61] width 22 height 22
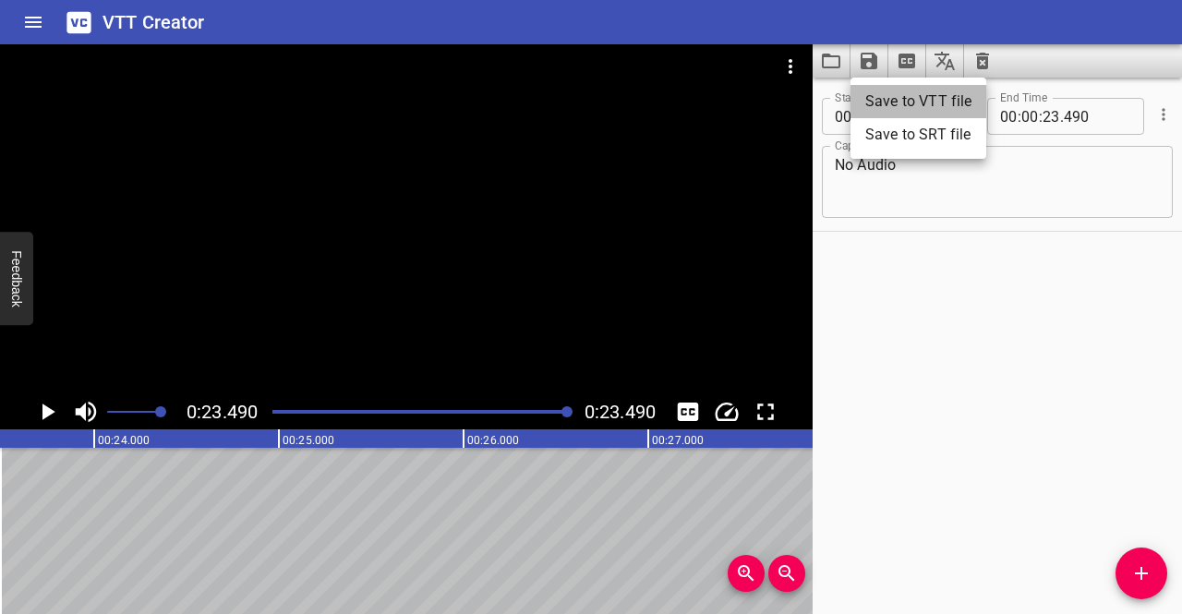
click at [865, 95] on li "Save to VTT file" at bounding box center [919, 101] width 136 height 33
click at [534, 464] on div "No Audio" at bounding box center [1202, 531] width 11085 height 166
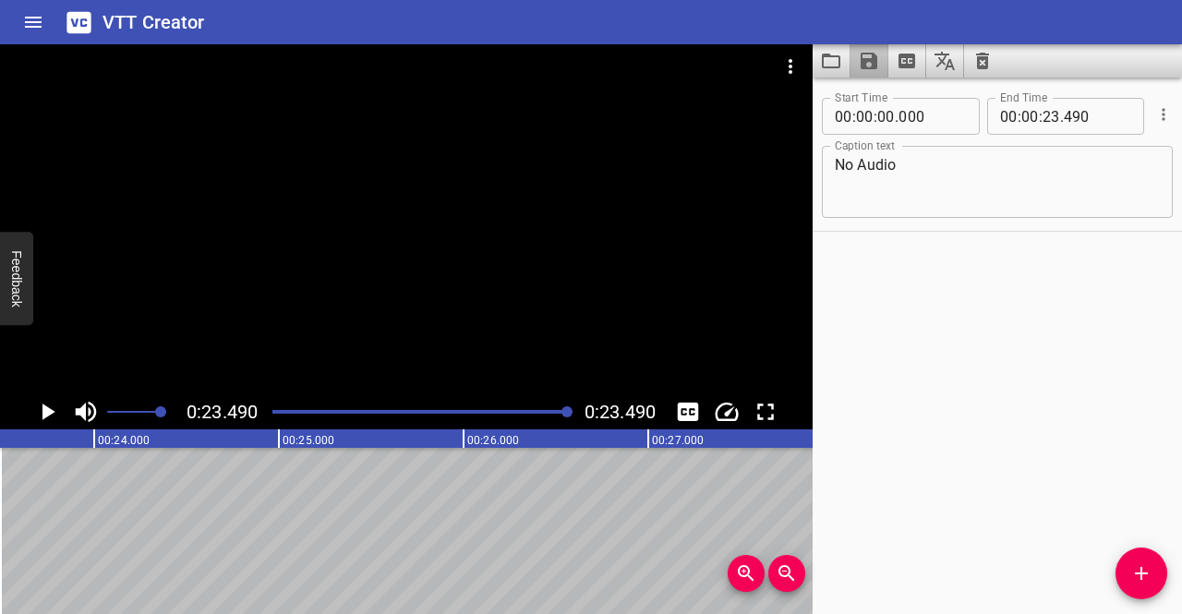
click at [878, 60] on icon "Save captions to file" at bounding box center [869, 61] width 22 height 22
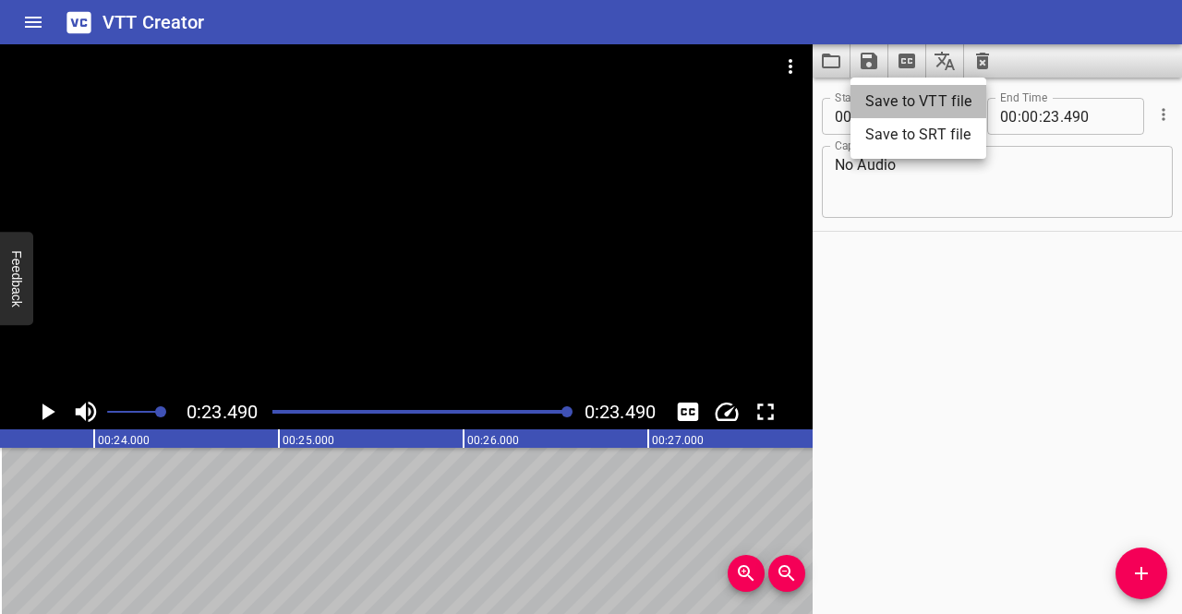
click at [878, 101] on li "Save to VTT file" at bounding box center [919, 101] width 136 height 33
click at [39, 407] on icon "Play/Pause" at bounding box center [47, 412] width 28 height 28
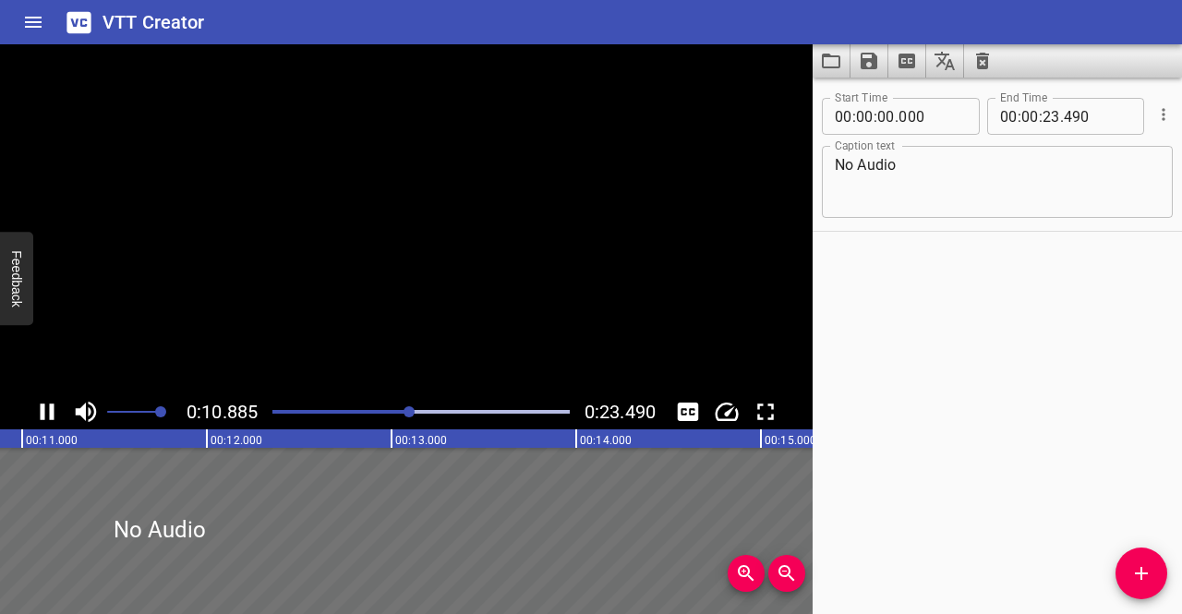
click at [39, 407] on icon "Play/Pause" at bounding box center [47, 412] width 28 height 28
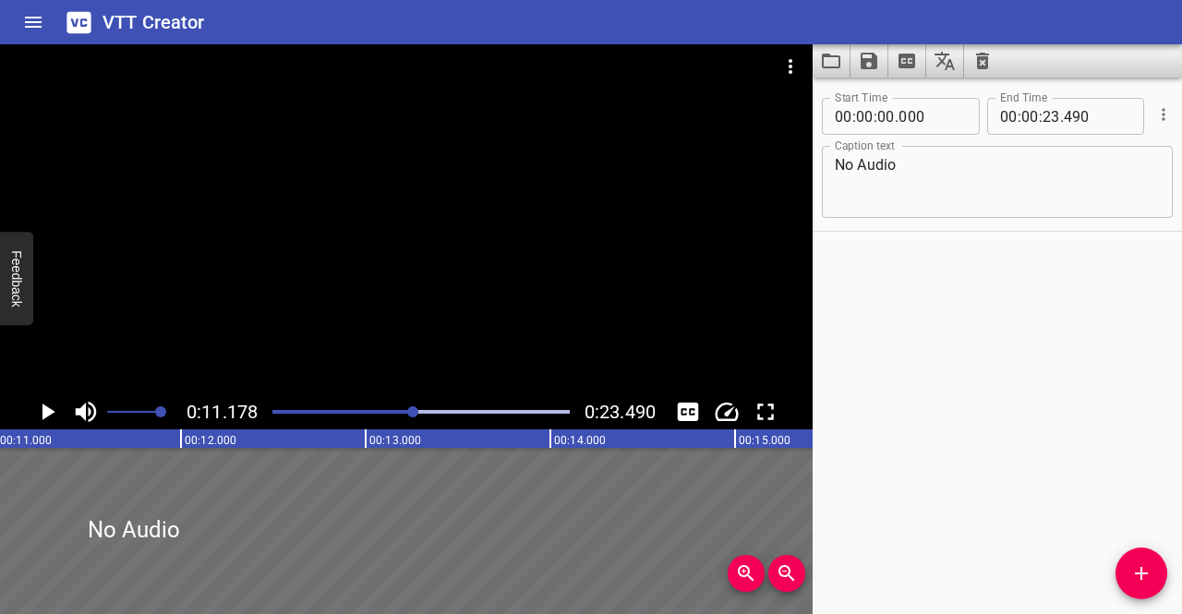
scroll to position [0, 2065]
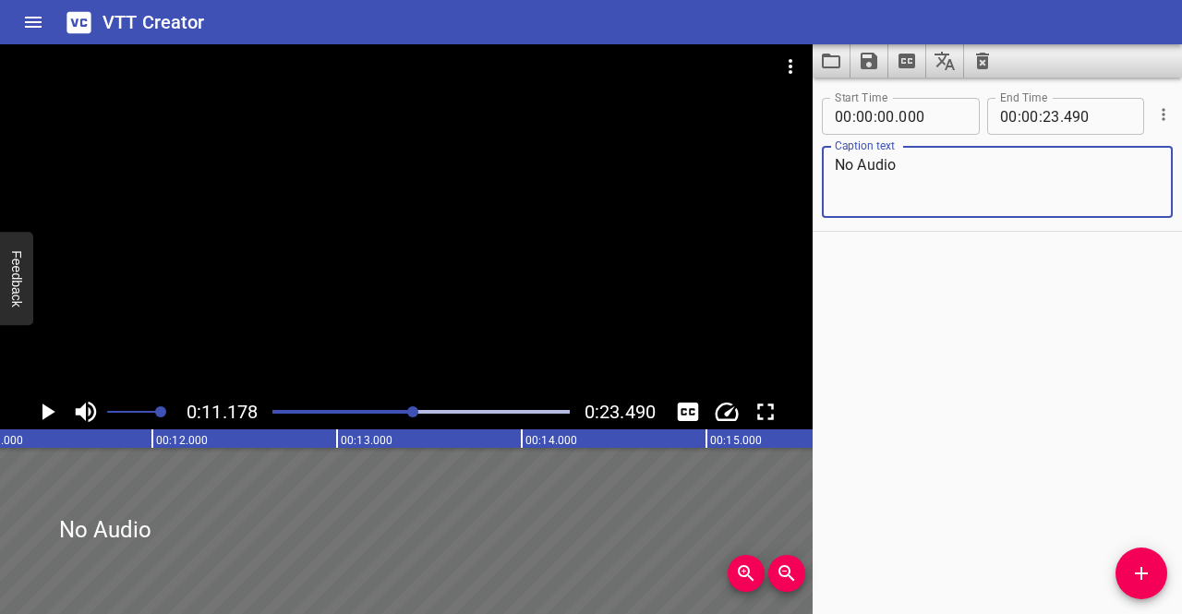
drag, startPoint x: 939, startPoint y: 176, endPoint x: 733, endPoint y: 171, distance: 206.0
click at [733, 171] on main "0:11.178 0:23.490 00:00.000 00:01.000 00:02.000 00:03.000 00:04.000 00:05.000 0…" at bounding box center [591, 329] width 1182 height 570
paste textarea "Aerial day shot of beach shore, hotel and swimmers"
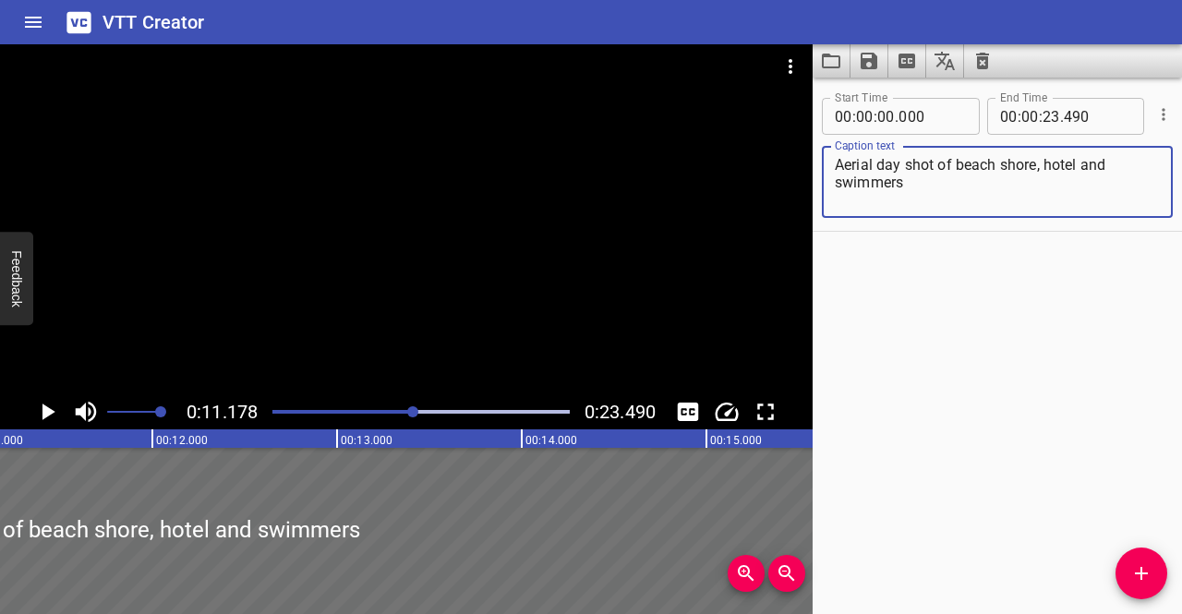
drag, startPoint x: 955, startPoint y: 199, endPoint x: 1044, endPoint y: 159, distance: 97.2
click at [1044, 159] on textarea "Aerial day shot of beach shore, hotel and swimmers" at bounding box center [997, 182] width 325 height 53
type textarea "Aerial day shot of beach shore and hotel"
click at [45, 406] on icon "Play/Pause" at bounding box center [47, 412] width 28 height 28
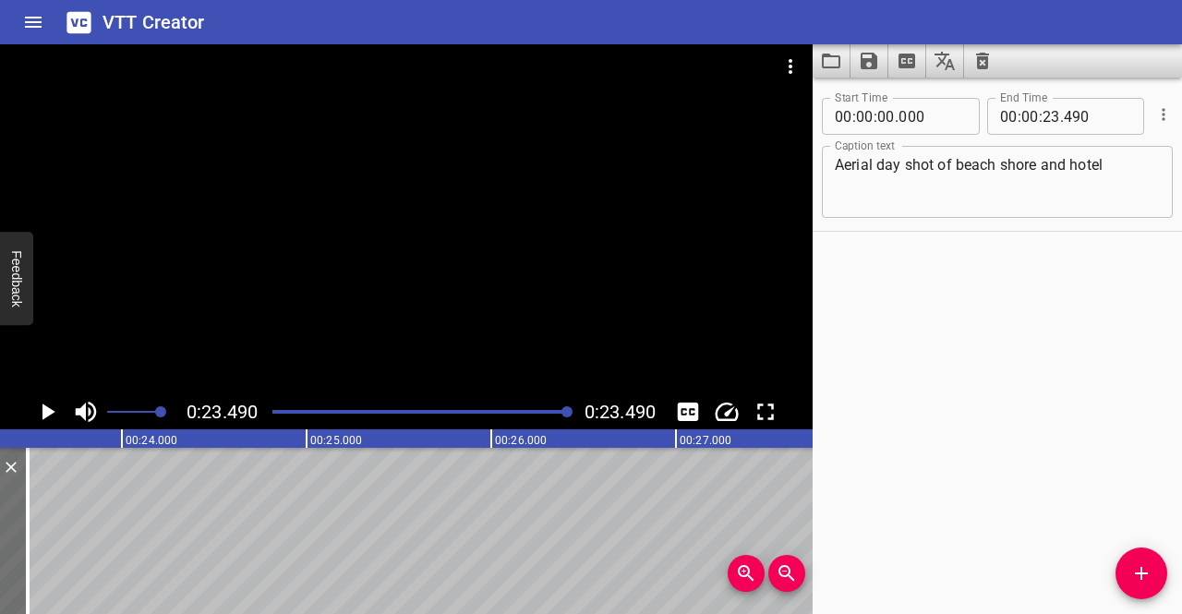
scroll to position [0, 4340]
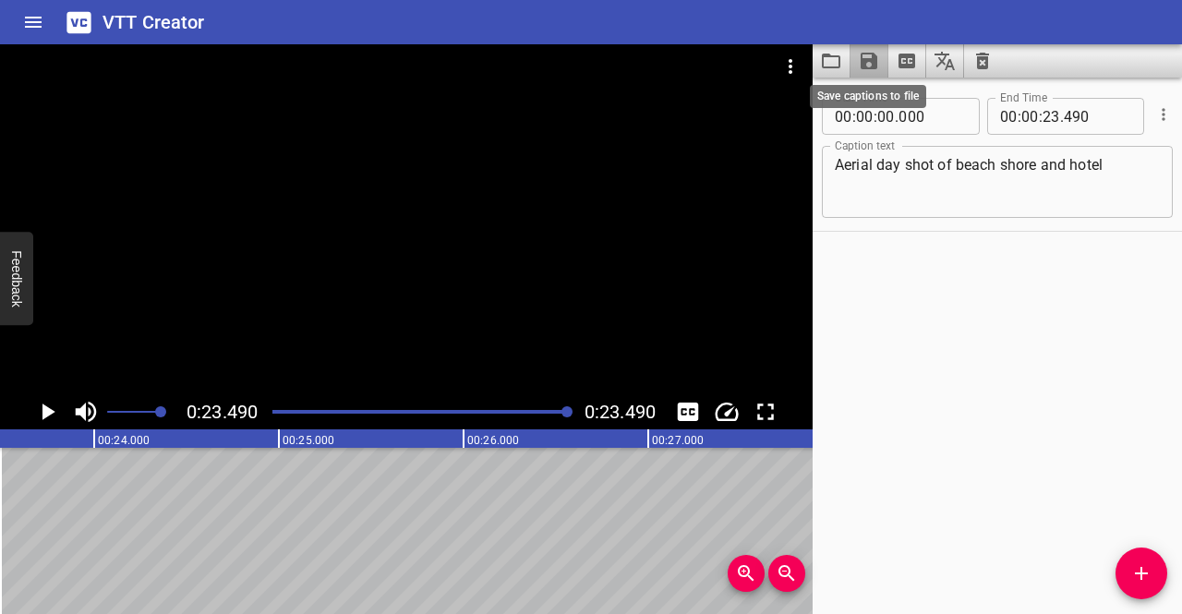
click at [872, 64] on icon "Save captions to file" at bounding box center [869, 61] width 17 height 17
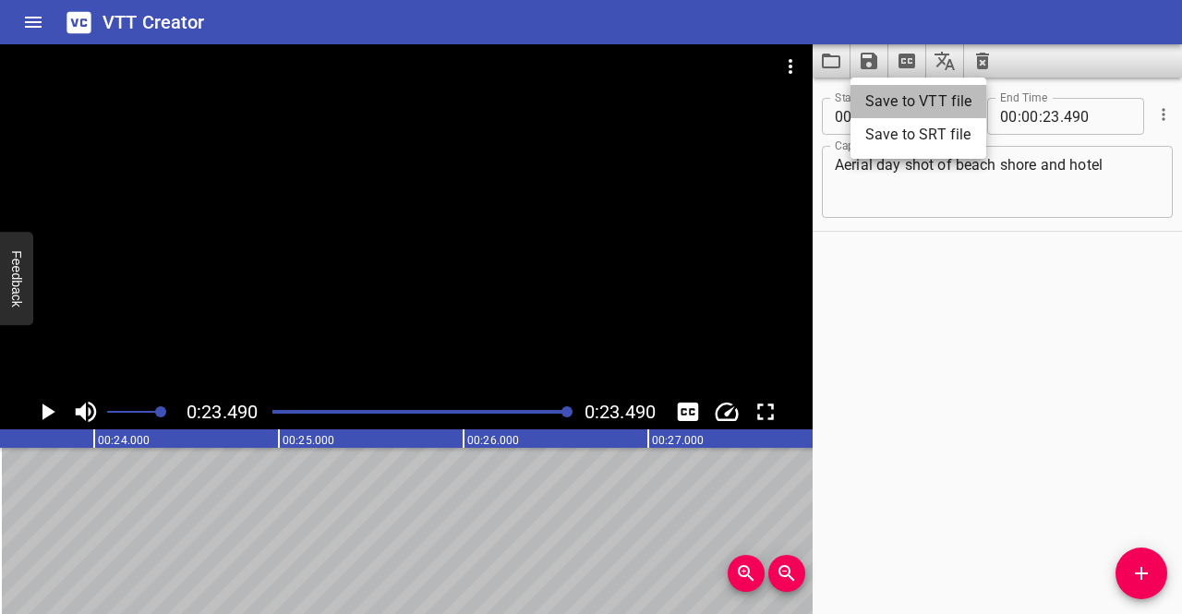
click at [901, 91] on li "Save to VTT file" at bounding box center [919, 101] width 136 height 33
click at [870, 282] on div "Start Time 00 : 00 : 00 . 000 Start Time End Time 00 : 00 : 23 . 490 End Time C…" at bounding box center [997, 346] width 369 height 537
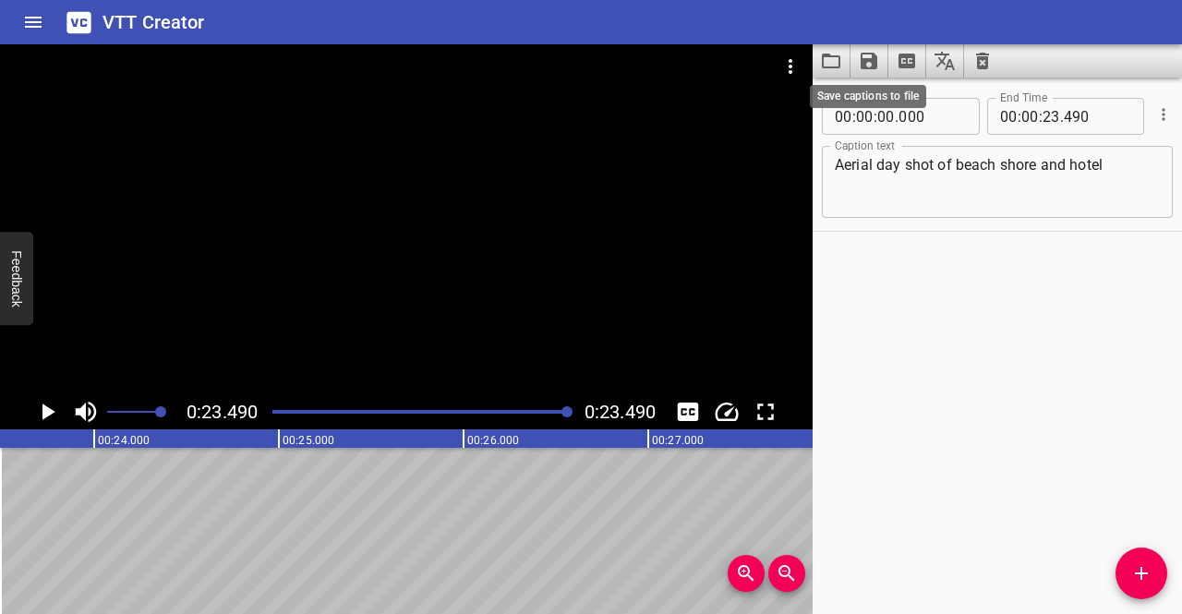
click at [872, 64] on icon "Save captions to file" at bounding box center [869, 61] width 17 height 17
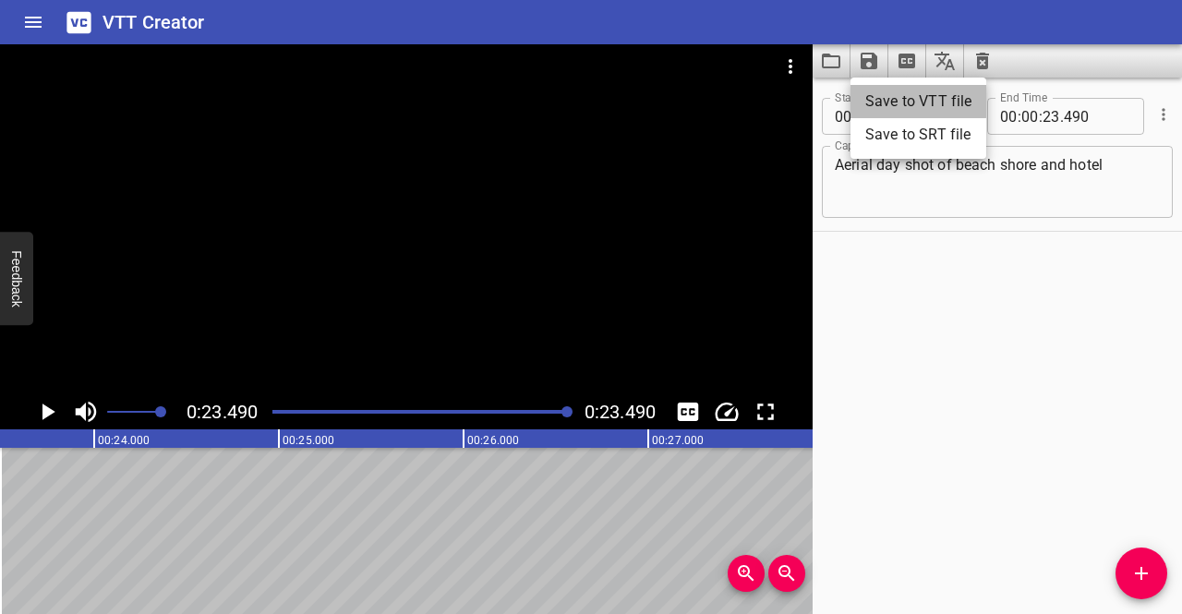
click at [872, 97] on li "Save to VTT file" at bounding box center [919, 101] width 136 height 33
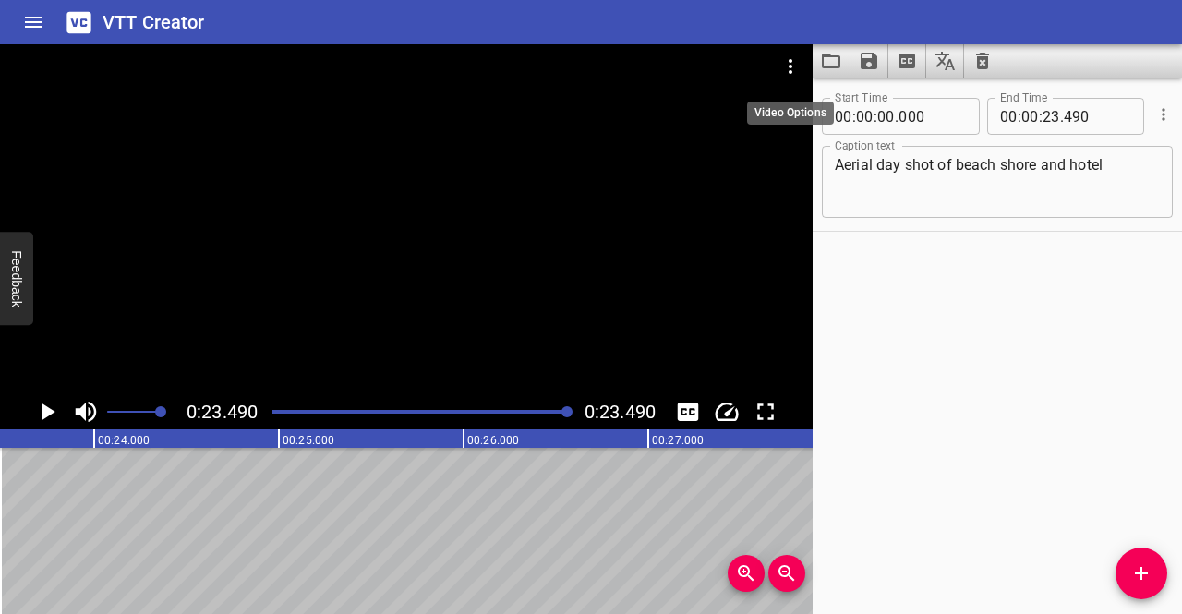
click at [789, 67] on icon "Video Options" at bounding box center [791, 66] width 4 height 15
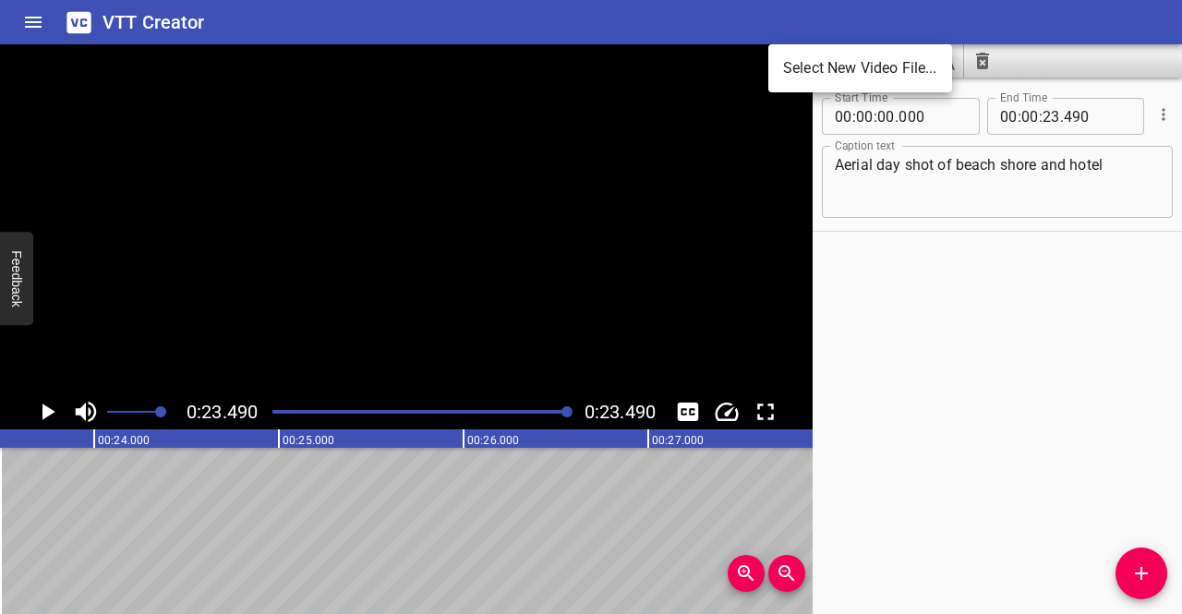
click at [799, 73] on li "Select New Video File..." at bounding box center [861, 68] width 184 height 33
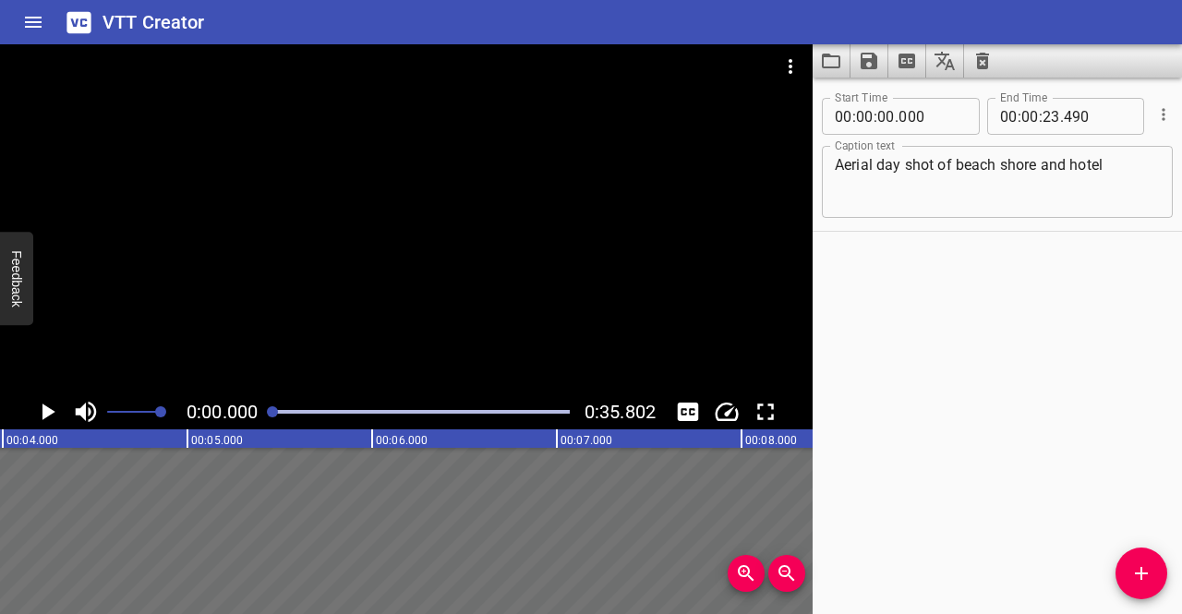
scroll to position [0, 0]
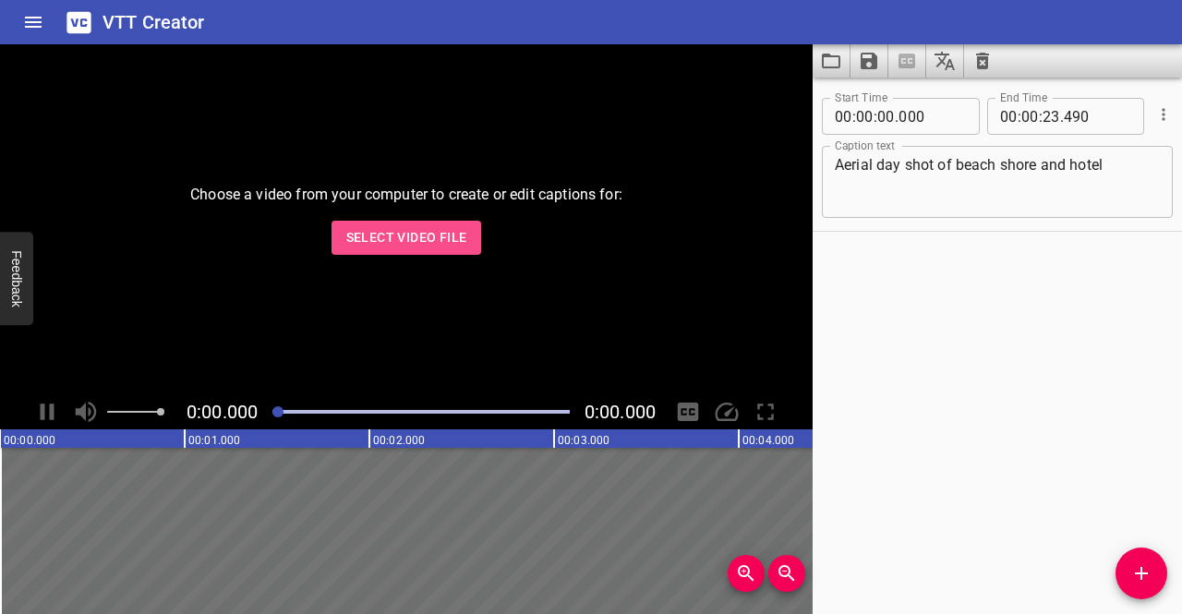
click at [454, 239] on span "Select Video File" at bounding box center [406, 237] width 121 height 23
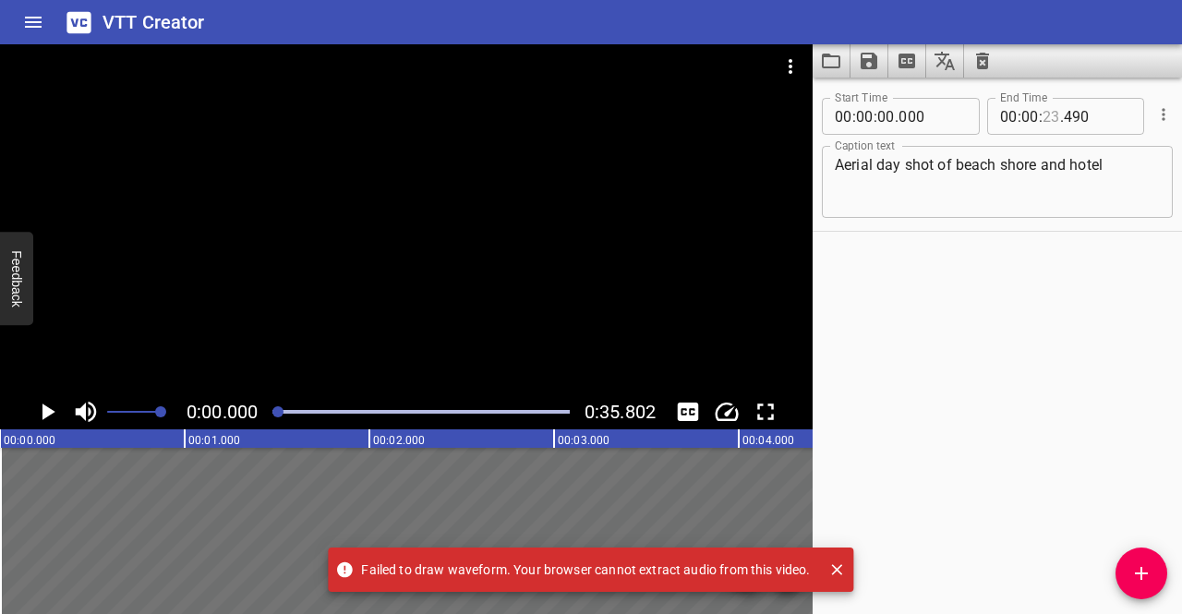
click at [1044, 117] on input "number" at bounding box center [1052, 116] width 18 height 37
type input "35"
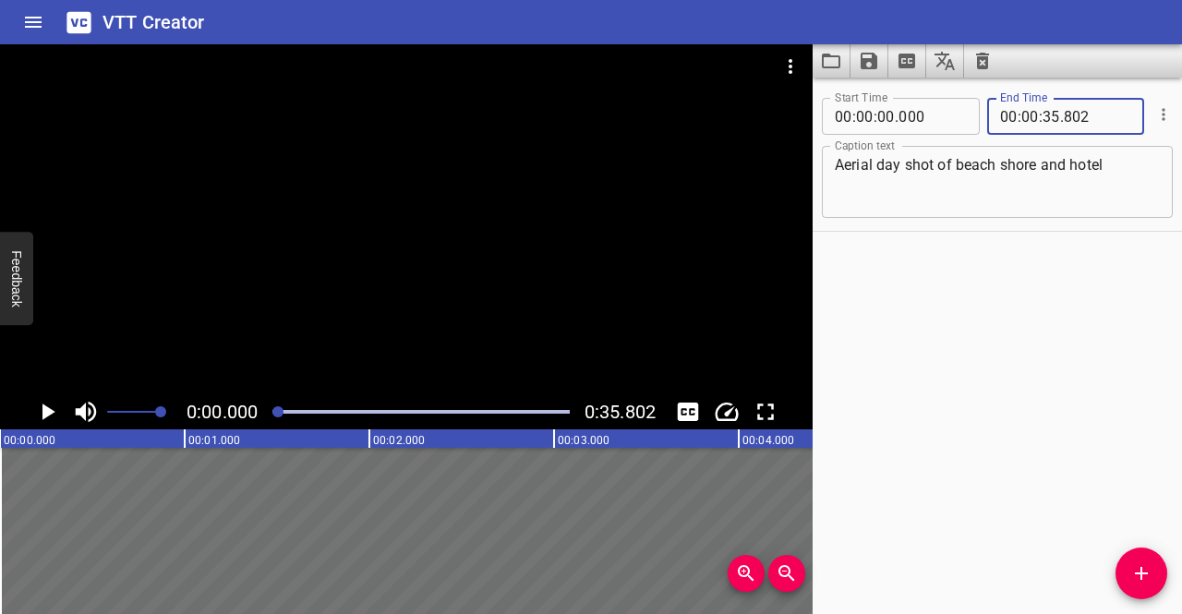
type input "802"
click at [1014, 171] on textarea "Aerial day shot of beach shore and hotel" at bounding box center [997, 182] width 325 height 53
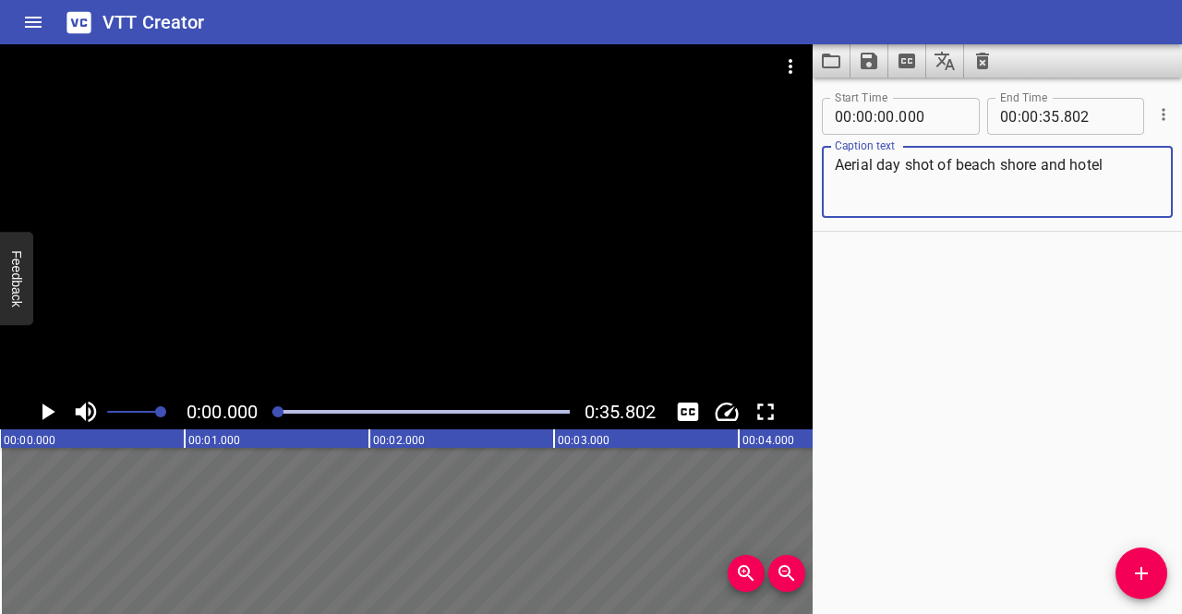
drag, startPoint x: 1125, startPoint y: 163, endPoint x: 776, endPoint y: 180, distance: 349.6
click at [776, 180] on main "0:00.000 0:35.802 00:00.000 00:01.000 00:02.000 00:03.000 00:04.000 00:05.000 0…" at bounding box center [591, 329] width 1182 height 570
type textarea "No Audio"
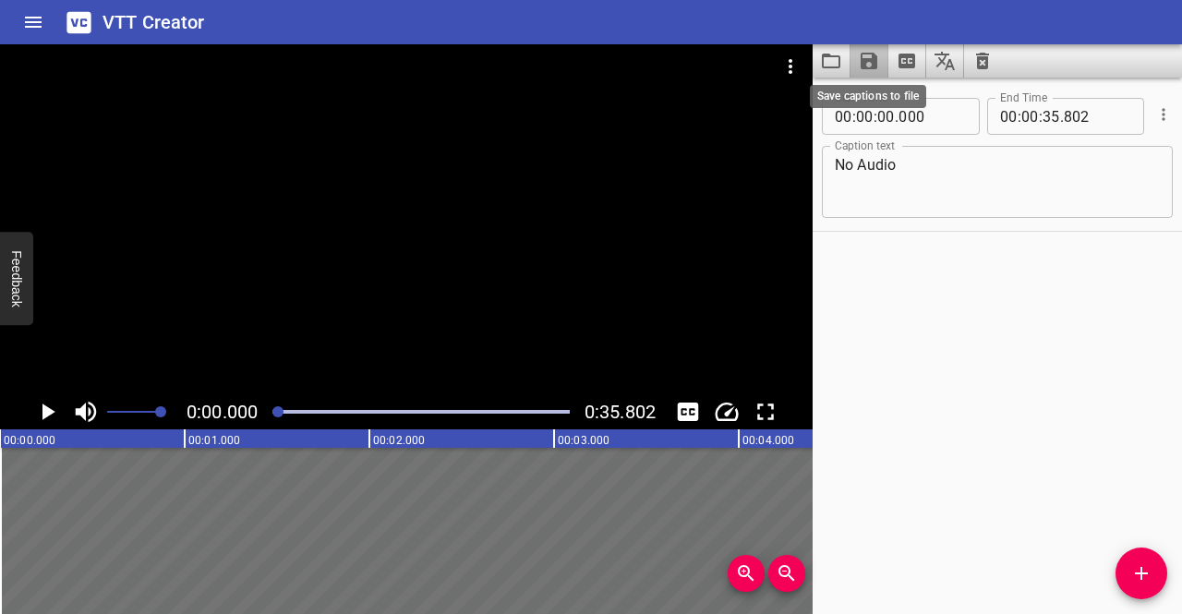
click at [871, 59] on icon "Save captions to file" at bounding box center [869, 61] width 17 height 17
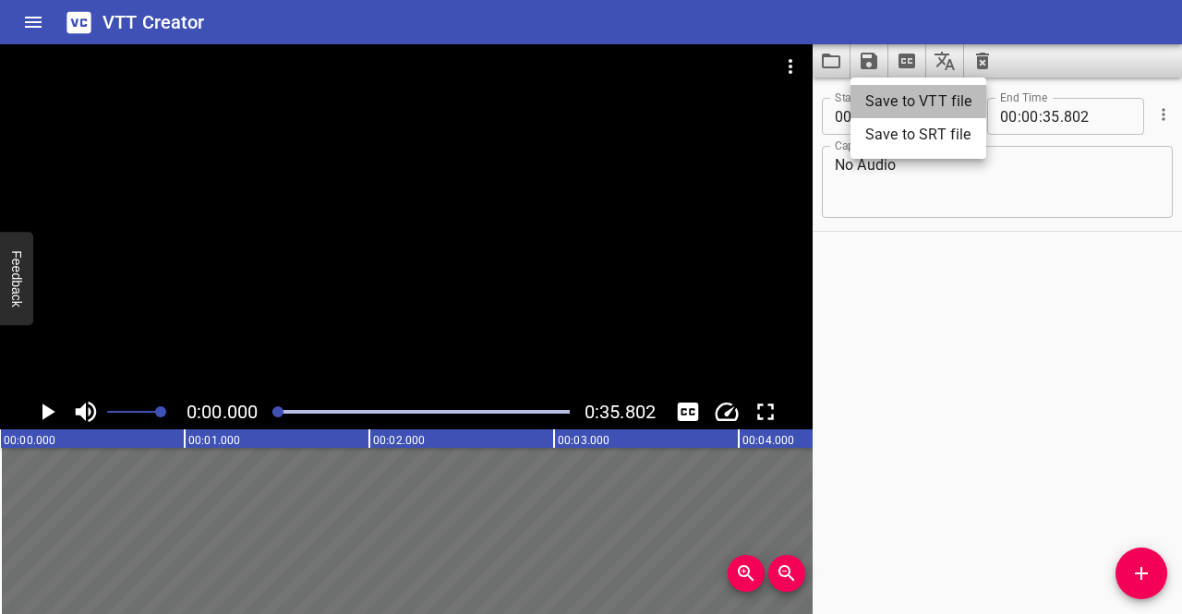
click at [871, 95] on li "Save to VTT file" at bounding box center [919, 101] width 136 height 33
click at [927, 248] on div "Start Time 00 : 00 : 00 . 000 Start Time End Time 00 : 00 : 35 . 802 End Time C…" at bounding box center [997, 346] width 369 height 537
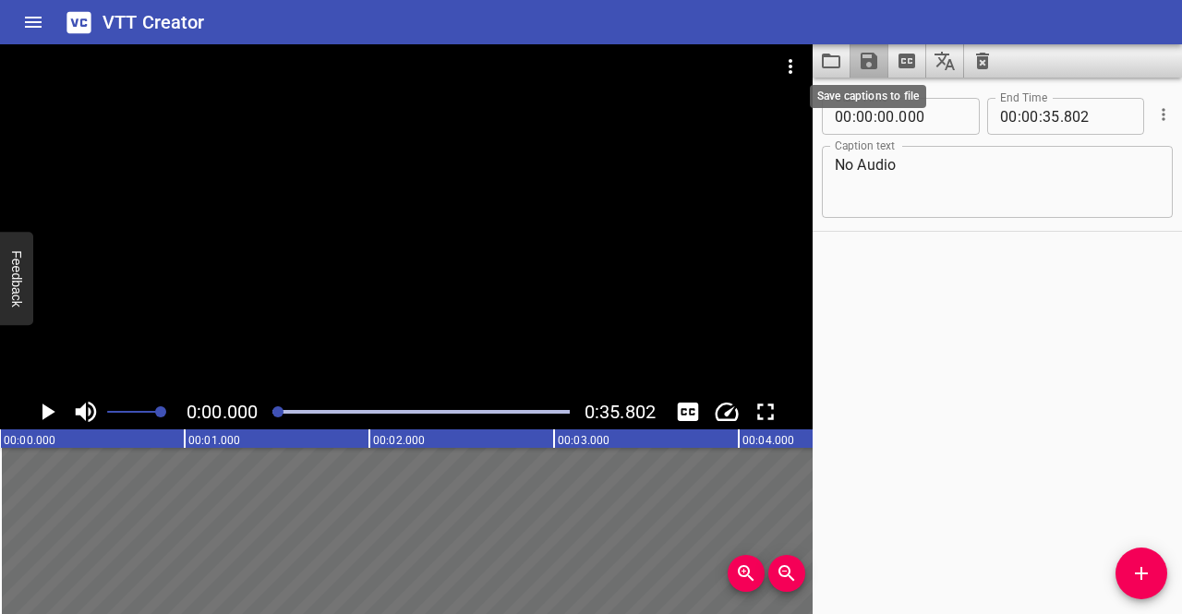
click at [865, 66] on icon "Save captions to file" at bounding box center [869, 61] width 17 height 17
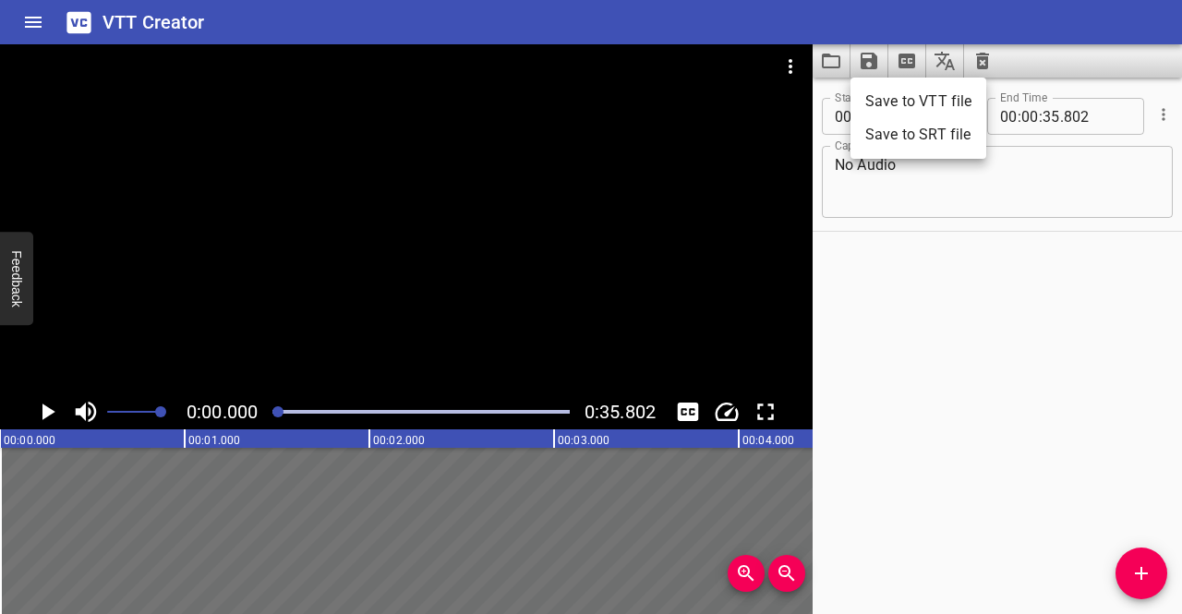
click at [866, 91] on li "Save to VTT file" at bounding box center [919, 101] width 136 height 33
click at [883, 194] on textarea "No Audio" at bounding box center [997, 182] width 325 height 53
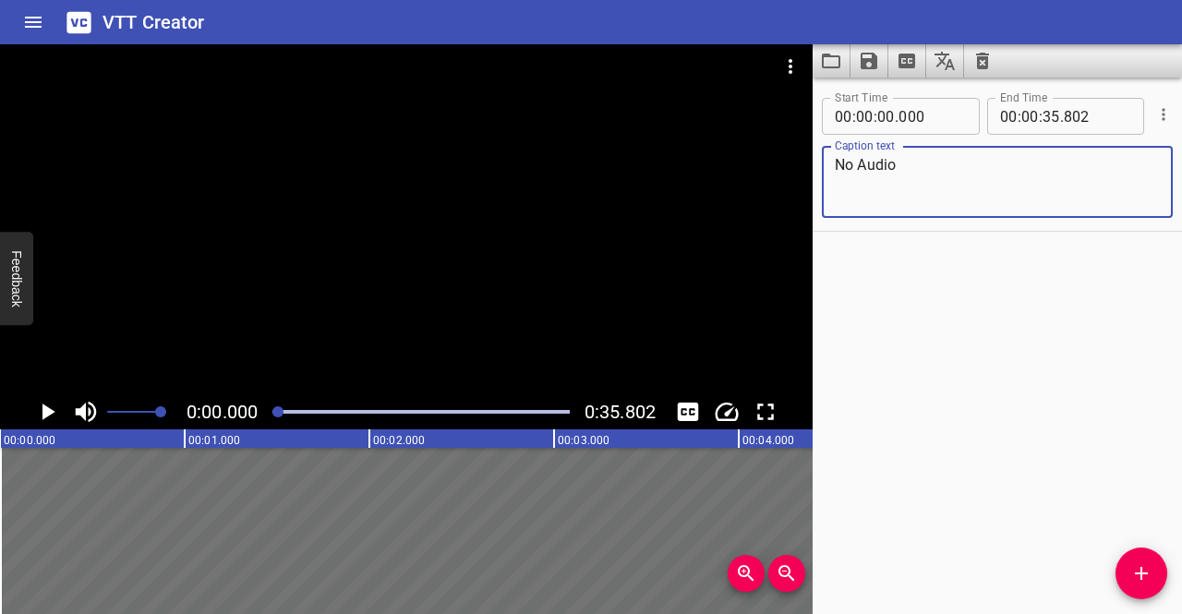
drag, startPoint x: 915, startPoint y: 169, endPoint x: 799, endPoint y: 176, distance: 115.6
click at [799, 176] on main "0:00.000 0:35.802 00:00.000 00:01.000 00:02.000 00:03.000 00:04.000 00:05.000 0…" at bounding box center [591, 329] width 1182 height 570
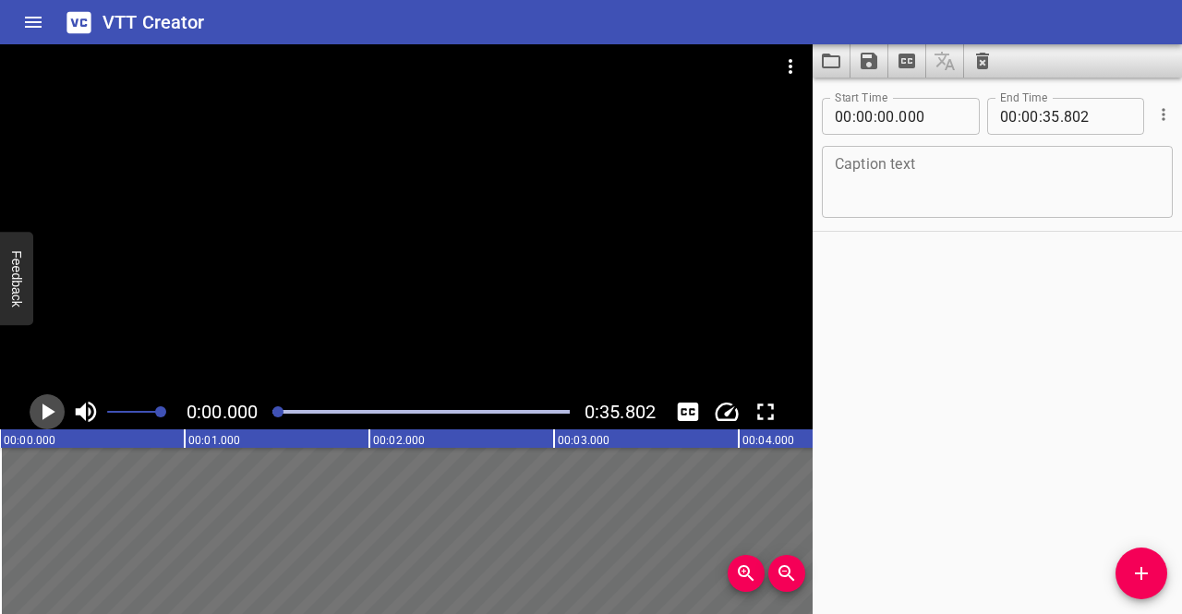
click at [44, 412] on icon "Play/Pause" at bounding box center [48, 412] width 13 height 17
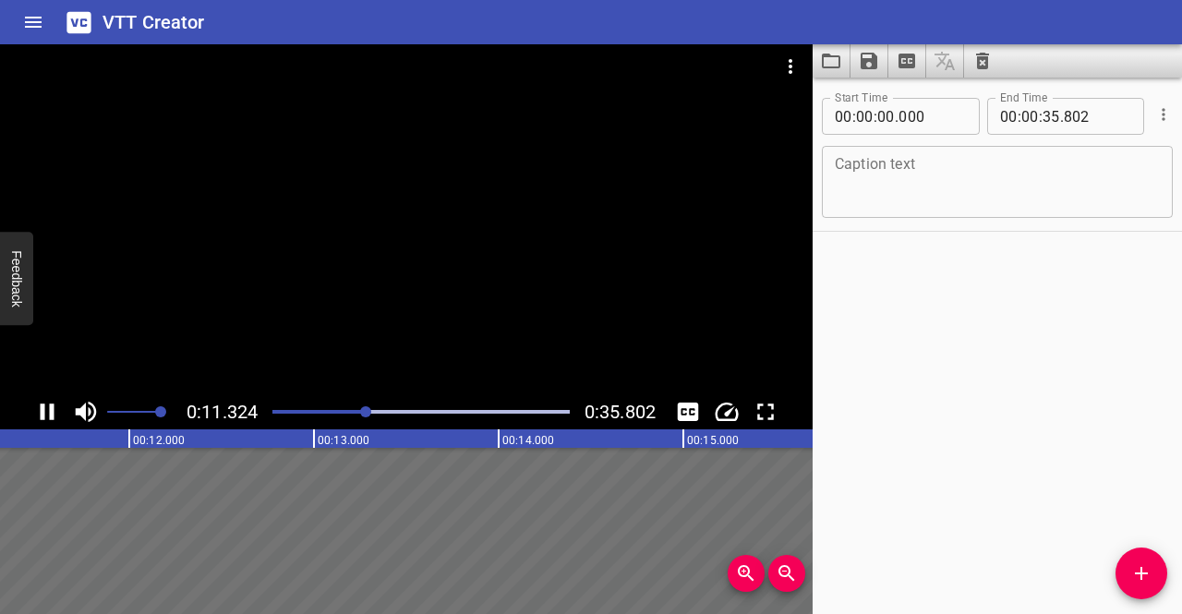
click at [892, 172] on textarea at bounding box center [997, 182] width 325 height 53
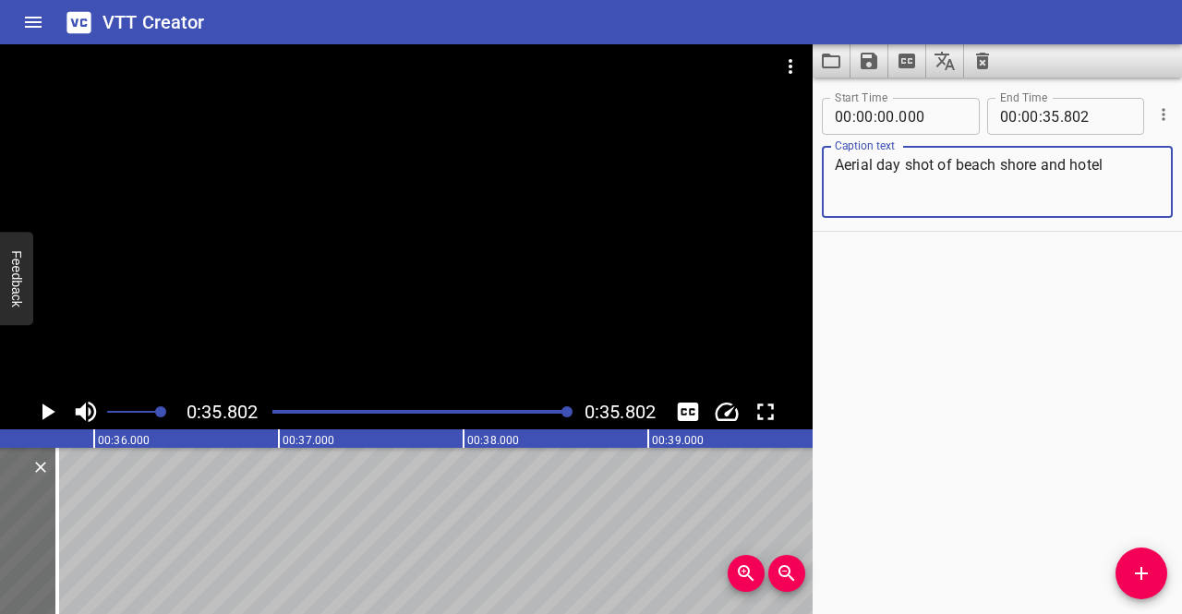
scroll to position [0, 6614]
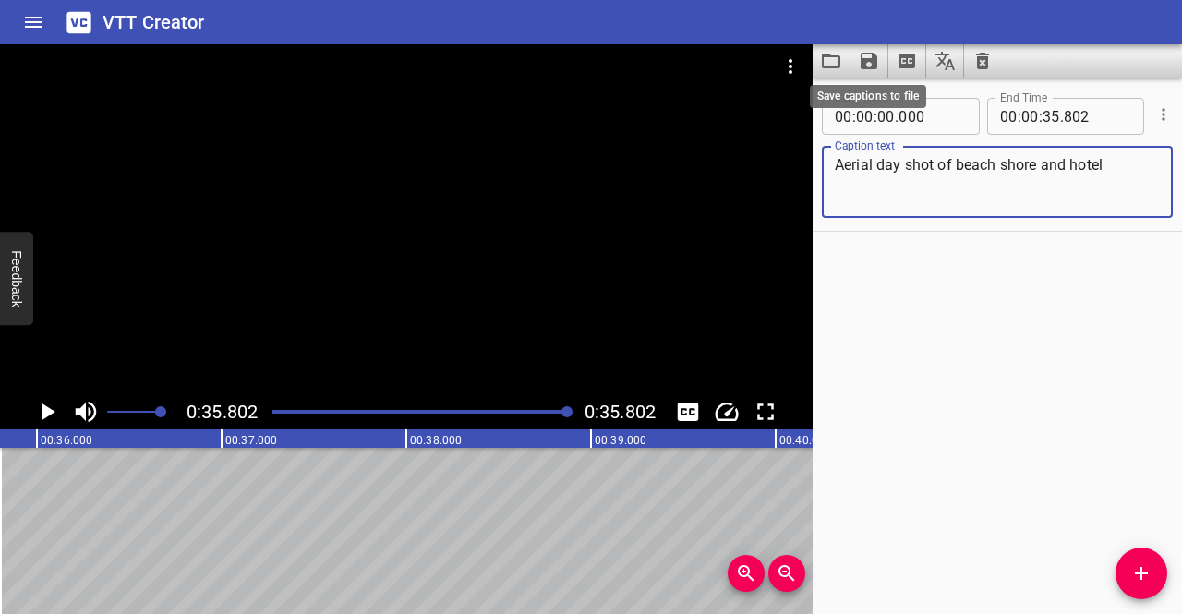
type textarea "Aerial day shot of beach shore and hotel"
click at [868, 70] on icon "Save captions to file" at bounding box center [869, 61] width 22 height 22
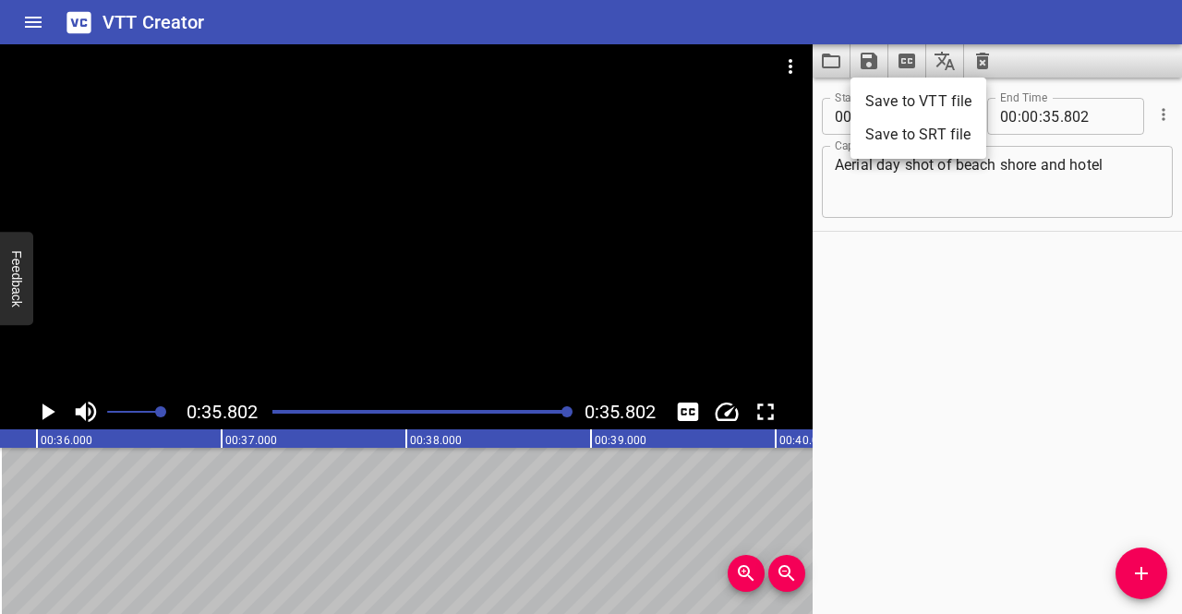
click at [874, 106] on li "Save to VTT file" at bounding box center [919, 101] width 136 height 33
click at [898, 359] on div "Start Time 00 : 00 : 00 . 000 Start Time End Time 00 : 00 : 35 . 802 End Time C…" at bounding box center [997, 346] width 369 height 537
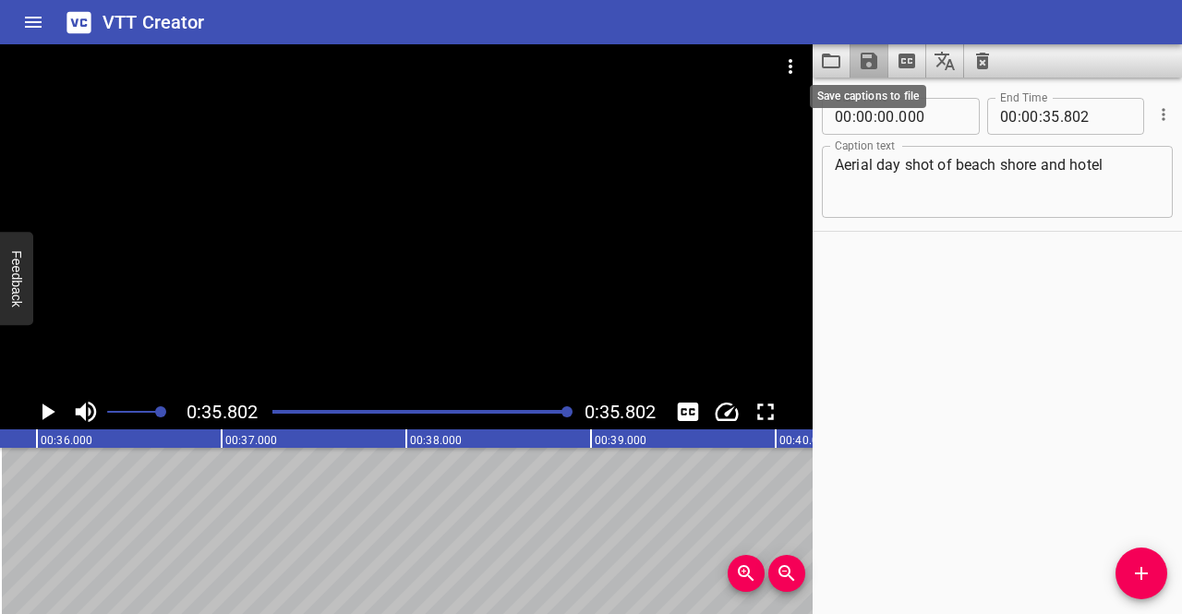
click at [866, 60] on icon "Save captions to file" at bounding box center [869, 61] width 17 height 17
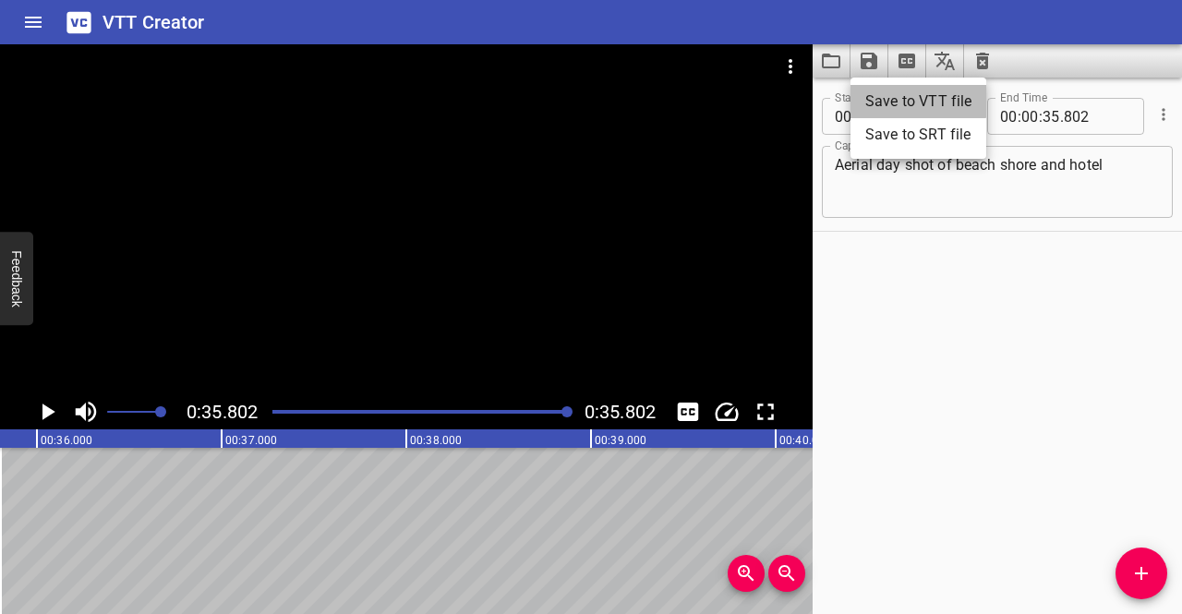
click at [870, 96] on li "Save to VTT file" at bounding box center [919, 101] width 136 height 33
